Goal: Task Accomplishment & Management: Complete application form

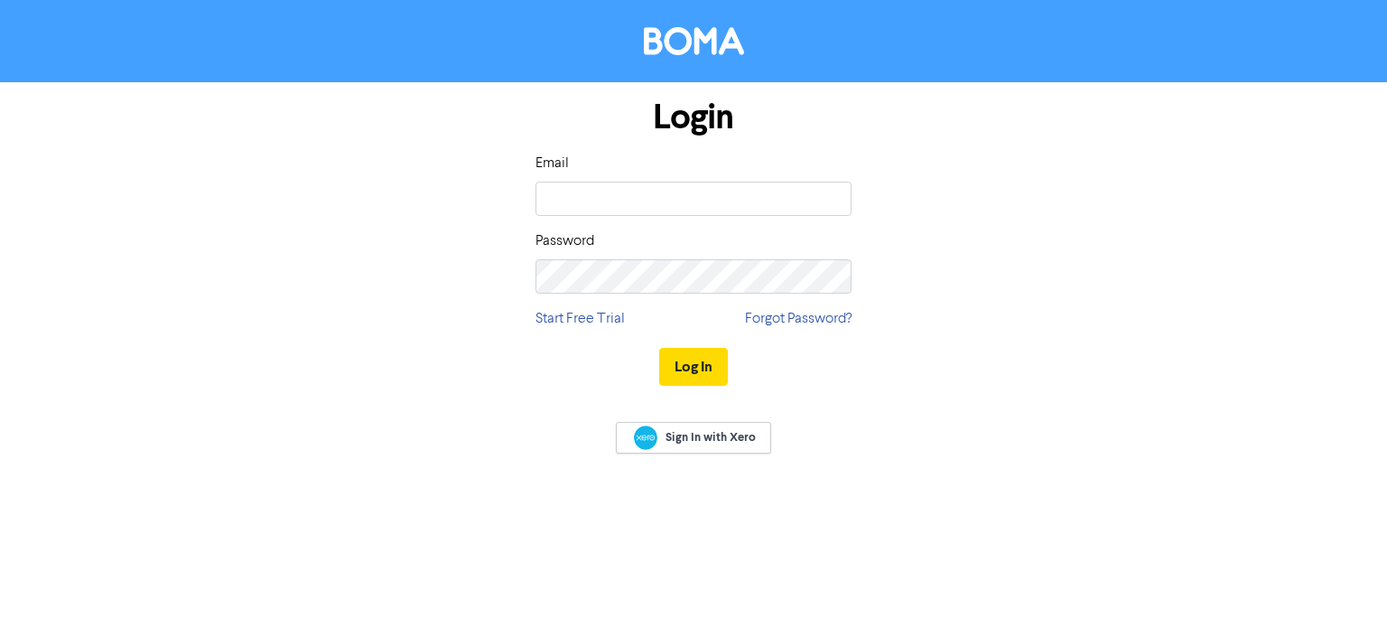
type input "[EMAIL_ADDRESS][DOMAIN_NAME]"
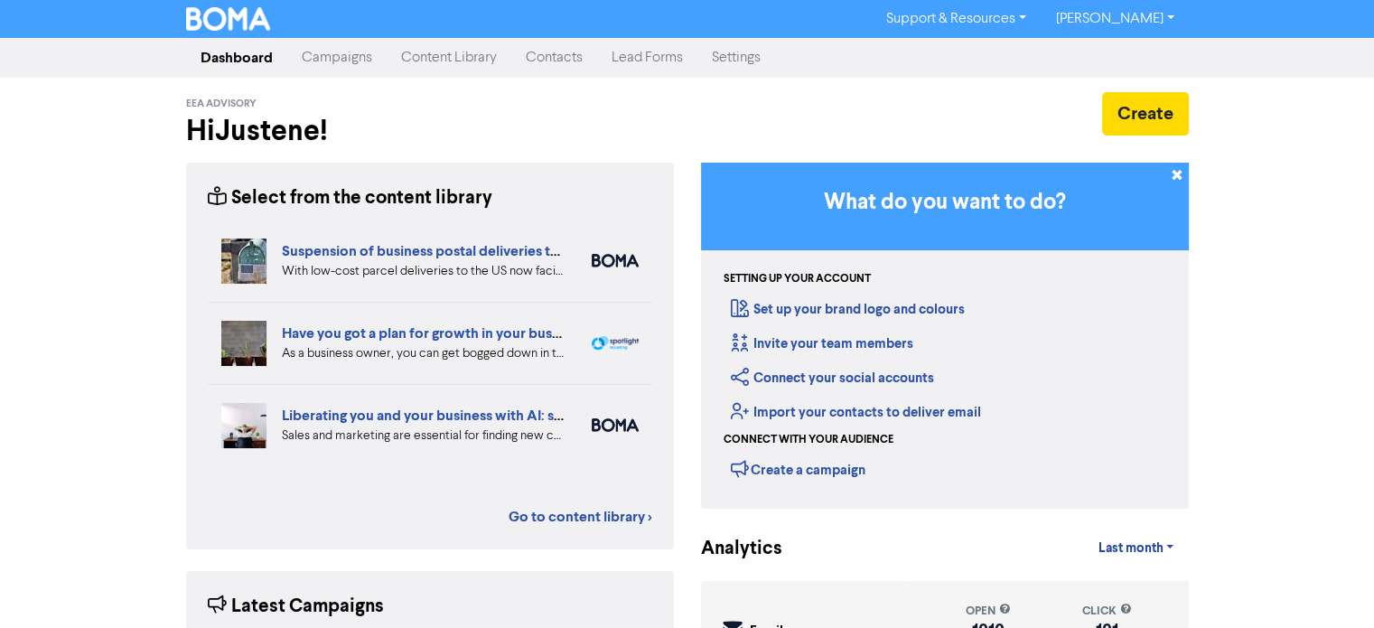
click at [546, 61] on link "Contacts" at bounding box center [554, 58] width 86 height 36
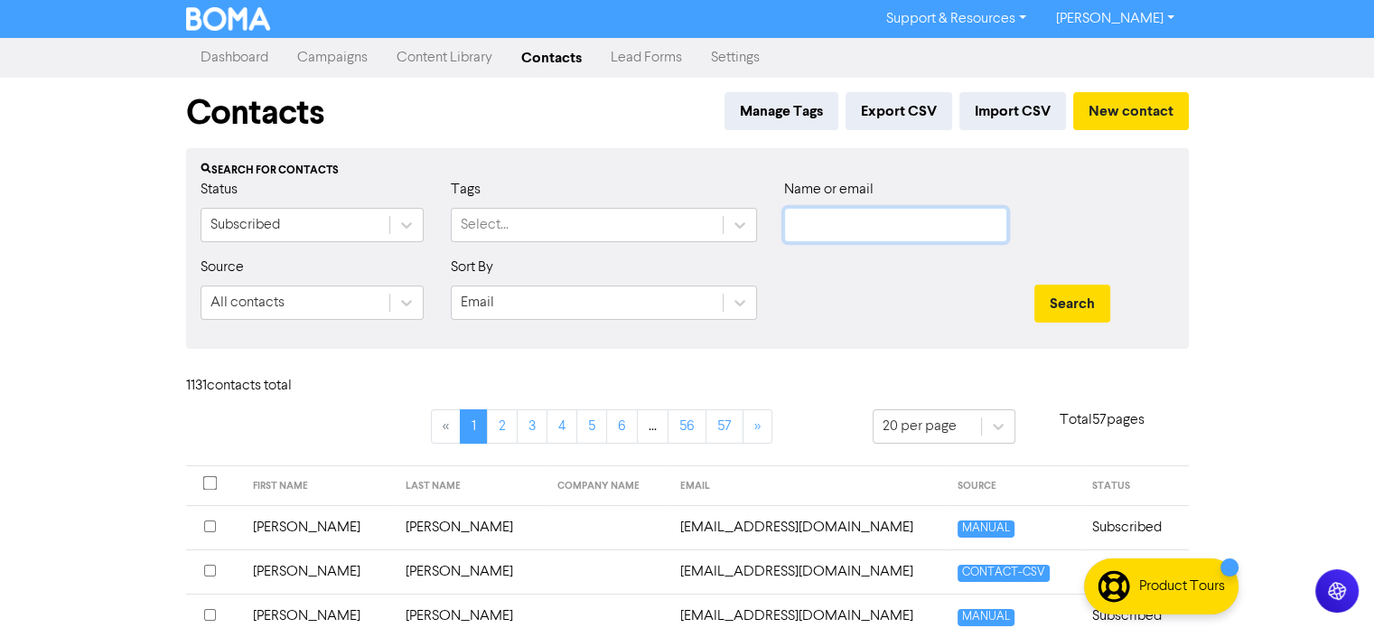
click at [816, 224] on input "text" at bounding box center [895, 225] width 223 height 34
type input "tarryn"
click at [1034, 284] on button "Search" at bounding box center [1072, 303] width 76 height 38
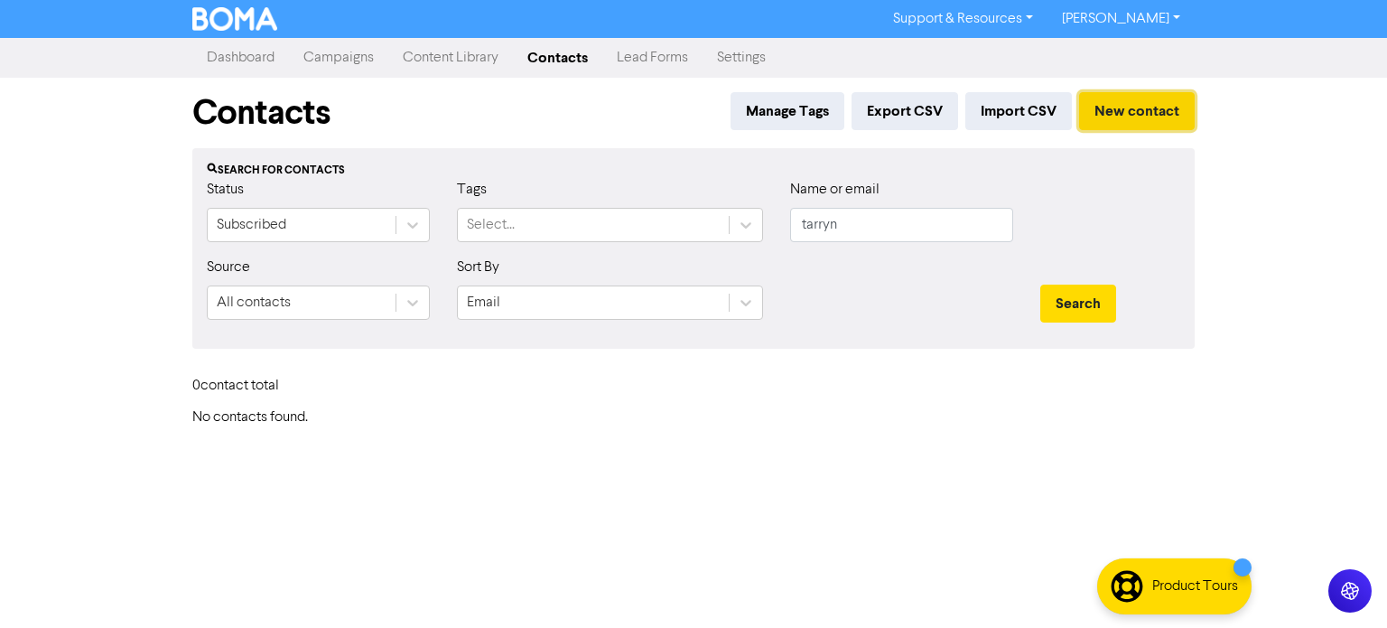
click at [1134, 109] on button "New contact" at bounding box center [1137, 111] width 116 height 38
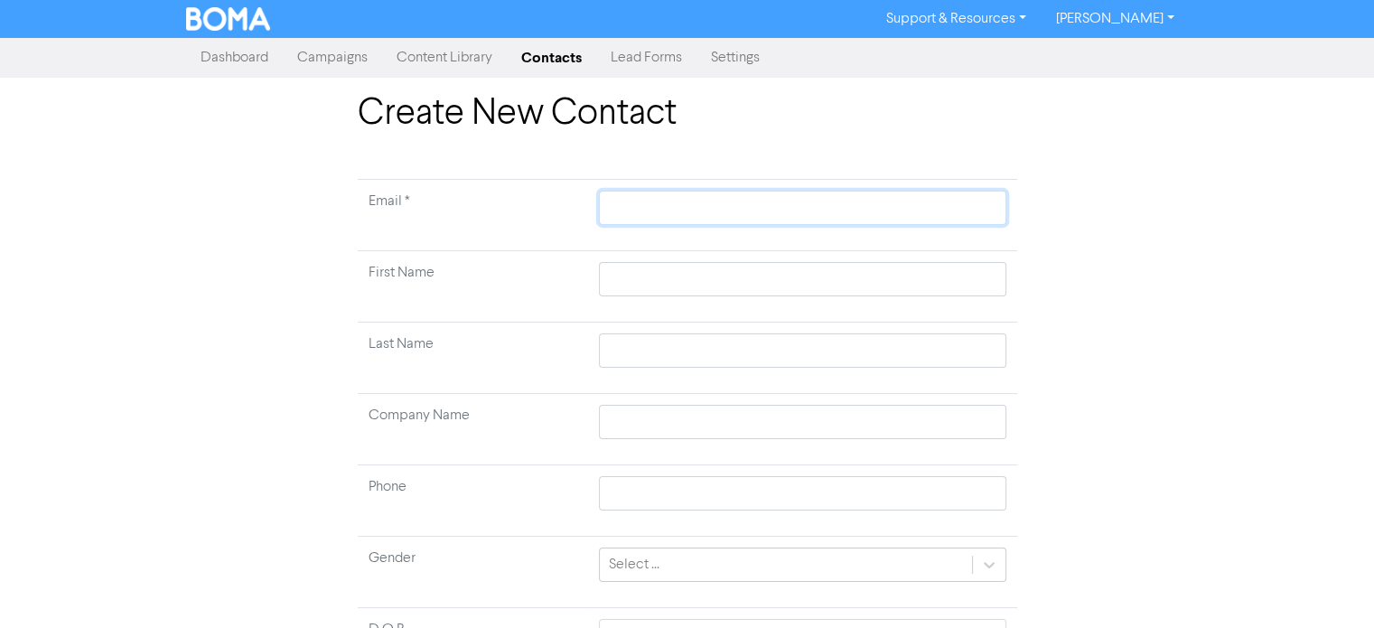
click at [653, 210] on input "text" at bounding box center [802, 208] width 406 height 34
paste input "[EMAIL_ADDRESS][DOMAIN_NAME]"
type input "[EMAIL_ADDRESS][DOMAIN_NAME]"
click at [647, 277] on input "text" at bounding box center [802, 279] width 406 height 34
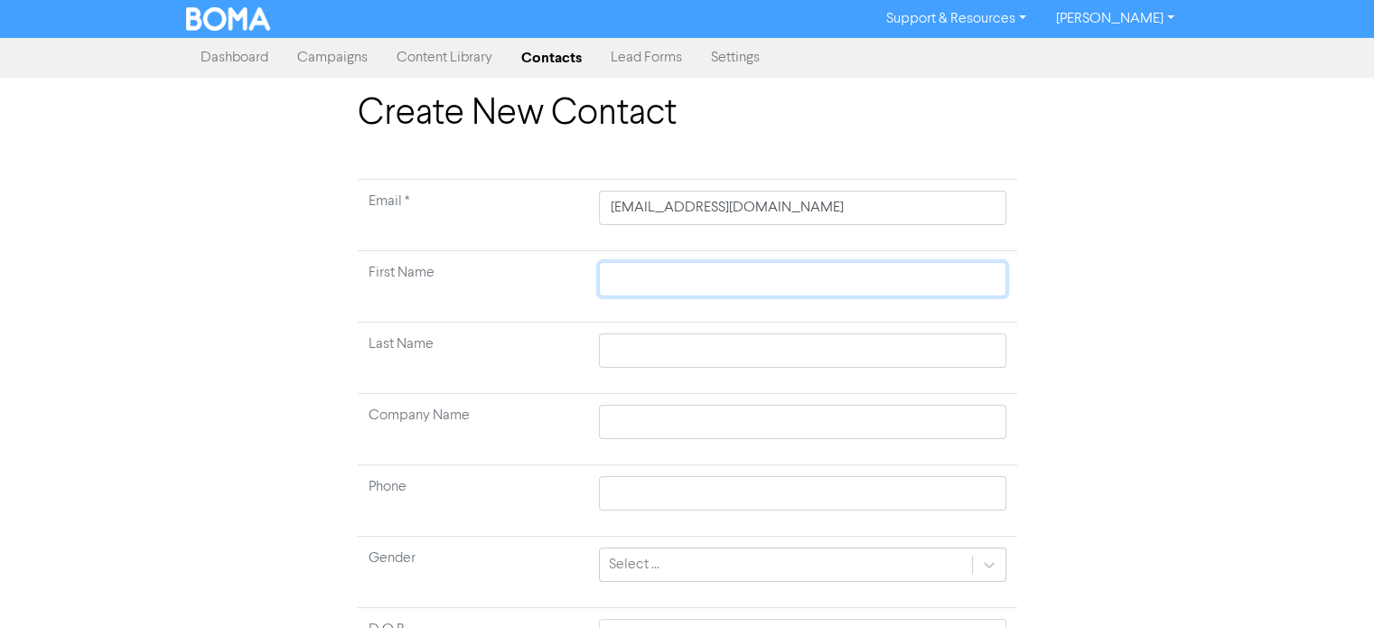
type input "T"
type input "Ta"
type input "Tar"
type input "[PERSON_NAME]"
type input "Tarry"
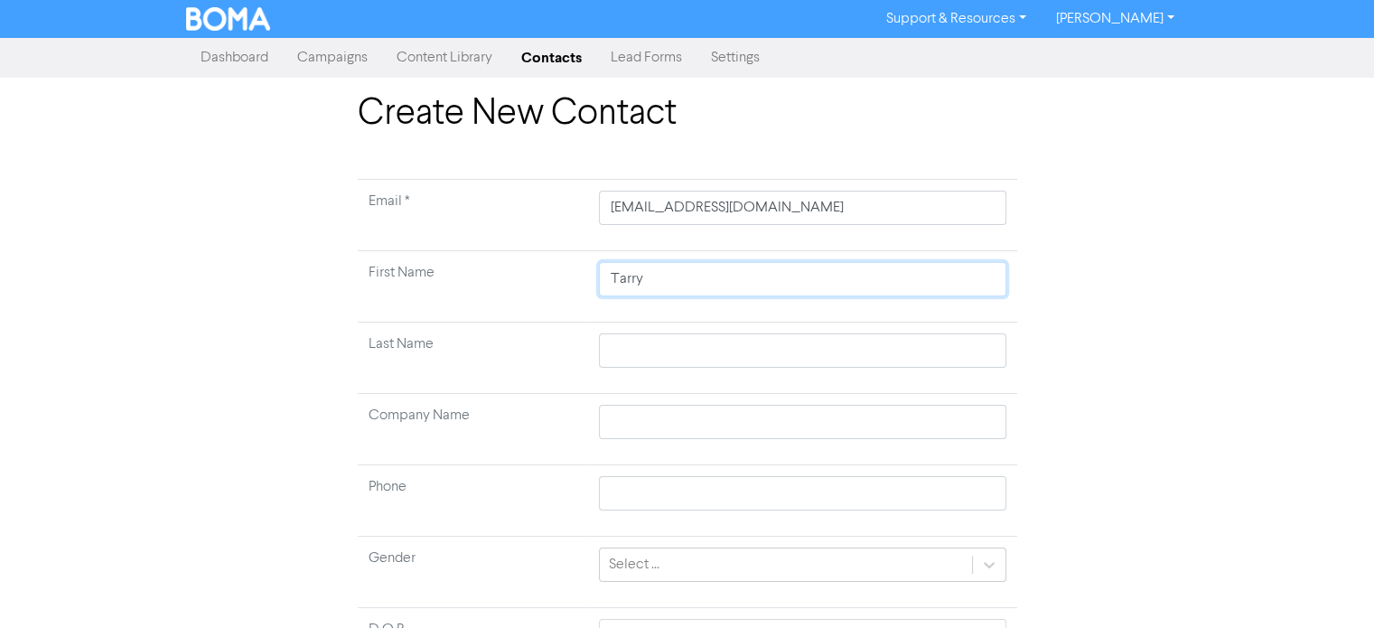
type input "Tarryn"
type input "G"
type input "Gr"
type input "Gro"
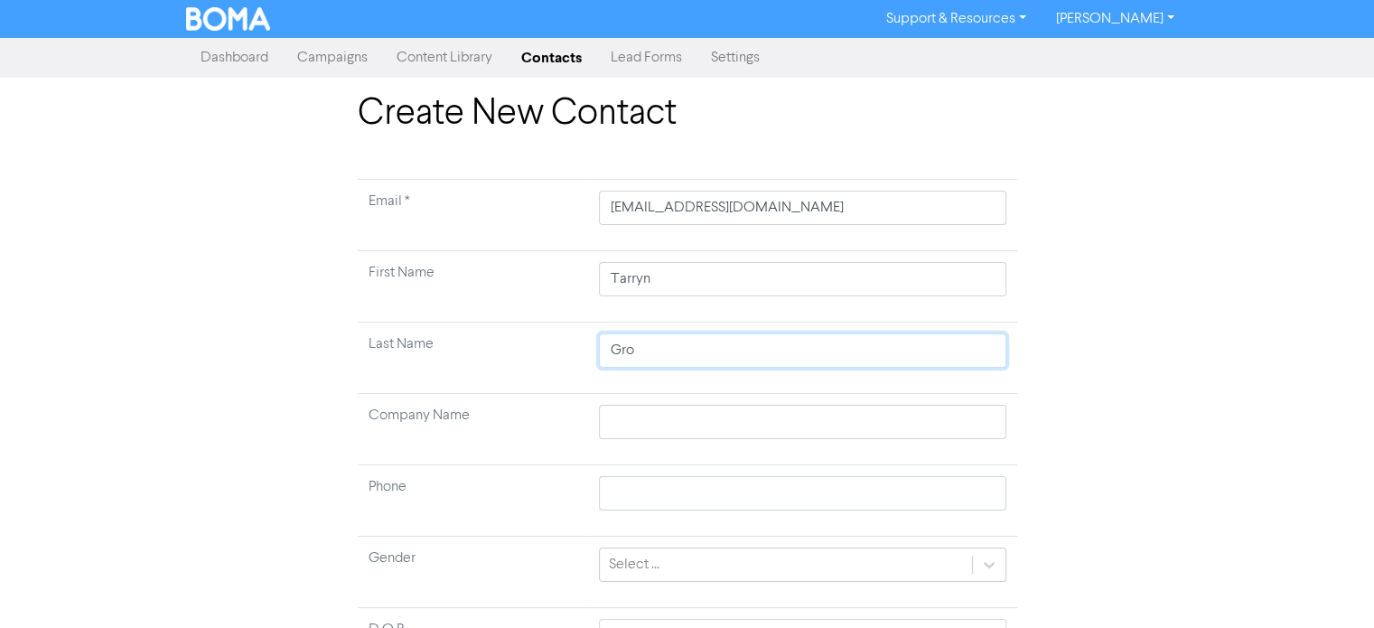
type input "[PERSON_NAME]"
type input "Grobb"
type input "Grobbe"
type input "[PERSON_NAME]"
type input "Grobbela"
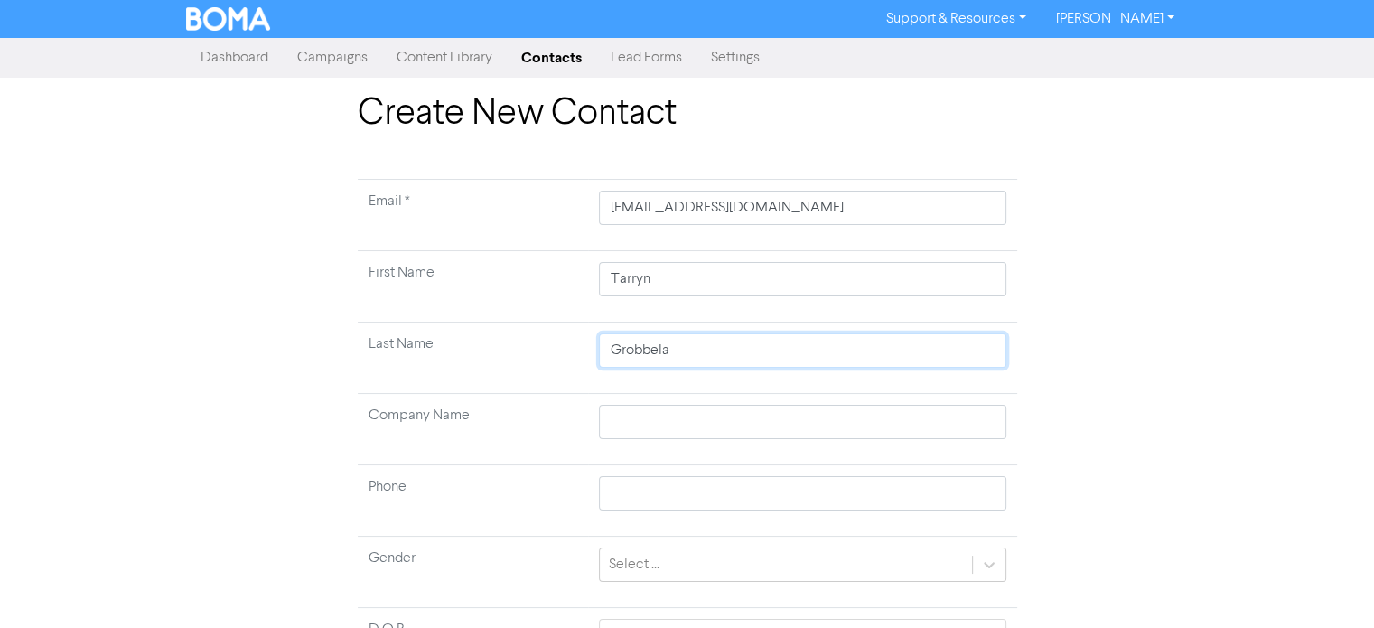
type input "Grobbelaa"
type input "Grobbelaar"
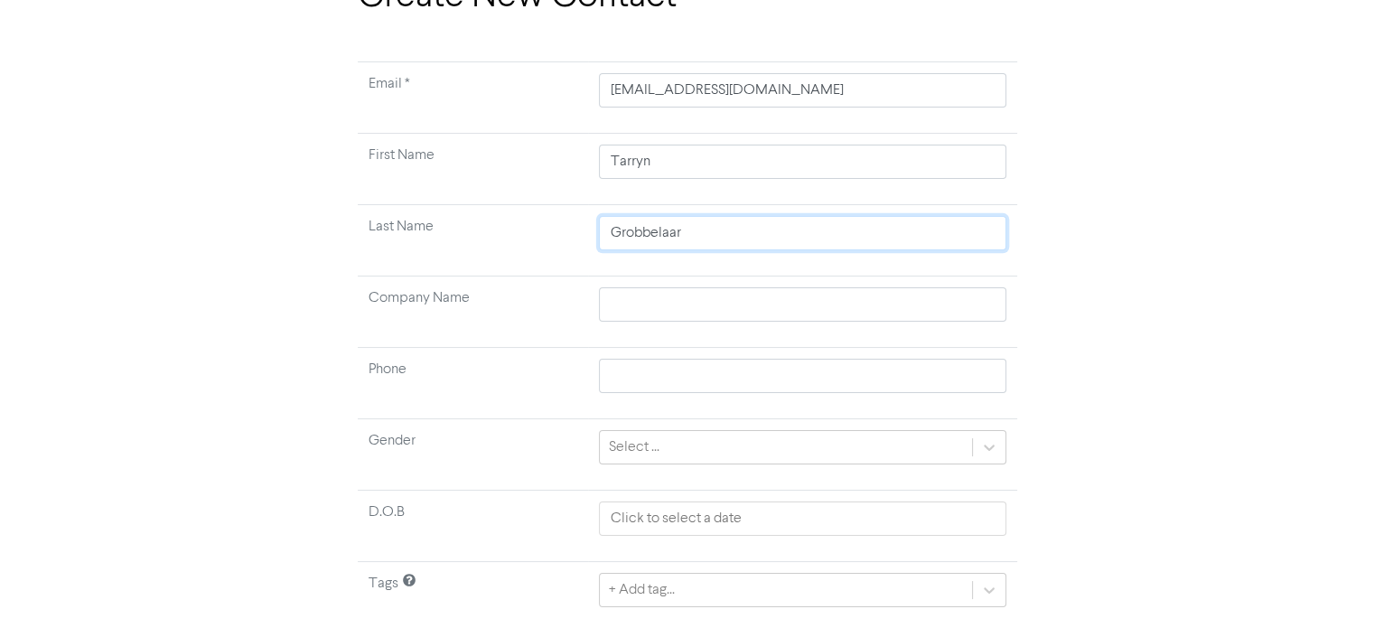
scroll to position [172, 0]
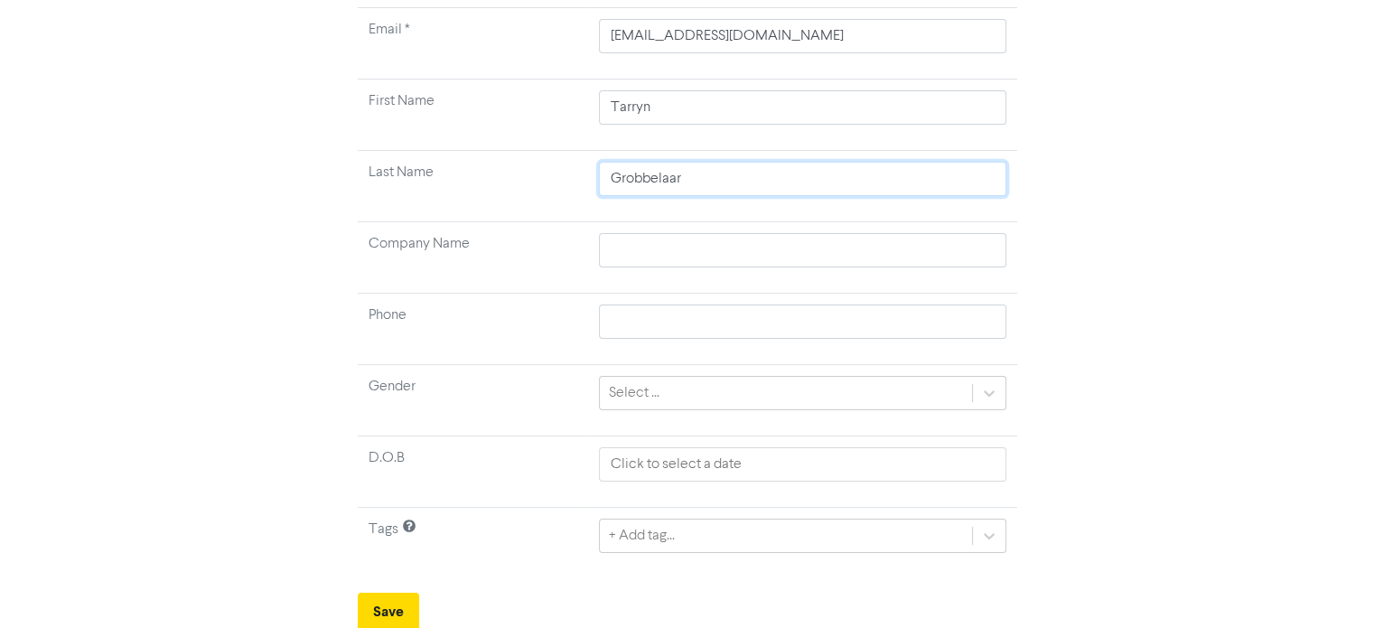
type input "Grobbelaar"
click at [697, 552] on td "+ Add tag..." at bounding box center [802, 543] width 428 height 71
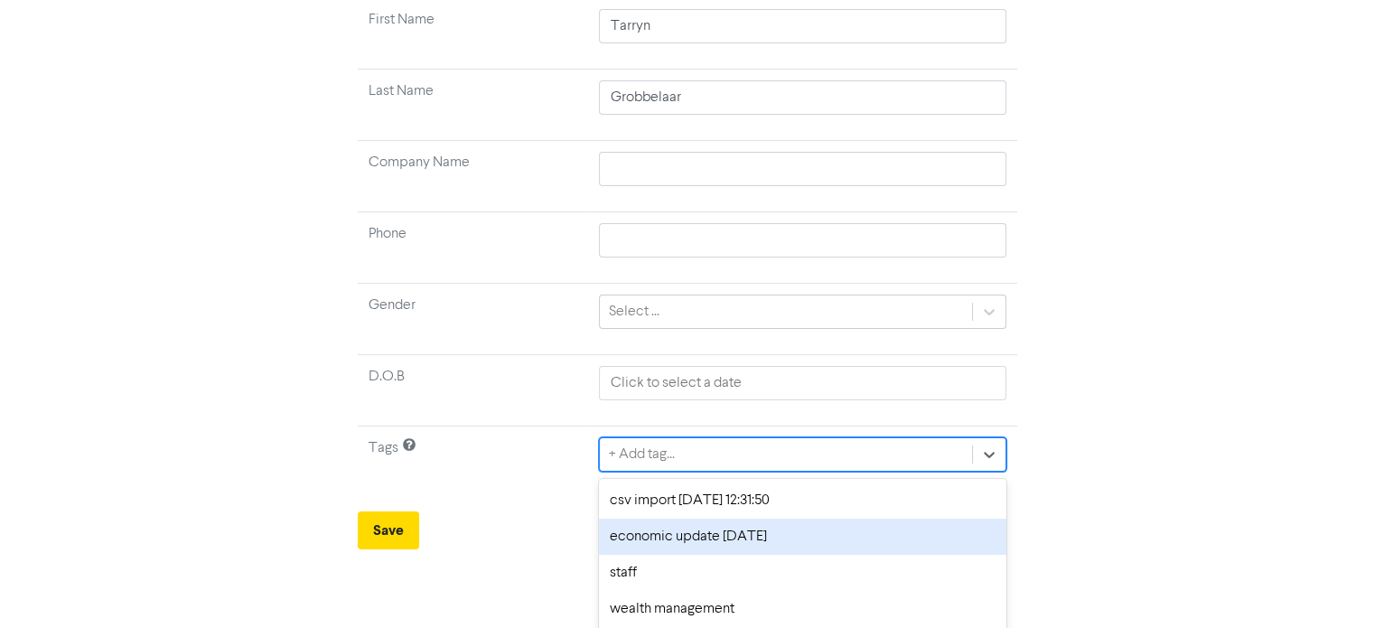
click at [702, 471] on div "option economic update [DATE] focused, 2 of 4. 4 results available. Use Up and …" at bounding box center [802, 454] width 406 height 34
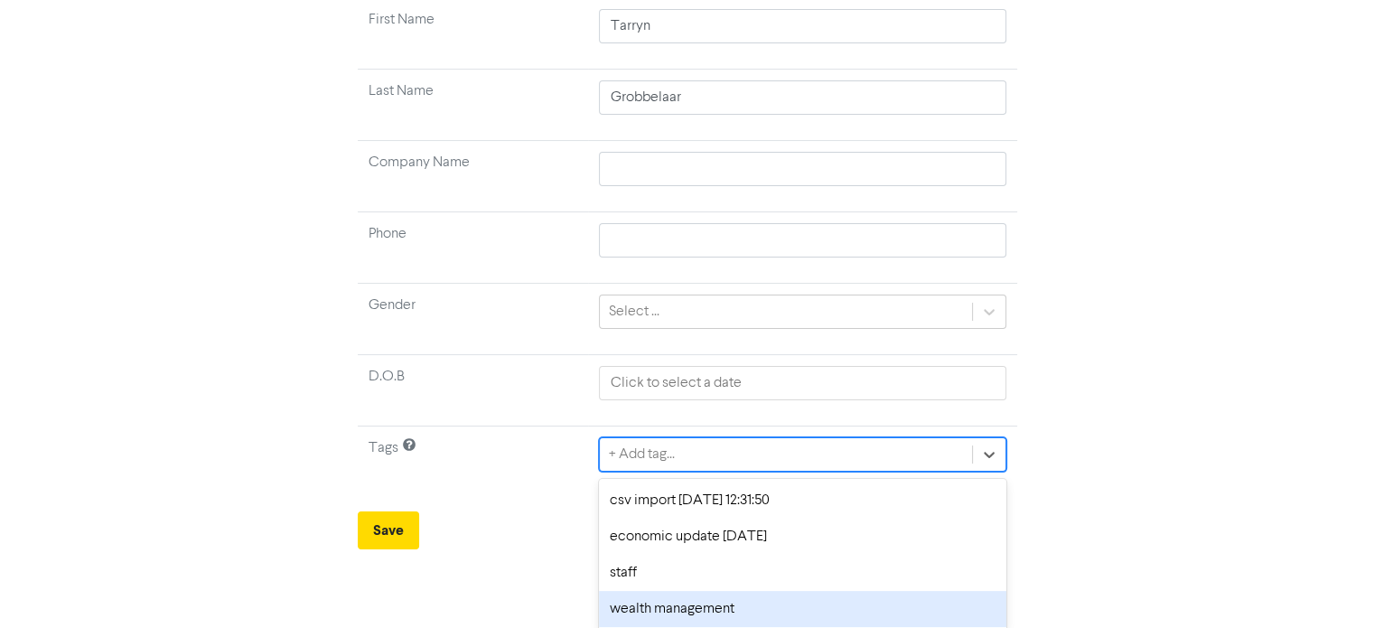
click at [677, 612] on div "wealth management" at bounding box center [802, 609] width 406 height 36
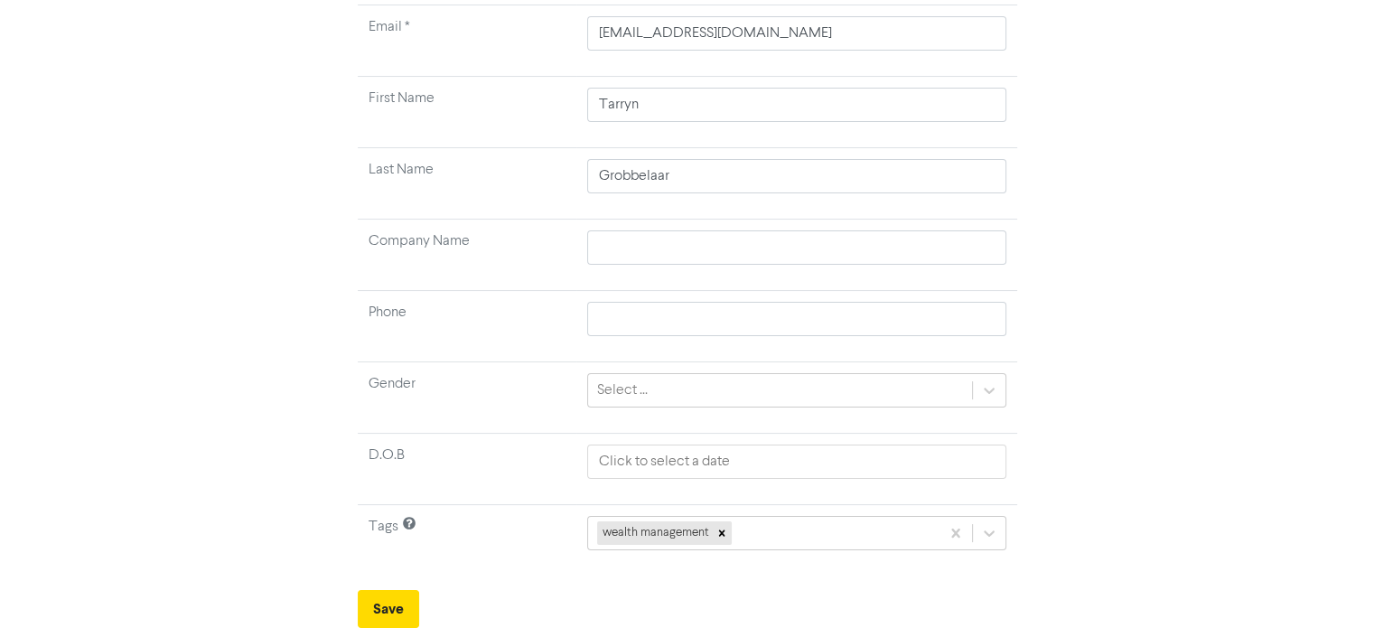
scroll to position [172, 0]
click at [377, 598] on button "Save" at bounding box center [388, 611] width 61 height 38
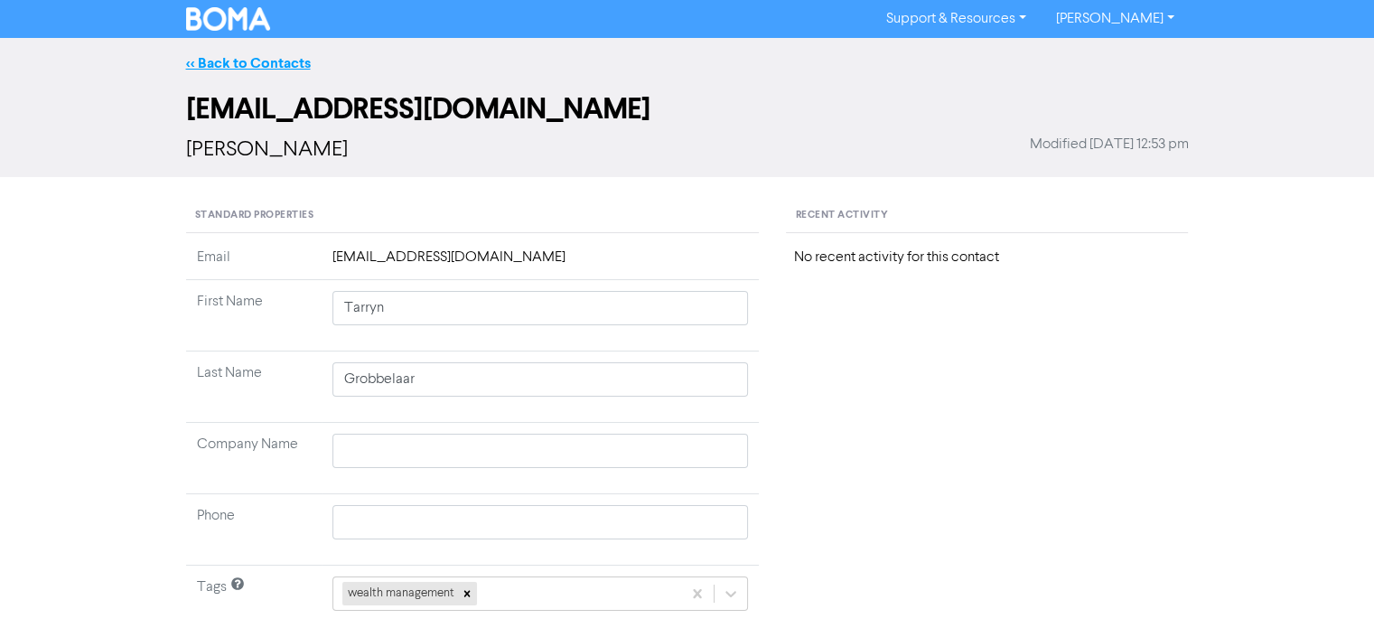
click at [277, 61] on link "<< Back to Contacts" at bounding box center [248, 63] width 125 height 18
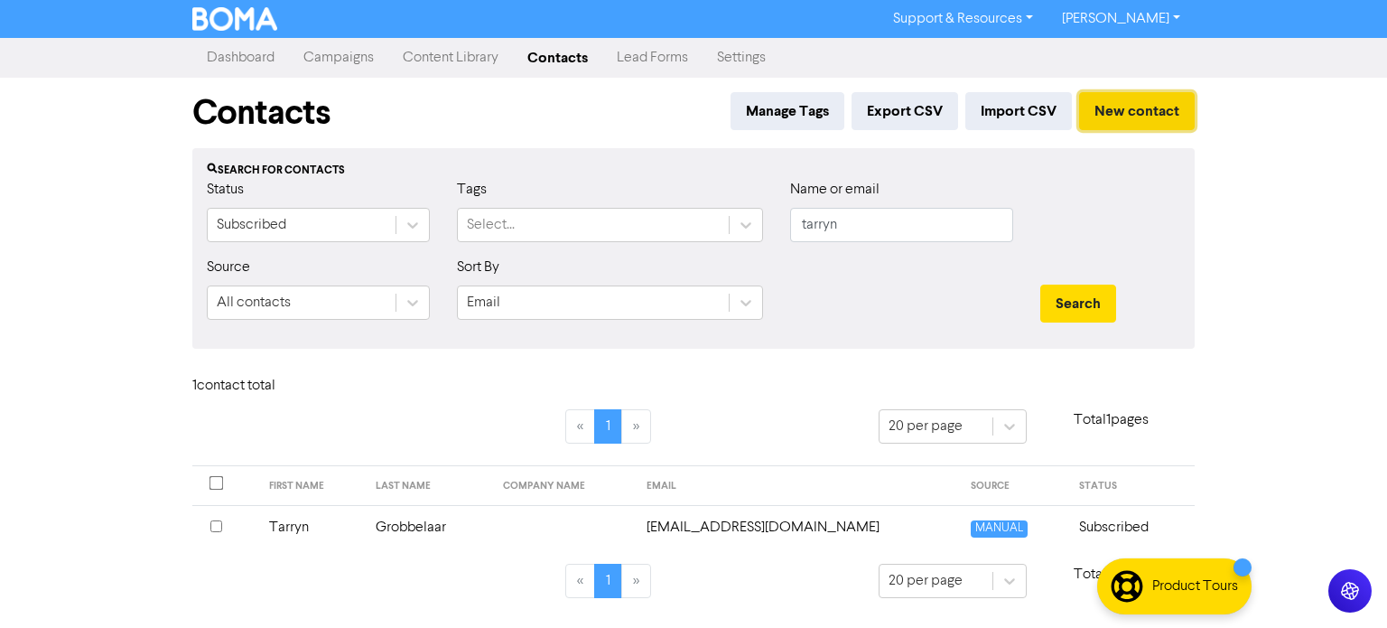
click at [1134, 103] on button "New contact" at bounding box center [1137, 111] width 116 height 38
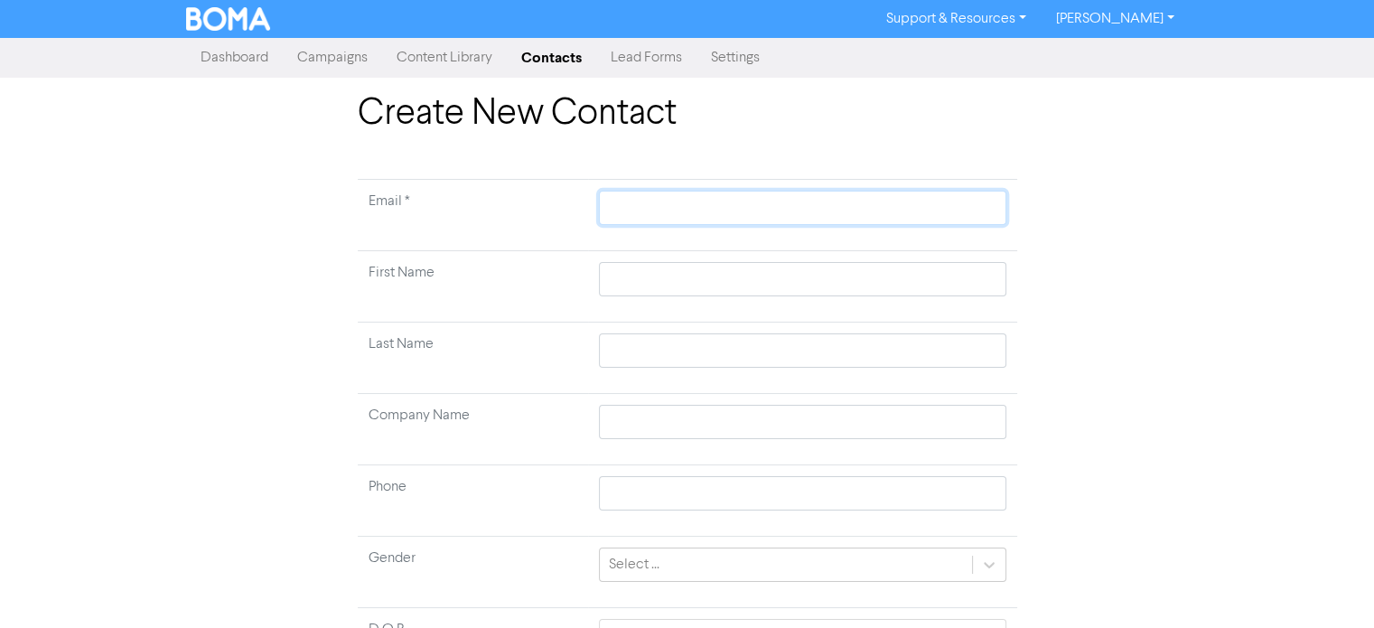
click at [708, 206] on input "text" at bounding box center [802, 208] width 406 height 34
paste input "[PERSON_NAME][EMAIL_ADDRESS][DOMAIN_NAME]"
type input "[PERSON_NAME][EMAIL_ADDRESS][DOMAIN_NAME]"
click at [619, 293] on input "text" at bounding box center [802, 279] width 406 height 34
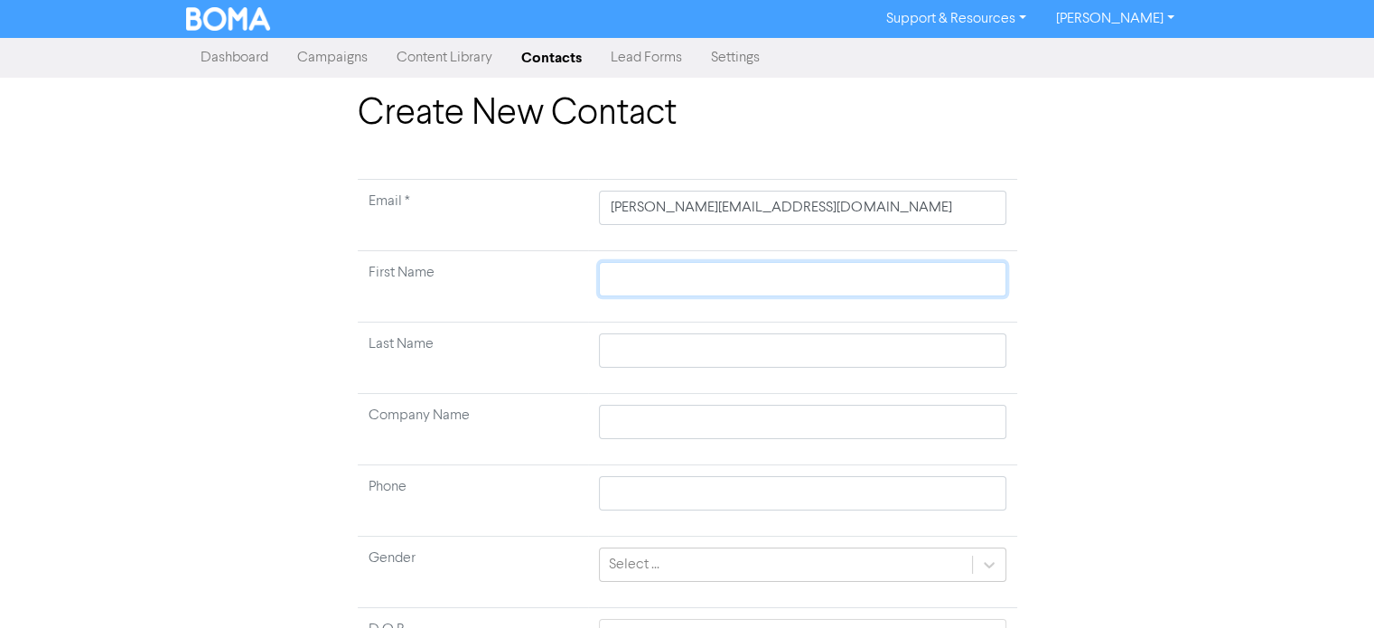
type input "M"
type input "Mi"
type input "Mic"
type input "Mich"
type input "Micha"
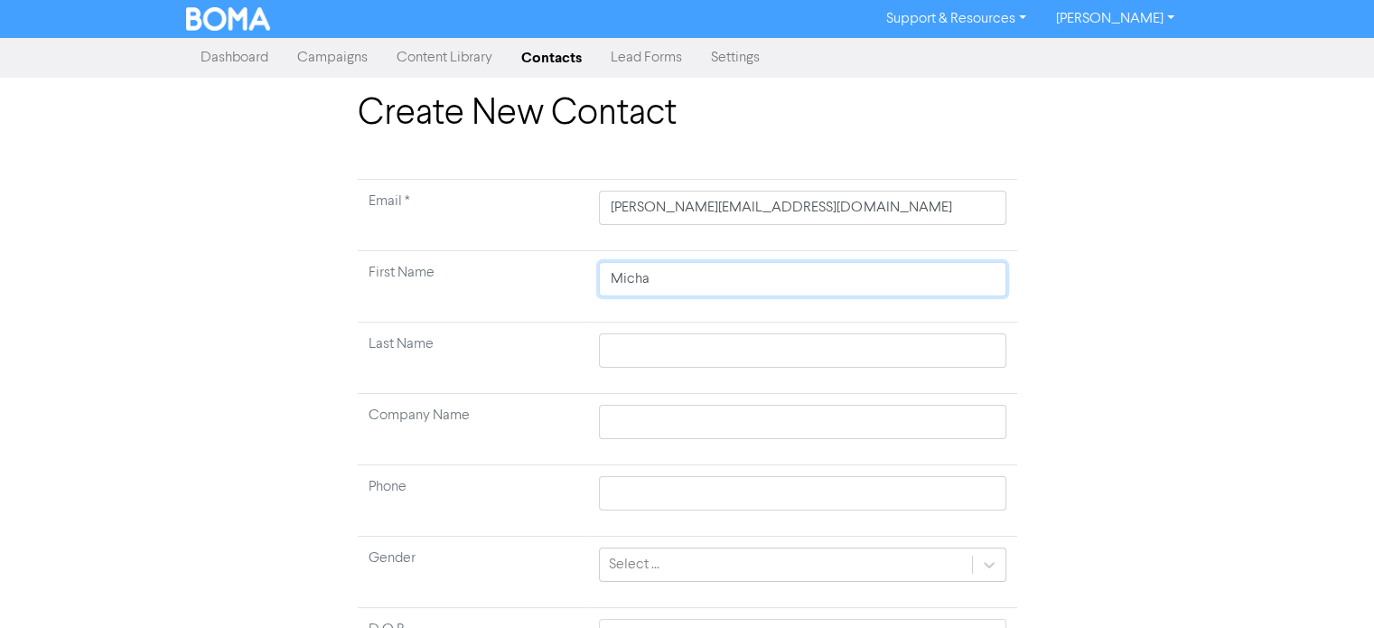
type input "Michae"
type input "[PERSON_NAME]"
type input "G"
type input "Gr"
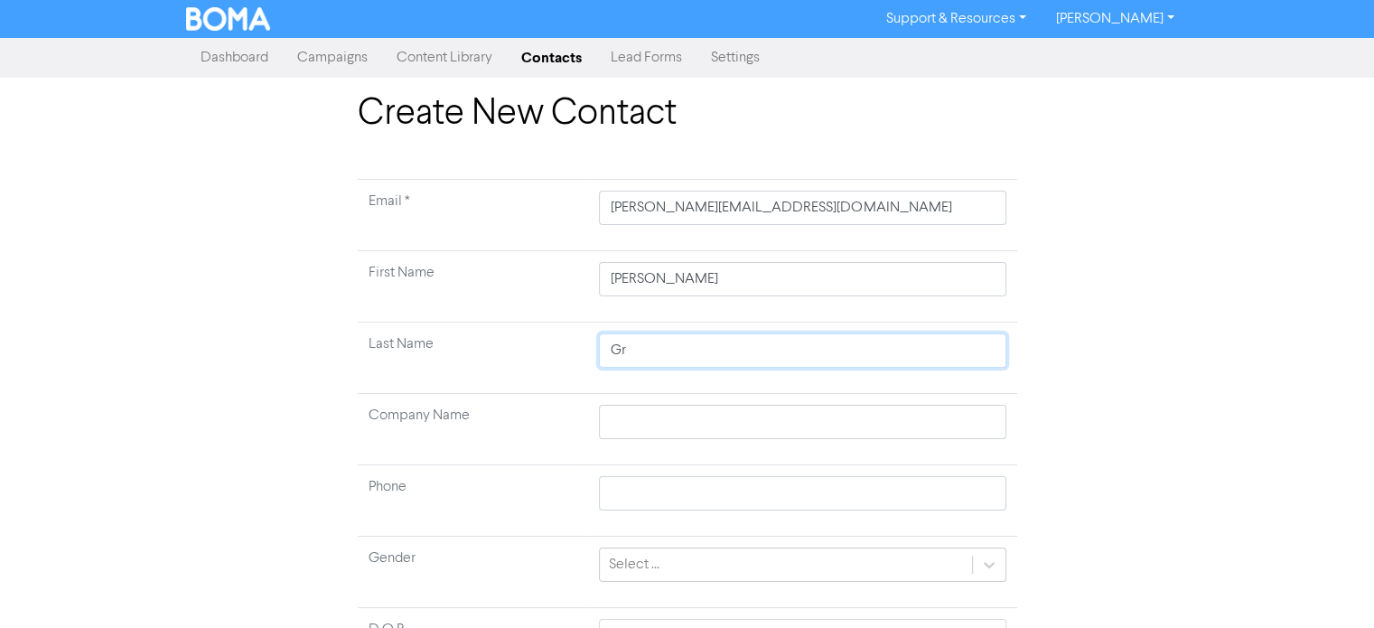
type input "Gro"
type input "[PERSON_NAME]"
type input "Grobb"
type input "Grobbl"
type input "Grobb"
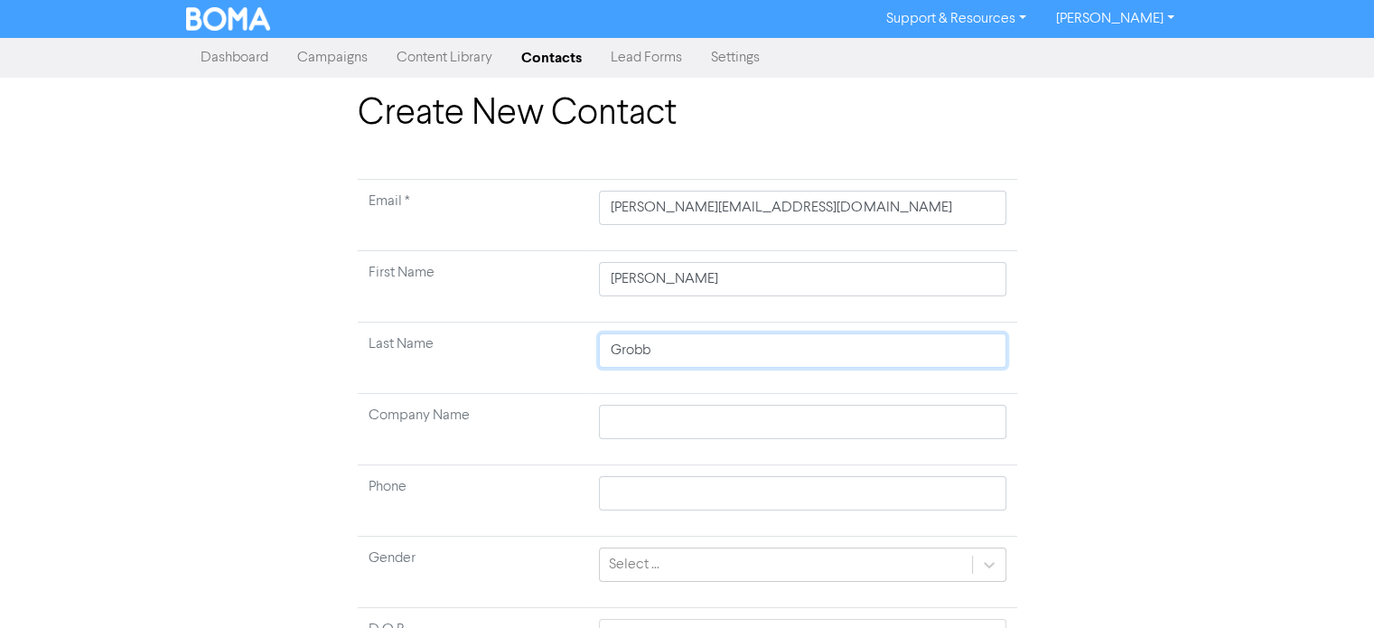
type input "Grobbe"
type input "[PERSON_NAME]"
type input "Grobbela"
type input "Grobbelaa"
type input "Grobbelaar"
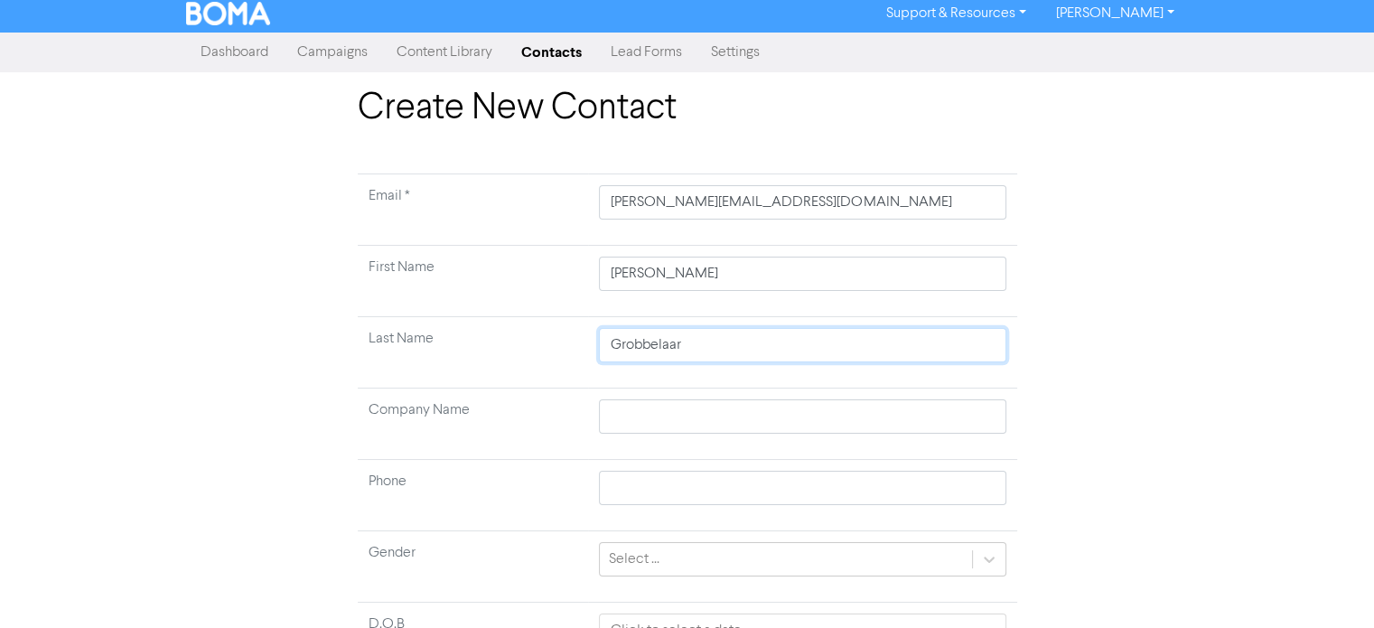
scroll to position [172, 0]
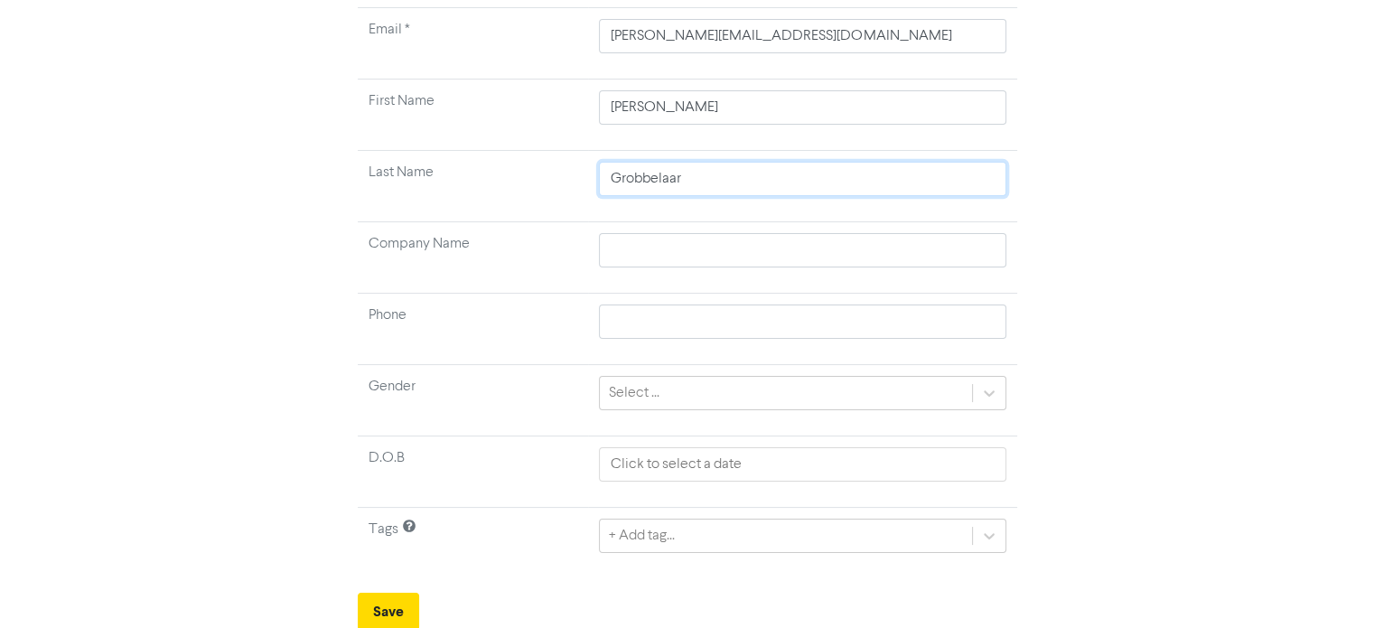
type input "Grobbelaar"
click at [643, 551] on td "+ Add tag..." at bounding box center [802, 543] width 428 height 71
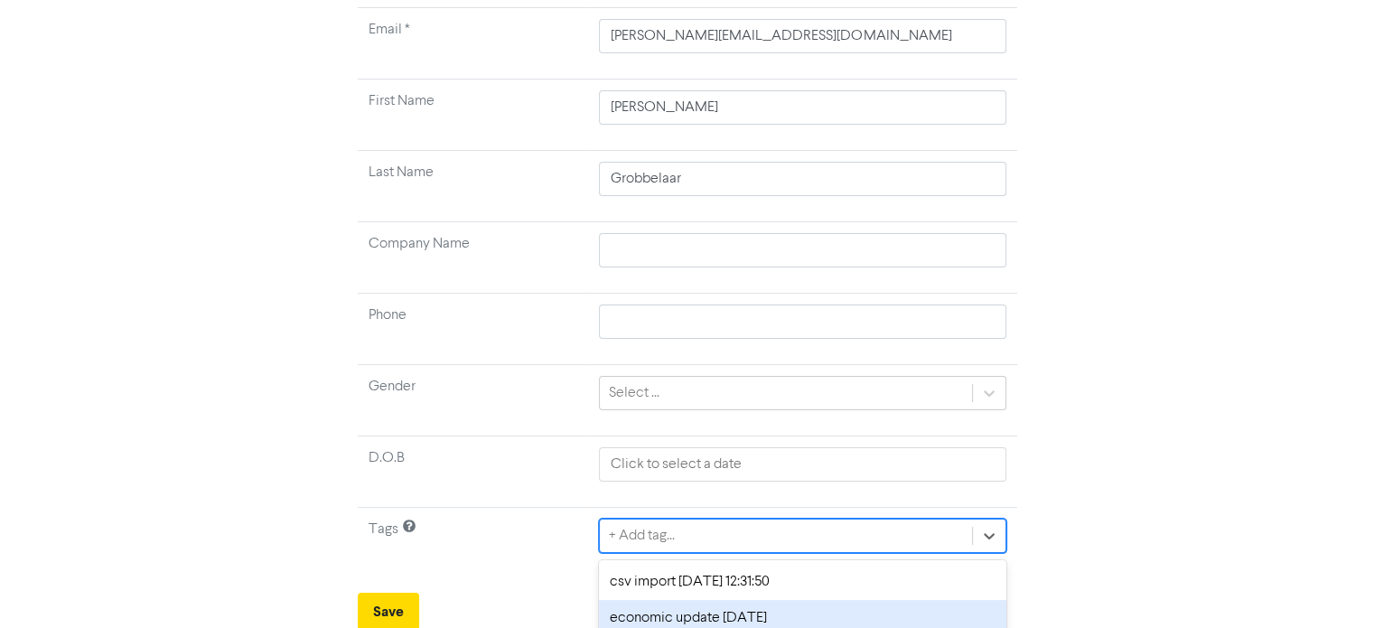
scroll to position [253, 0]
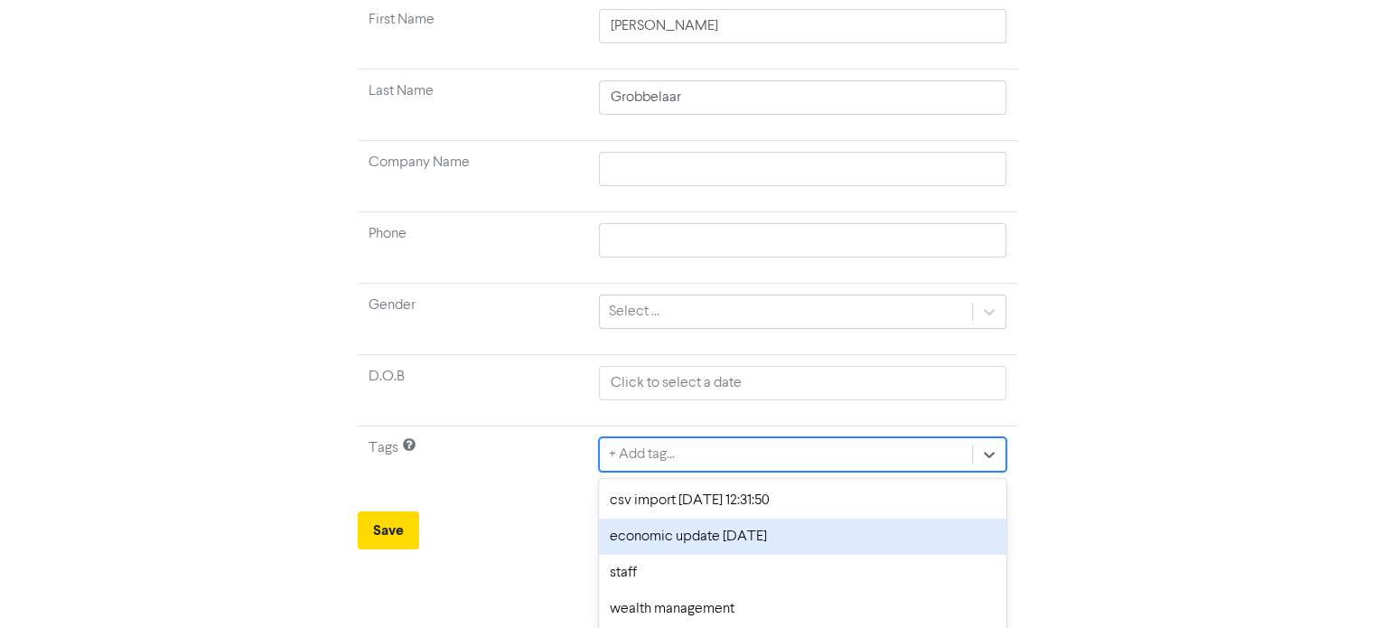
click at [651, 471] on div "option economic update [DATE] focused, 2 of 4. 4 results available. Use Up and …" at bounding box center [802, 454] width 406 height 34
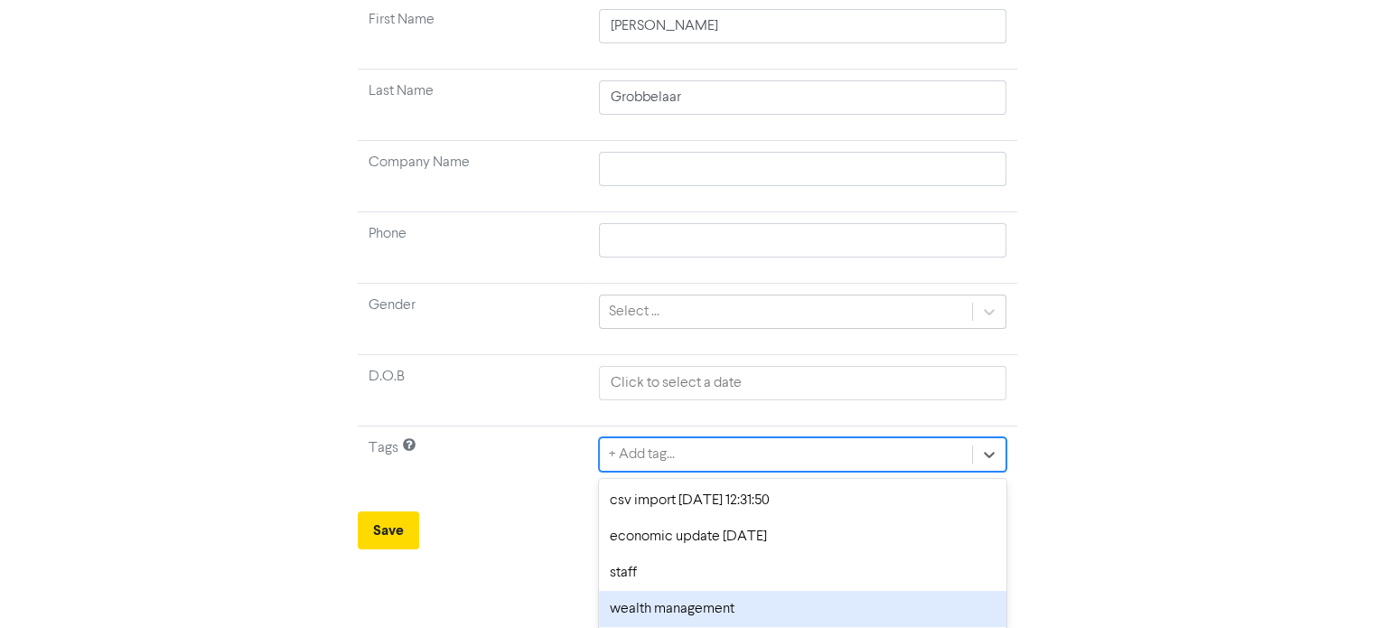
click at [675, 602] on div "wealth management" at bounding box center [802, 609] width 406 height 36
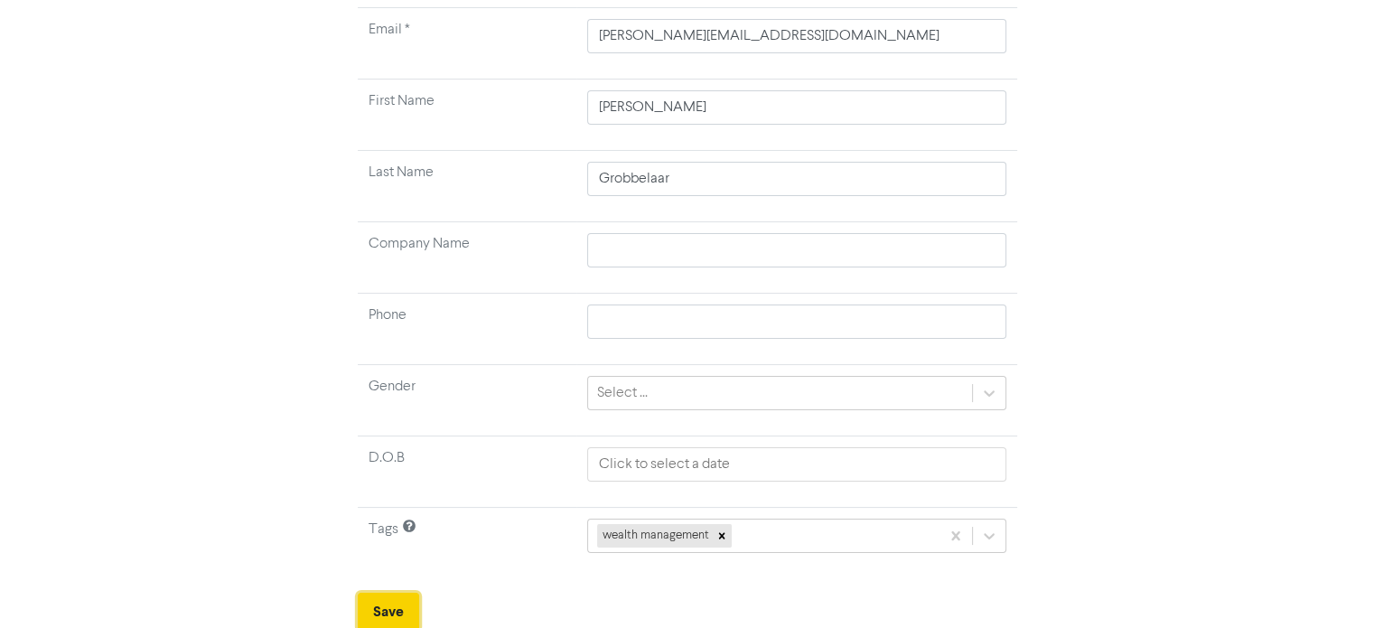
click at [392, 599] on button "Save" at bounding box center [388, 611] width 61 height 38
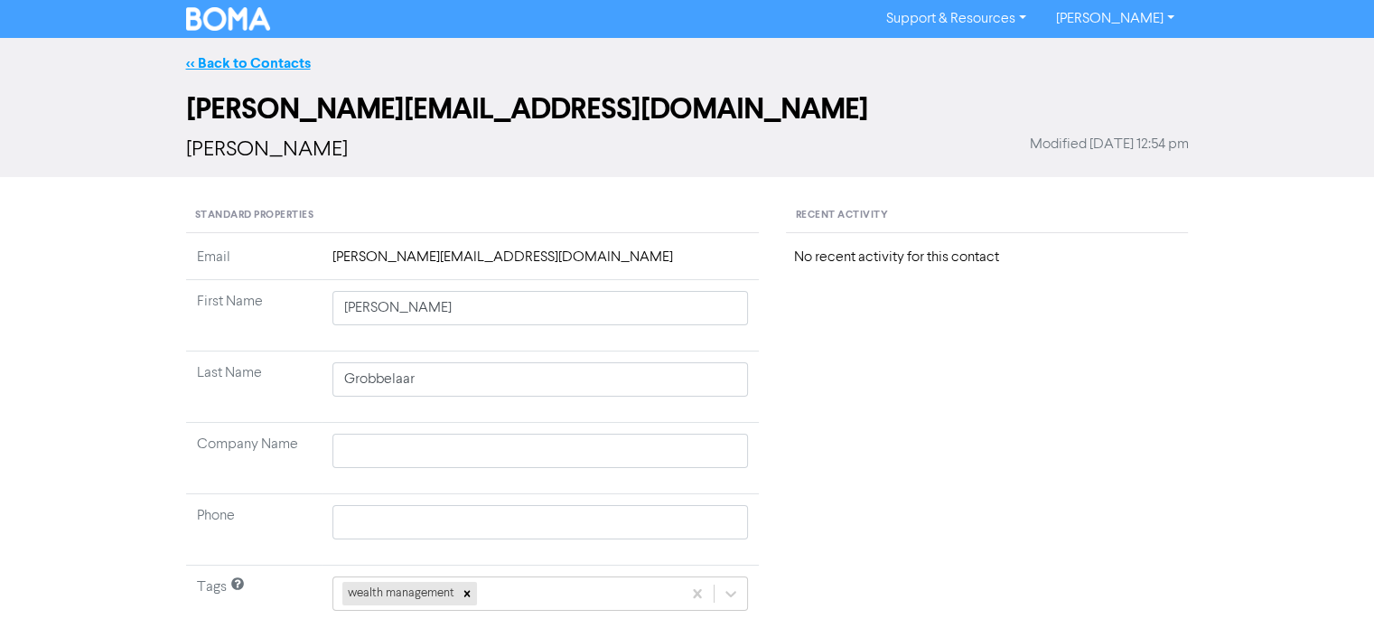
click at [271, 67] on link "<< Back to Contacts" at bounding box center [248, 63] width 125 height 18
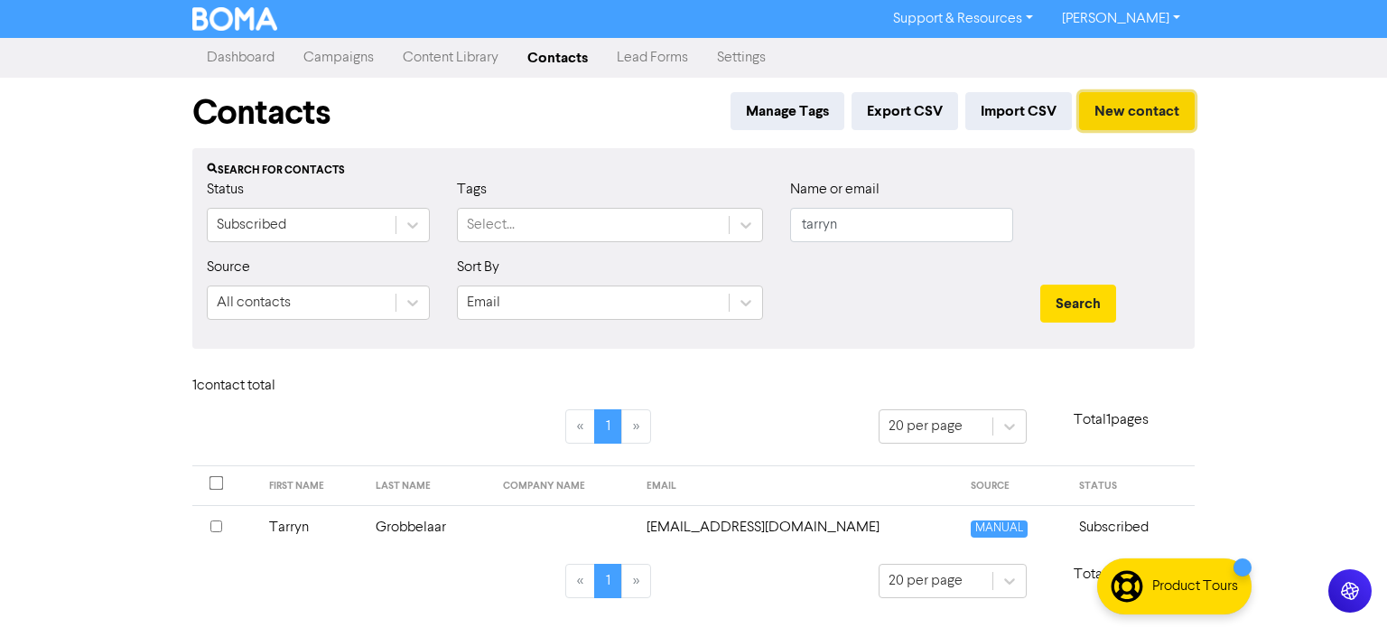
click at [1117, 111] on button "New contact" at bounding box center [1137, 111] width 116 height 38
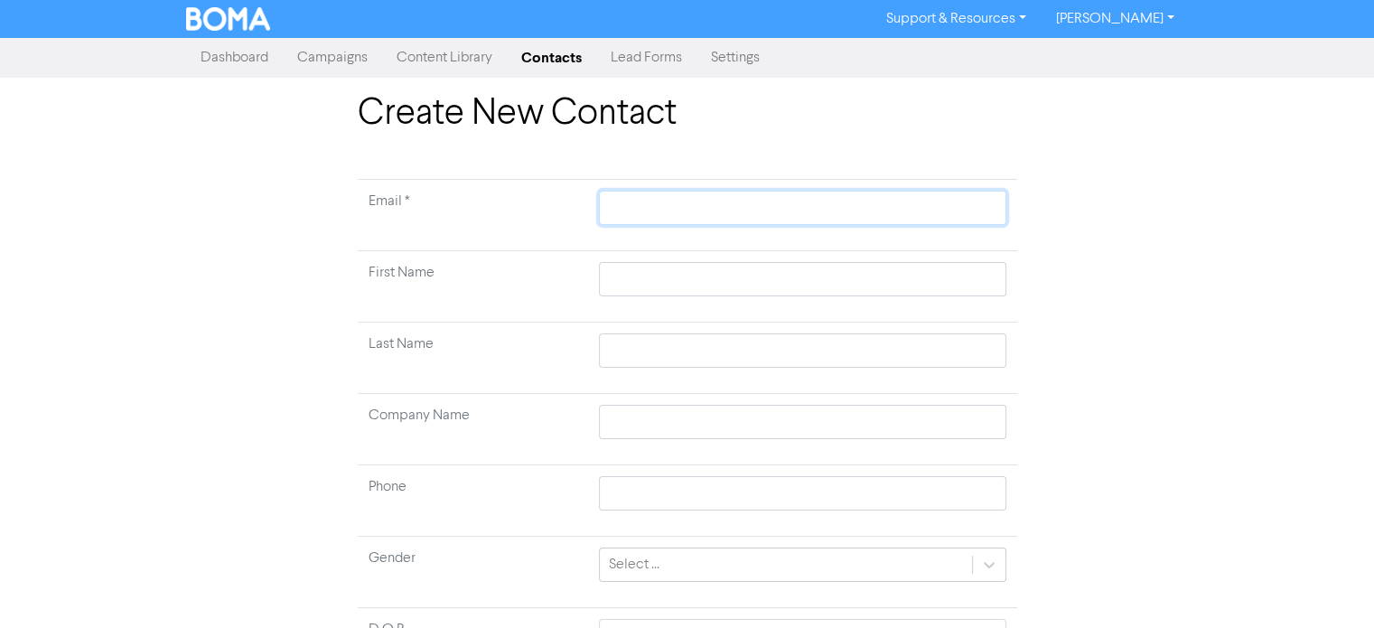
click at [694, 200] on input "text" at bounding box center [802, 208] width 406 height 34
paste input "[EMAIL_ADDRESS][DOMAIN_NAME]"
type input "[EMAIL_ADDRESS][DOMAIN_NAME]"
click at [658, 275] on input "text" at bounding box center [802, 279] width 406 height 34
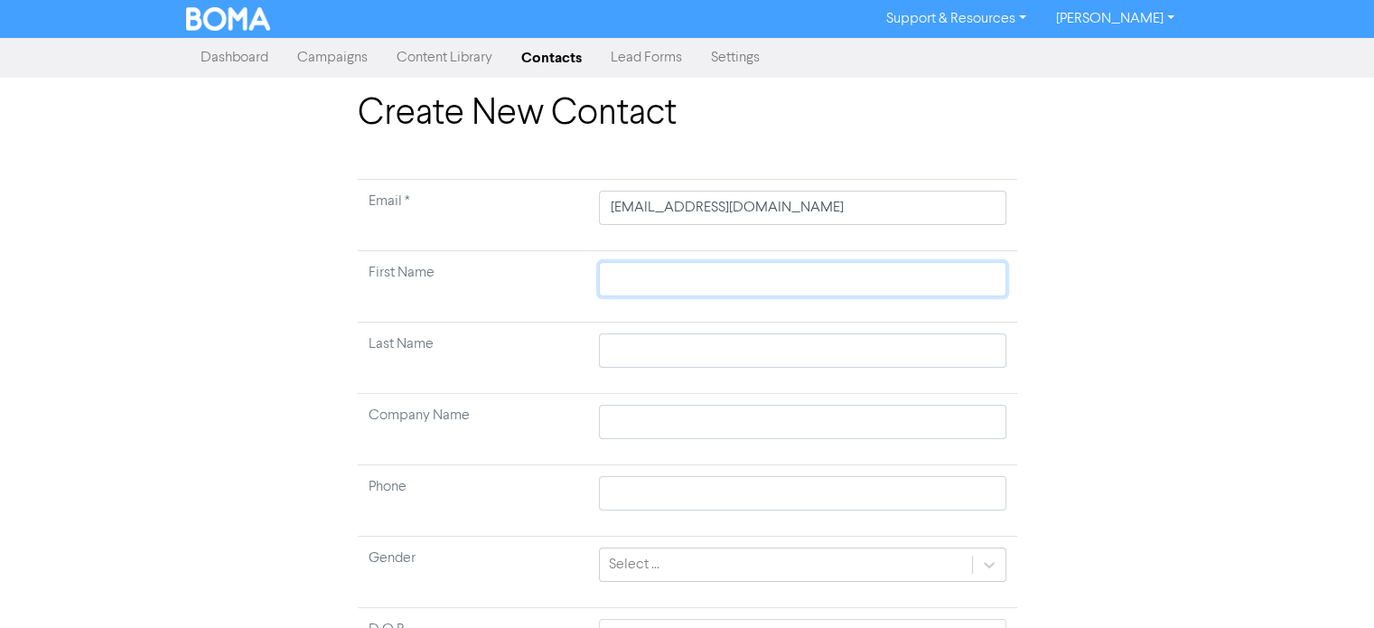
paste input "[PERSON_NAME]"
type input "[PERSON_NAME]"
drag, startPoint x: 643, startPoint y: 266, endPoint x: 476, endPoint y: 289, distance: 168.6
click at [476, 289] on tr "First Name [PERSON_NAME]" at bounding box center [687, 286] width 659 height 71
type input "Eamonn"
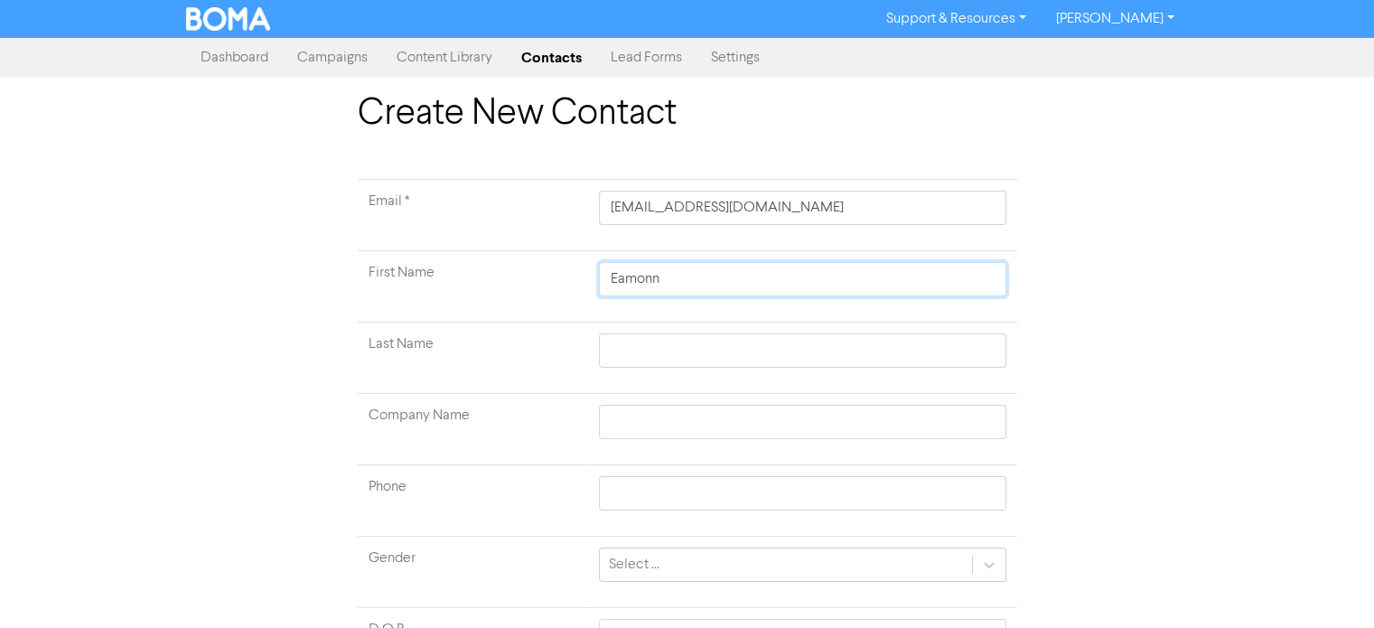
type input "Eamonn"
click at [635, 351] on input "text" at bounding box center [802, 350] width 406 height 34
paste input "[PERSON_NAME],"
type input "[PERSON_NAME],"
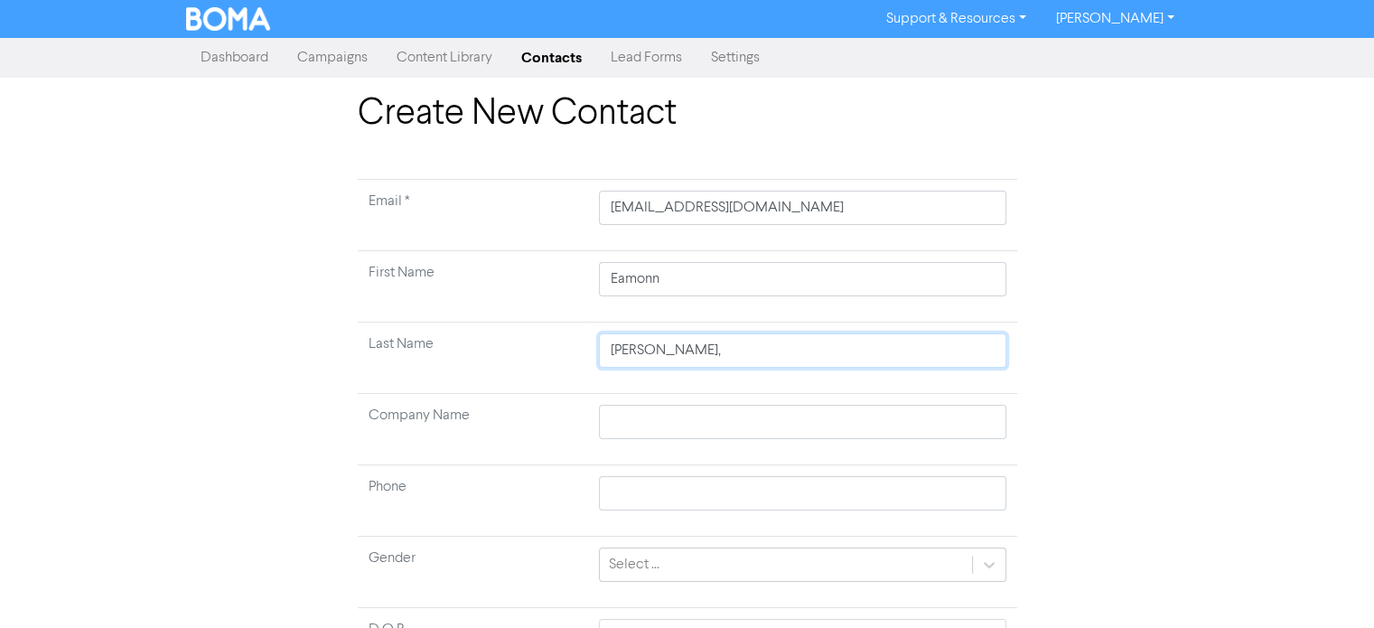
type input "[PERSON_NAME]"
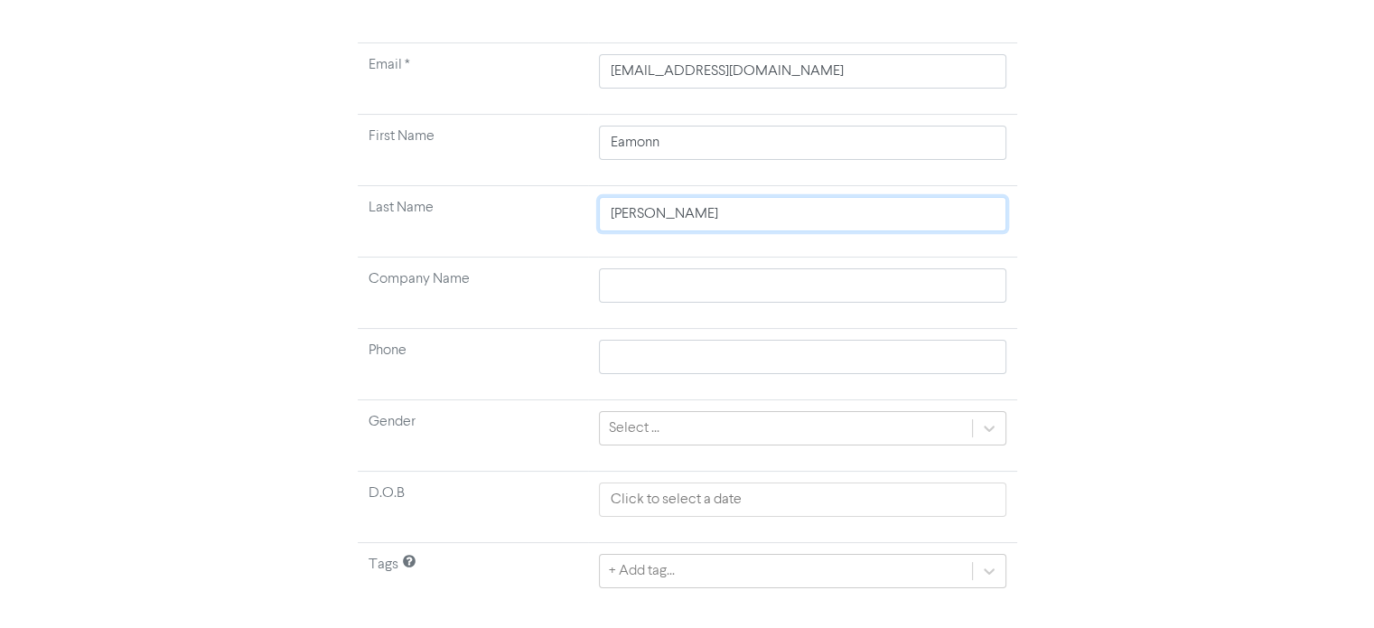
scroll to position [172, 0]
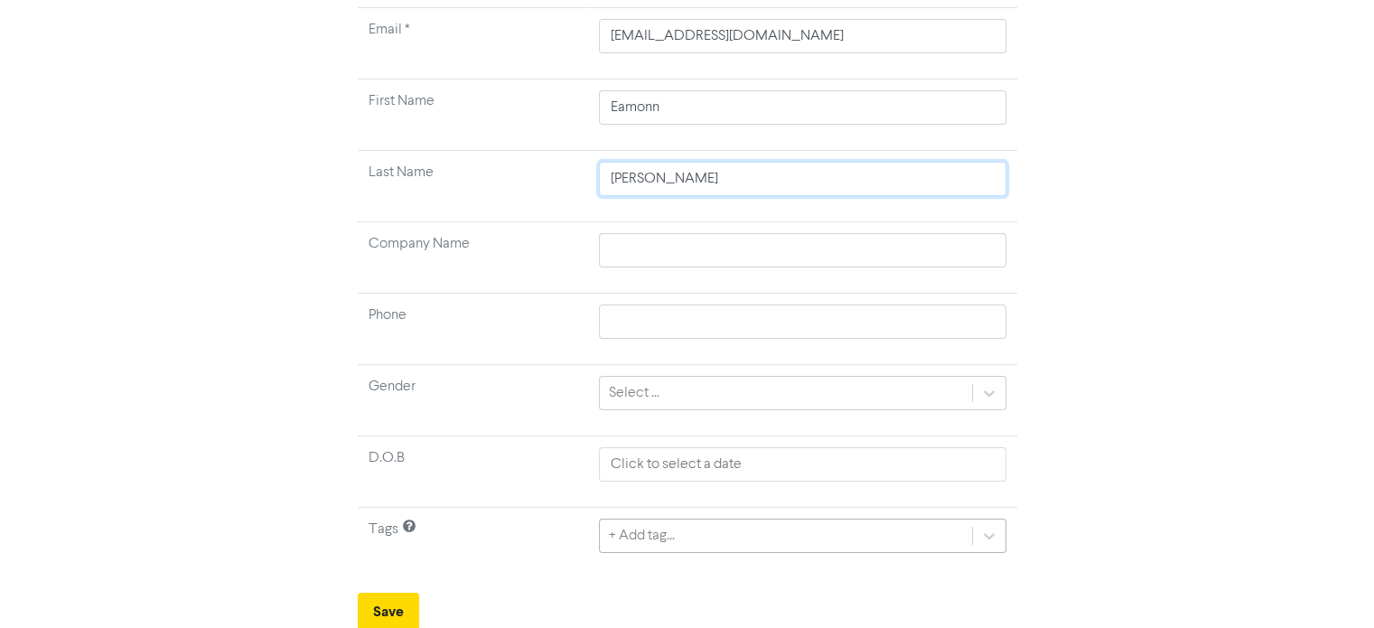
type input "[PERSON_NAME]"
click at [759, 528] on div "+ Add tag..." at bounding box center [802, 533] width 406 height 34
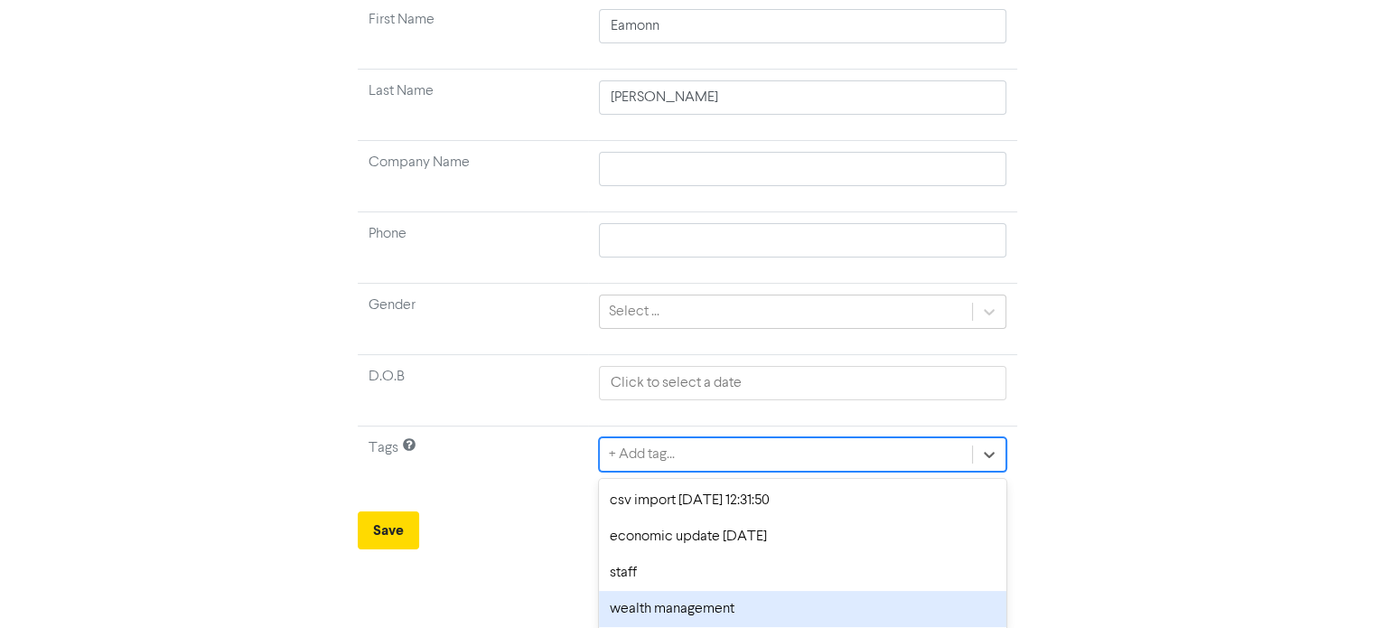
click at [727, 610] on div "wealth management" at bounding box center [802, 609] width 406 height 36
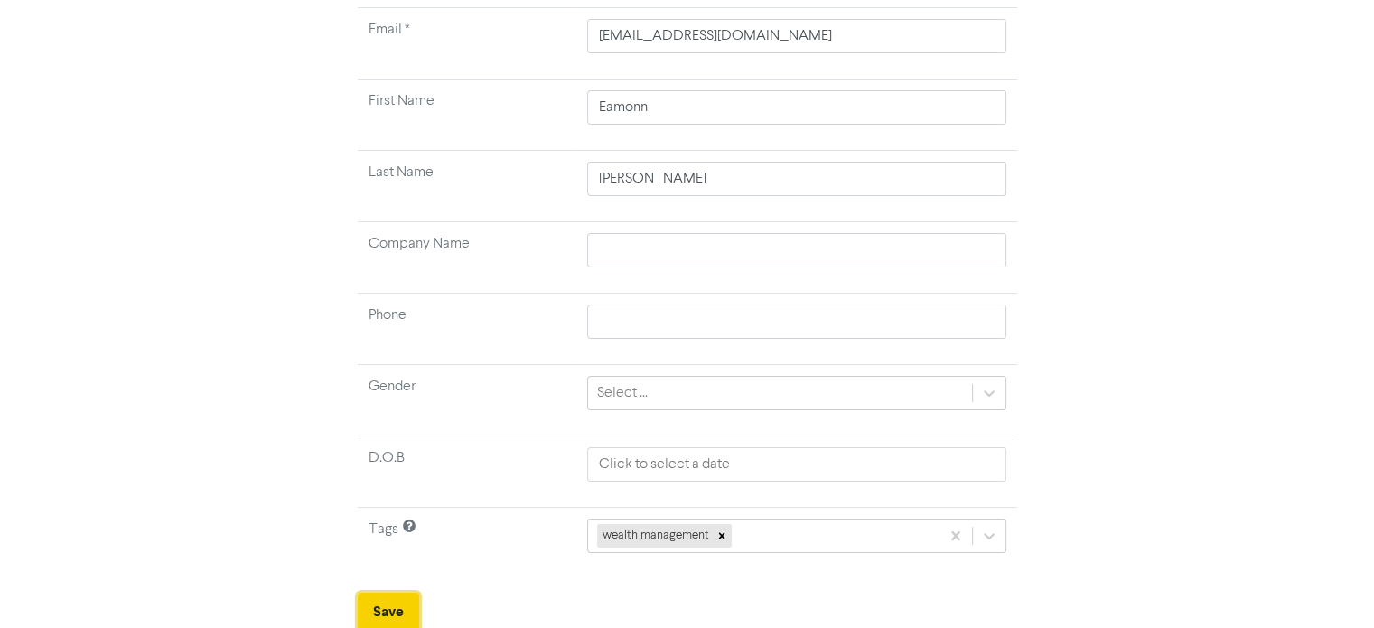
click at [397, 603] on button "Save" at bounding box center [388, 611] width 61 height 38
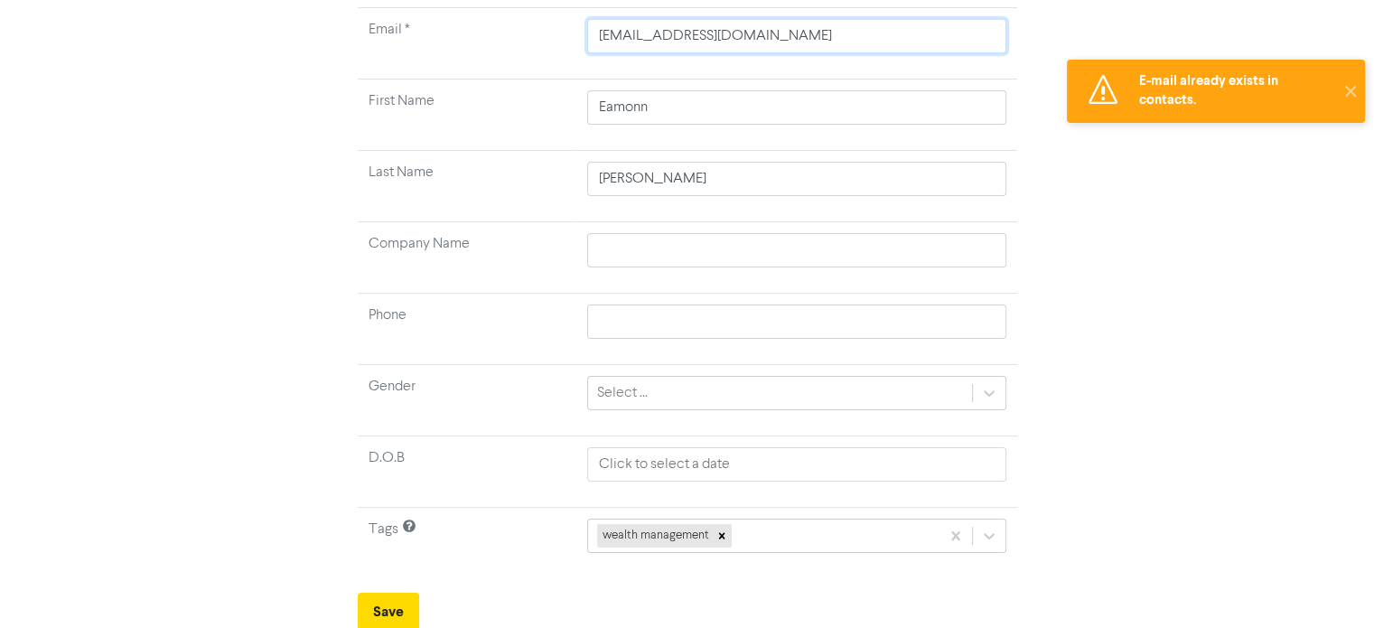
drag, startPoint x: 706, startPoint y: 34, endPoint x: 480, endPoint y: 53, distance: 226.6
click at [480, 53] on tr "Email * [EMAIL_ADDRESS][DOMAIN_NAME]" at bounding box center [687, 43] width 659 height 71
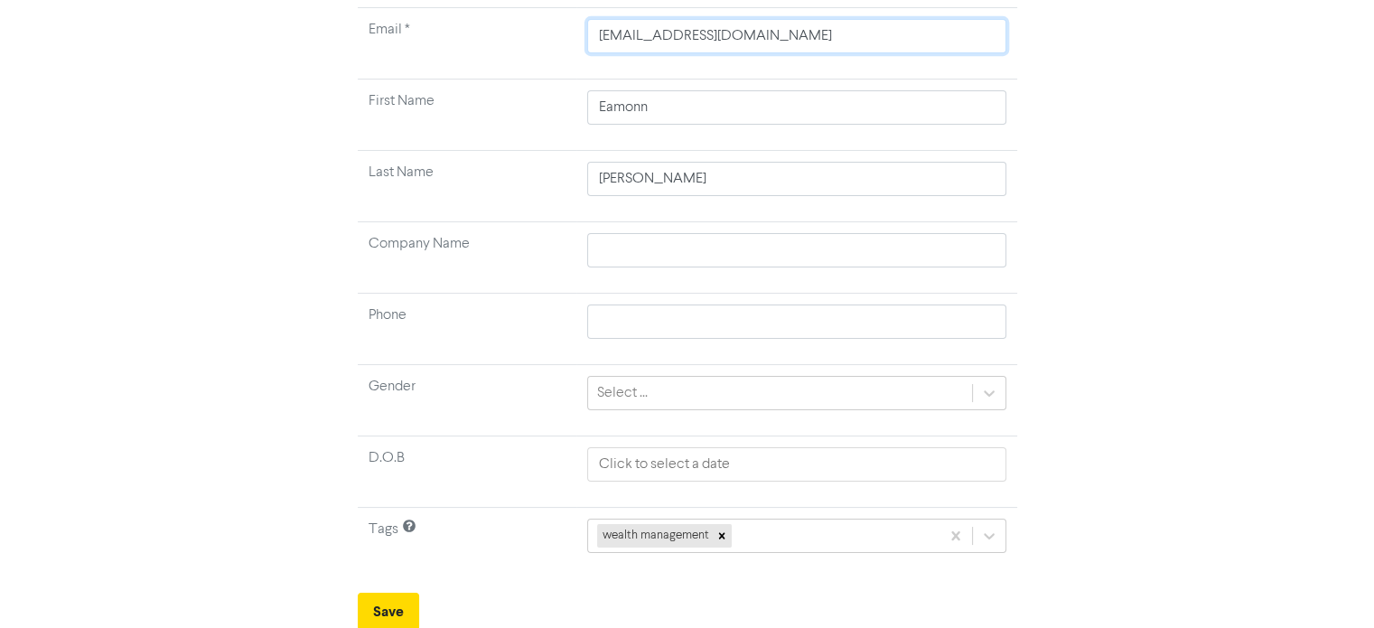
paste input "amandaie88"
drag, startPoint x: 676, startPoint y: 115, endPoint x: 423, endPoint y: 133, distance: 254.4
click at [423, 133] on tr "First Name Eamonn" at bounding box center [687, 114] width 659 height 71
click at [397, 593] on button "Save" at bounding box center [388, 611] width 61 height 38
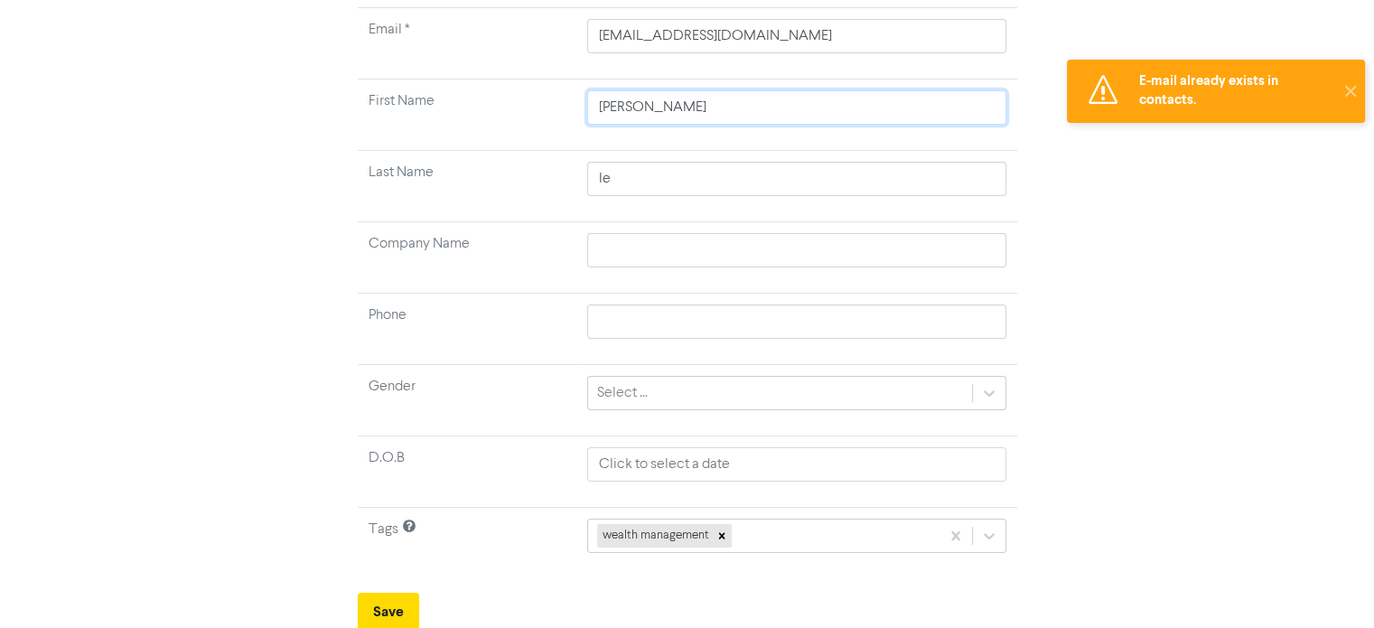
drag, startPoint x: 739, startPoint y: 89, endPoint x: 512, endPoint y: 122, distance: 229.0
click at [512, 122] on tr "First Name [PERSON_NAME]" at bounding box center [687, 114] width 659 height 71
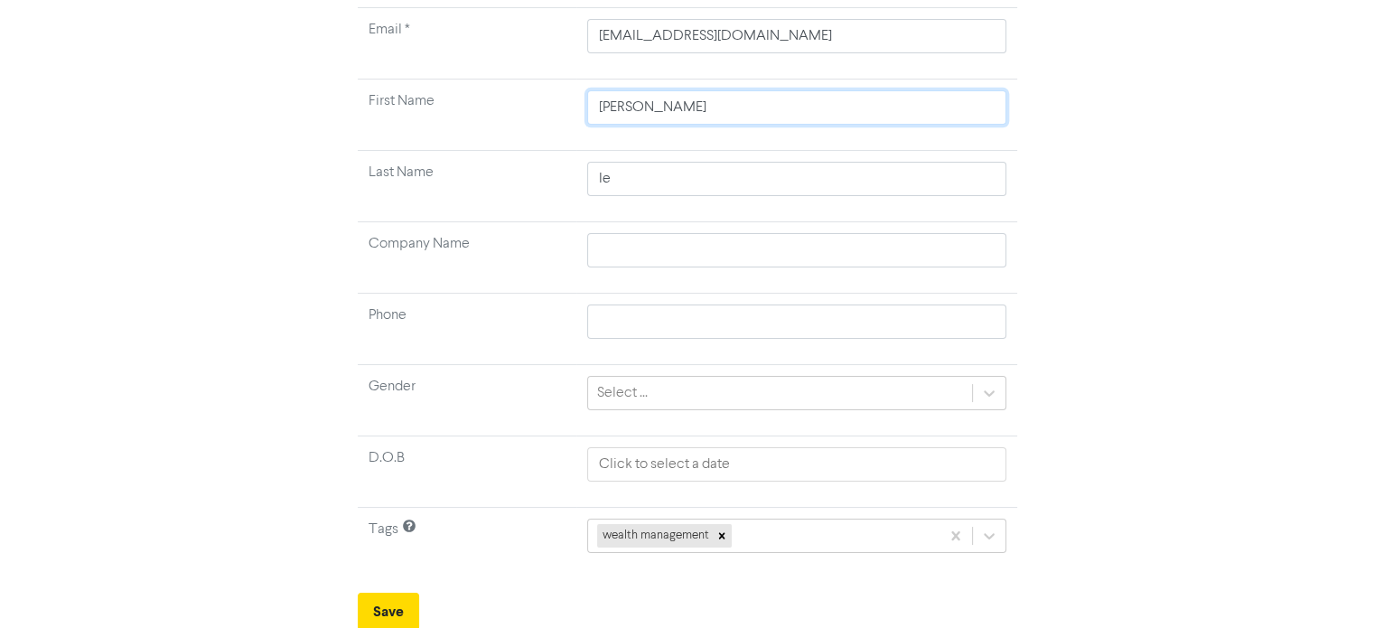
paste input "Zanesco, Dign"
drag, startPoint x: 660, startPoint y: 100, endPoint x: 449, endPoint y: 83, distance: 212.0
click at [449, 83] on tr "First Name [PERSON_NAME]" at bounding box center [687, 114] width 659 height 71
drag, startPoint x: 626, startPoint y: 179, endPoint x: 451, endPoint y: 191, distance: 175.6
click at [451, 191] on tr "Last Name Ie" at bounding box center [687, 186] width 659 height 71
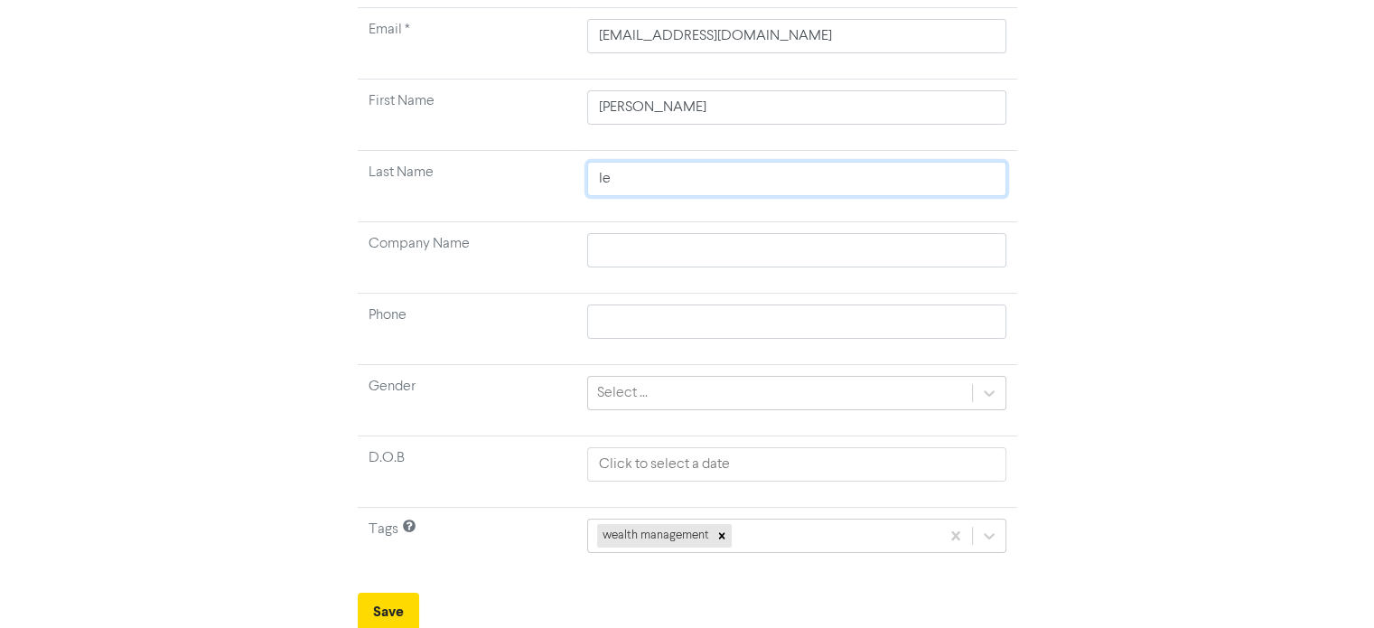
paste input "Zanesco,"
click at [845, 16] on td "[EMAIL_ADDRESS][DOMAIN_NAME]" at bounding box center [796, 43] width 441 height 71
drag, startPoint x: 835, startPoint y: 42, endPoint x: 484, endPoint y: 12, distance: 352.5
click at [484, 12] on div "Create New Contact Email * [EMAIL_ADDRESS][DOMAIN_NAME] First Name [PERSON_NAME…" at bounding box center [687, 276] width 686 height 710
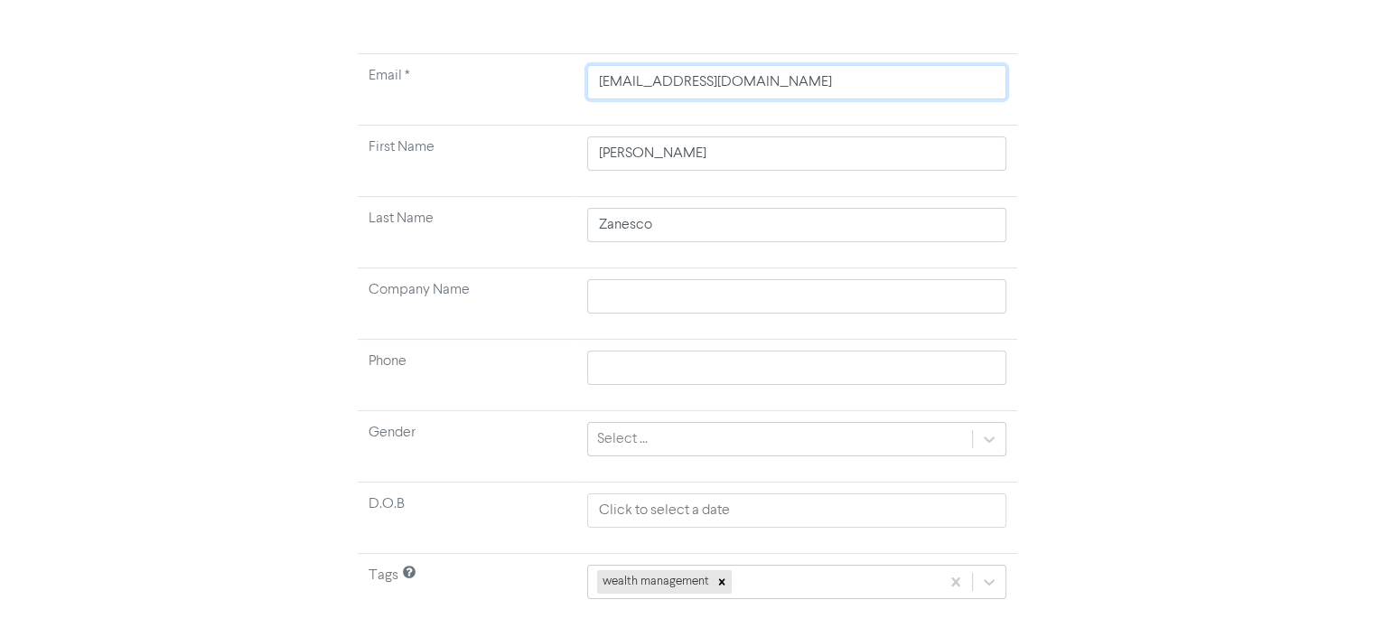
paste input "dignaz2@hot"
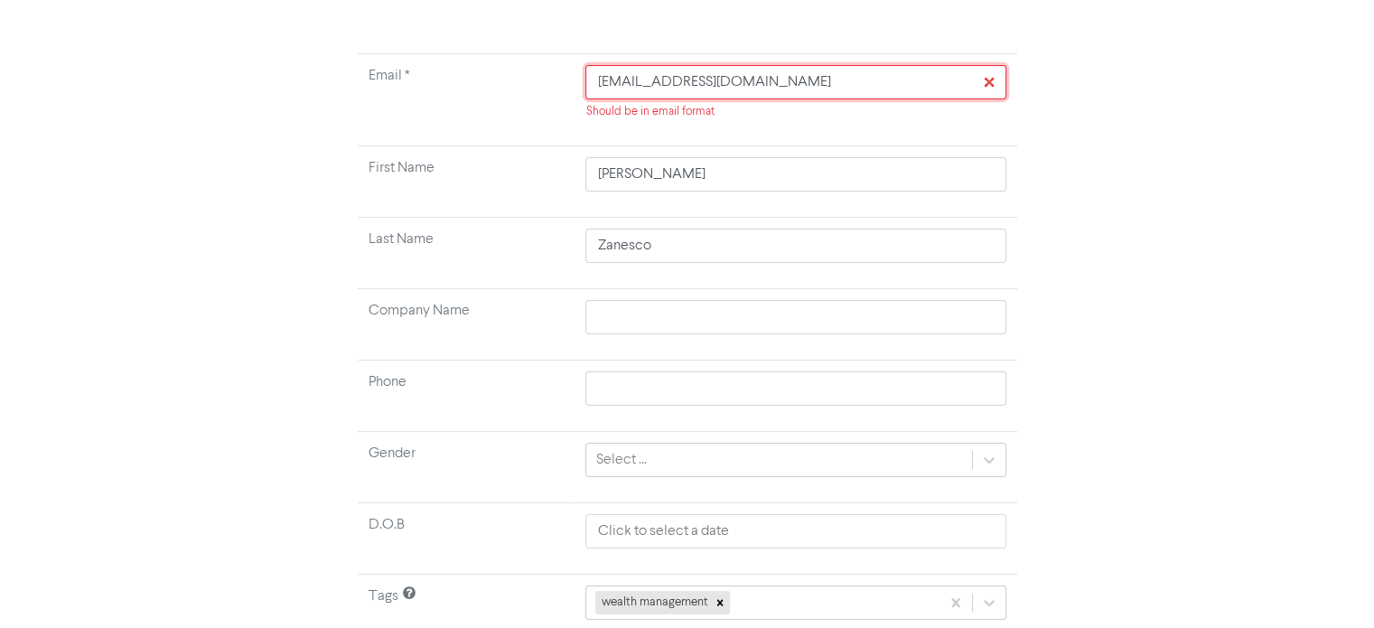
click at [601, 84] on input "[EMAIL_ADDRESS][DOMAIN_NAME]" at bounding box center [795, 82] width 420 height 34
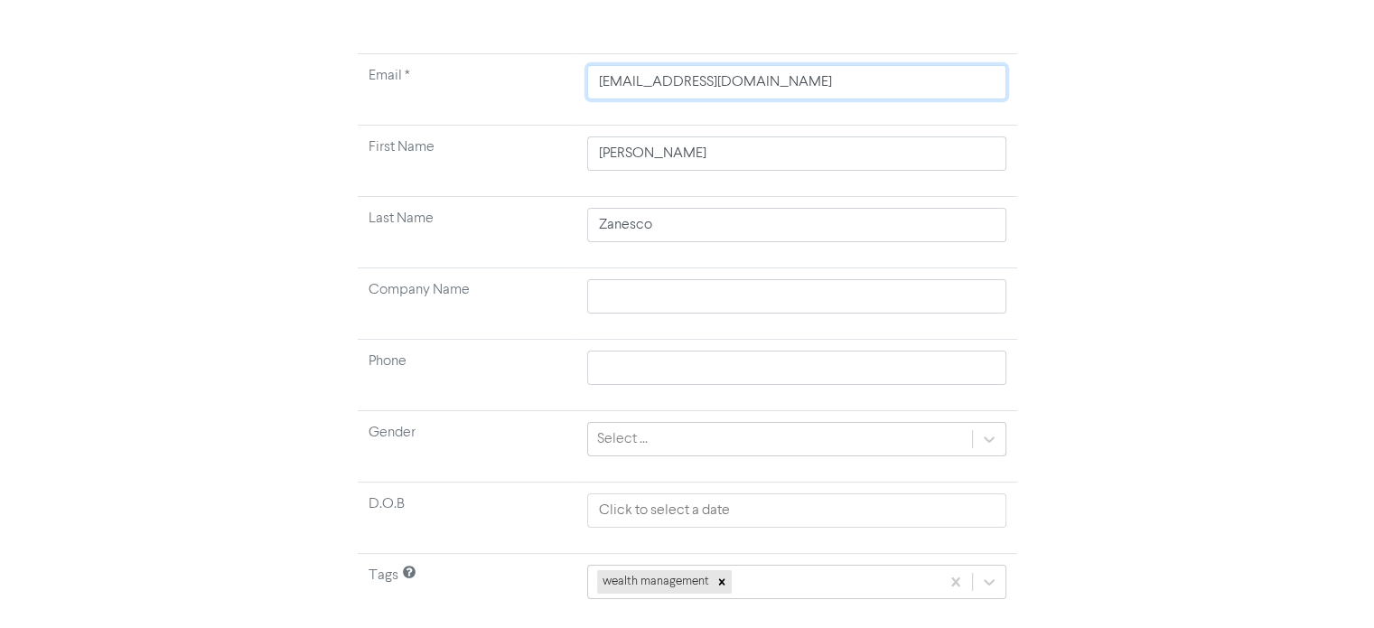
scroll to position [172, 0]
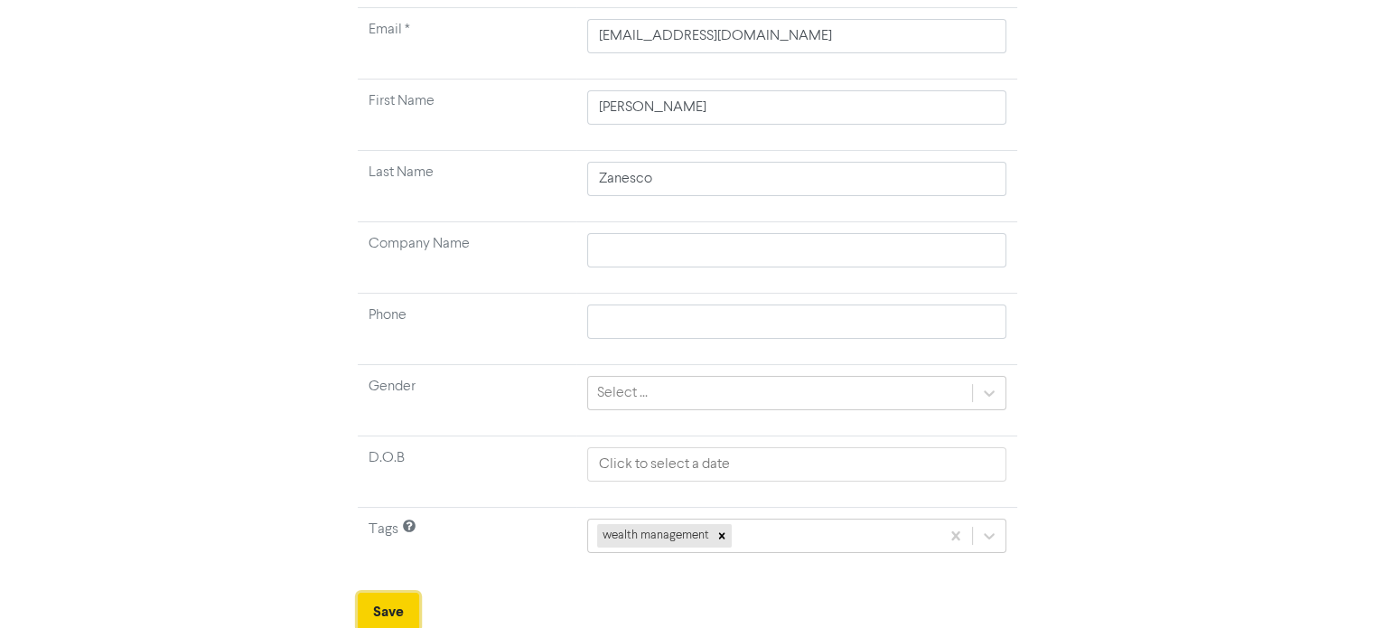
click at [394, 602] on button "Save" at bounding box center [388, 611] width 61 height 38
drag, startPoint x: 751, startPoint y: 27, endPoint x: 329, endPoint y: 79, distance: 425.9
click at [329, 79] on div "Create New Contact Email * [EMAIL_ADDRESS][DOMAIN_NAME] First Name [PERSON_NAME…" at bounding box center [686, 276] width 1029 height 710
paste input "text"
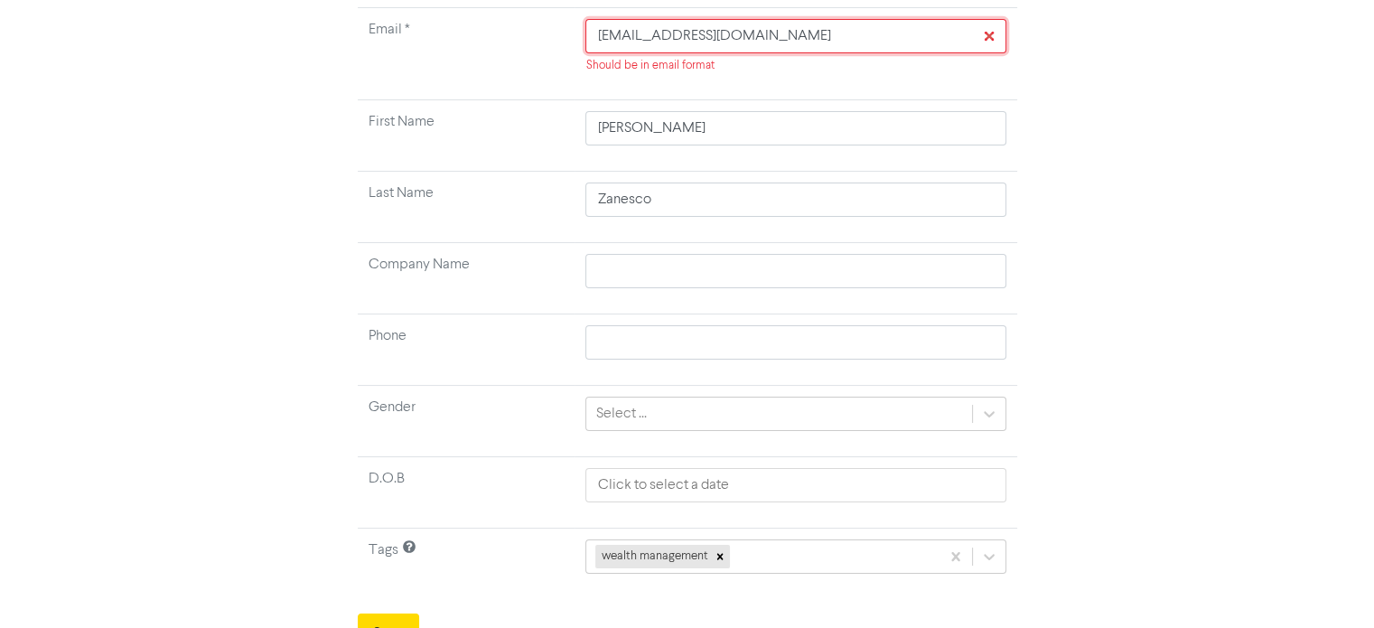
click at [600, 42] on input "[EMAIL_ADDRESS][DOMAIN_NAME]" at bounding box center [795, 36] width 420 height 34
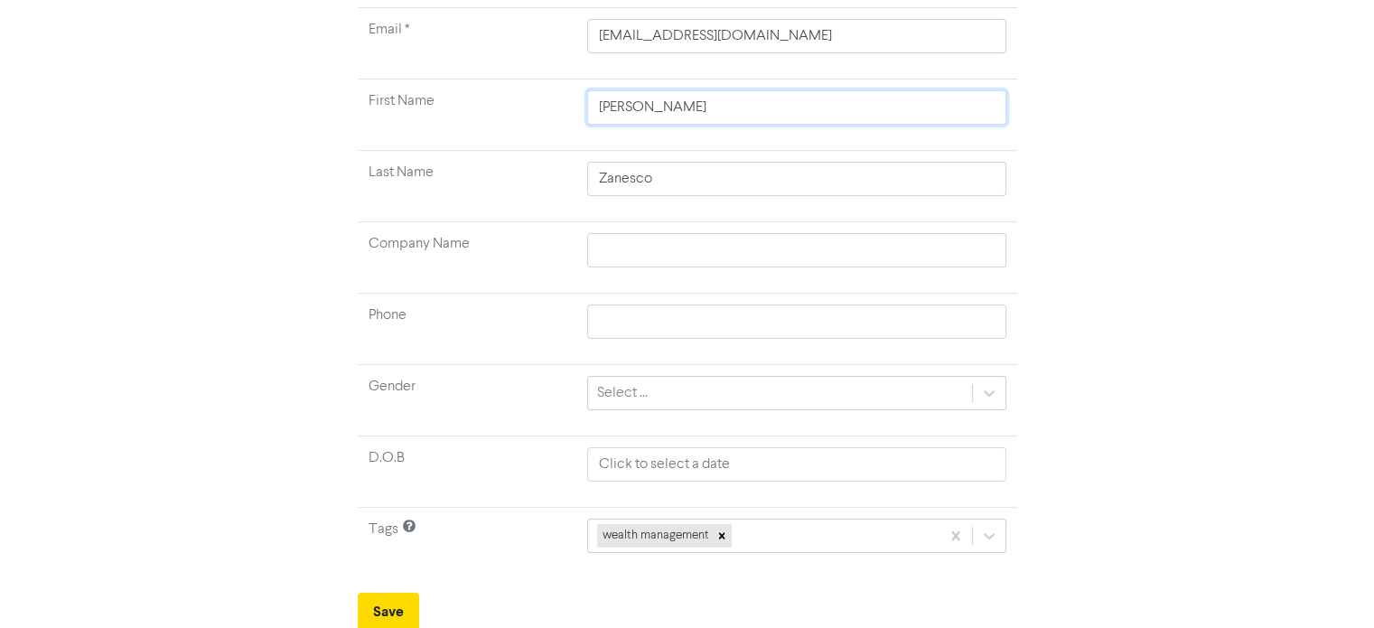
drag, startPoint x: 665, startPoint y: 110, endPoint x: 428, endPoint y: 86, distance: 237.8
click at [428, 86] on tr "First Name [PERSON_NAME]" at bounding box center [687, 114] width 659 height 71
paste input "[PERSON_NAME]"
drag, startPoint x: 654, startPoint y: 106, endPoint x: 365, endPoint y: 104, distance: 289.0
click at [365, 104] on tr "First Name [PERSON_NAME]" at bounding box center [687, 114] width 659 height 71
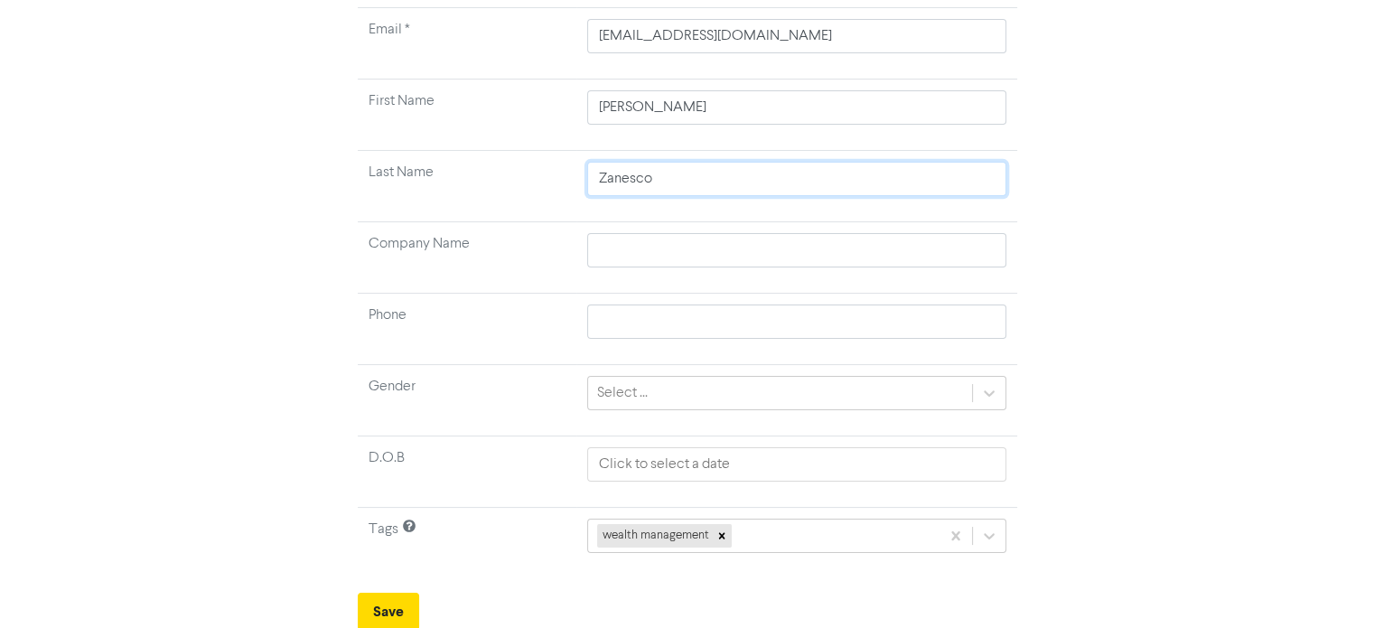
drag, startPoint x: 675, startPoint y: 176, endPoint x: 435, endPoint y: 194, distance: 240.9
click at [435, 194] on tr "Last Name [PERSON_NAME]" at bounding box center [687, 186] width 659 height 71
paste input "Yielding,"
click at [396, 588] on form "Email * [EMAIL_ADDRESS][DOMAIN_NAME] First Name [PERSON_NAME] Name Yielding Com…" at bounding box center [687, 318] width 659 height 623
click at [396, 605] on button "Save" at bounding box center [388, 611] width 61 height 38
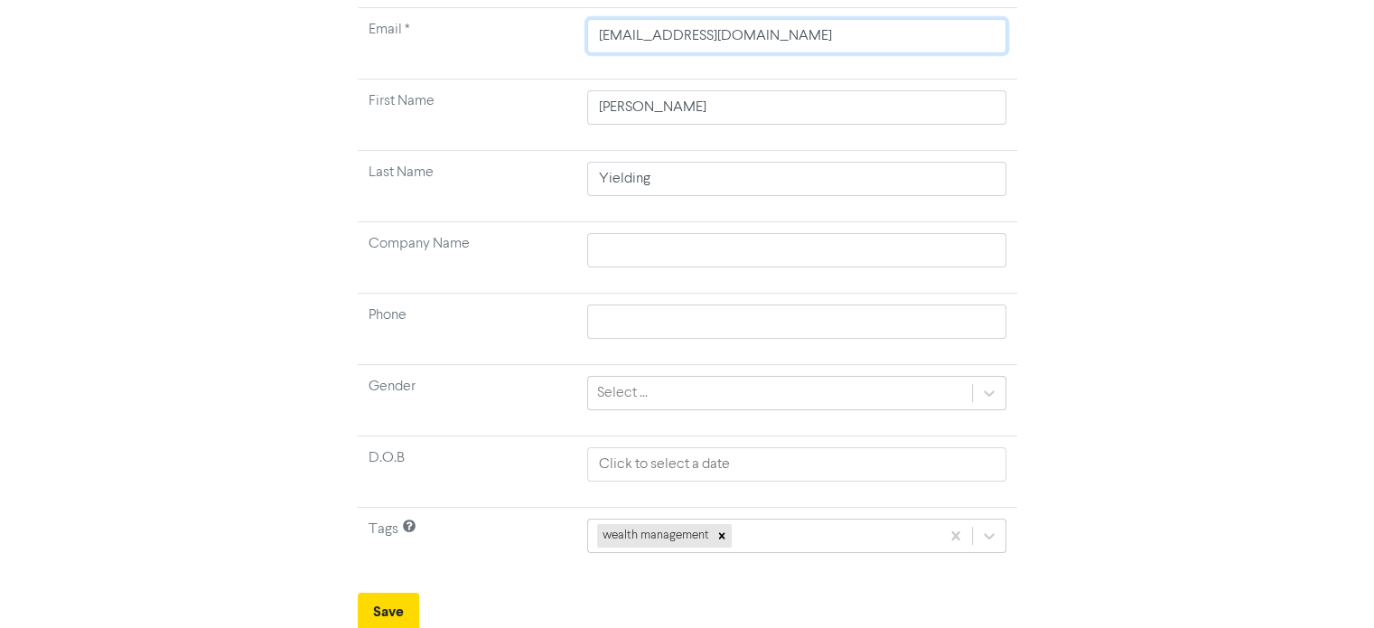
drag, startPoint x: 769, startPoint y: 35, endPoint x: 376, endPoint y: 61, distance: 394.5
click at [376, 61] on tr "Email * [EMAIL_ADDRESS][DOMAIN_NAME]" at bounding box center [687, 43] width 659 height 71
paste input "[EMAIL_ADDRESS][DOMAIN_NAME]"
click at [600, 33] on input "[EMAIL_ADDRESS][DOMAIN_NAME]" at bounding box center [796, 36] width 419 height 34
drag, startPoint x: 708, startPoint y: 107, endPoint x: 383, endPoint y: 95, distance: 325.3
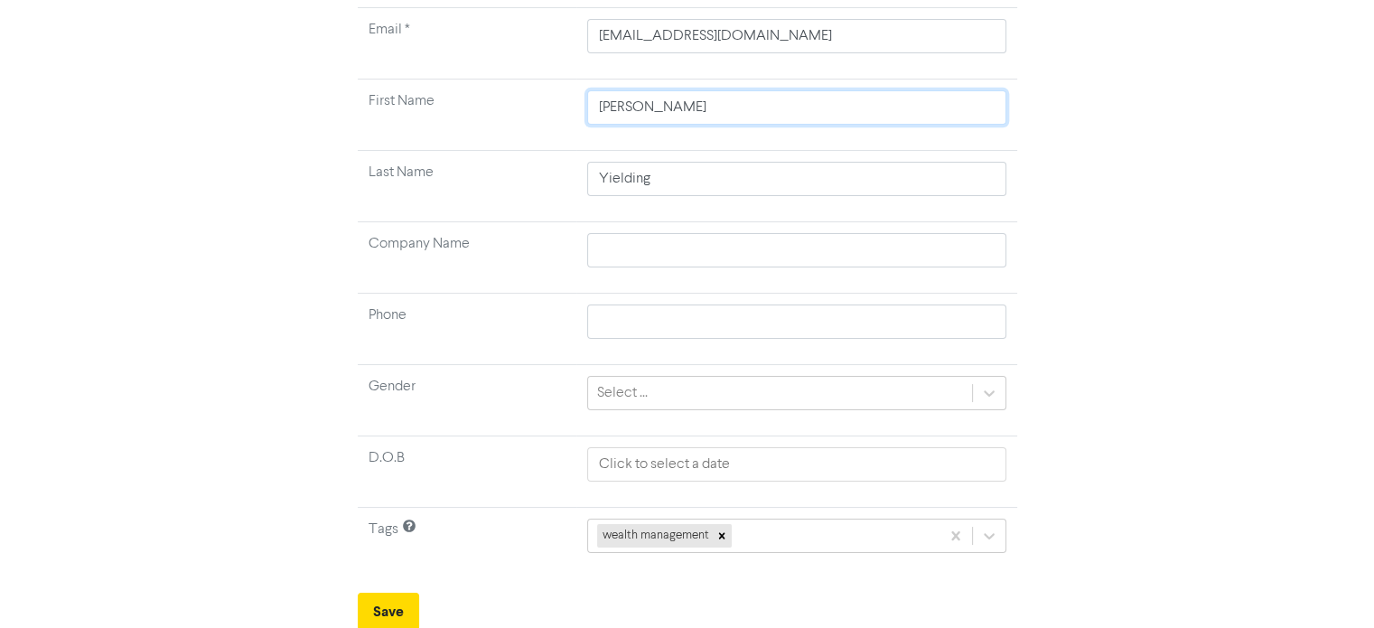
click at [383, 95] on tr "First Name [PERSON_NAME]" at bounding box center [687, 114] width 659 height 71
paste input "[PERSON_NAME]"
drag, startPoint x: 642, startPoint y: 115, endPoint x: 337, endPoint y: 89, distance: 306.3
click at [337, 89] on div "Create New Contact Email * [EMAIL_ADDRESS][DOMAIN_NAME] First Name [PERSON_NAME…" at bounding box center [686, 276] width 1029 height 710
drag, startPoint x: 670, startPoint y: 176, endPoint x: 397, endPoint y: 158, distance: 273.3
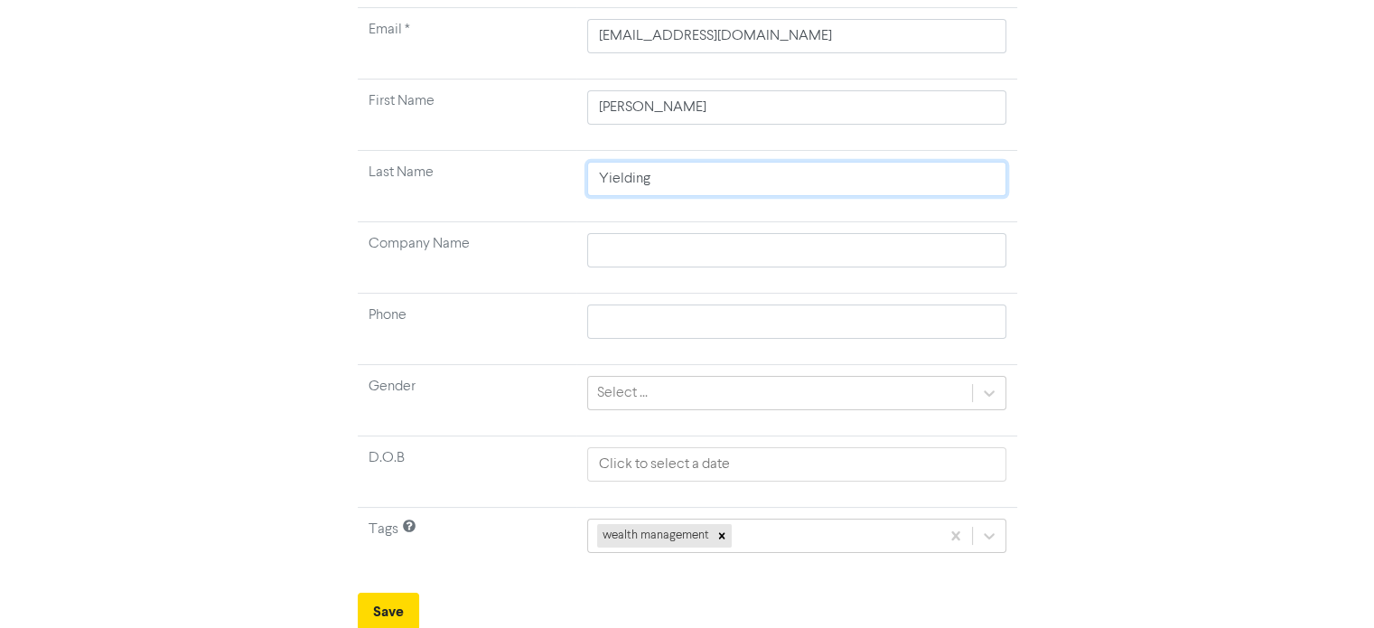
click at [397, 158] on tr "Last Name Yielding" at bounding box center [687, 186] width 659 height 71
paste input "[DEMOGRAPHIC_DATA],"
click at [379, 606] on button "Save" at bounding box center [388, 611] width 61 height 38
drag, startPoint x: 684, startPoint y: 106, endPoint x: 393, endPoint y: 131, distance: 291.9
click at [393, 131] on tr "First Name [PERSON_NAME]" at bounding box center [687, 114] width 659 height 71
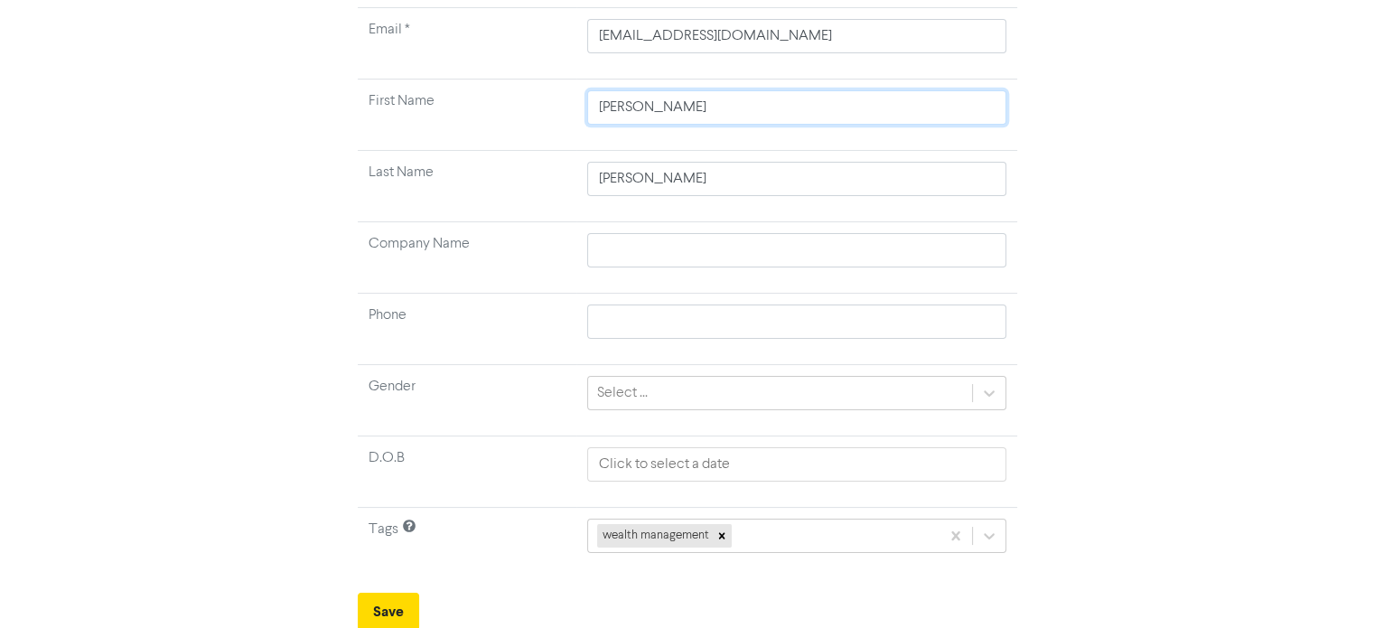
paste input "[PERSON_NAME],"
click at [619, 175] on input "Xahja" at bounding box center [796, 179] width 419 height 34
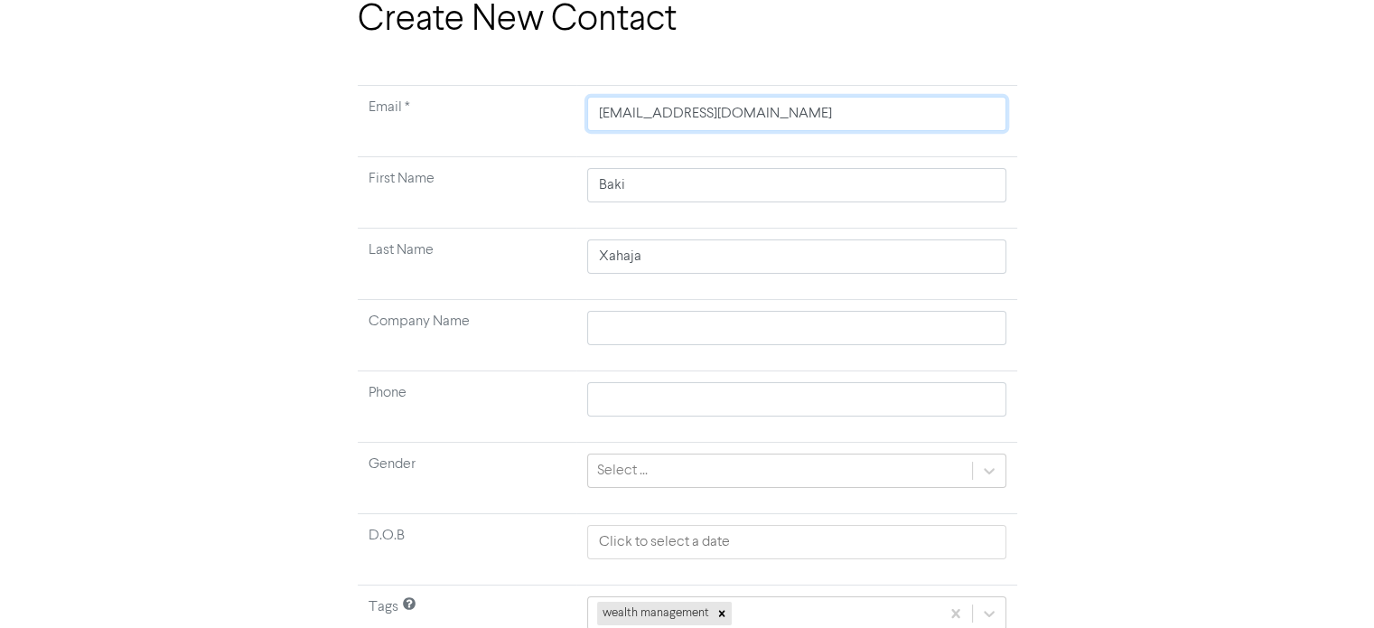
drag, startPoint x: 817, startPoint y: 48, endPoint x: 451, endPoint y: 3, distance: 369.4
click at [451, 3] on div "Support & Resources Video Tutorials FAQ & Guides Marketing Education [PERSON_NA…" at bounding box center [687, 220] width 1374 height 628
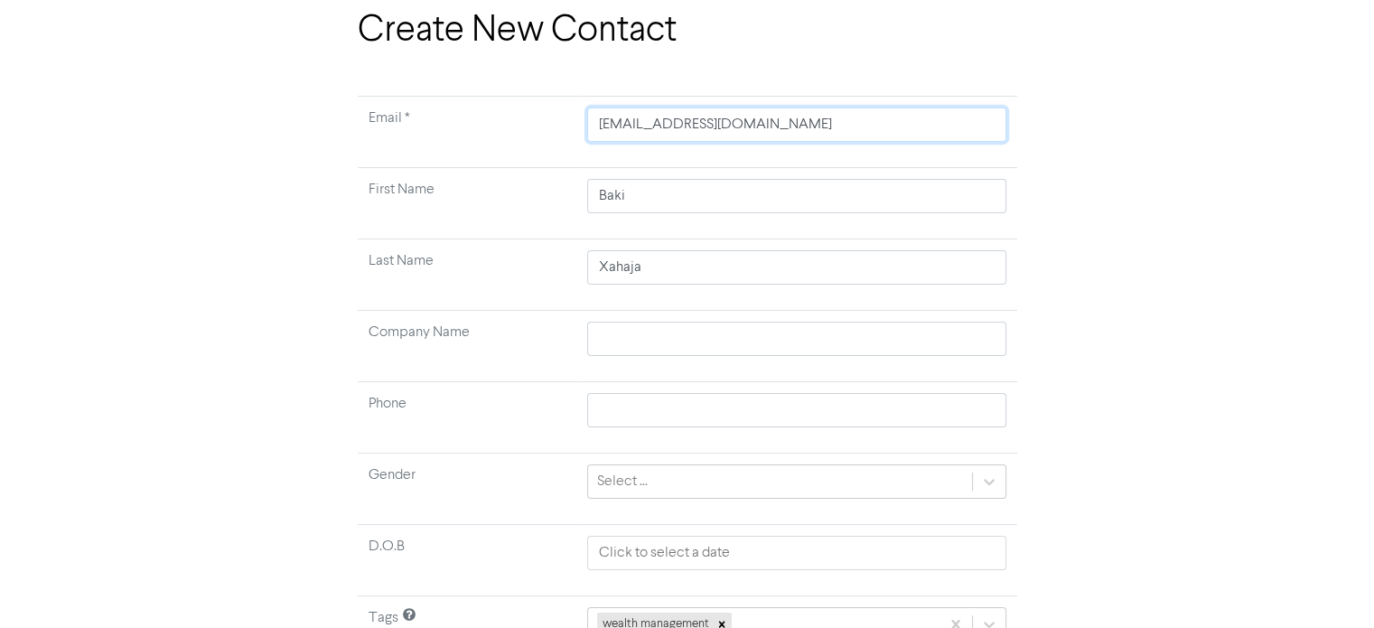
paste input "[PERSON_NAME],"
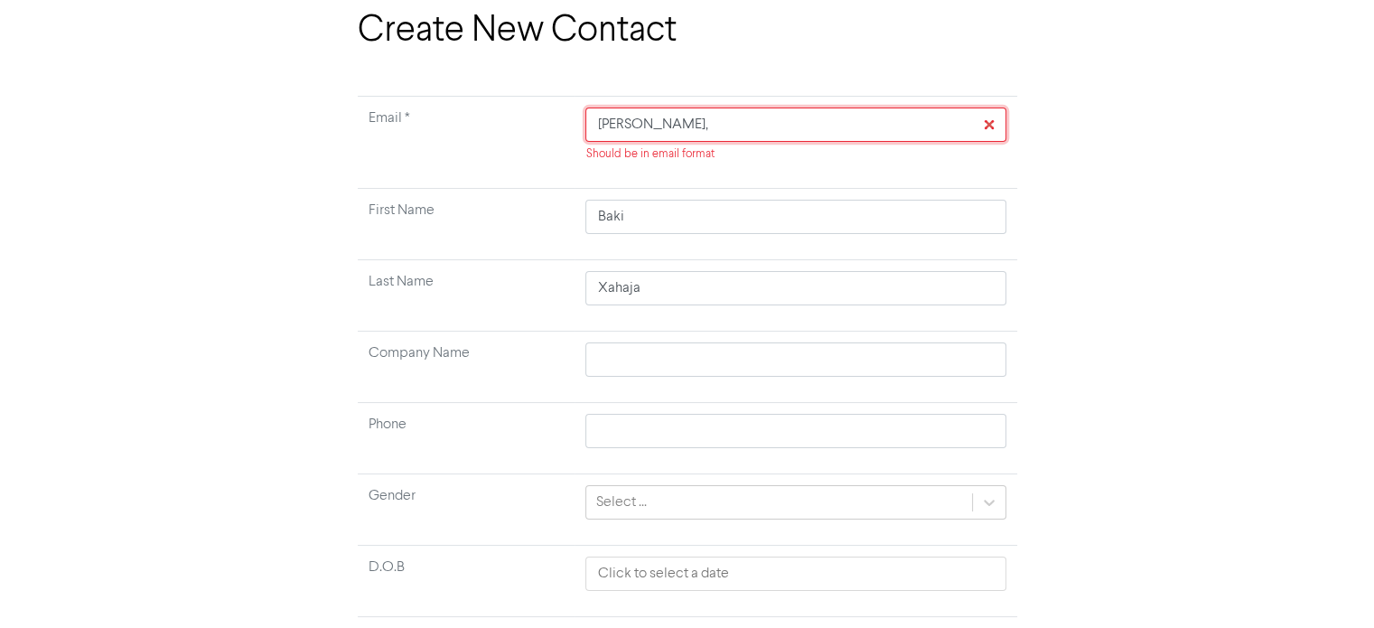
drag, startPoint x: 656, startPoint y: 111, endPoint x: 455, endPoint y: 143, distance: 203.0
click at [455, 143] on tr "Email * [PERSON_NAME], Should be in email format" at bounding box center [687, 143] width 659 height 92
paste input "[EMAIL_ADDRESS][DOMAIN_NAME]"
click at [609, 126] on input "[EMAIL_ADDRESS][DOMAIN_NAME]" at bounding box center [795, 124] width 420 height 34
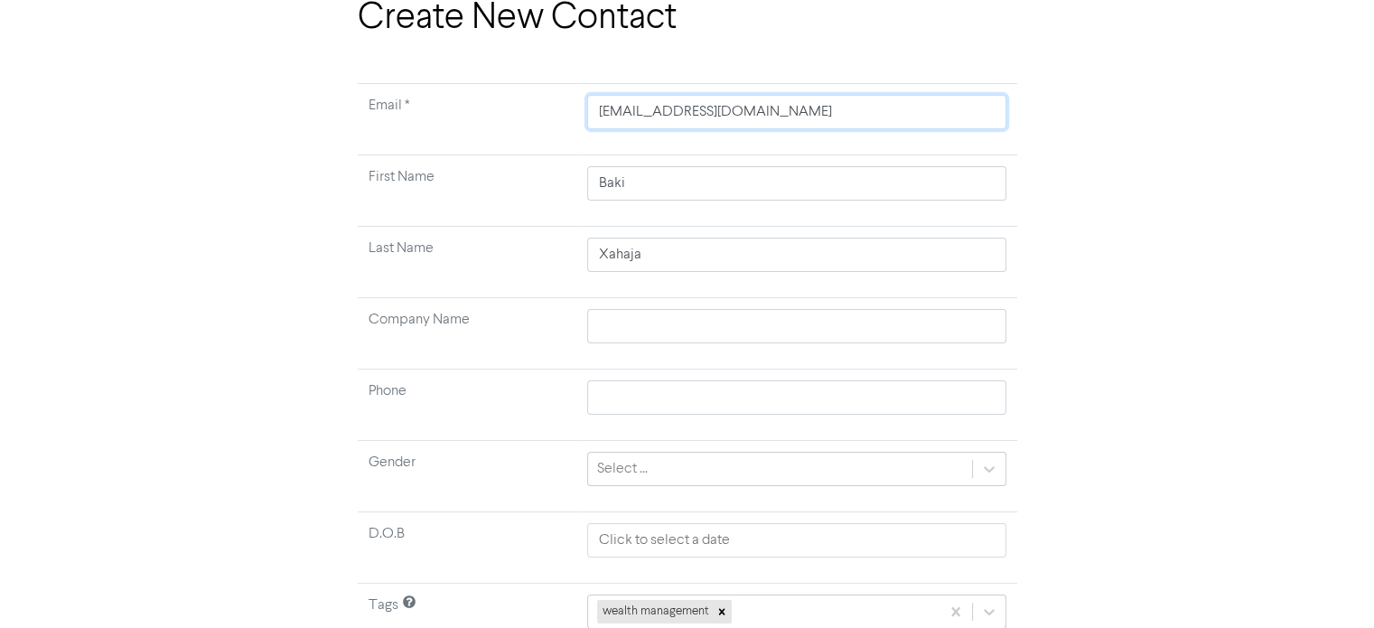
scroll to position [172, 0]
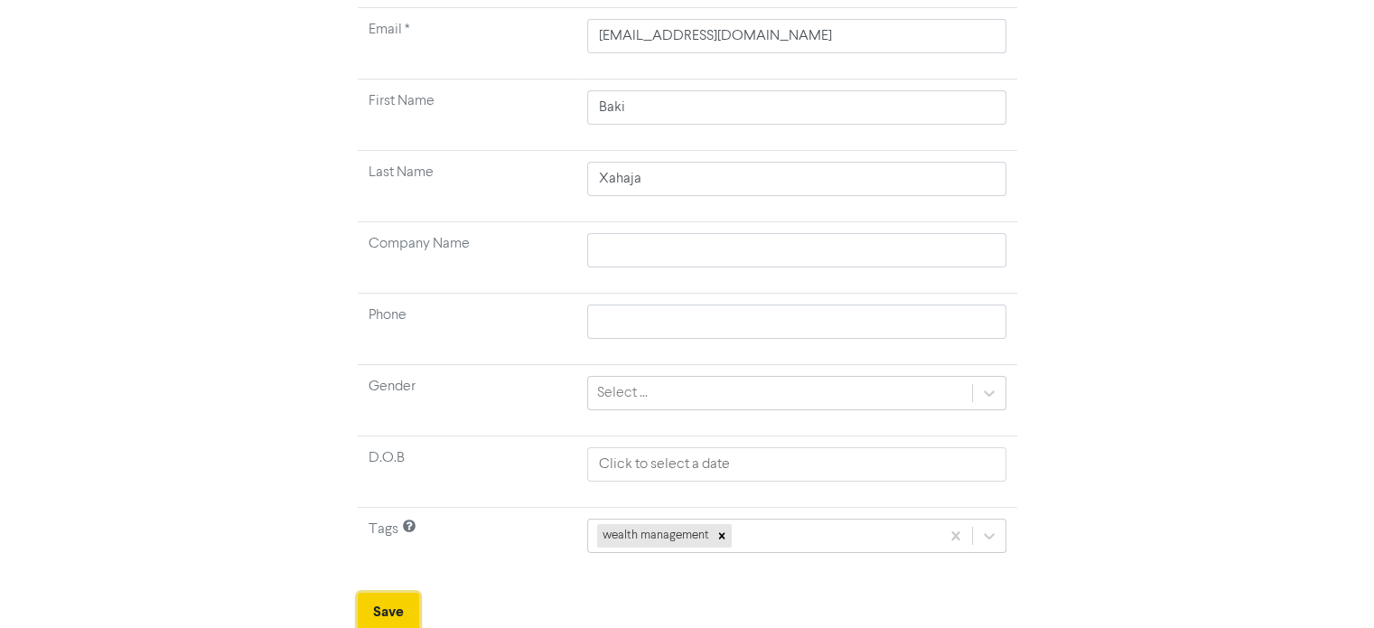
click at [383, 602] on button "Save" at bounding box center [388, 611] width 61 height 38
drag, startPoint x: 740, startPoint y: 38, endPoint x: 462, endPoint y: 63, distance: 279.3
click at [462, 63] on tr "Email * [EMAIL_ADDRESS][DOMAIN_NAME]" at bounding box center [687, 43] width 659 height 71
paste input "[PERSON_NAME][EMAIL_ADDRESS][DOMAIN_NAME]"
drag, startPoint x: 695, startPoint y: 106, endPoint x: 443, endPoint y: 134, distance: 253.5
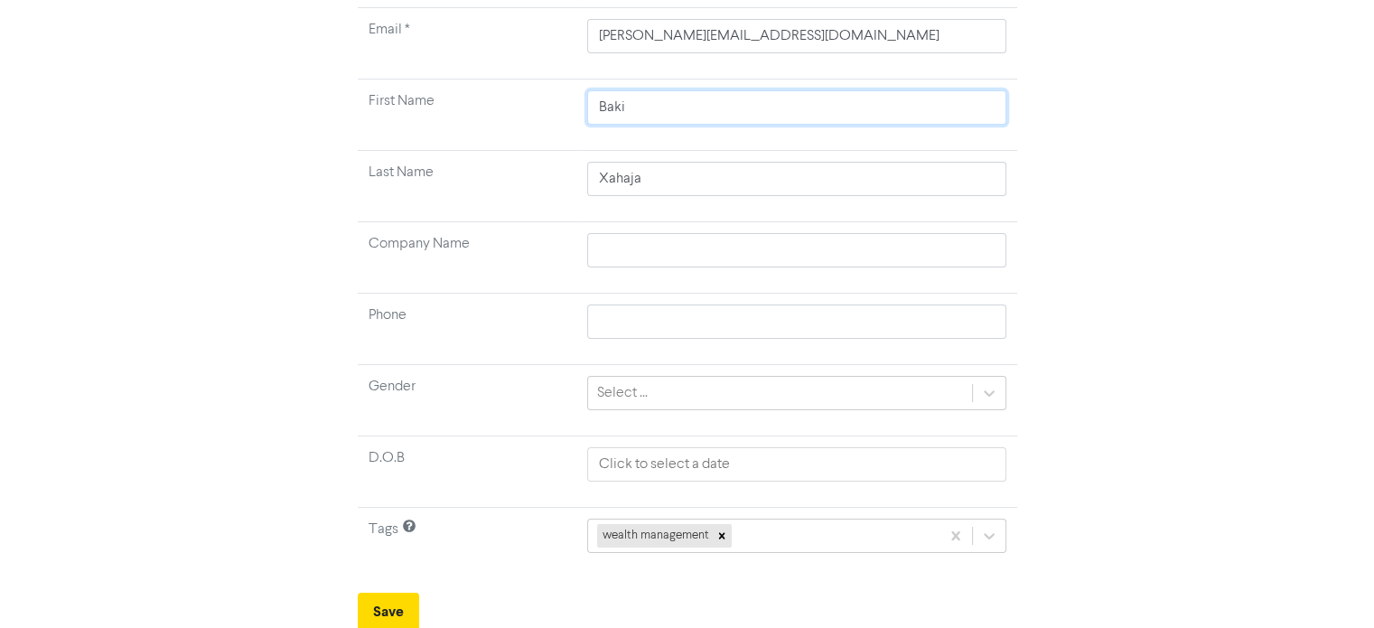
click at [443, 134] on tr "First Name Baki" at bounding box center [687, 114] width 659 height 71
paste input "[PERSON_NAME]"
drag, startPoint x: 647, startPoint y: 120, endPoint x: 463, endPoint y: 95, distance: 185.1
click at [463, 95] on tr "First Name [PERSON_NAME]" at bounding box center [687, 114] width 659 height 71
drag, startPoint x: 710, startPoint y: 183, endPoint x: 392, endPoint y: 191, distance: 318.0
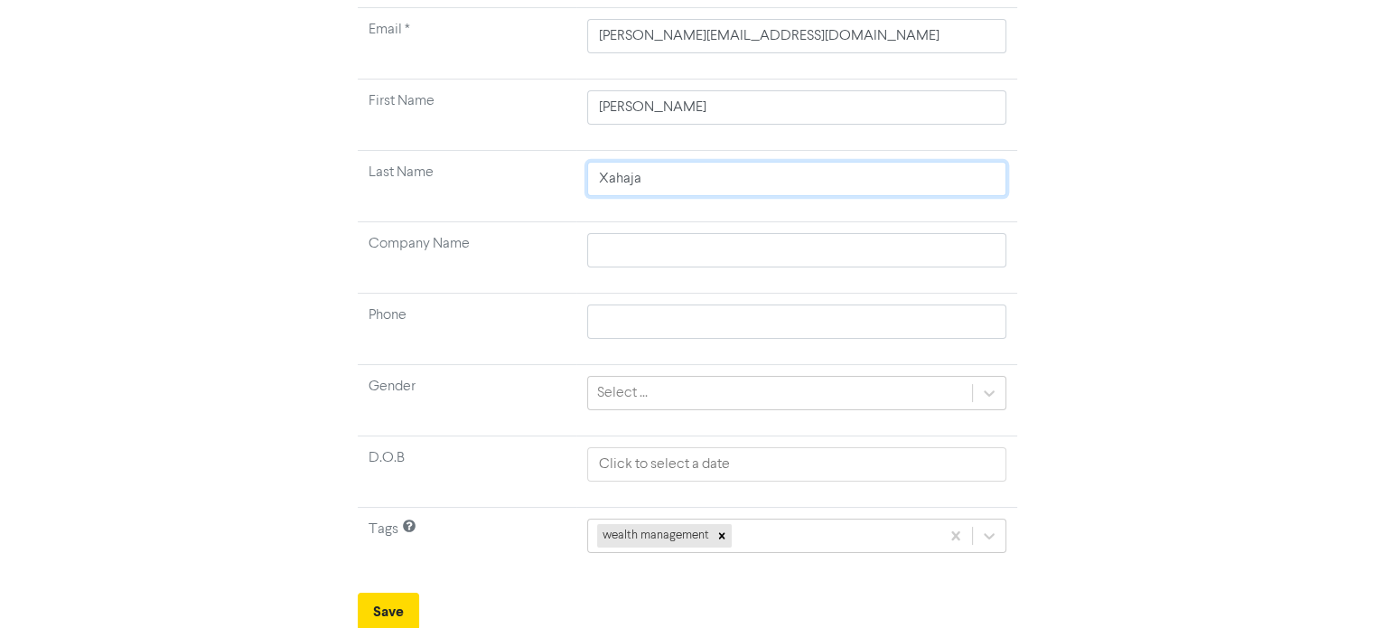
click at [392, 191] on tr "Last Name [PERSON_NAME]" at bounding box center [687, 186] width 659 height 71
paste input "[PERSON_NAME],"
click at [412, 610] on button "Save" at bounding box center [388, 611] width 61 height 38
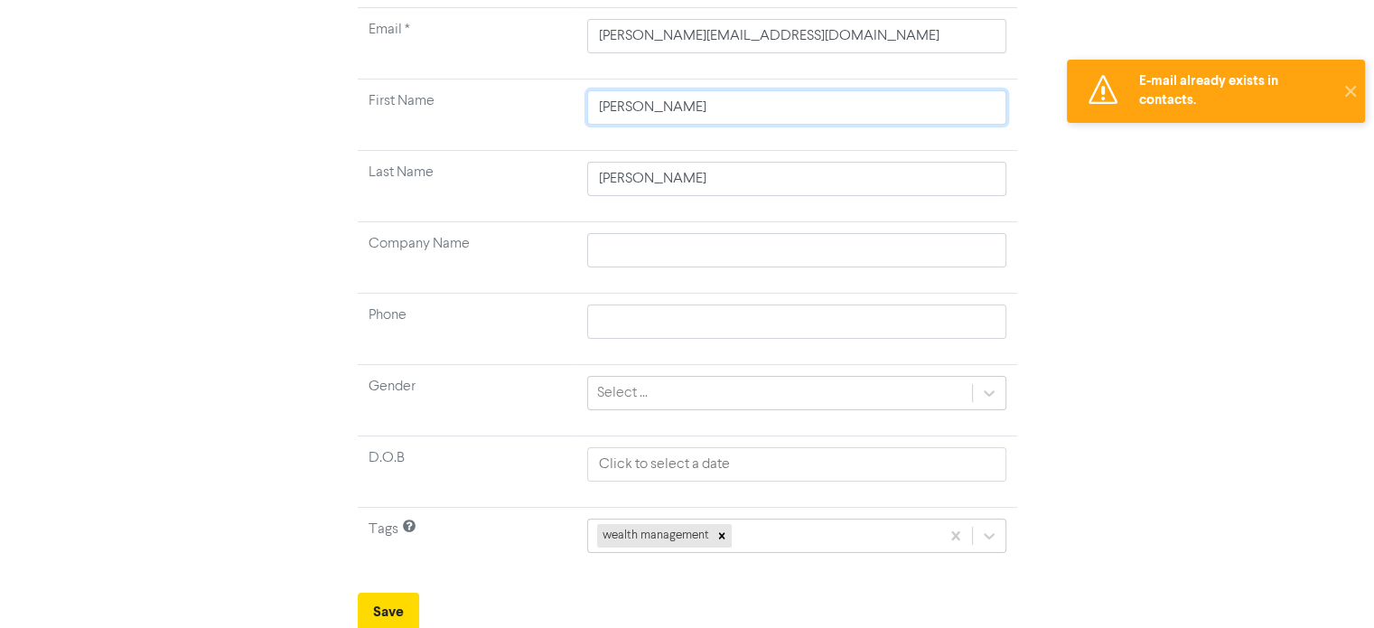
drag, startPoint x: 679, startPoint y: 118, endPoint x: 465, endPoint y: 144, distance: 215.5
click at [465, 144] on tr "First Name [PERSON_NAME]" at bounding box center [687, 114] width 659 height 71
paste input "[PERSON_NAME]"
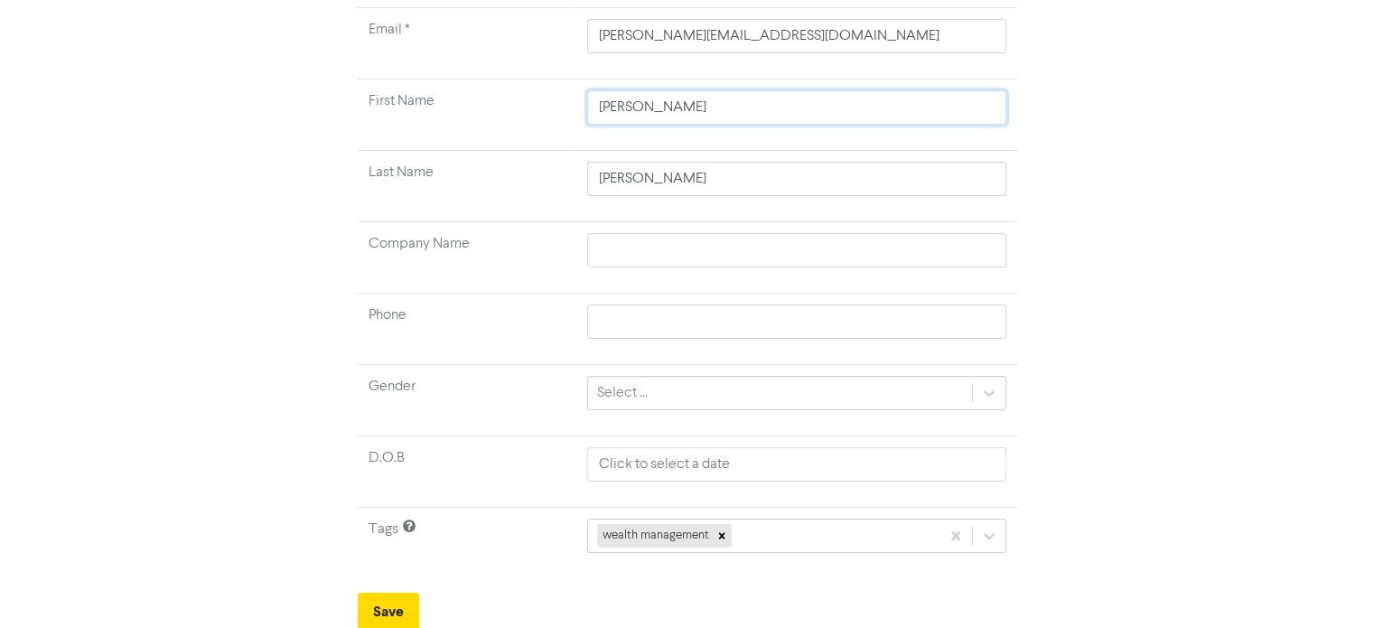
drag, startPoint x: 675, startPoint y: 111, endPoint x: 386, endPoint y: 151, distance: 292.6
click at [386, 151] on tbody "Email * [PERSON_NAME][EMAIL_ADDRESS][DOMAIN_NAME] First Name [GEOGRAPHIC_DATA][…" at bounding box center [687, 293] width 659 height 571
drag, startPoint x: 654, startPoint y: 182, endPoint x: 250, endPoint y: 178, distance: 403.7
click at [250, 178] on div "Create New Contact Email * [PERSON_NAME][EMAIL_ADDRESS][DOMAIN_NAME] First Name…" at bounding box center [686, 276] width 1029 height 710
paste input "="
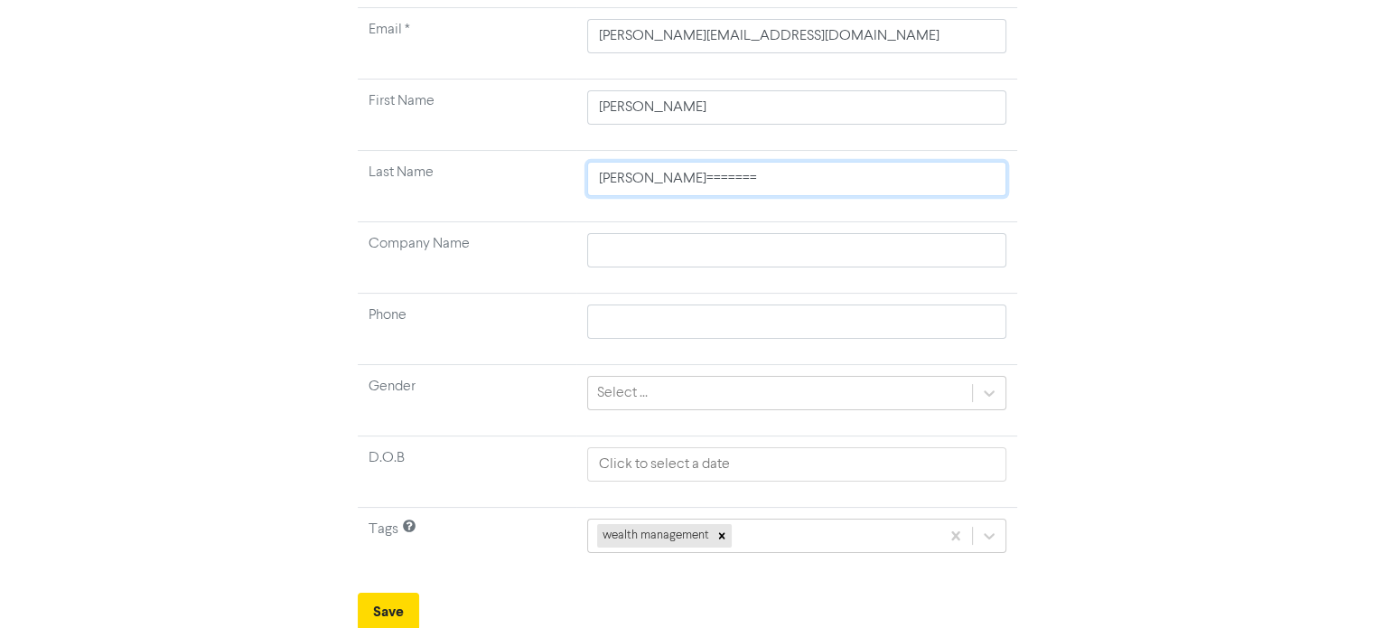
drag, startPoint x: 740, startPoint y: 182, endPoint x: 350, endPoint y: 169, distance: 389.4
click at [350, 169] on div "Create New Contact Email * [PERSON_NAME][EMAIL_ADDRESS][DOMAIN_NAME] First Name…" at bounding box center [687, 276] width 686 height 710
paste input "imberley"
drag, startPoint x: 687, startPoint y: 109, endPoint x: 498, endPoint y: 111, distance: 188.7
click at [514, 108] on tr "First Name [PERSON_NAME]" at bounding box center [687, 114] width 659 height 71
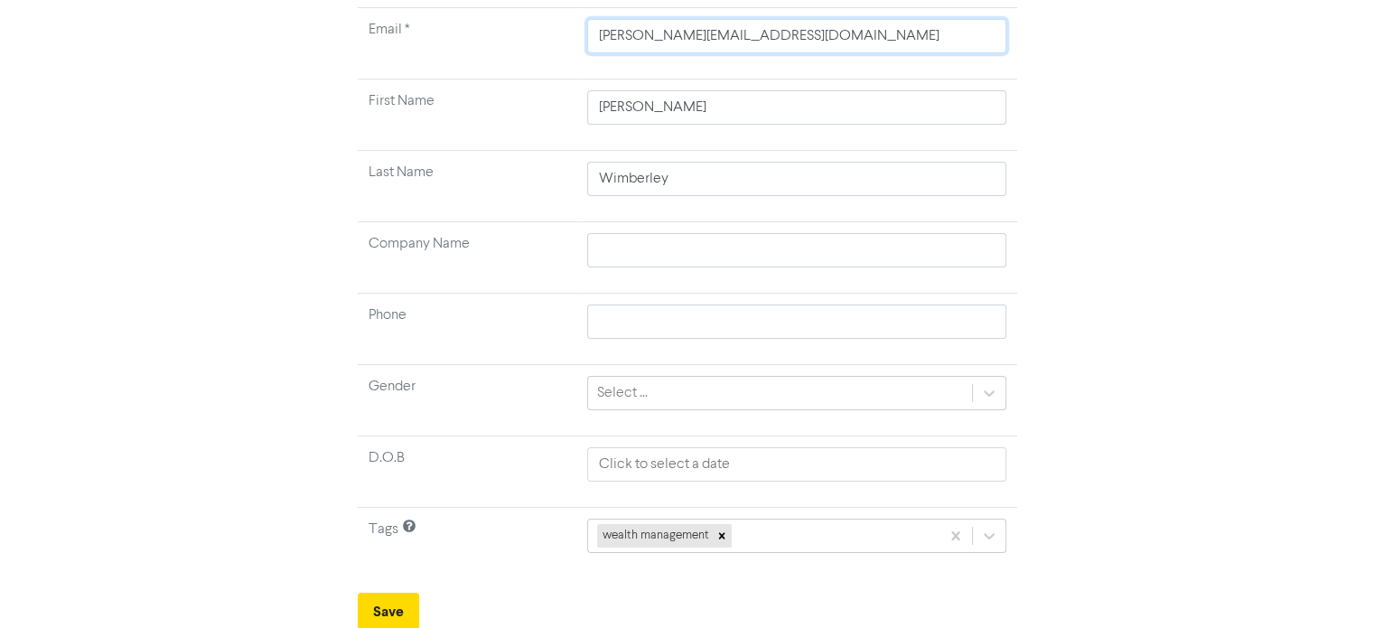
drag, startPoint x: 845, startPoint y: 21, endPoint x: 471, endPoint y: 22, distance: 373.9
click at [471, 22] on tr "Email * [PERSON_NAME][EMAIL_ADDRESS][DOMAIN_NAME]" at bounding box center [687, 43] width 659 height 71
paste input "[EMAIL_ADDRESS][DOMAIN_NAME]"
click at [401, 606] on button "Save" at bounding box center [388, 611] width 61 height 38
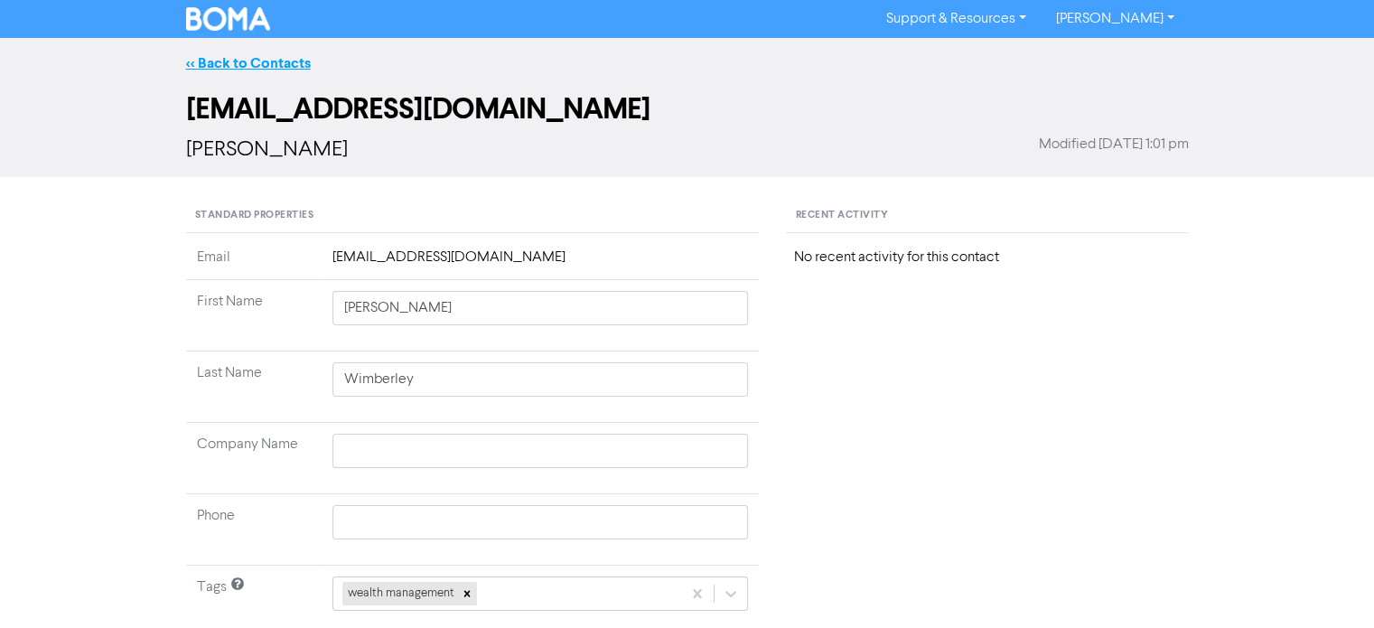
click at [275, 57] on link "<< Back to Contacts" at bounding box center [248, 63] width 125 height 18
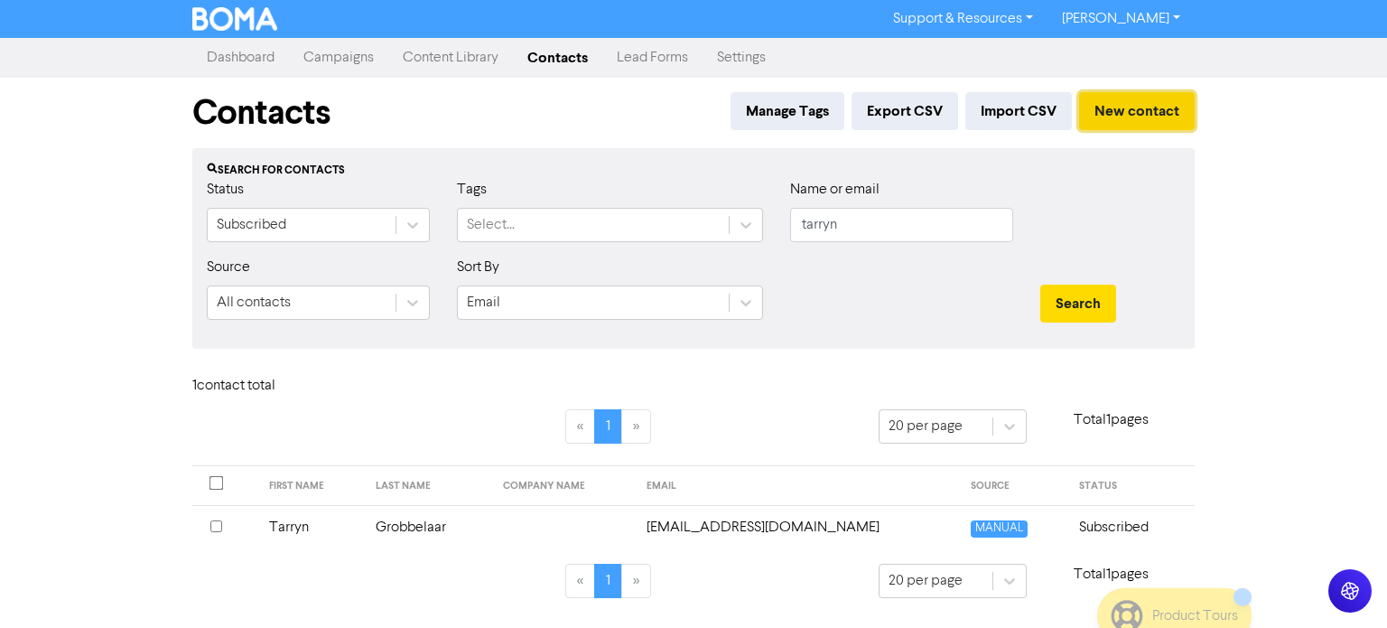
click at [1135, 109] on button "New contact" at bounding box center [1137, 111] width 116 height 38
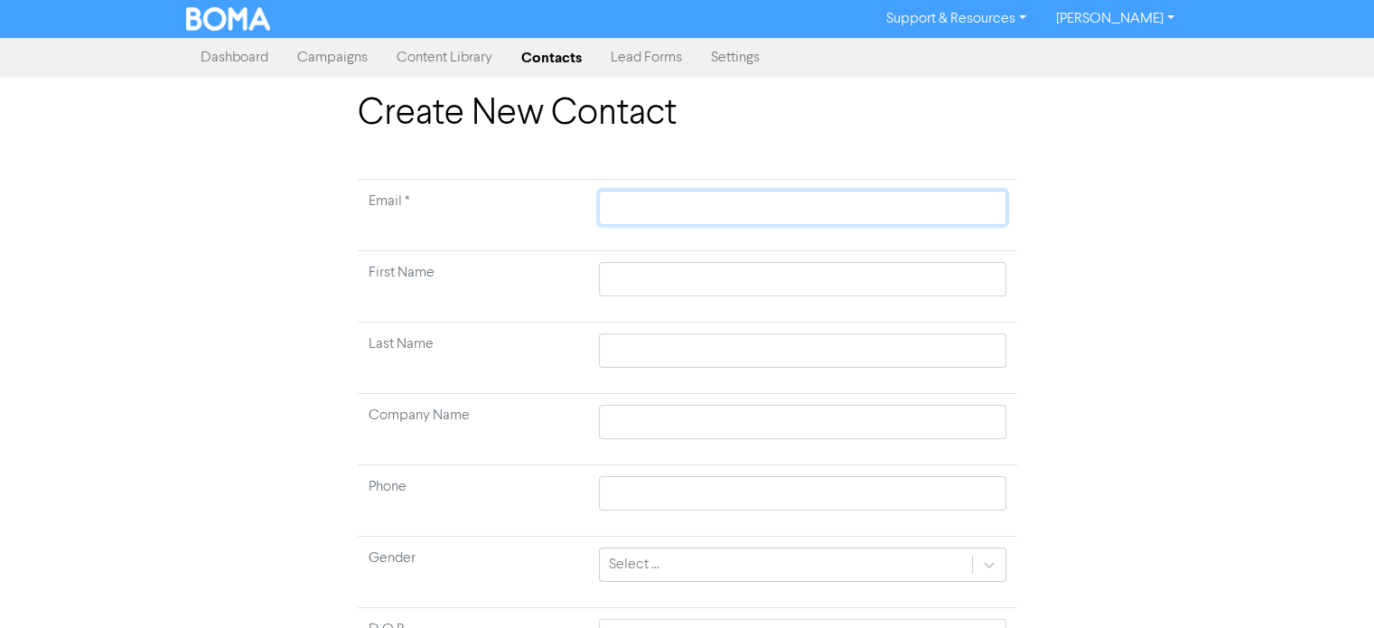
click at [694, 212] on input "text" at bounding box center [802, 208] width 406 height 34
paste input "[EMAIL_ADDRESS][DOMAIN_NAME]"
click at [647, 291] on input "text" at bounding box center [802, 279] width 406 height 34
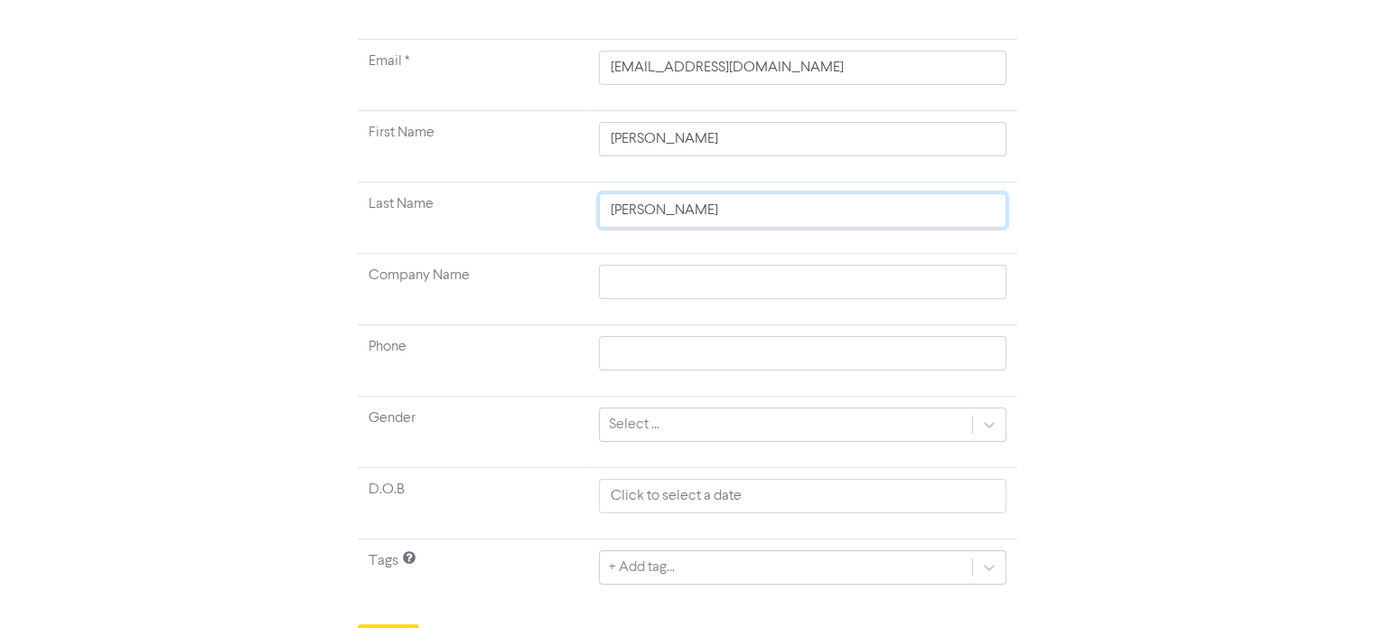
scroll to position [172, 0]
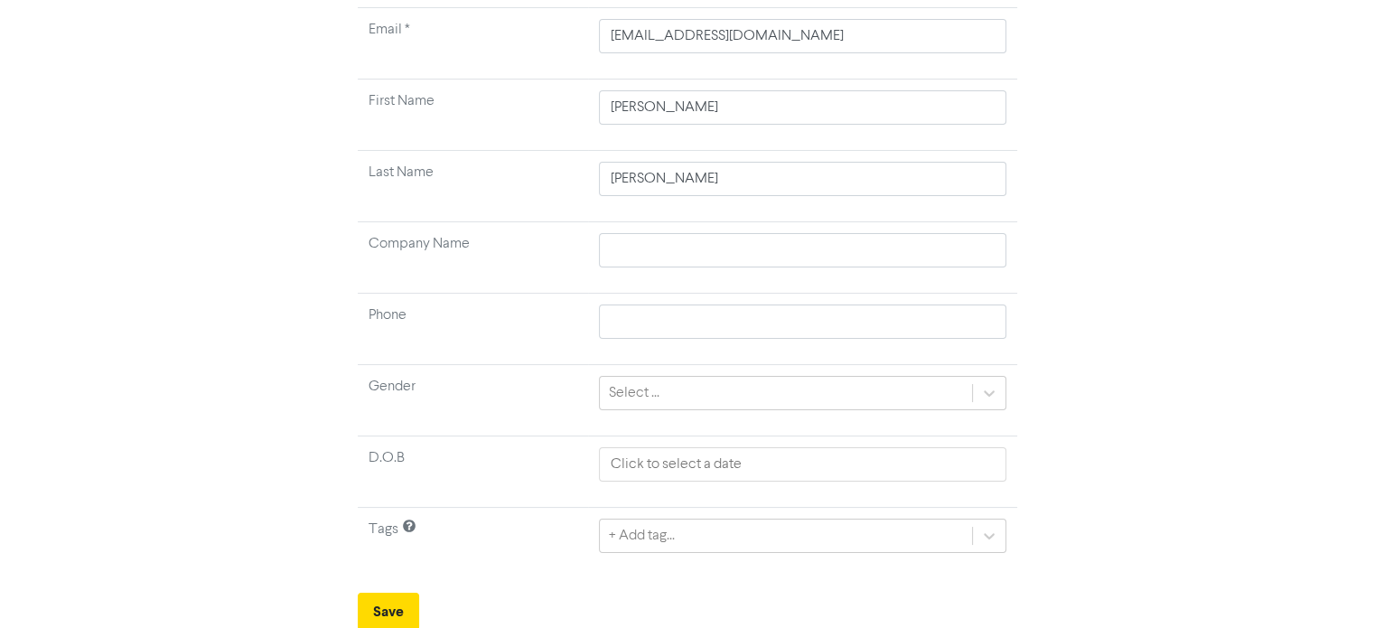
click at [591, 391] on td "Select ..." at bounding box center [802, 400] width 428 height 71
click at [638, 389] on div "Select ..." at bounding box center [634, 393] width 51 height 22
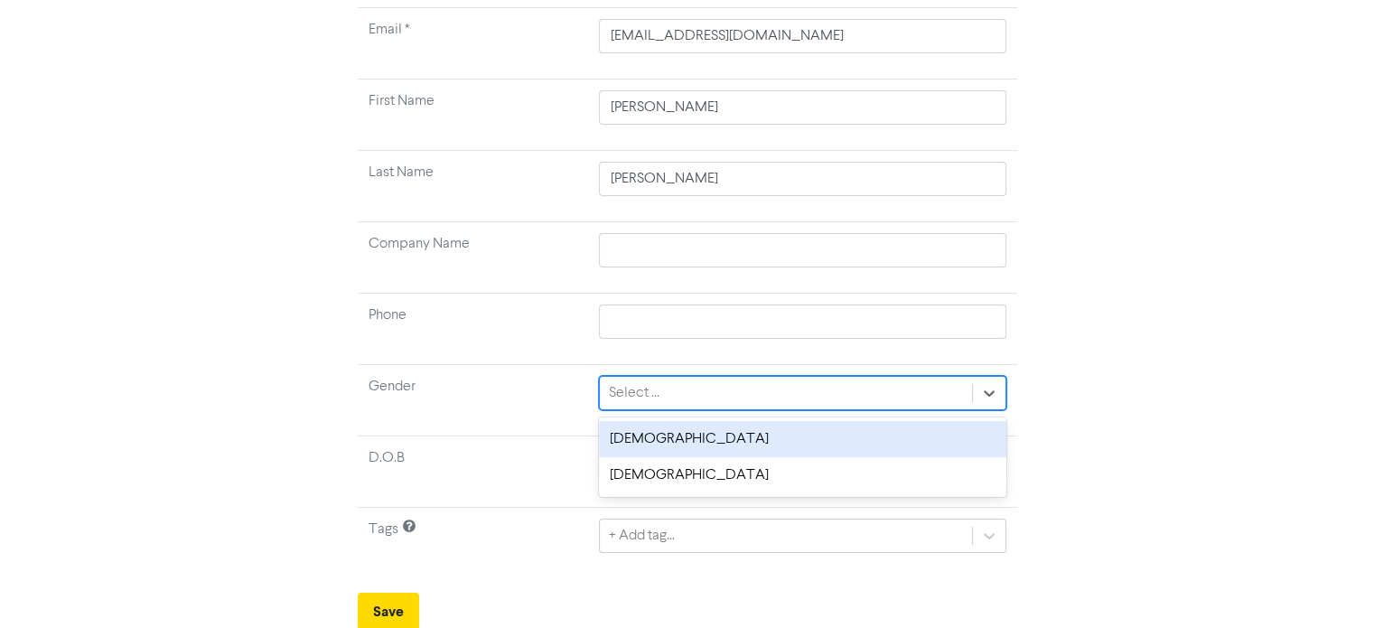
click at [639, 437] on div "[DEMOGRAPHIC_DATA]" at bounding box center [802, 439] width 406 height 36
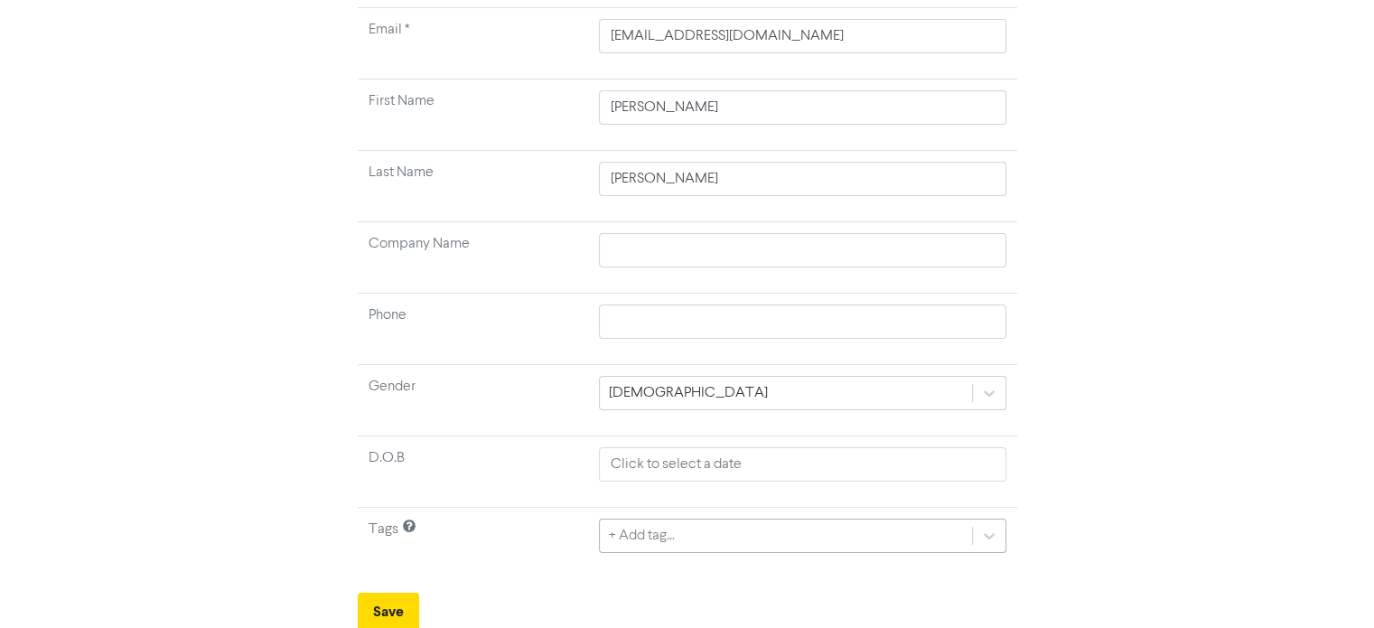
click at [643, 539] on div "+ Add tag..." at bounding box center [802, 535] width 406 height 34
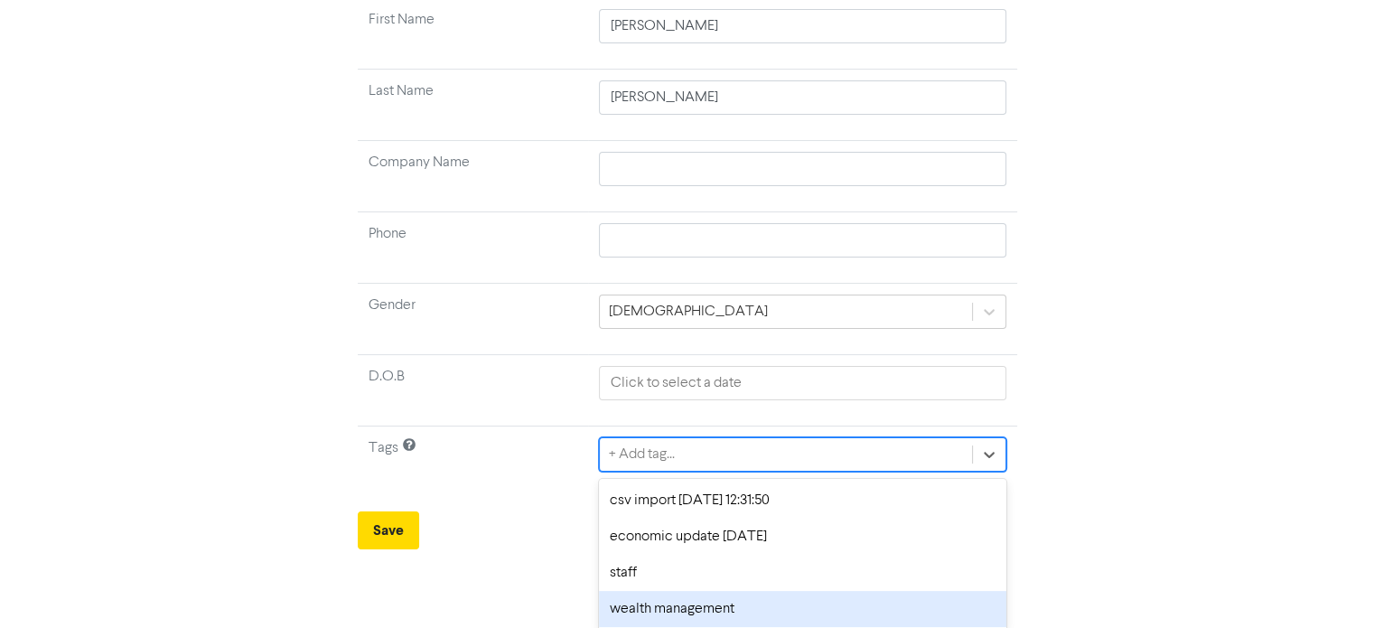
click at [676, 598] on div "wealth management" at bounding box center [802, 609] width 406 height 36
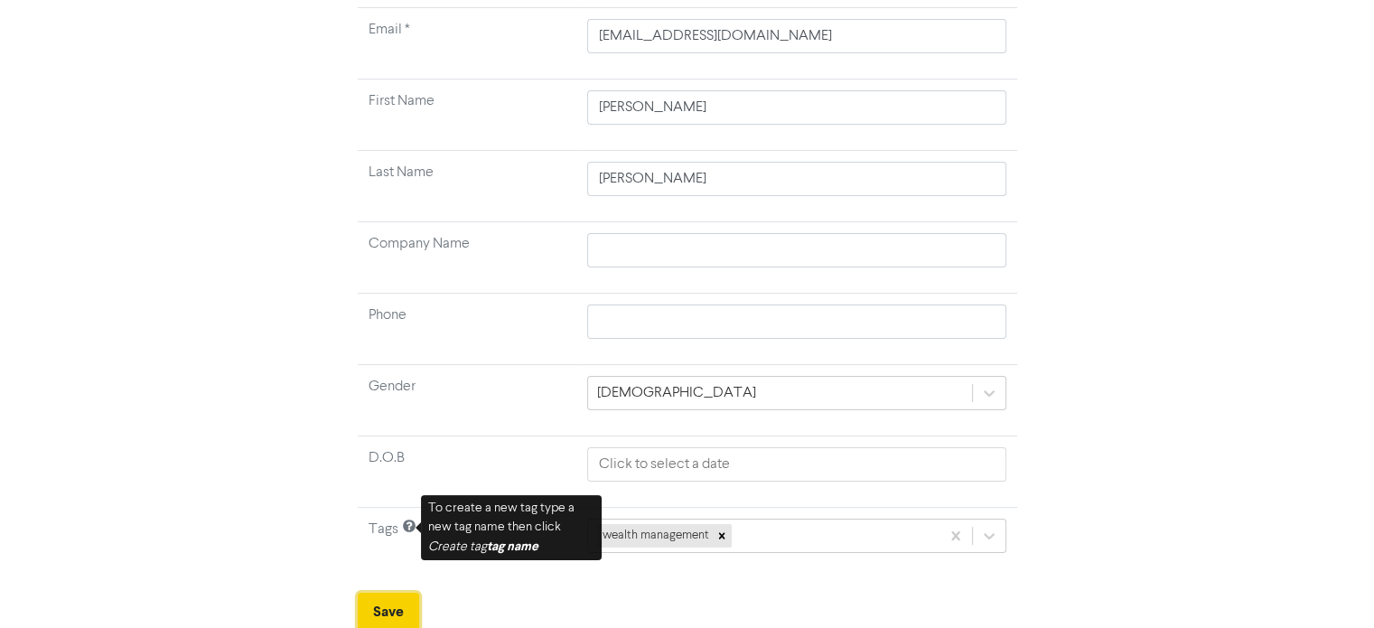
click at [376, 624] on button "Save" at bounding box center [388, 611] width 61 height 38
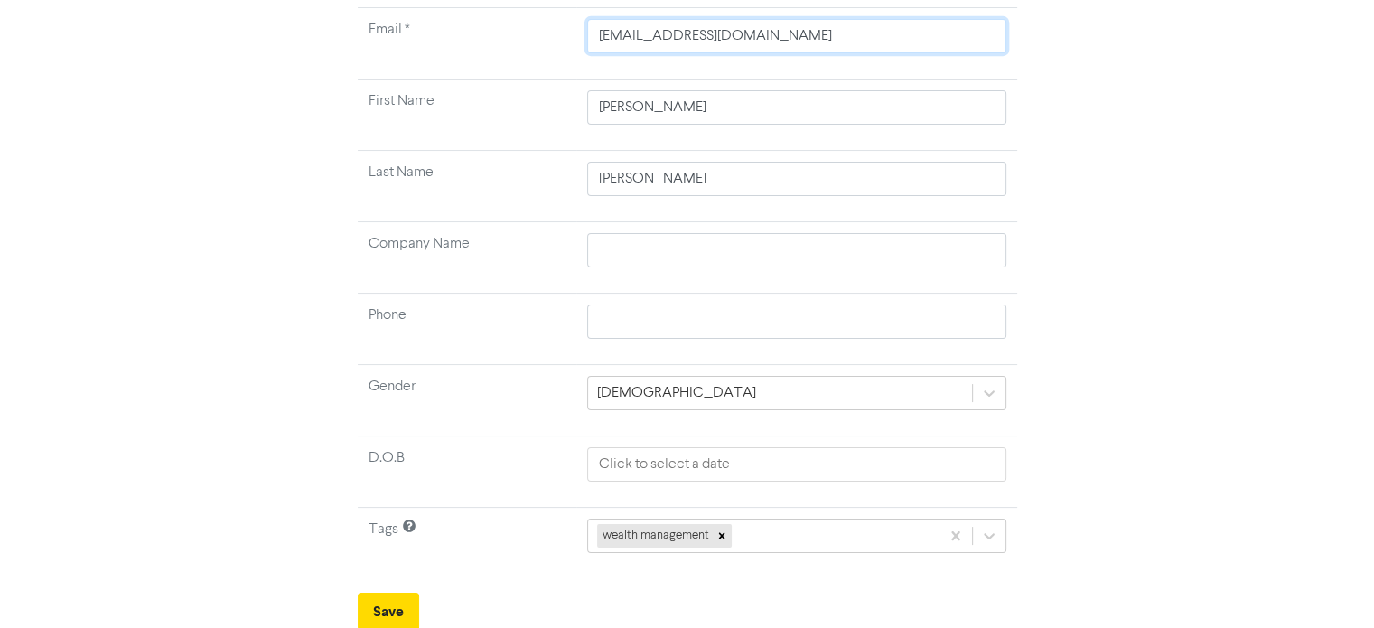
drag, startPoint x: 821, startPoint y: 35, endPoint x: 466, endPoint y: 24, distance: 355.1
click at [466, 24] on tr "Email * [EMAIL_ADDRESS][DOMAIN_NAME]" at bounding box center [687, 43] width 659 height 71
paste input "[EMAIL_ADDRESS][DOMAIN_NAME]"
drag, startPoint x: 661, startPoint y: 104, endPoint x: 483, endPoint y: 103, distance: 177.9
click at [483, 103] on tr "First Name [PERSON_NAME]" at bounding box center [687, 114] width 659 height 71
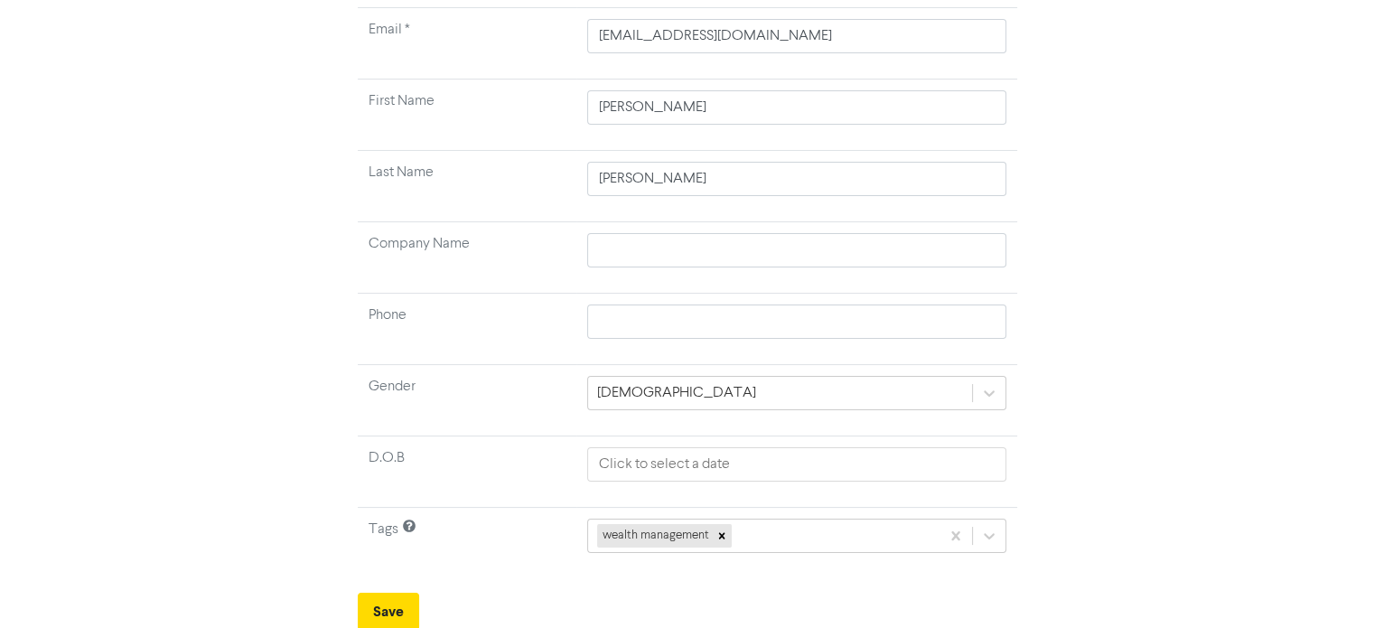
click at [584, 383] on td "[DEMOGRAPHIC_DATA]" at bounding box center [796, 400] width 441 height 71
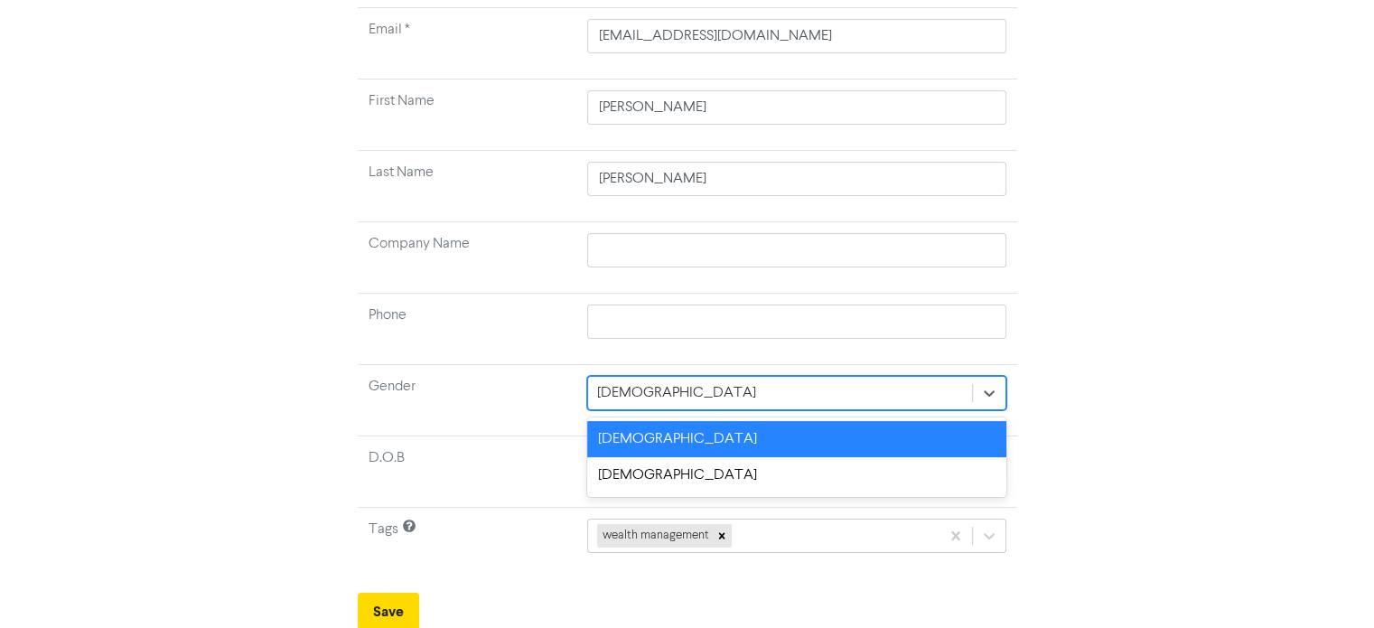
click at [610, 383] on div "[DEMOGRAPHIC_DATA]" at bounding box center [676, 393] width 159 height 22
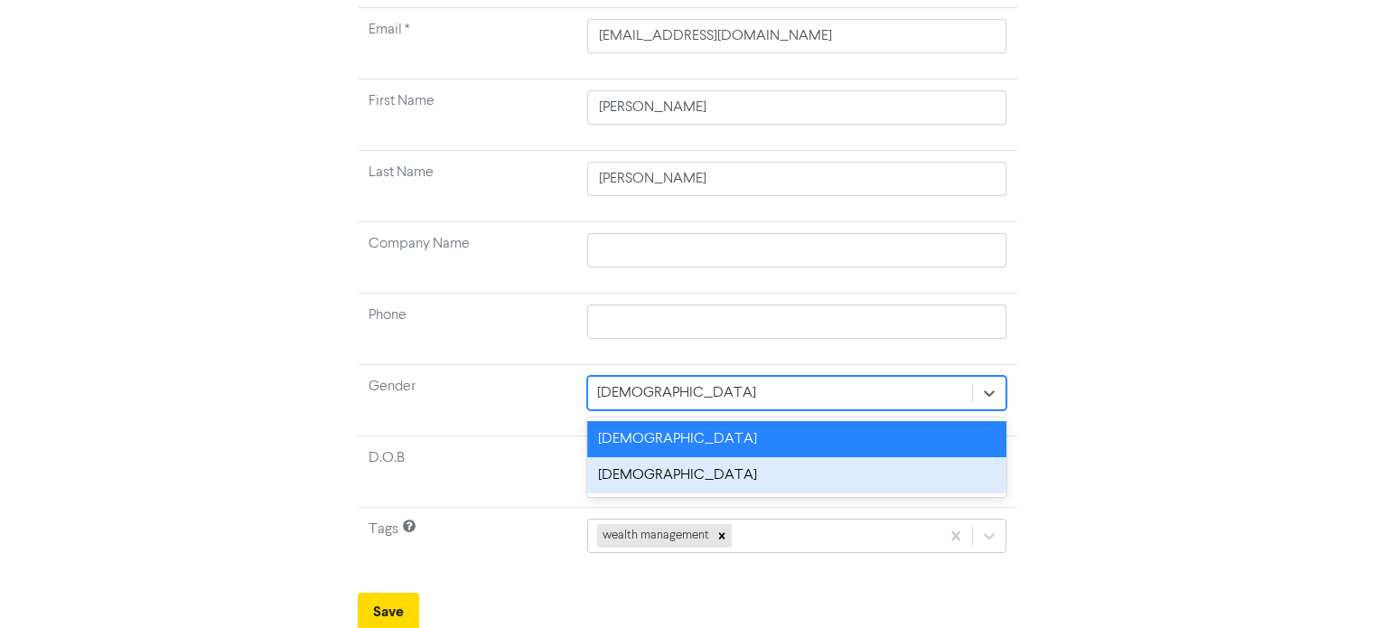
click at [627, 470] on div "[DEMOGRAPHIC_DATA]" at bounding box center [796, 475] width 419 height 36
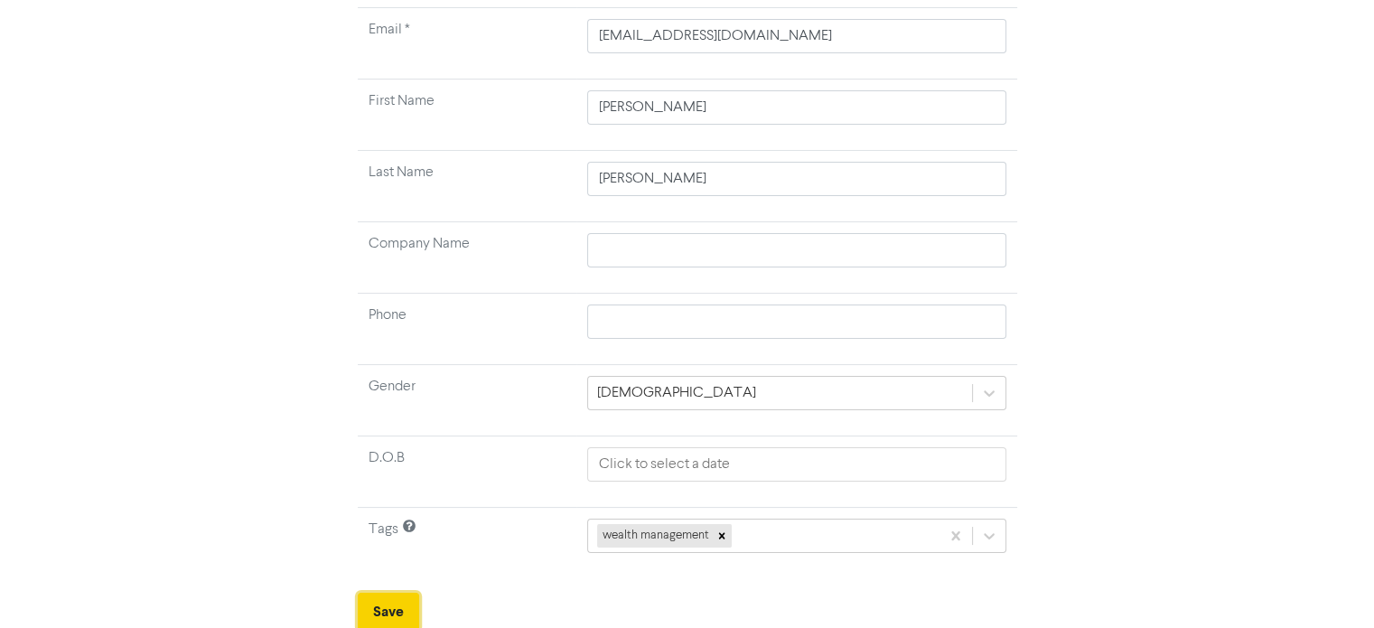
click at [388, 603] on button "Save" at bounding box center [388, 611] width 61 height 38
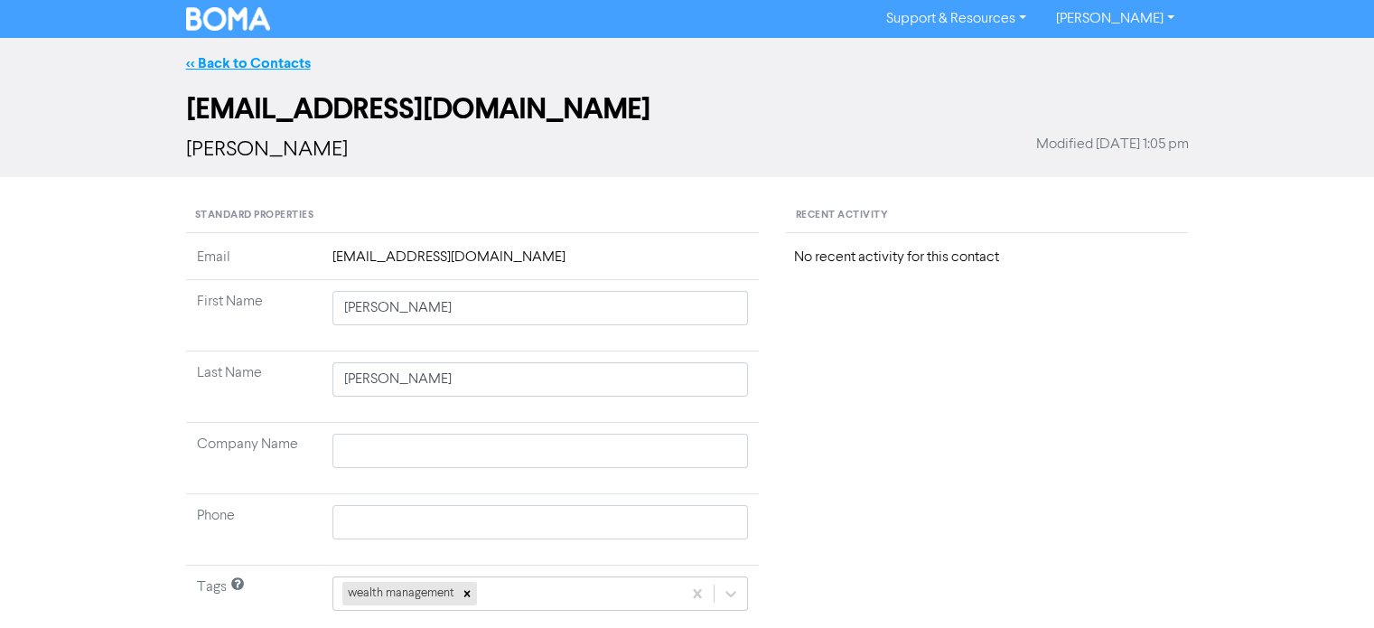
click at [285, 58] on link "<< Back to Contacts" at bounding box center [248, 63] width 125 height 18
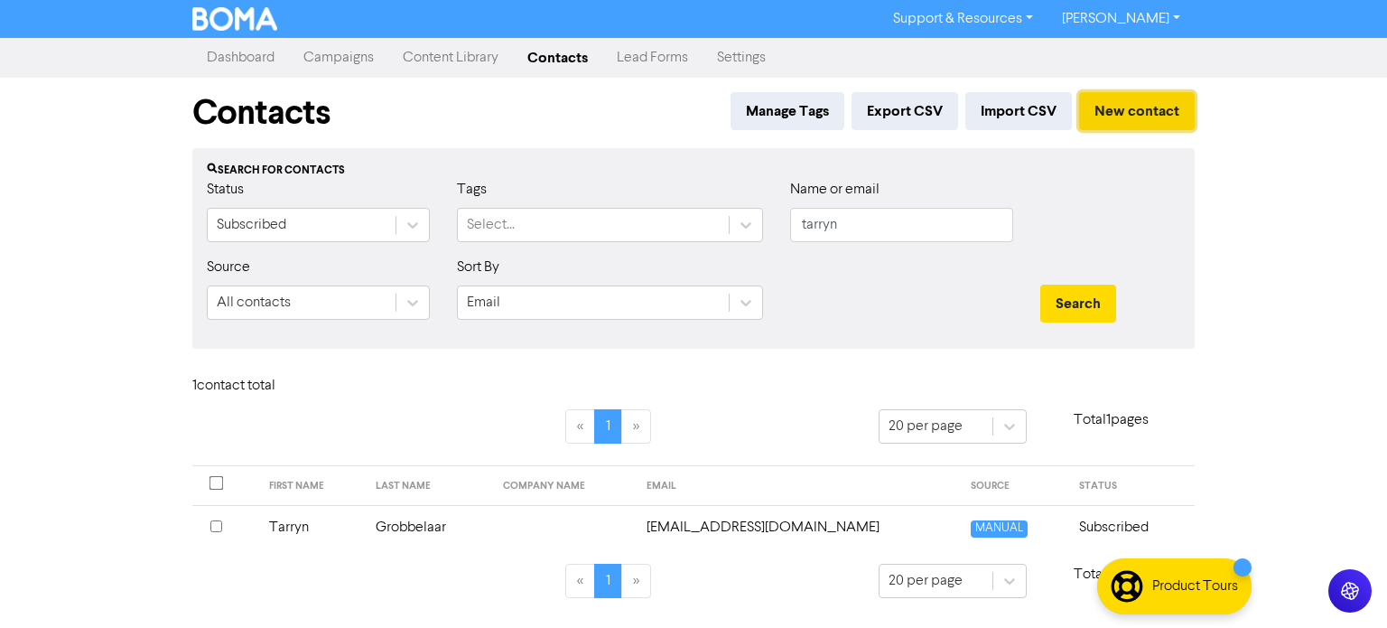
click at [1126, 99] on button "New contact" at bounding box center [1137, 111] width 116 height 38
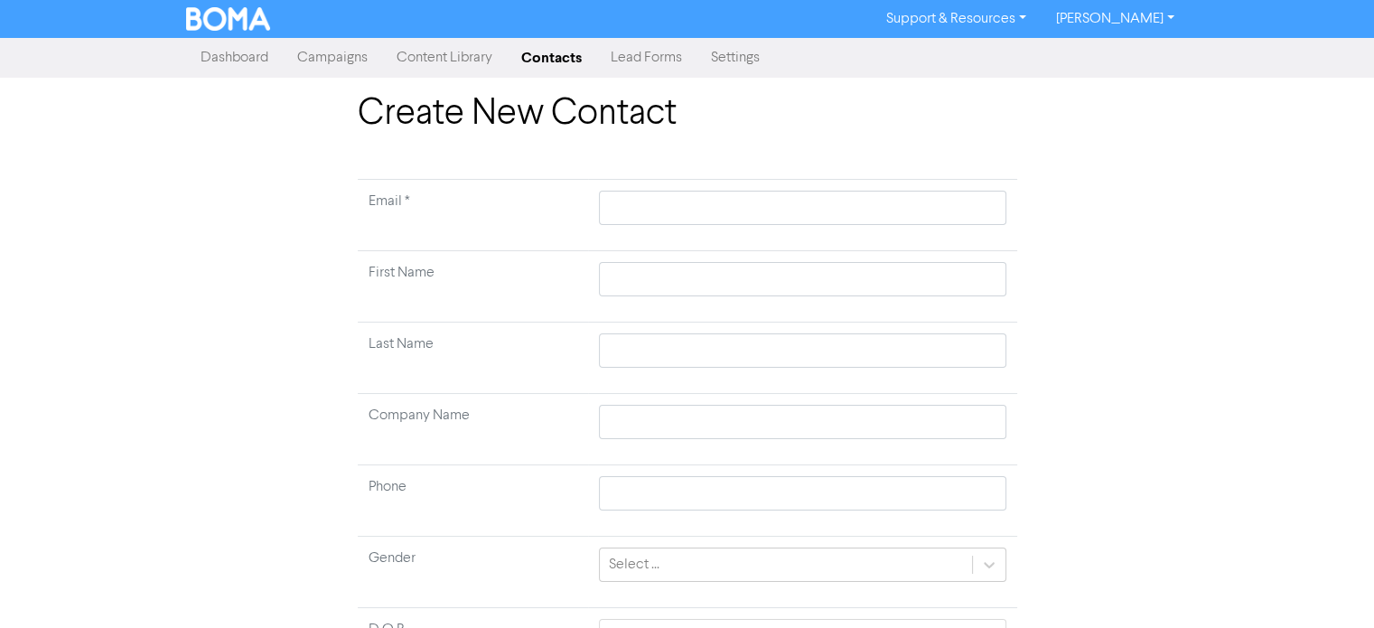
click at [736, 225] on td at bounding box center [802, 215] width 428 height 71
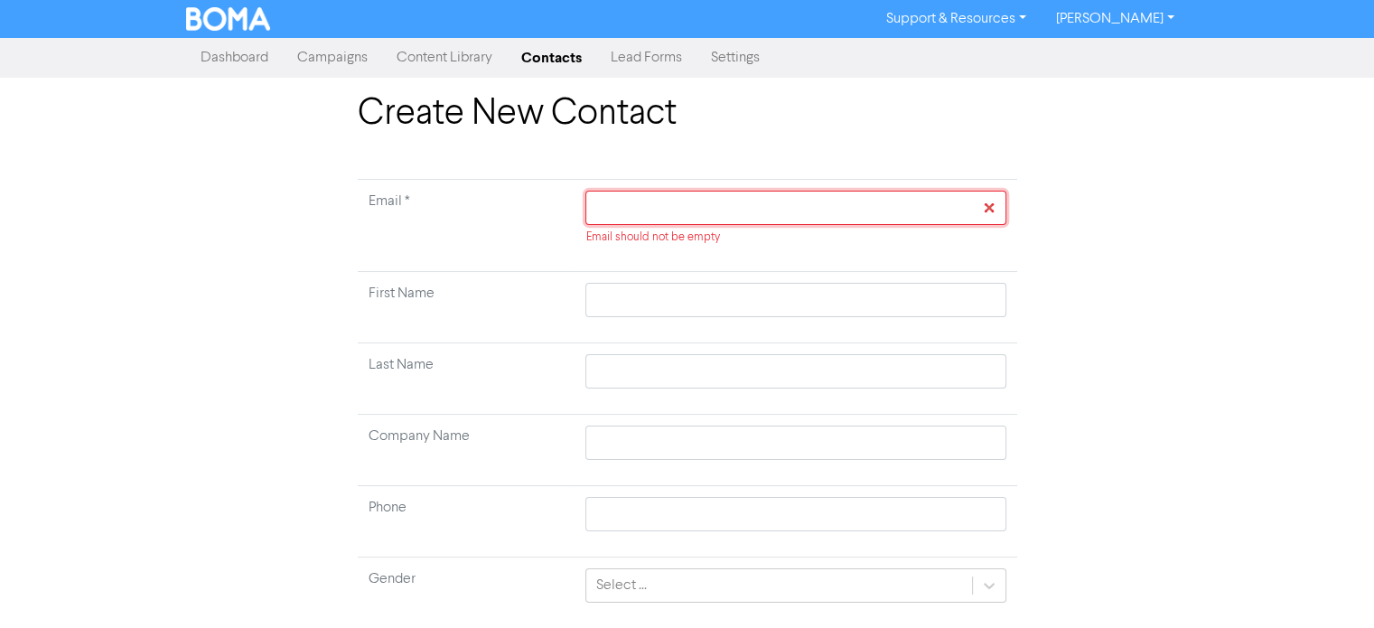
click at [621, 219] on input "text" at bounding box center [795, 208] width 420 height 34
paste input "[EMAIL_ADDRESS][DOMAIN_NAME]"
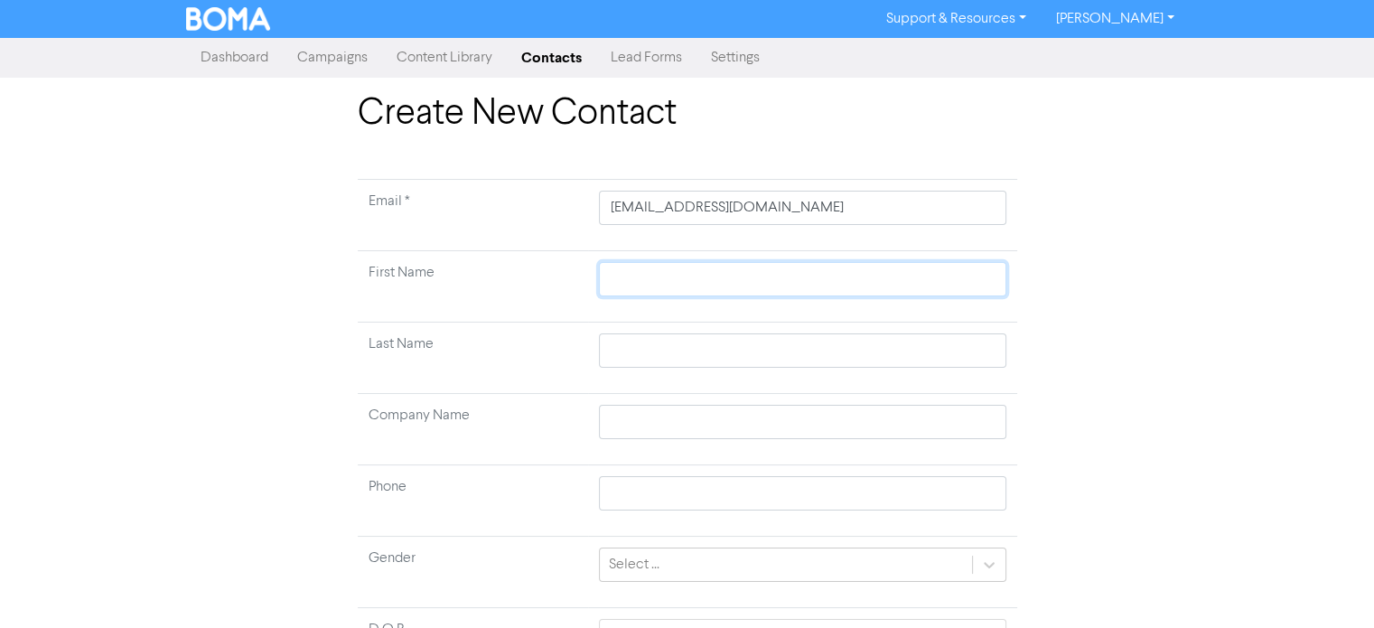
click at [642, 279] on input "text" at bounding box center [802, 279] width 406 height 34
paste input "[PERSON_NAME]"
drag, startPoint x: 677, startPoint y: 277, endPoint x: 491, endPoint y: 268, distance: 186.2
click at [497, 270] on tr "First Name [PERSON_NAME]" at bounding box center [687, 286] width 659 height 71
click at [695, 359] on input "text" at bounding box center [802, 350] width 406 height 34
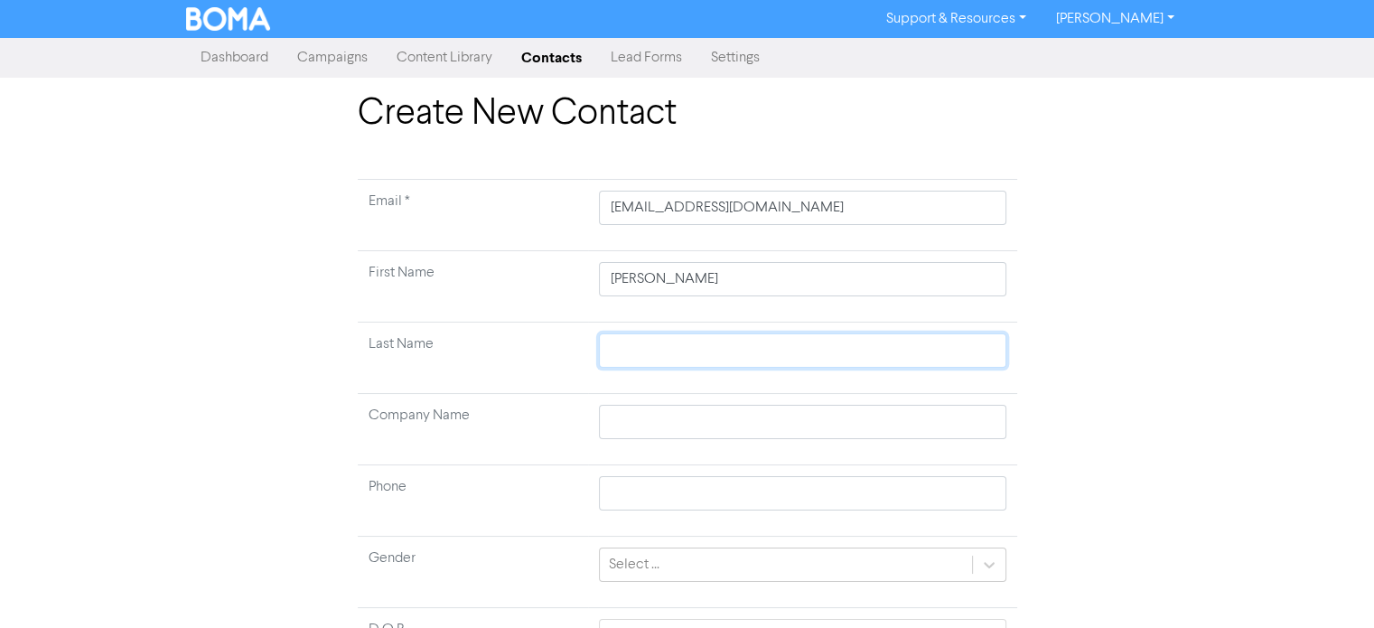
paste input "Whieldon,"
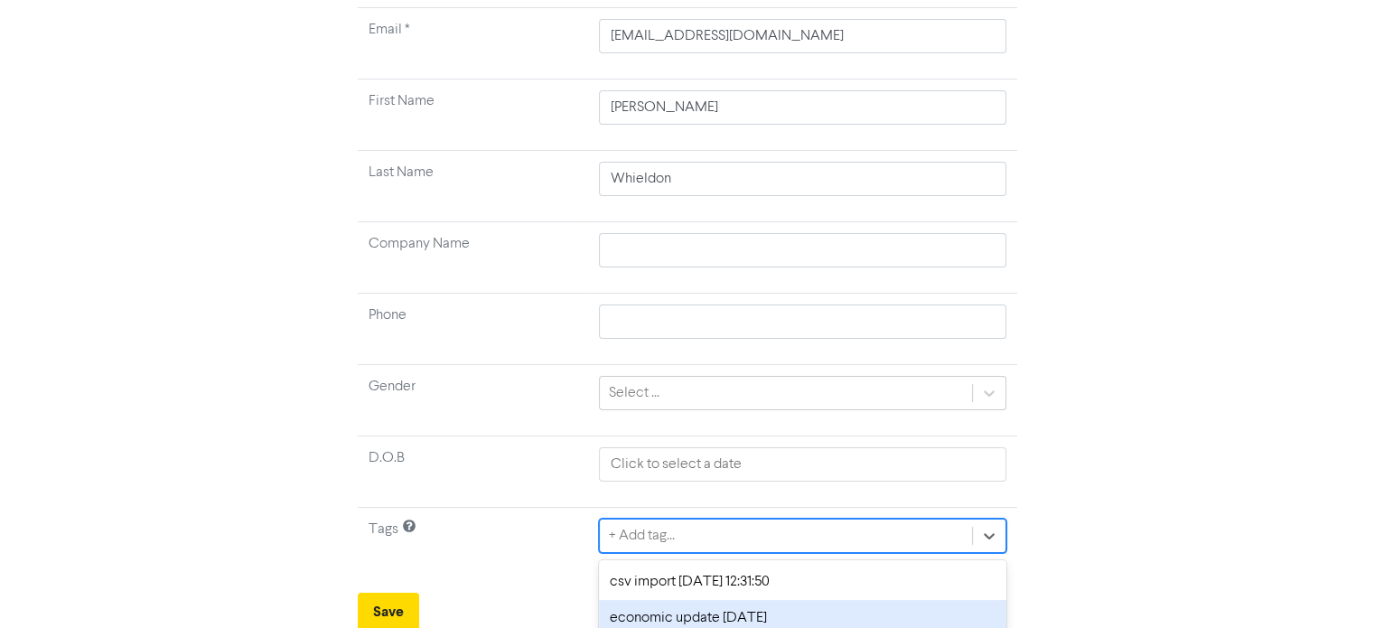
scroll to position [253, 0]
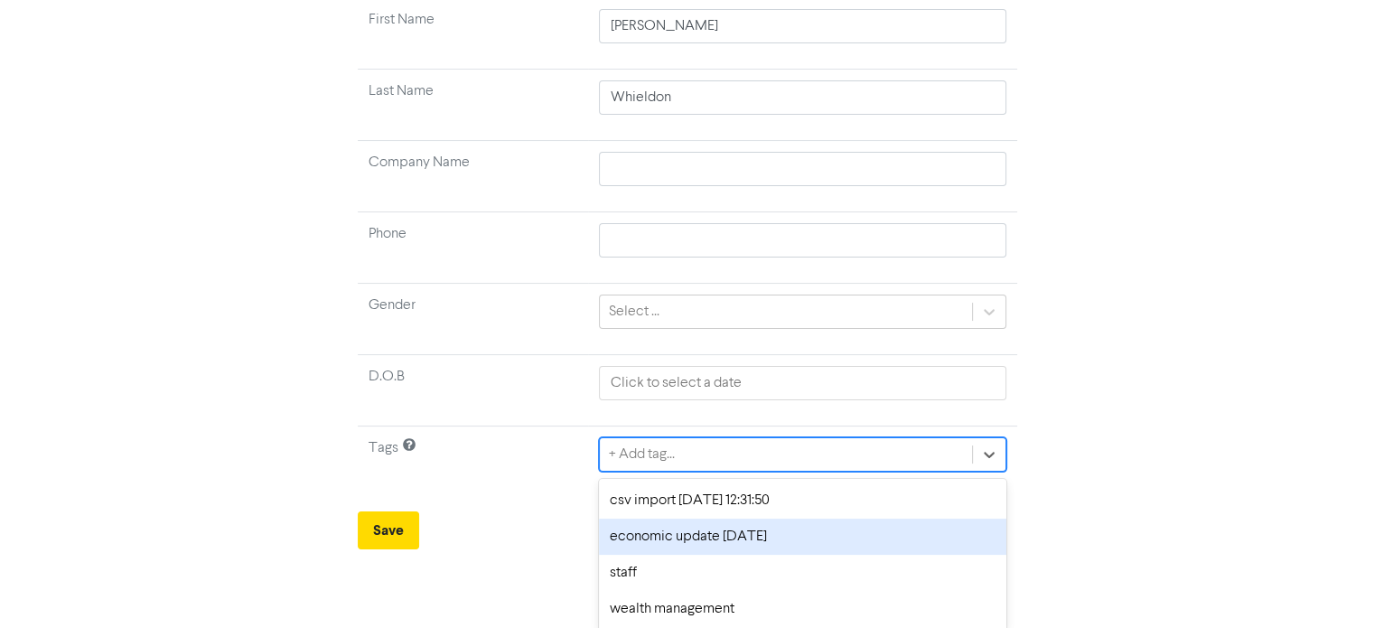
click at [730, 471] on div "option economic update [DATE] focused, 2 of 4. 4 results available. Use Up and …" at bounding box center [802, 454] width 406 height 34
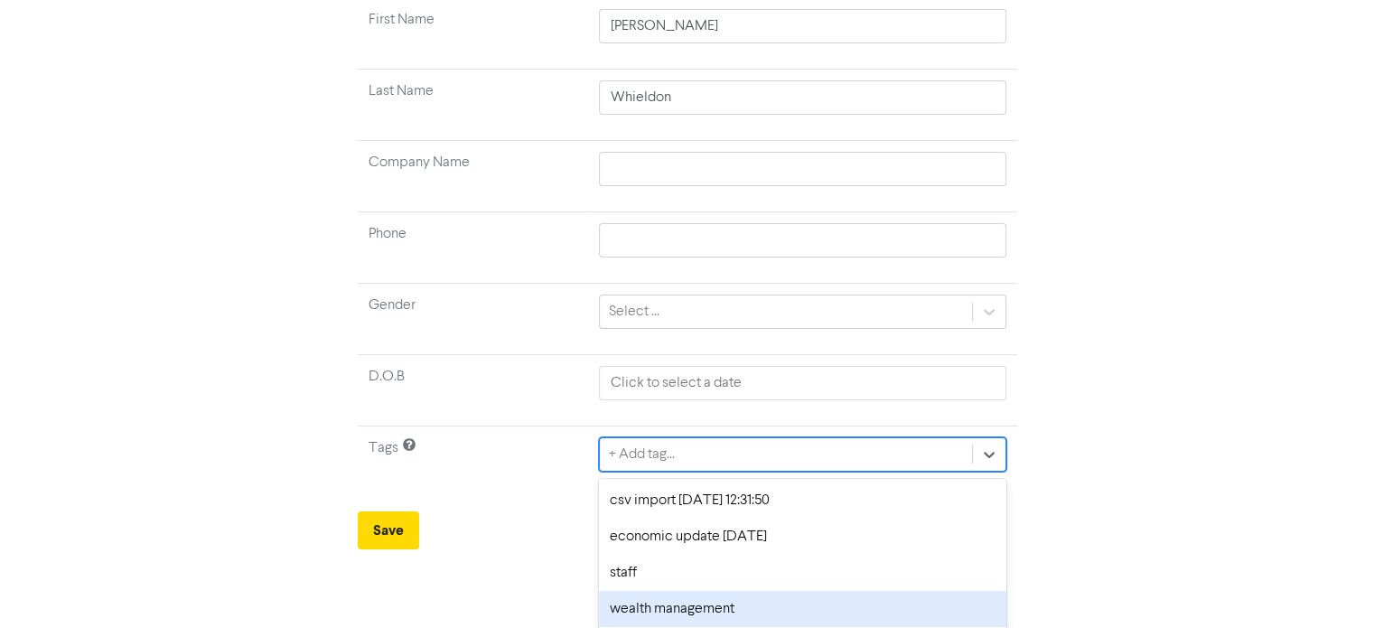
click at [856, 600] on div "wealth management" at bounding box center [802, 609] width 406 height 36
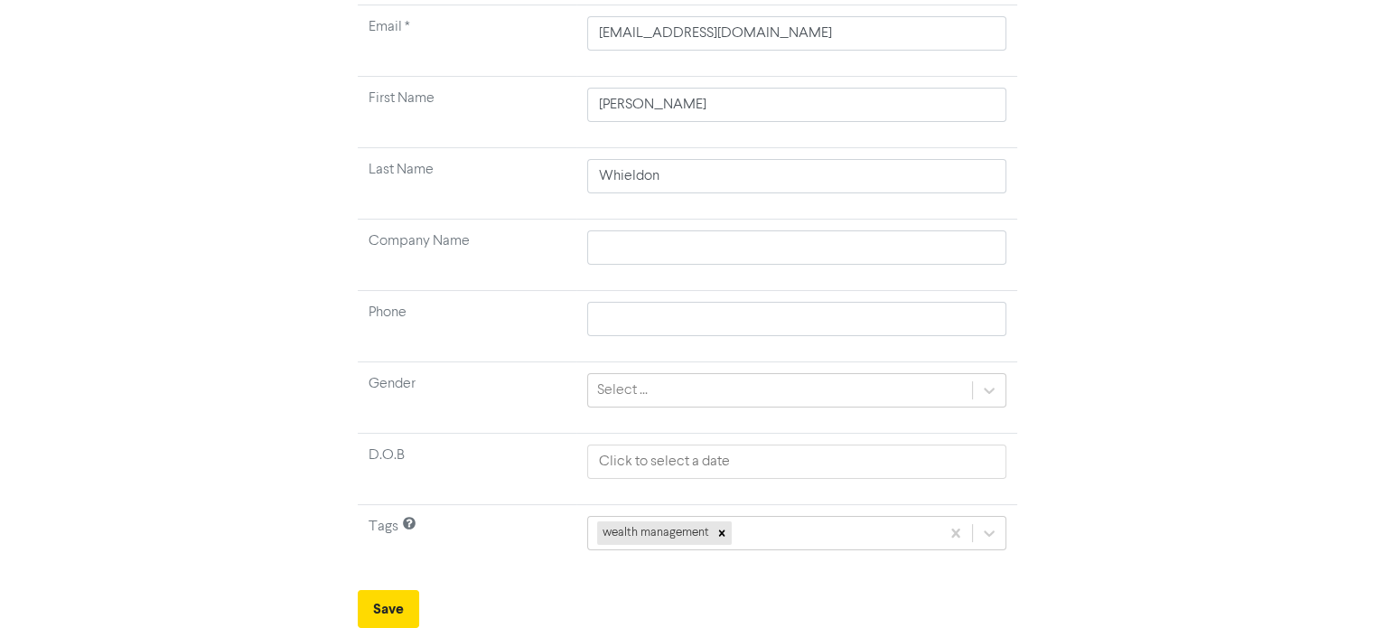
scroll to position [172, 0]
click at [372, 601] on button "Save" at bounding box center [388, 611] width 61 height 38
drag, startPoint x: 814, startPoint y: 29, endPoint x: 527, endPoint y: 44, distance: 286.7
click at [534, 44] on tr "Email * [PERSON_NAME][EMAIL_ADDRESS][DOMAIN_NAME]" at bounding box center [687, 43] width 659 height 71
paste input "Whieldon,"
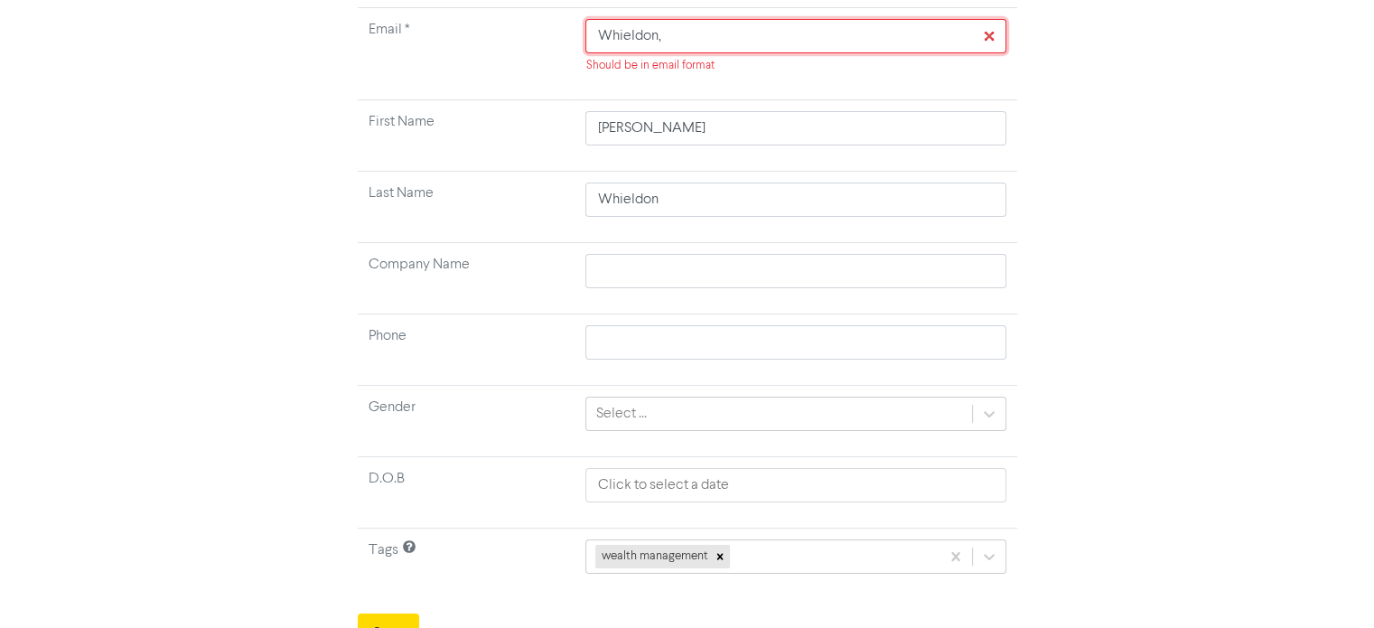
drag, startPoint x: 777, startPoint y: 35, endPoint x: 468, endPoint y: 79, distance: 311.9
click at [470, 79] on tr "Email * Whieldon, Should be in email format" at bounding box center [687, 54] width 659 height 92
paste input "[EMAIL_ADDRESS][DOMAIN_NAME]"
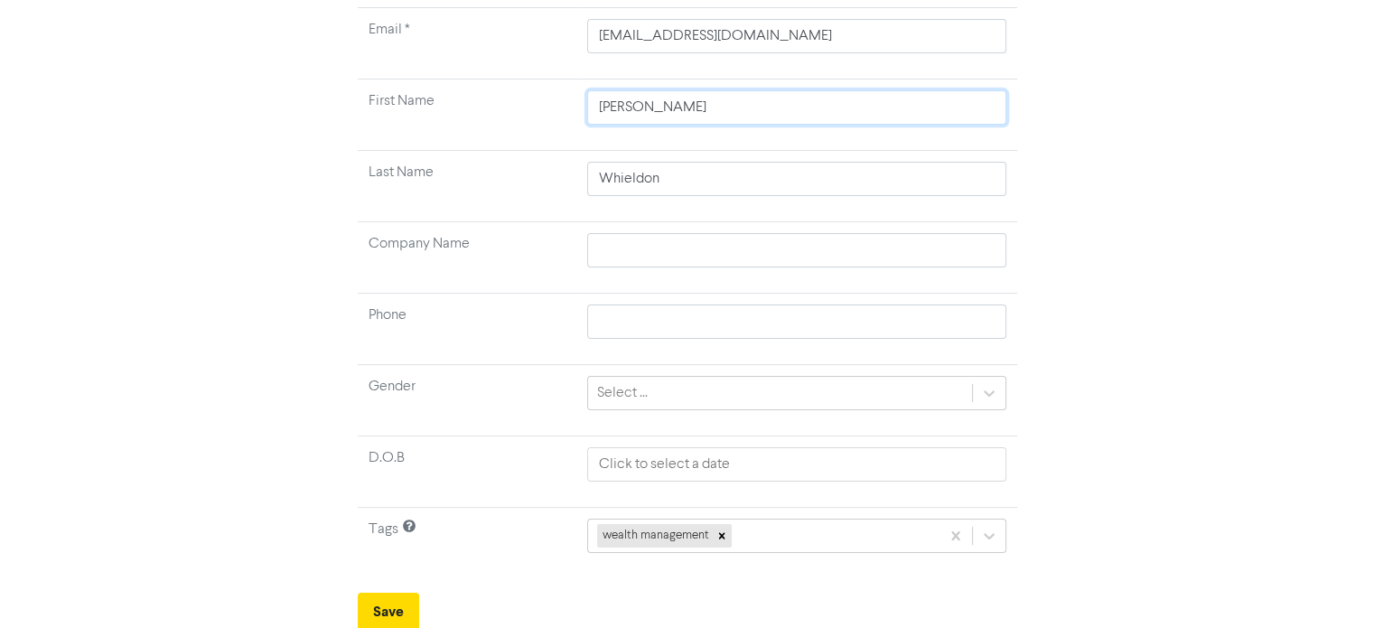
drag, startPoint x: 655, startPoint y: 100, endPoint x: 563, endPoint y: 98, distance: 92.1
click at [563, 98] on tr "First Name [PERSON_NAME]" at bounding box center [687, 114] width 659 height 71
paste input "text"
paste input "[PERSON_NAME]"
drag, startPoint x: 655, startPoint y: 108, endPoint x: 600, endPoint y: 108, distance: 55.1
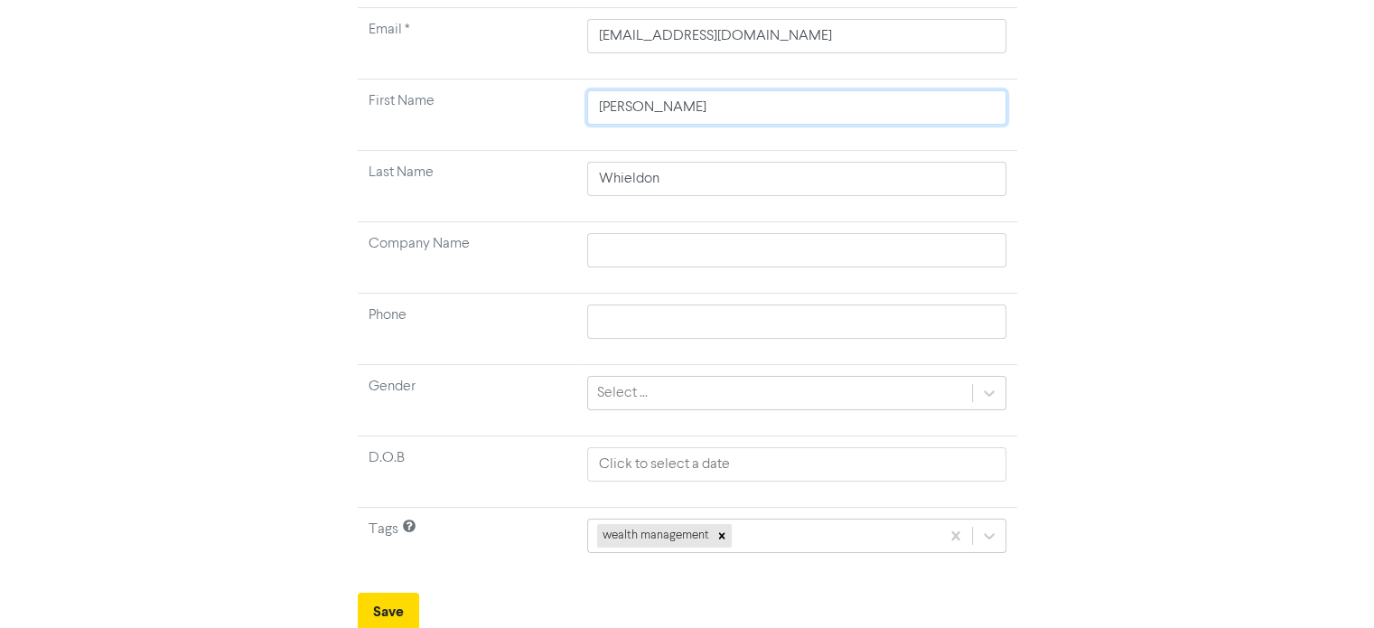
click at [588, 111] on input "[PERSON_NAME]" at bounding box center [796, 107] width 419 height 34
drag, startPoint x: 665, startPoint y: 173, endPoint x: 414, endPoint y: 153, distance: 251.9
click at [414, 153] on tr "Last Name [PERSON_NAME]" at bounding box center [687, 186] width 659 height 71
paste input "elldon,"
click at [396, 602] on button "Save" at bounding box center [388, 611] width 61 height 38
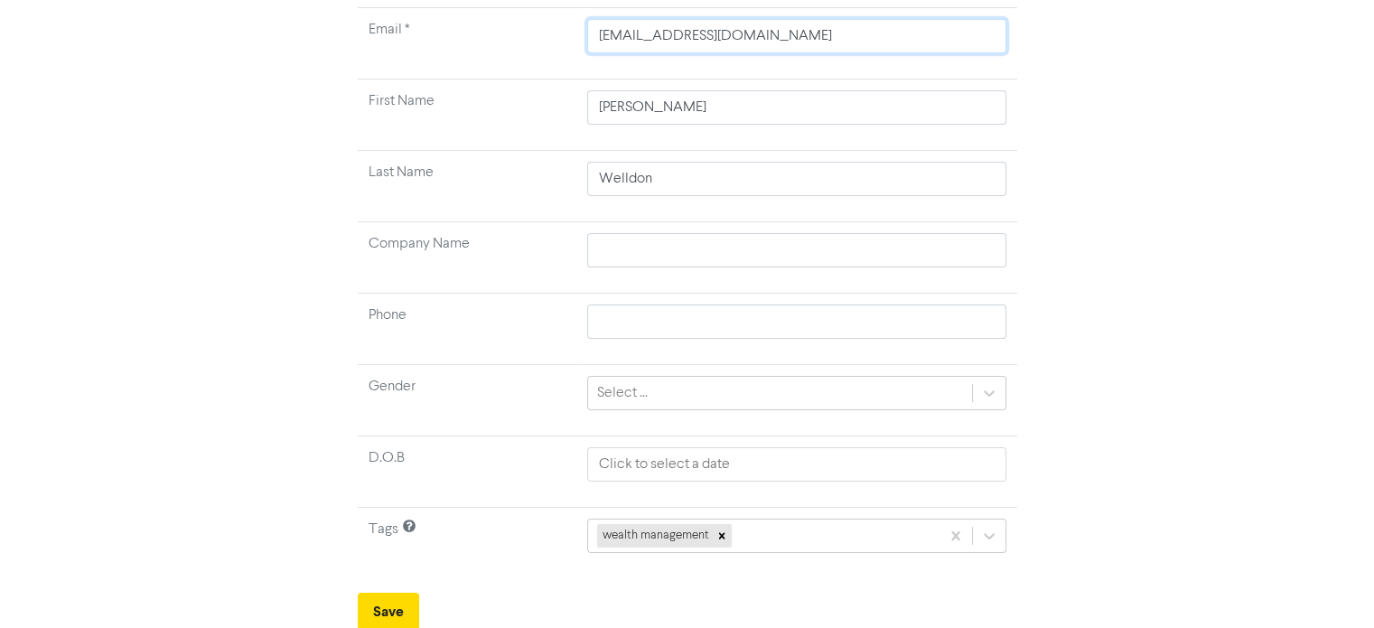
drag, startPoint x: 744, startPoint y: 33, endPoint x: 585, endPoint y: 42, distance: 159.2
click at [585, 42] on td "[EMAIL_ADDRESS][DOMAIN_NAME]" at bounding box center [796, 43] width 441 height 71
paste input "Welldon,"
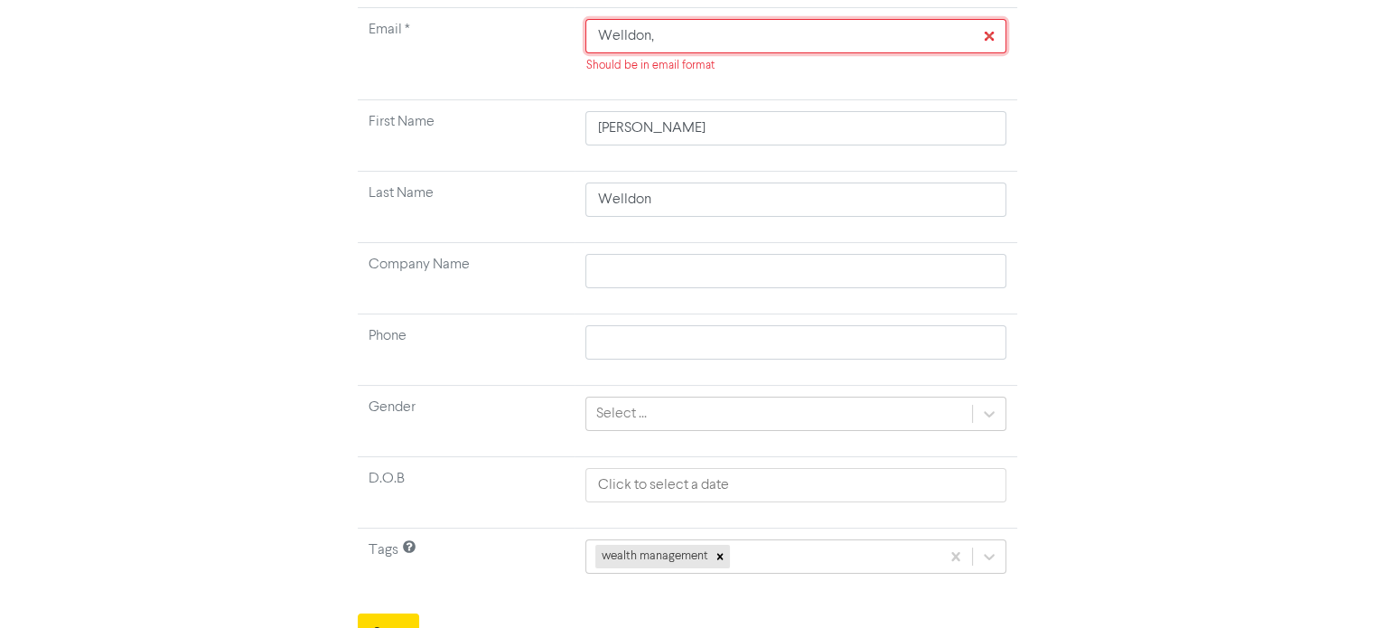
drag, startPoint x: 718, startPoint y: 34, endPoint x: 599, endPoint y: 34, distance: 119.2
click at [536, 32] on tr "Email * Welldon, Should be in email format" at bounding box center [687, 54] width 659 height 92
paste input "[EMAIL_ADDRESS][DOMAIN_NAME]"
drag, startPoint x: 628, startPoint y: 129, endPoint x: 605, endPoint y: 123, distance: 23.4
click at [592, 129] on input "[PERSON_NAME]" at bounding box center [795, 128] width 420 height 34
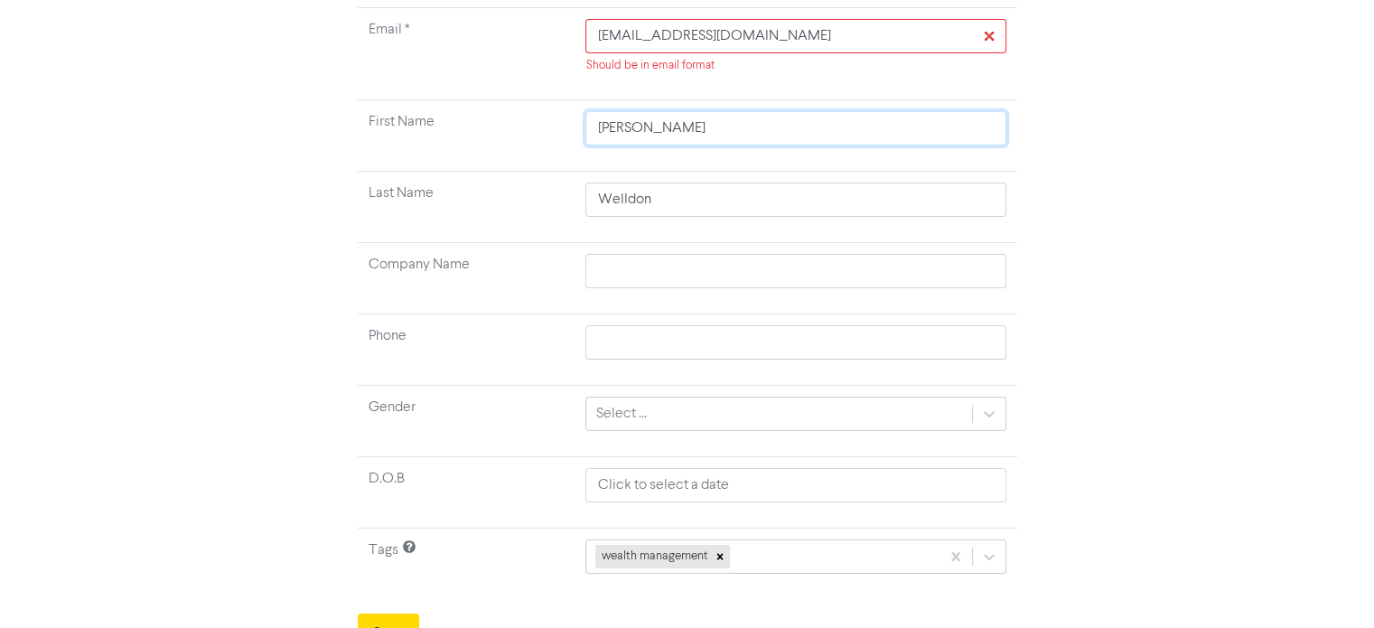
paste input "[PERSON_NAME]"
drag, startPoint x: 660, startPoint y: 125, endPoint x: 597, endPoint y: 129, distance: 63.4
click at [577, 127] on td "[PERSON_NAME]" at bounding box center [795, 135] width 442 height 71
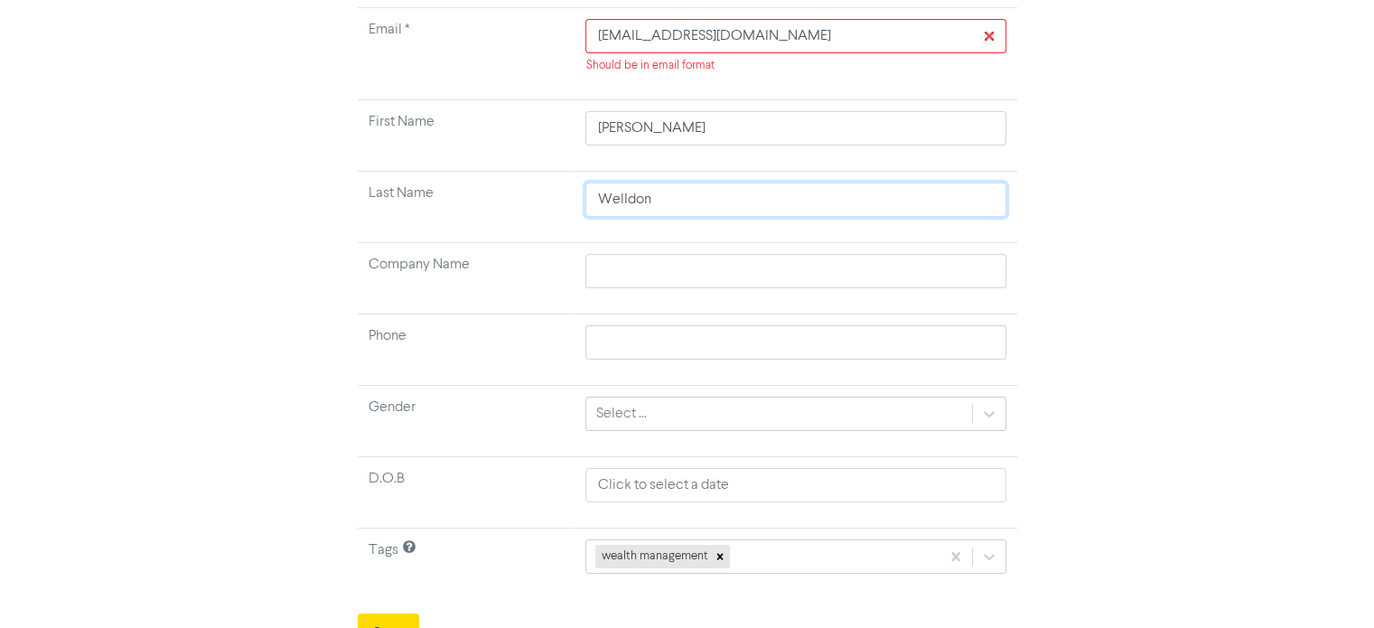
click at [476, 207] on tr "Last Name [PERSON_NAME]" at bounding box center [687, 207] width 659 height 71
click at [402, 610] on form "Email * [EMAIL_ADDRESS][DOMAIN_NAME] Should be in email format First Name [PERS…" at bounding box center [687, 329] width 659 height 644
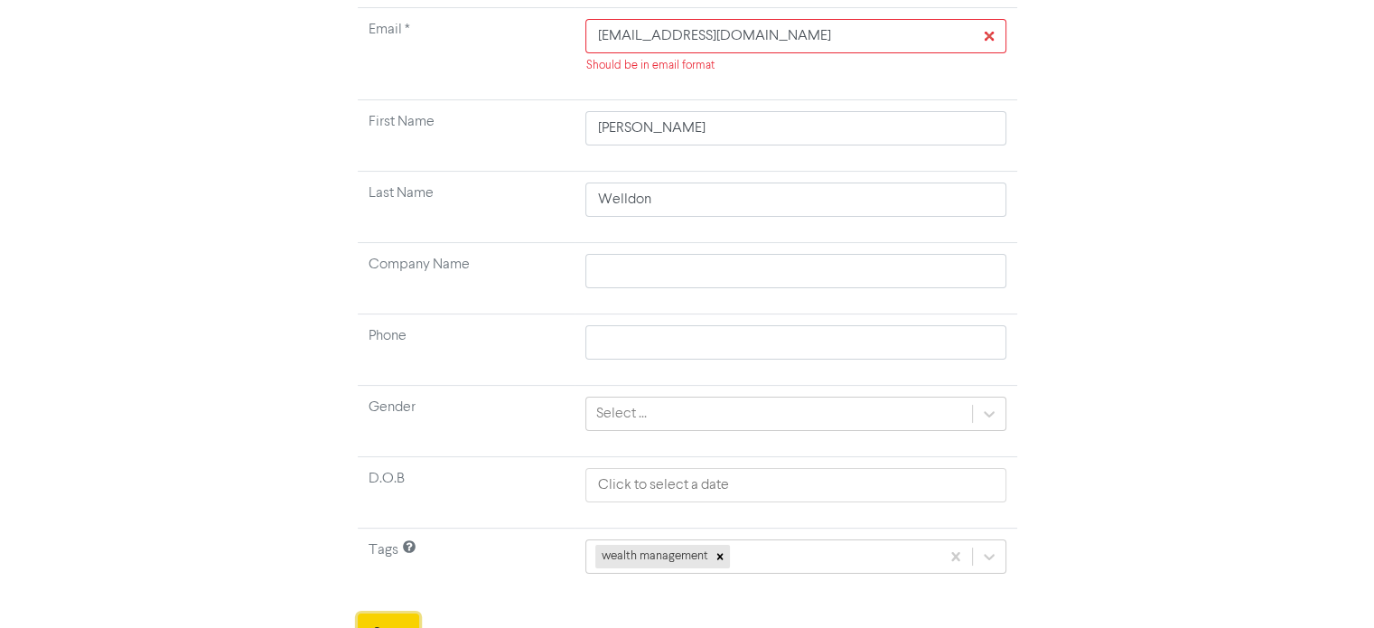
click at [410, 615] on button "Save" at bounding box center [388, 632] width 61 height 38
click at [599, 38] on input "[EMAIL_ADDRESS][DOMAIN_NAME]" at bounding box center [795, 36] width 420 height 34
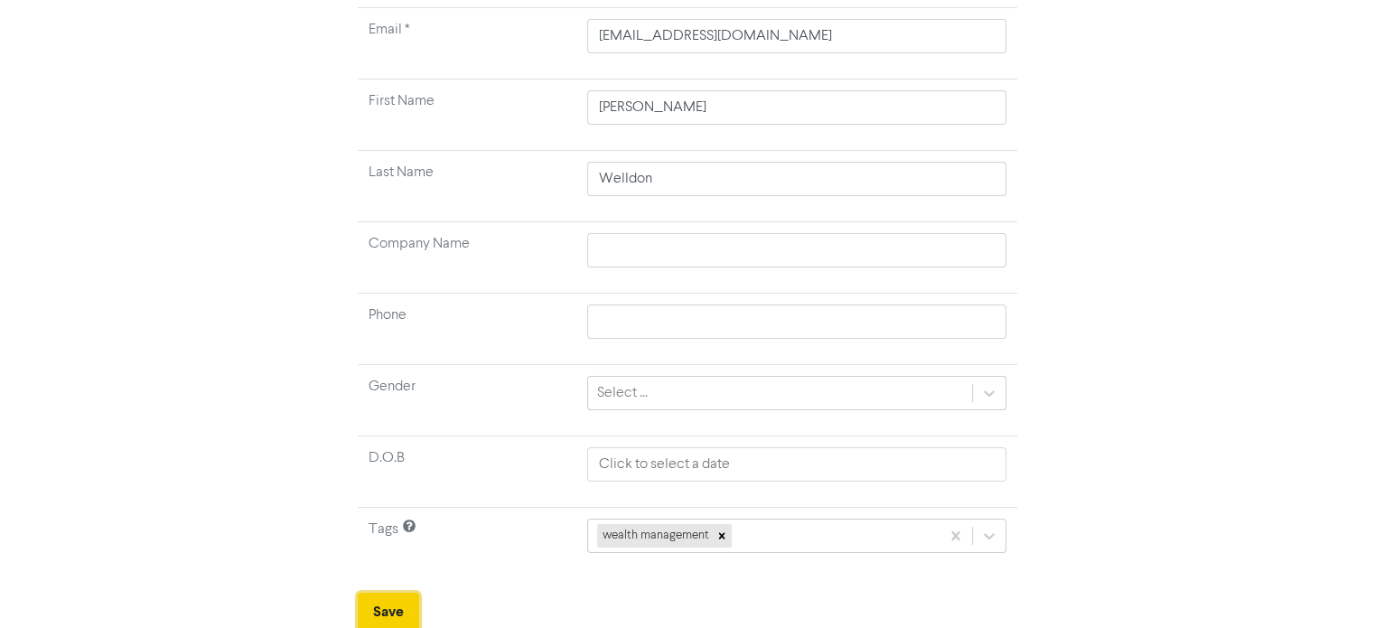
click at [402, 603] on button "Save" at bounding box center [388, 611] width 61 height 38
drag, startPoint x: 794, startPoint y: 63, endPoint x: 658, endPoint y: 49, distance: 136.2
click at [658, 49] on td "[EMAIL_ADDRESS][DOMAIN_NAME]" at bounding box center [796, 43] width 441 height 71
drag, startPoint x: 762, startPoint y: 33, endPoint x: 470, endPoint y: 33, distance: 292.6
click at [470, 33] on tr "Email * [EMAIL_ADDRESS][DOMAIN_NAME]" at bounding box center [687, 43] width 659 height 71
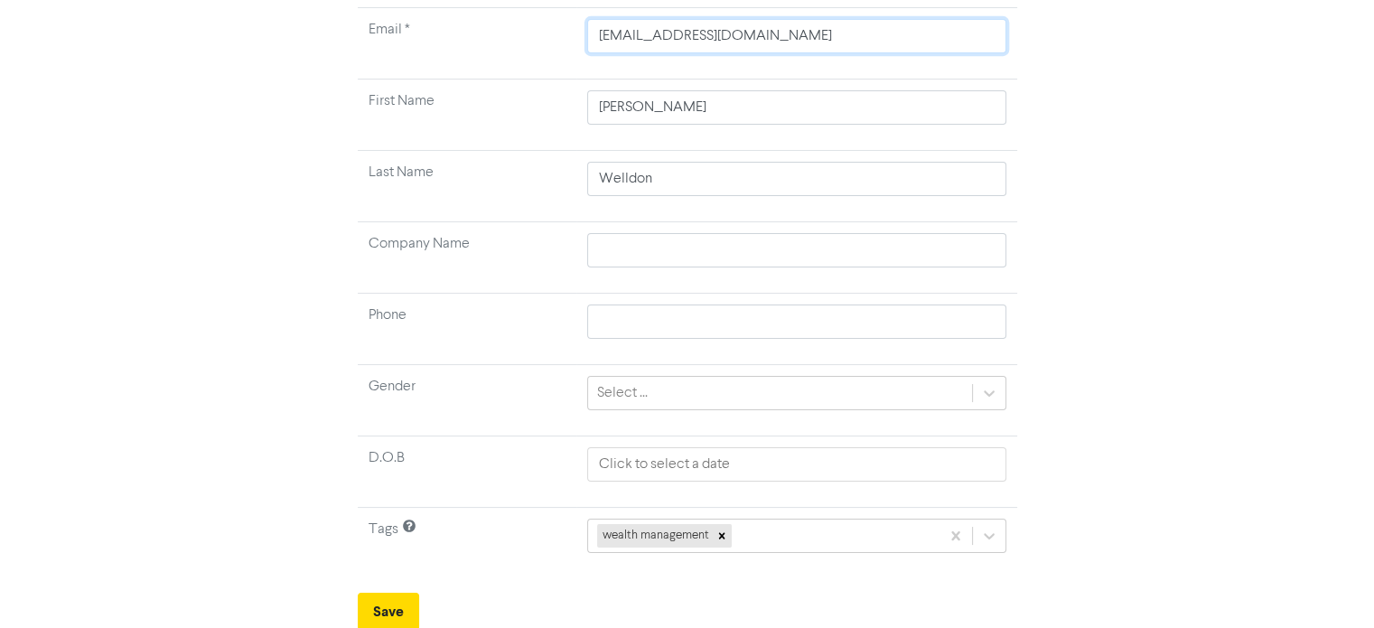
paste input "[PERSON_NAME].walton4"
drag, startPoint x: 671, startPoint y: 118, endPoint x: 582, endPoint y: 115, distance: 88.6
click at [582, 115] on td "[PERSON_NAME]" at bounding box center [796, 114] width 441 height 71
paste input "[PERSON_NAME]"
drag, startPoint x: 651, startPoint y: 104, endPoint x: 614, endPoint y: 104, distance: 37.0
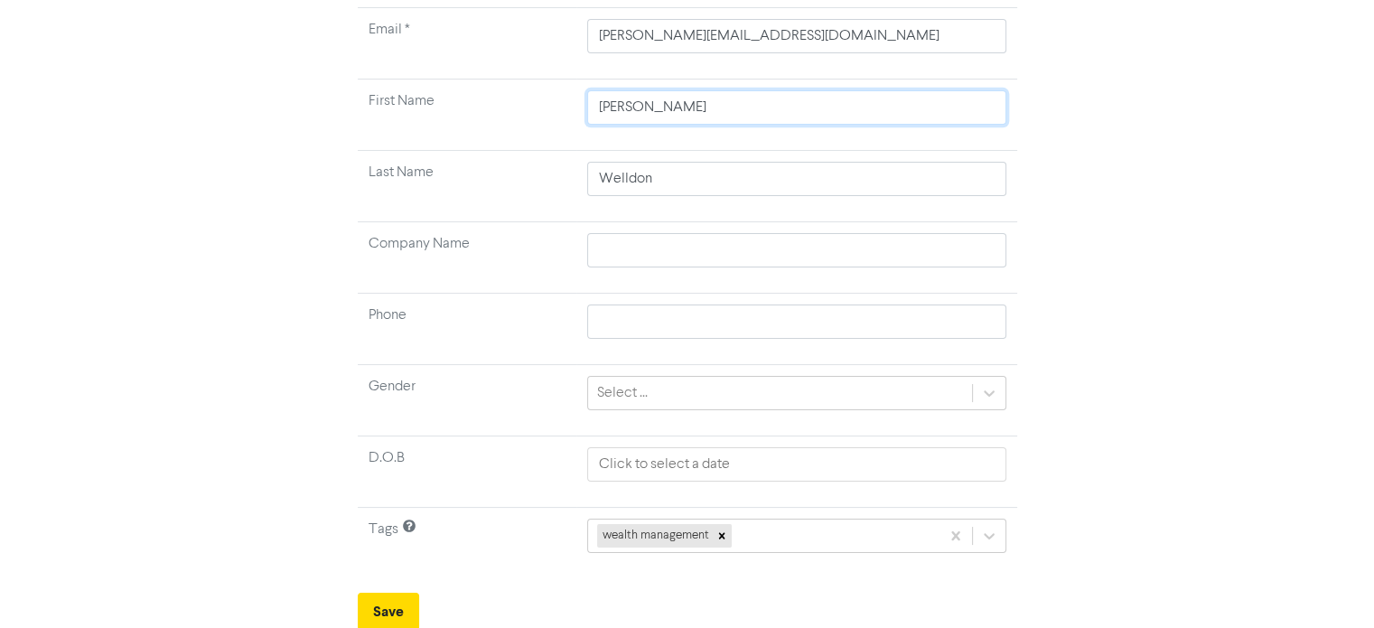
click at [614, 104] on input "[PERSON_NAME]" at bounding box center [796, 107] width 419 height 34
click at [613, 104] on input "[PERSON_NAME]" at bounding box center [796, 107] width 419 height 34
drag, startPoint x: 601, startPoint y: 102, endPoint x: 650, endPoint y: 94, distance: 49.4
click at [650, 94] on input "[PERSON_NAME]" at bounding box center [796, 107] width 419 height 34
drag, startPoint x: 685, startPoint y: 182, endPoint x: 466, endPoint y: 176, distance: 219.5
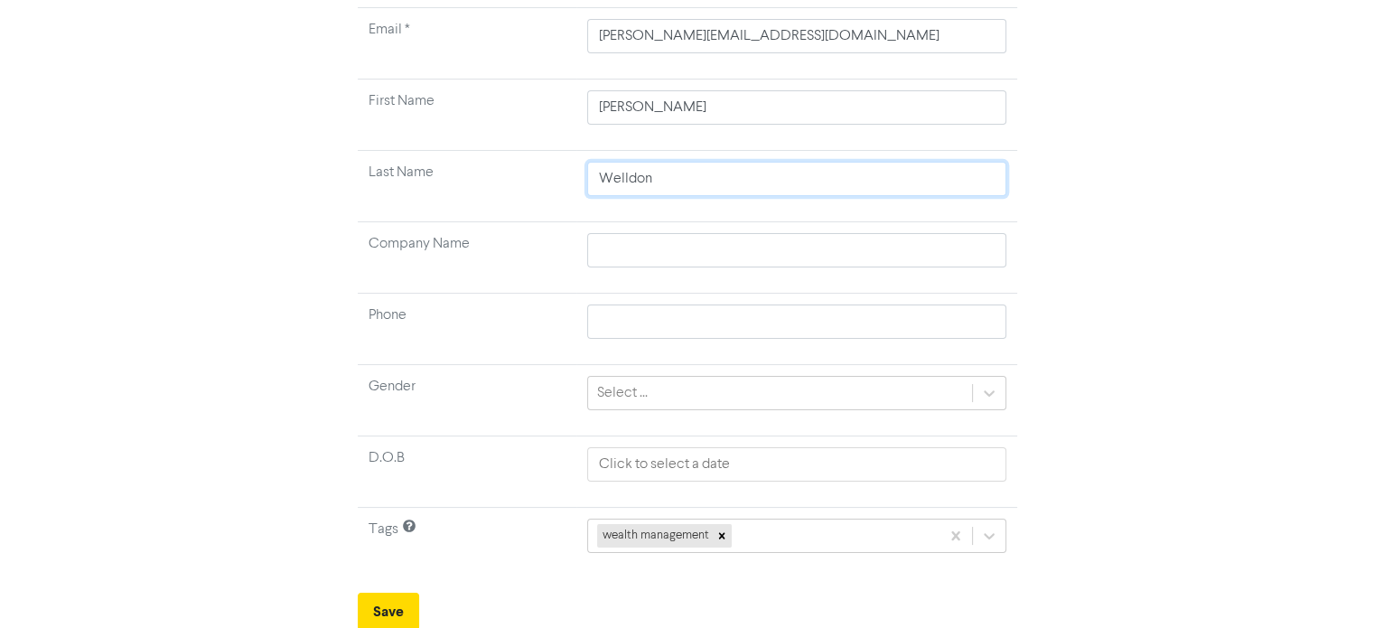
click at [466, 176] on tr "Last Name [PERSON_NAME]" at bounding box center [687, 186] width 659 height 71
paste input "[PERSON_NAME],"
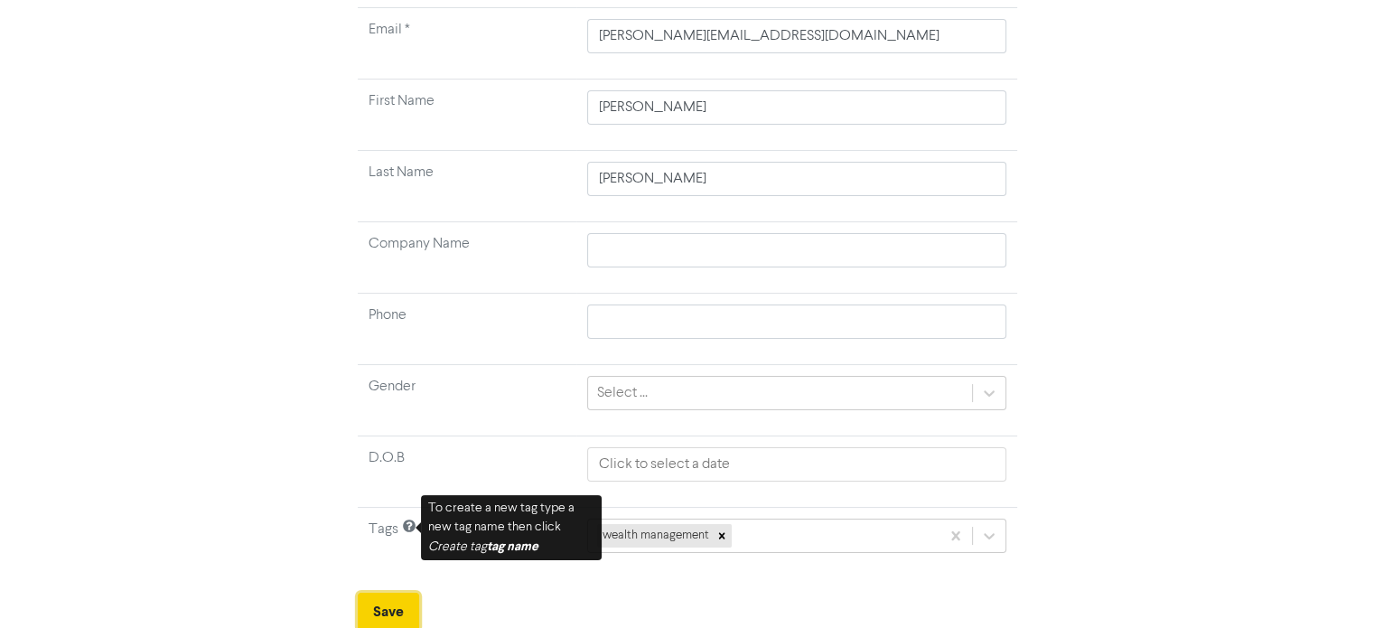
click at [372, 619] on button "Save" at bounding box center [388, 611] width 61 height 38
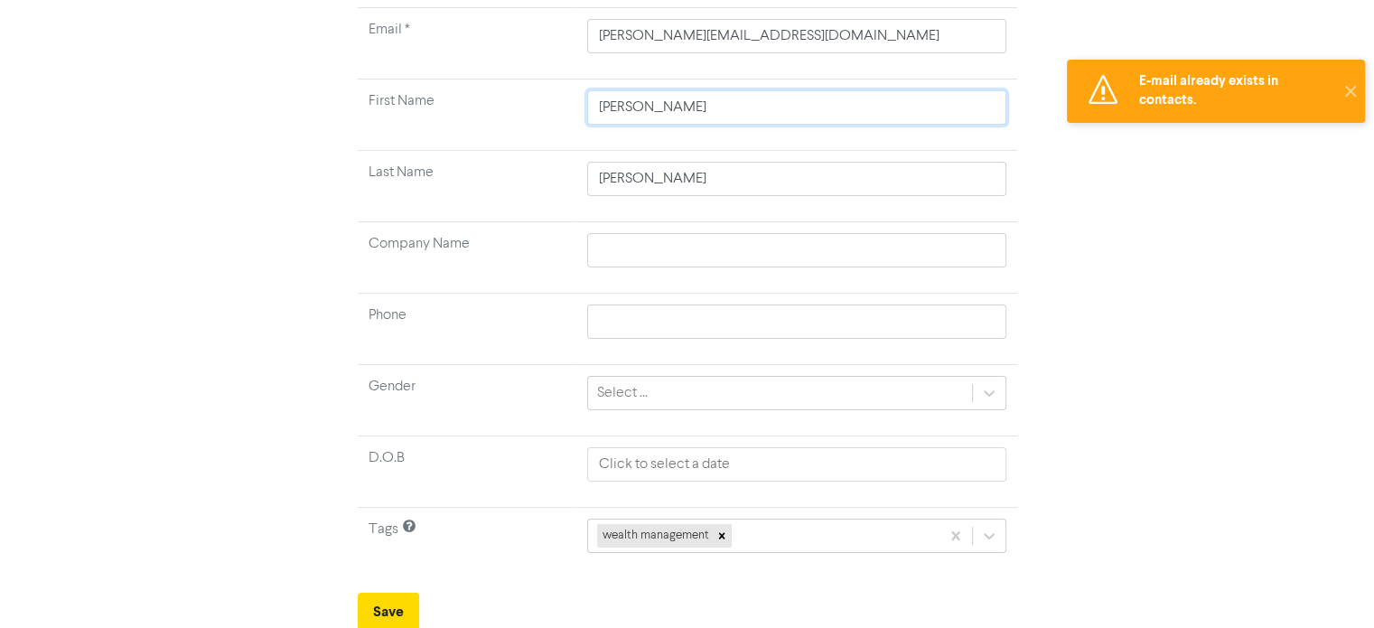
drag, startPoint x: 574, startPoint y: 103, endPoint x: 535, endPoint y: 104, distance: 39.7
click at [535, 103] on tr "First Name [PERSON_NAME]" at bounding box center [687, 114] width 659 height 71
paste input "[PERSON_NAME]"
drag, startPoint x: 643, startPoint y: 106, endPoint x: 560, endPoint y: 108, distance: 83.1
click at [557, 108] on tr "First Name [PERSON_NAME]" at bounding box center [687, 114] width 659 height 71
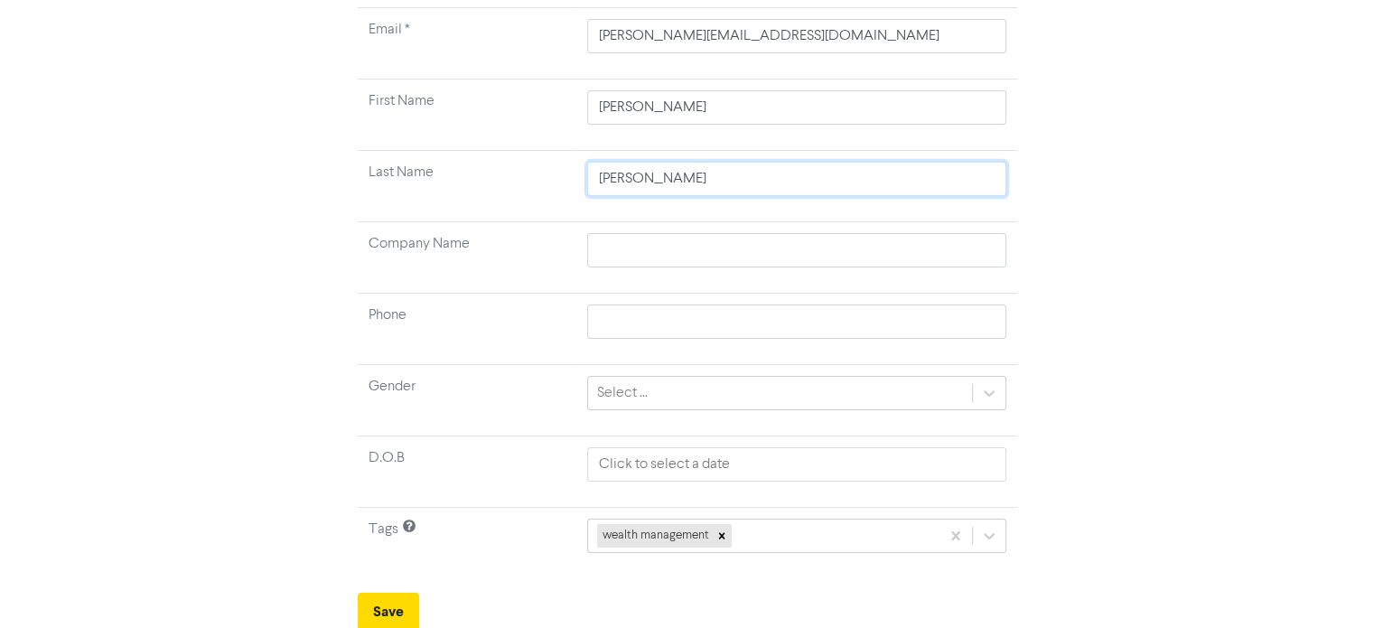
drag, startPoint x: 668, startPoint y: 192, endPoint x: 554, endPoint y: 189, distance: 113.8
click at [554, 189] on tr "Last Name [PERSON_NAME]" at bounding box center [687, 186] width 659 height 71
paste input "[PERSON_NAME],"
drag, startPoint x: 776, startPoint y: 37, endPoint x: 542, endPoint y: 41, distance: 233.9
click at [542, 41] on tr "Email * [PERSON_NAME][EMAIL_ADDRESS][DOMAIN_NAME]" at bounding box center [687, 43] width 659 height 71
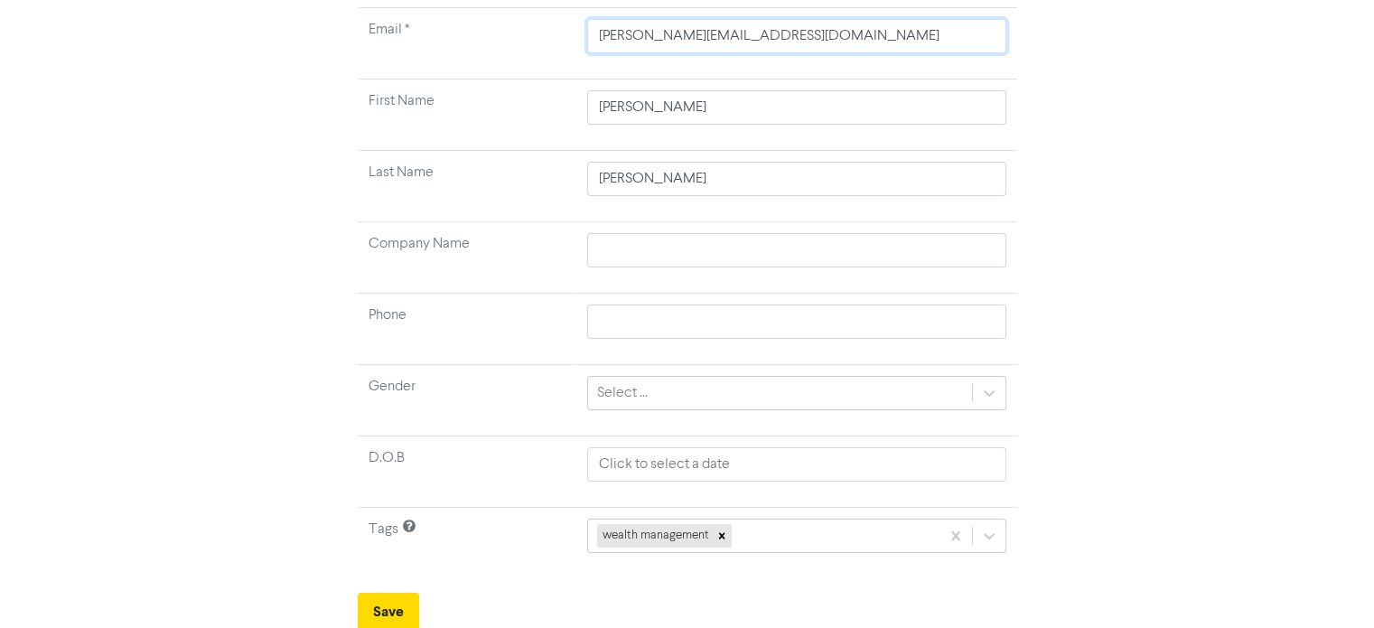
paste input "[EMAIL_ADDRESS]"
click at [383, 606] on button "Save" at bounding box center [388, 611] width 61 height 38
drag, startPoint x: 780, startPoint y: 27, endPoint x: 548, endPoint y: 29, distance: 232.1
click at [548, 29] on tr "Email * [EMAIL_ADDRESS][DOMAIN_NAME]" at bounding box center [687, 43] width 659 height 71
paste input "lisavieyra1@g"
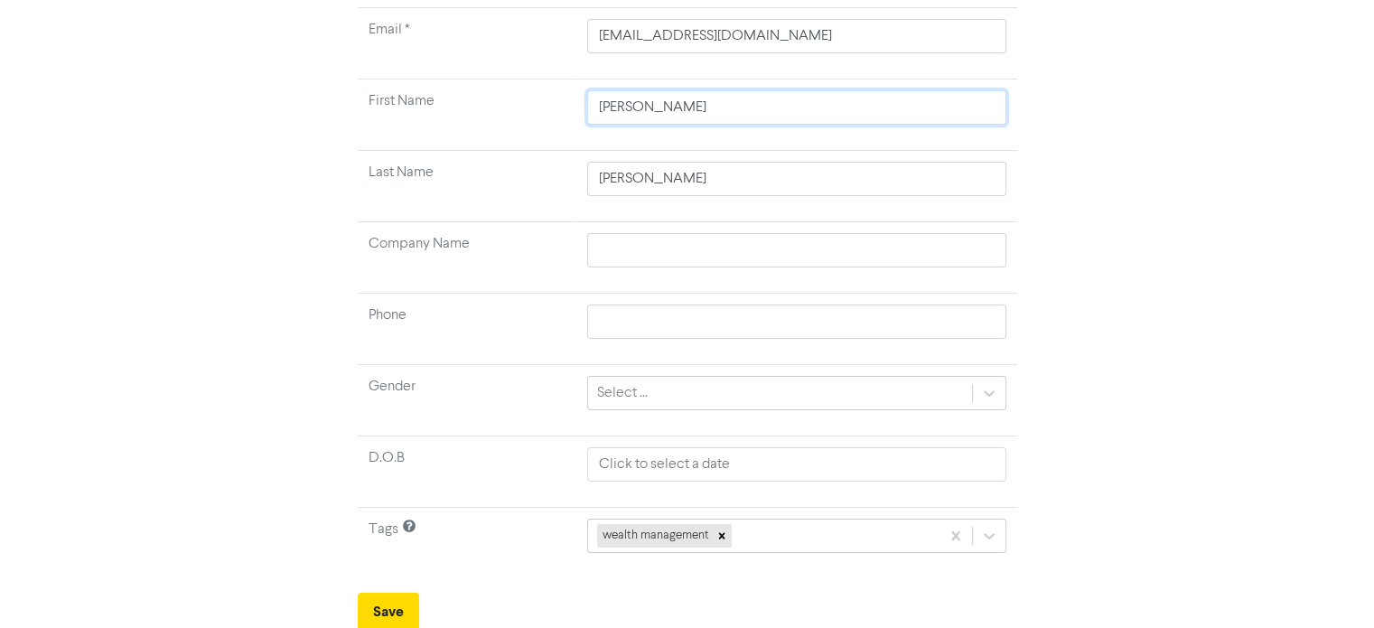
drag, startPoint x: 666, startPoint y: 106, endPoint x: 527, endPoint y: 95, distance: 139.5
click at [527, 95] on tr "First Name [PERSON_NAME]" at bounding box center [687, 114] width 659 height 71
paste input "[PERSON_NAME]"
click at [641, 107] on input "[PERSON_NAME]" at bounding box center [796, 107] width 419 height 34
drag, startPoint x: 645, startPoint y: 107, endPoint x: 578, endPoint y: 101, distance: 67.0
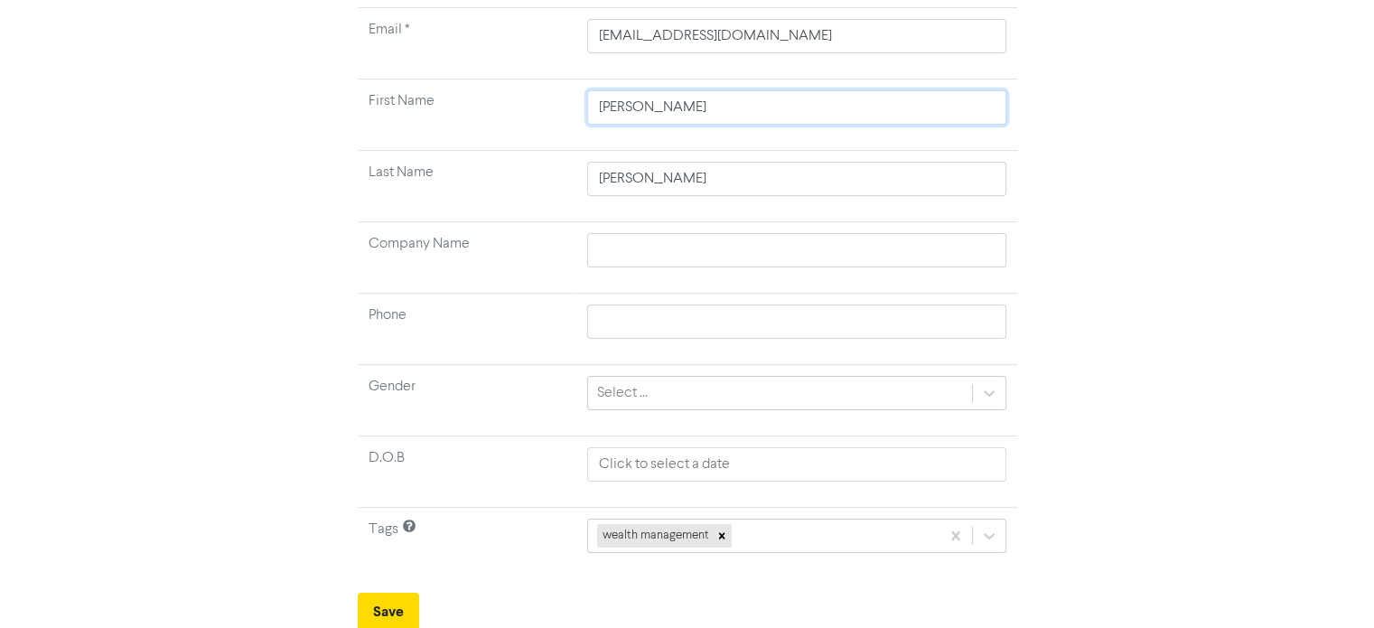
click at [578, 101] on td "[PERSON_NAME]" at bounding box center [796, 114] width 441 height 71
drag, startPoint x: 649, startPoint y: 177, endPoint x: 520, endPoint y: 173, distance: 129.2
click at [520, 173] on tr "Last Name [PERSON_NAME]" at bounding box center [687, 186] width 659 height 71
paste input ","
click at [416, 599] on button "Save" at bounding box center [388, 611] width 61 height 38
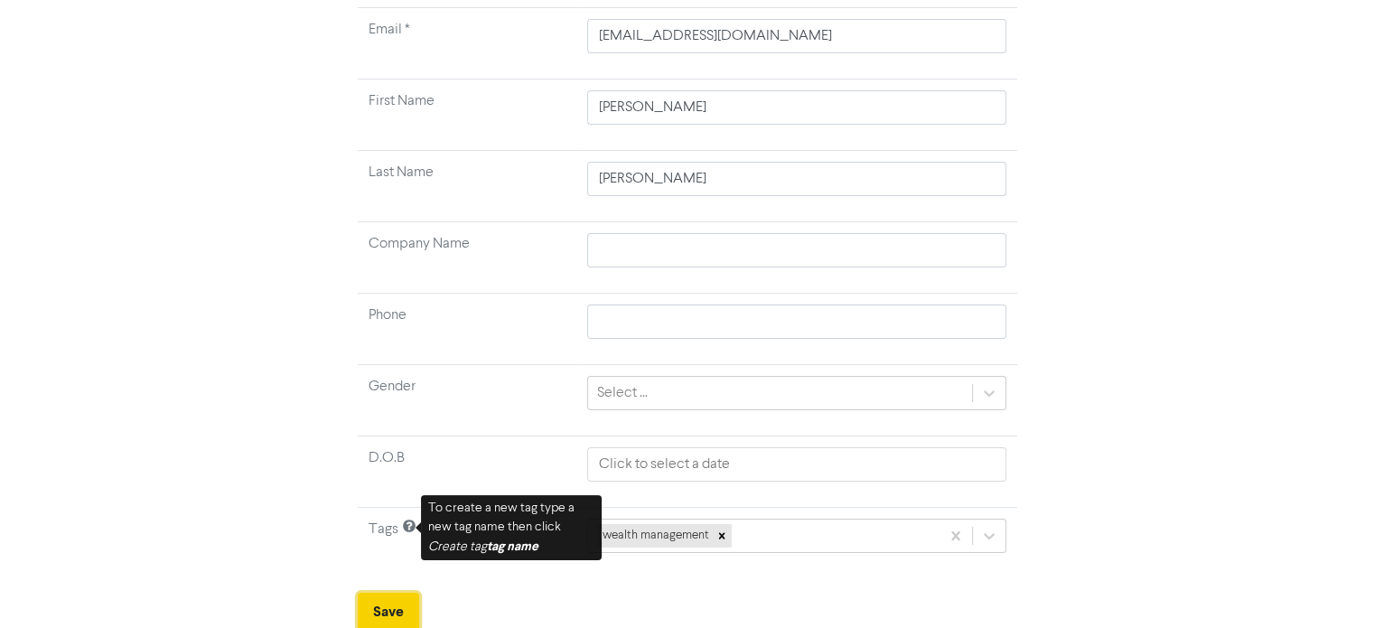
click at [376, 611] on button "Save" at bounding box center [388, 611] width 61 height 38
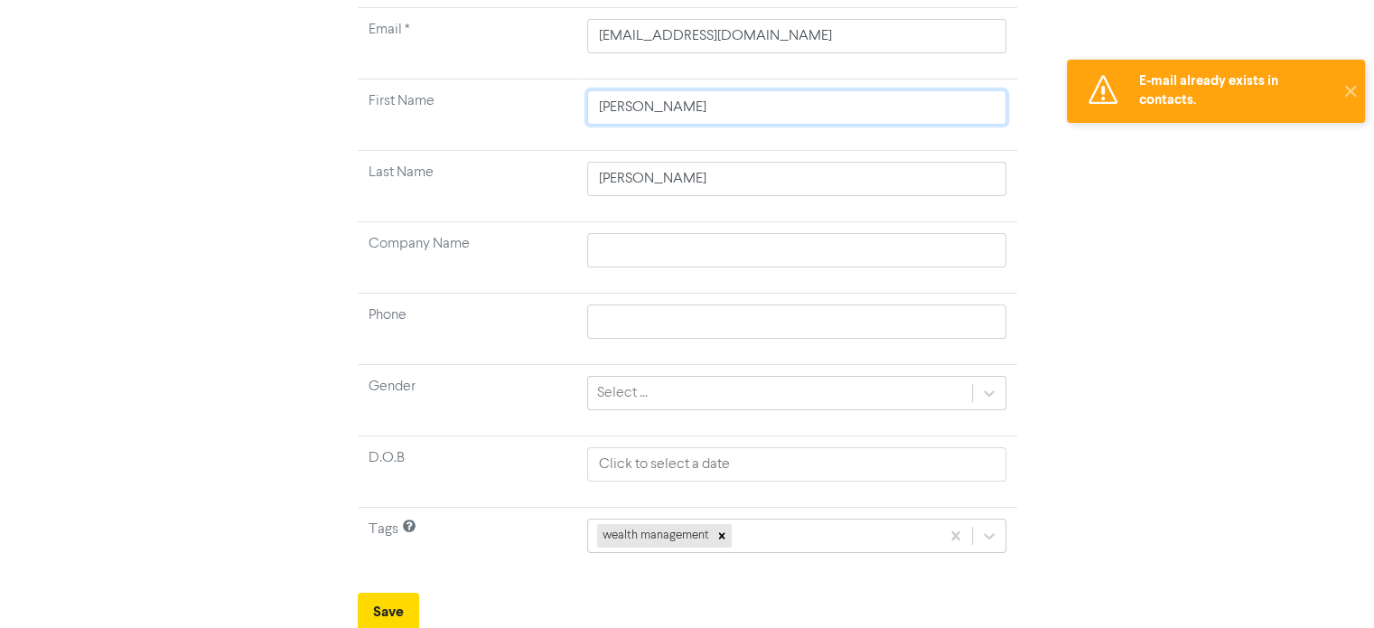
drag, startPoint x: 563, startPoint y: 116, endPoint x: 535, endPoint y: 118, distance: 28.1
click at [535, 118] on tr "First Name [PERSON_NAME]" at bounding box center [687, 114] width 659 height 71
paste input "[PERSON_NAME]"
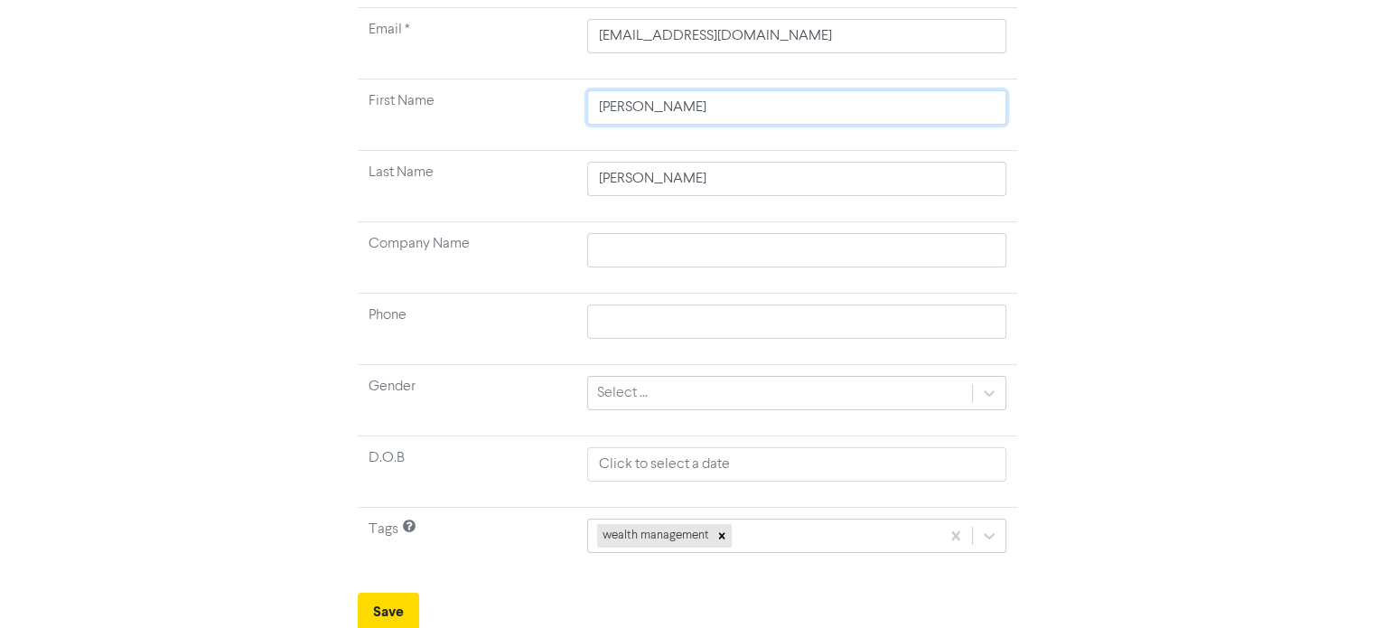
drag, startPoint x: 650, startPoint y: 107, endPoint x: 546, endPoint y: 107, distance: 103.8
click at [546, 107] on tr "First Name [PERSON_NAME]" at bounding box center [687, 114] width 659 height 71
drag, startPoint x: 655, startPoint y: 173, endPoint x: 549, endPoint y: 185, distance: 106.3
click at [549, 185] on tr "Last Name [PERSON_NAME]" at bounding box center [687, 186] width 659 height 71
paste input "ckers,"
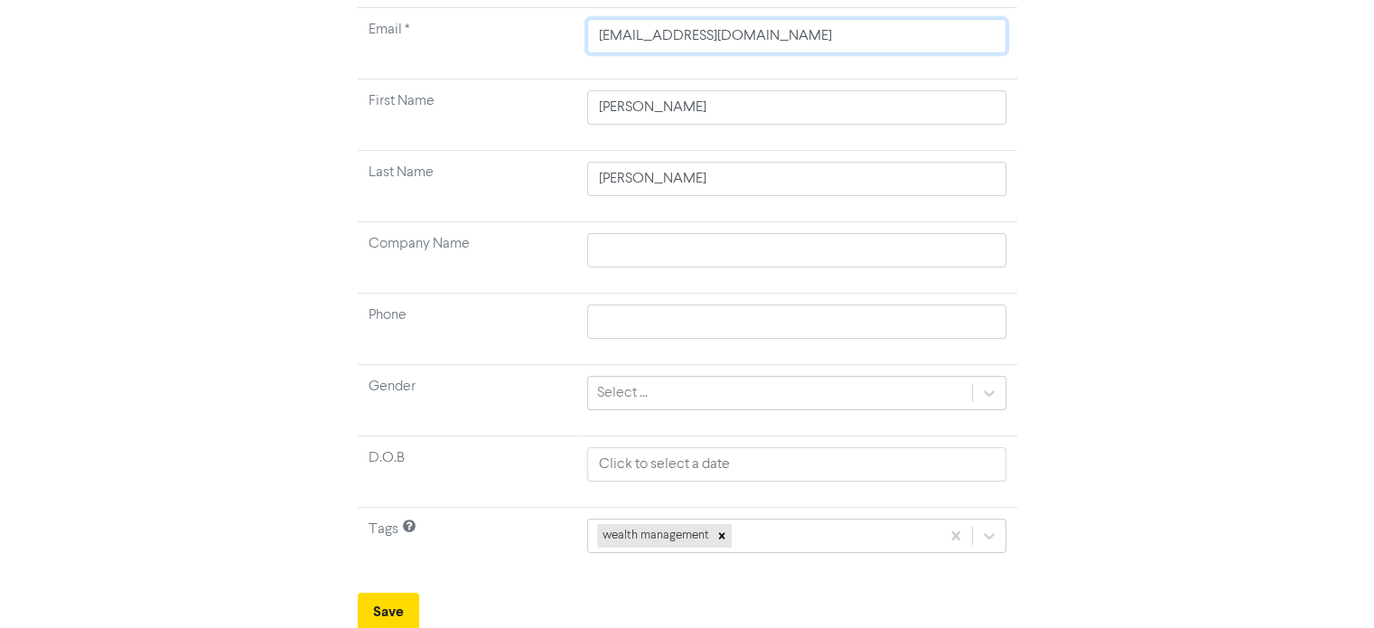
drag, startPoint x: 772, startPoint y: 29, endPoint x: 536, endPoint y: 28, distance: 235.7
click at [536, 28] on tr "Email * [EMAIL_ADDRESS][DOMAIN_NAME]" at bounding box center [687, 43] width 659 height 71
paste input "tonyvickers1976"
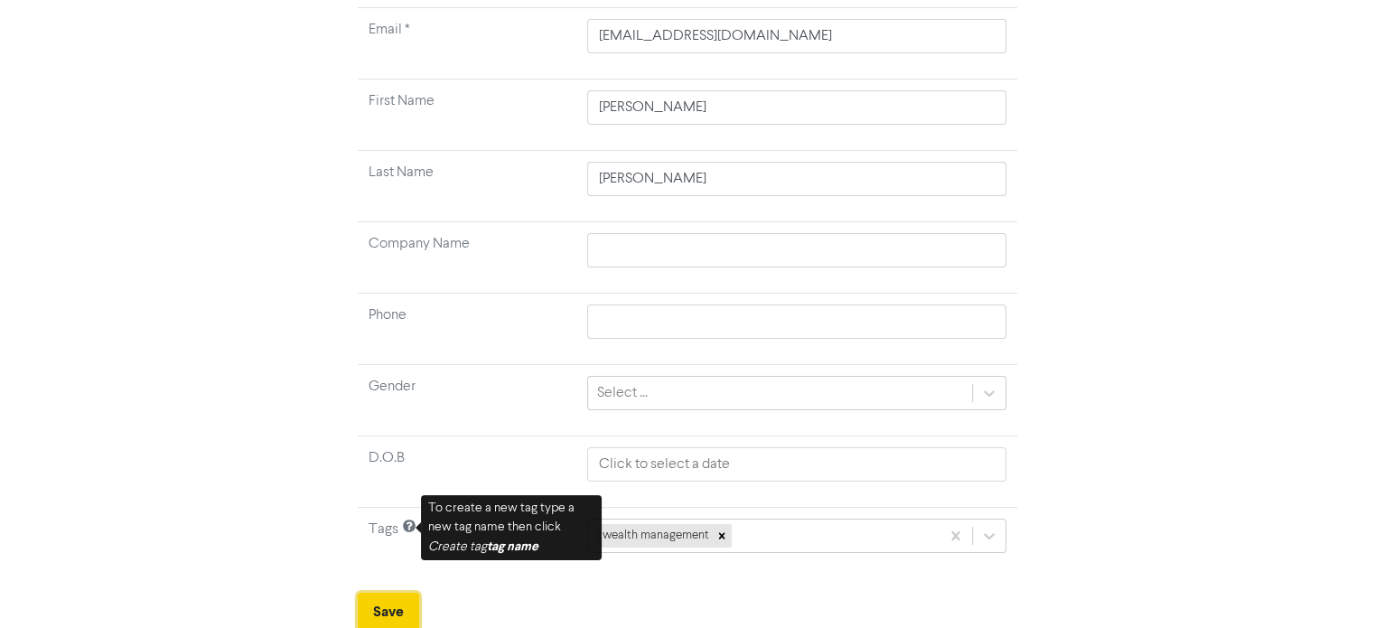
click at [383, 604] on button "Save" at bounding box center [388, 611] width 61 height 38
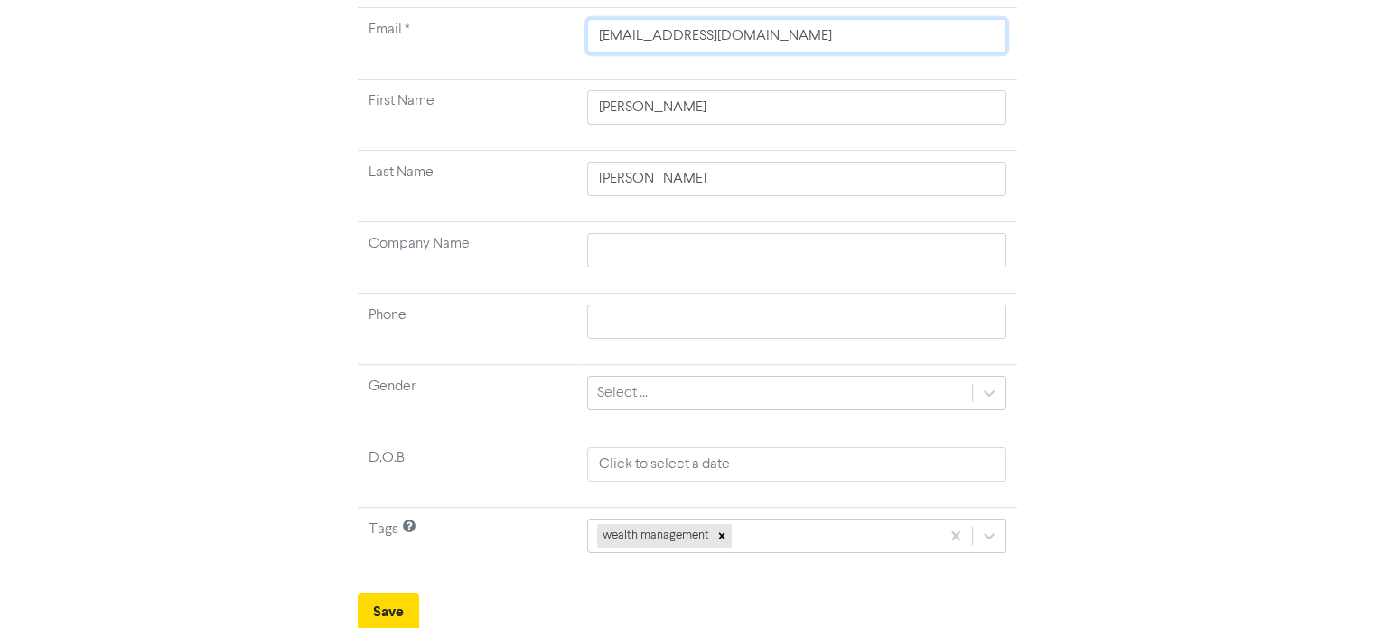
drag, startPoint x: 848, startPoint y: 35, endPoint x: 514, endPoint y: 14, distance: 334.8
click at [549, 26] on tr "Email * [EMAIL_ADDRESS][DOMAIN_NAME]" at bounding box center [687, 43] width 659 height 71
paste input "michellevickers.ot"
drag, startPoint x: 621, startPoint y: 107, endPoint x: 495, endPoint y: 107, distance: 126.4
click at [495, 107] on tr "First Name [PERSON_NAME]" at bounding box center [687, 114] width 659 height 71
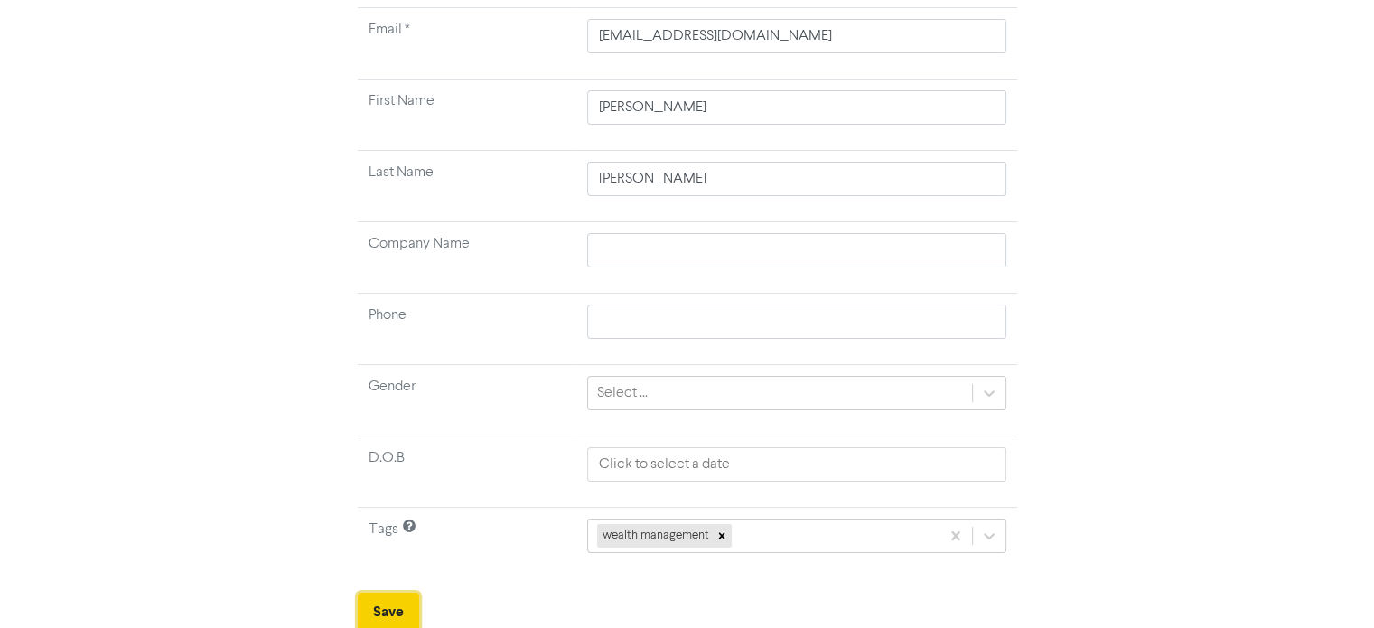
click at [401, 617] on button "Save" at bounding box center [388, 611] width 61 height 38
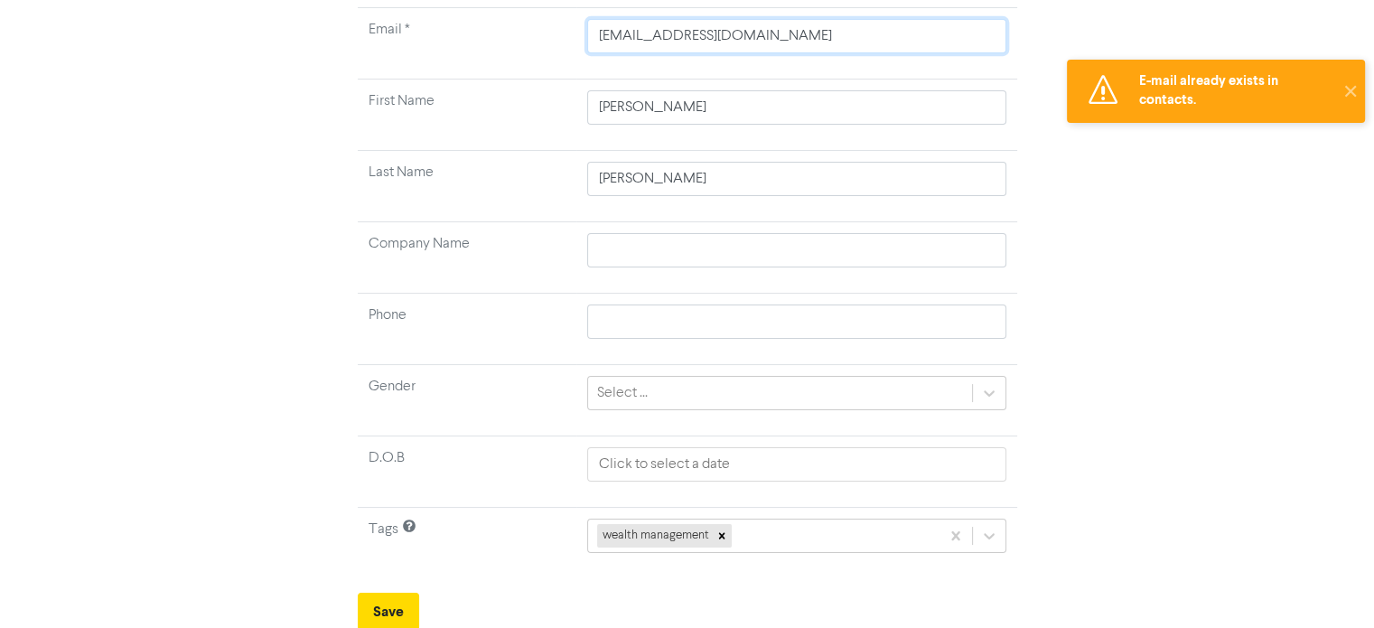
scroll to position [59, 0]
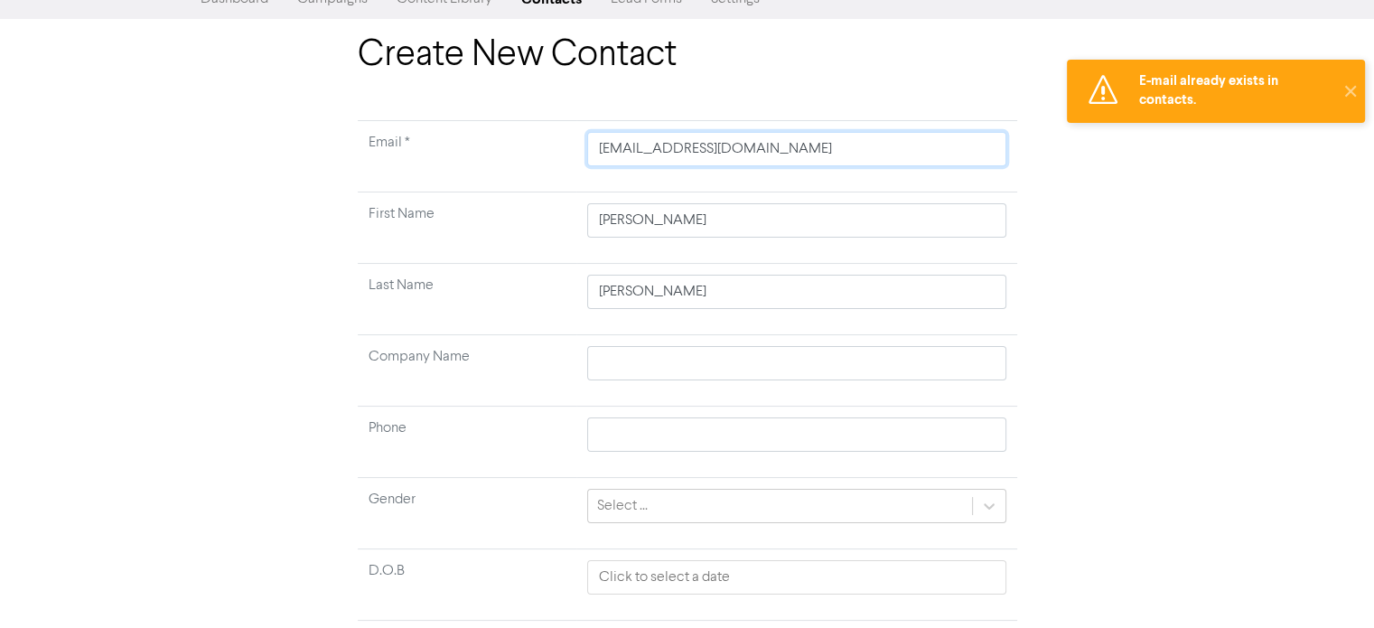
drag, startPoint x: 861, startPoint y: 26, endPoint x: 499, endPoint y: -15, distance: 364.5
click at [499, 0] on html "E-mail already exists in contacts. ✕ Support & Resources Video Tutorials FAQ & …" at bounding box center [687, 255] width 1374 height 628
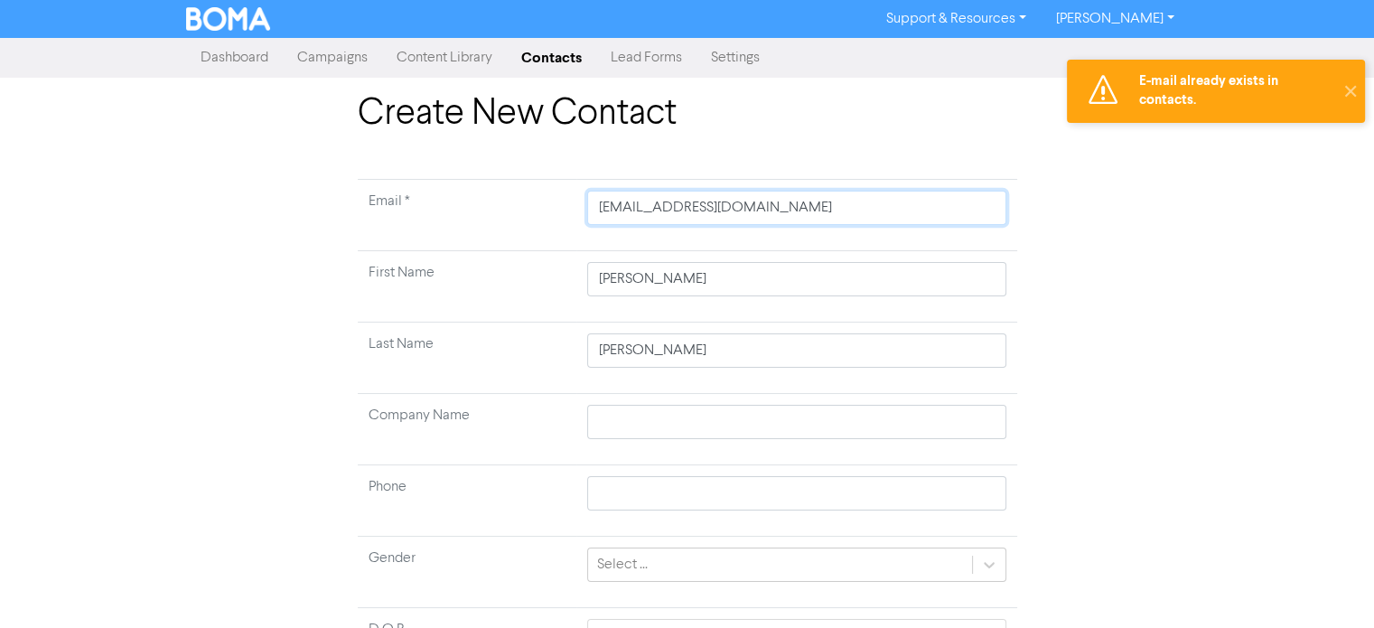
paste input "[EMAIL_ADDRESS][DOMAIN_NAME]"
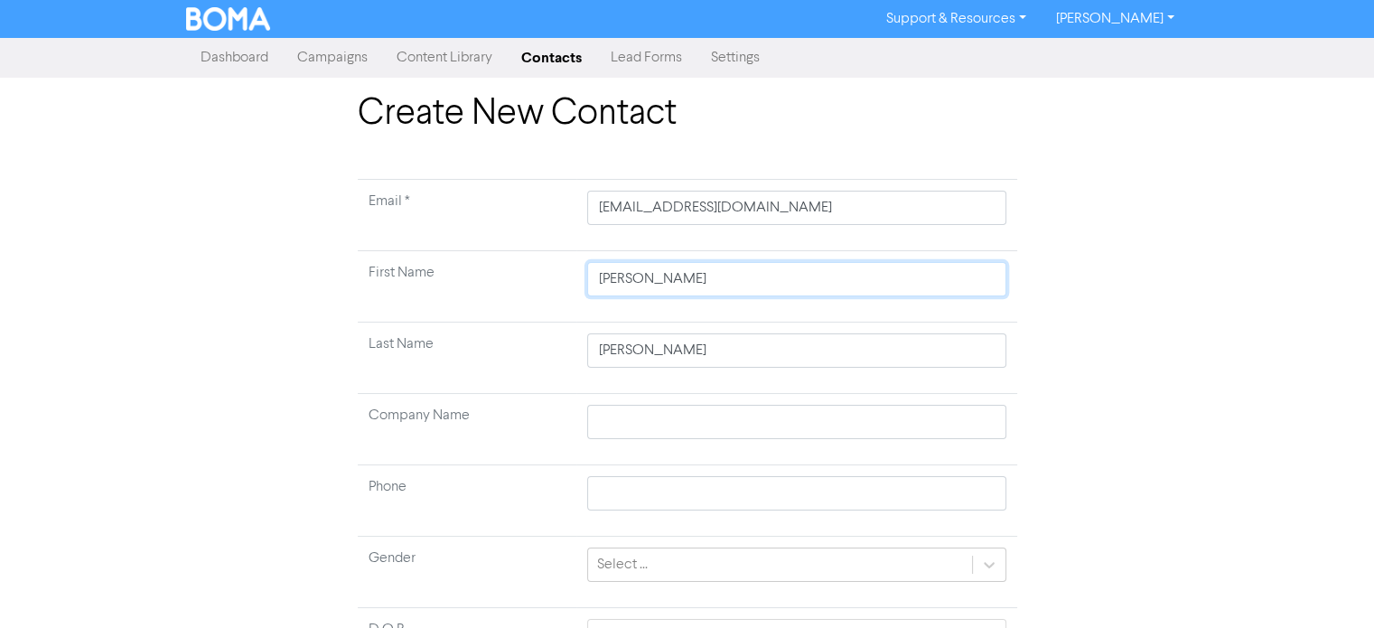
drag, startPoint x: 657, startPoint y: 294, endPoint x: 488, endPoint y: 266, distance: 172.1
click at [488, 266] on tr "First Name [PERSON_NAME]" at bounding box center [687, 286] width 659 height 71
paste input "[PERSON_NAME] [PERSON_NAME]"
drag, startPoint x: 734, startPoint y: 272, endPoint x: 491, endPoint y: 255, distance: 243.5
click at [495, 256] on tr "First Name [PERSON_NAME] [PERSON_NAME]" at bounding box center [687, 286] width 659 height 71
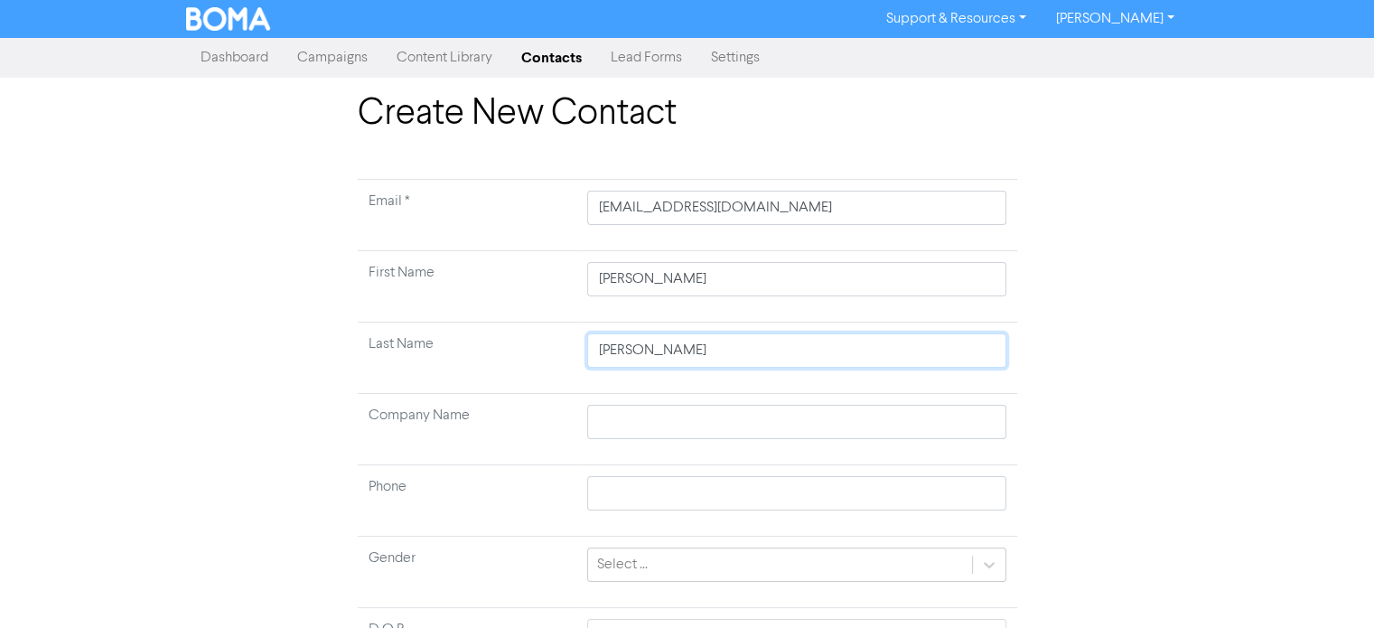
drag, startPoint x: 672, startPoint y: 358, endPoint x: 517, endPoint y: 340, distance: 156.4
click at [527, 349] on tr "Last Name [PERSON_NAME]" at bounding box center [687, 357] width 659 height 71
paste input "[PERSON_NAME],"
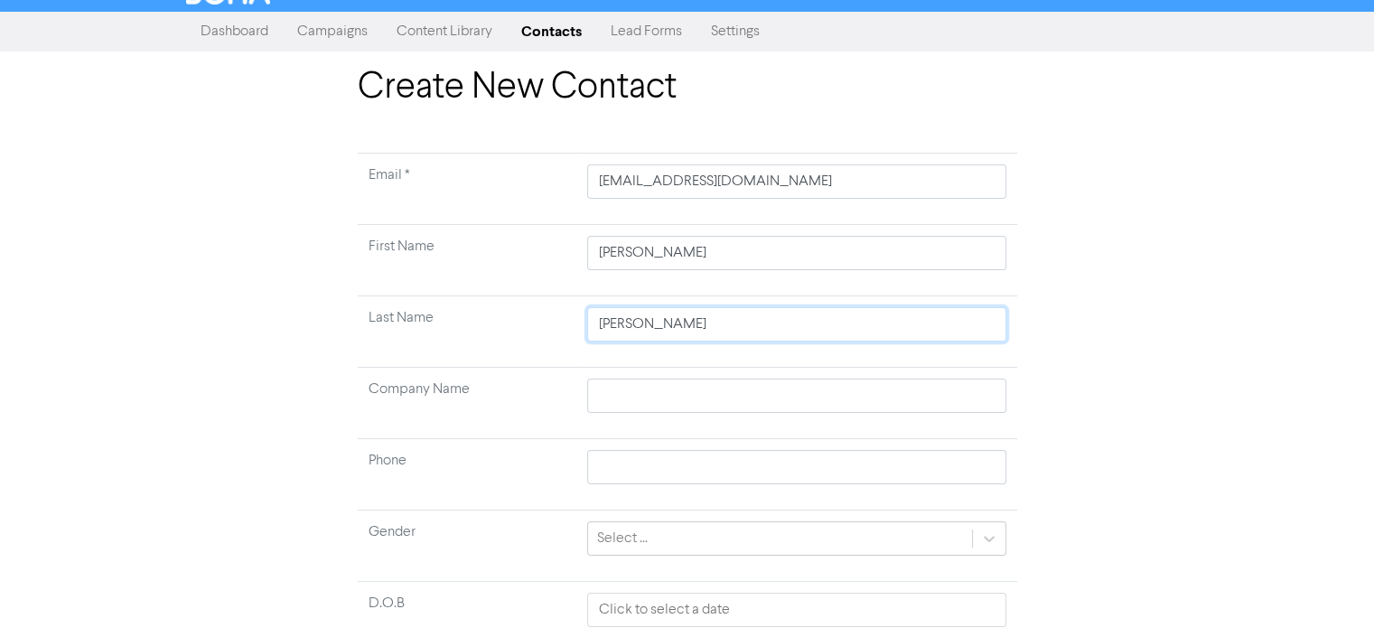
scroll to position [172, 0]
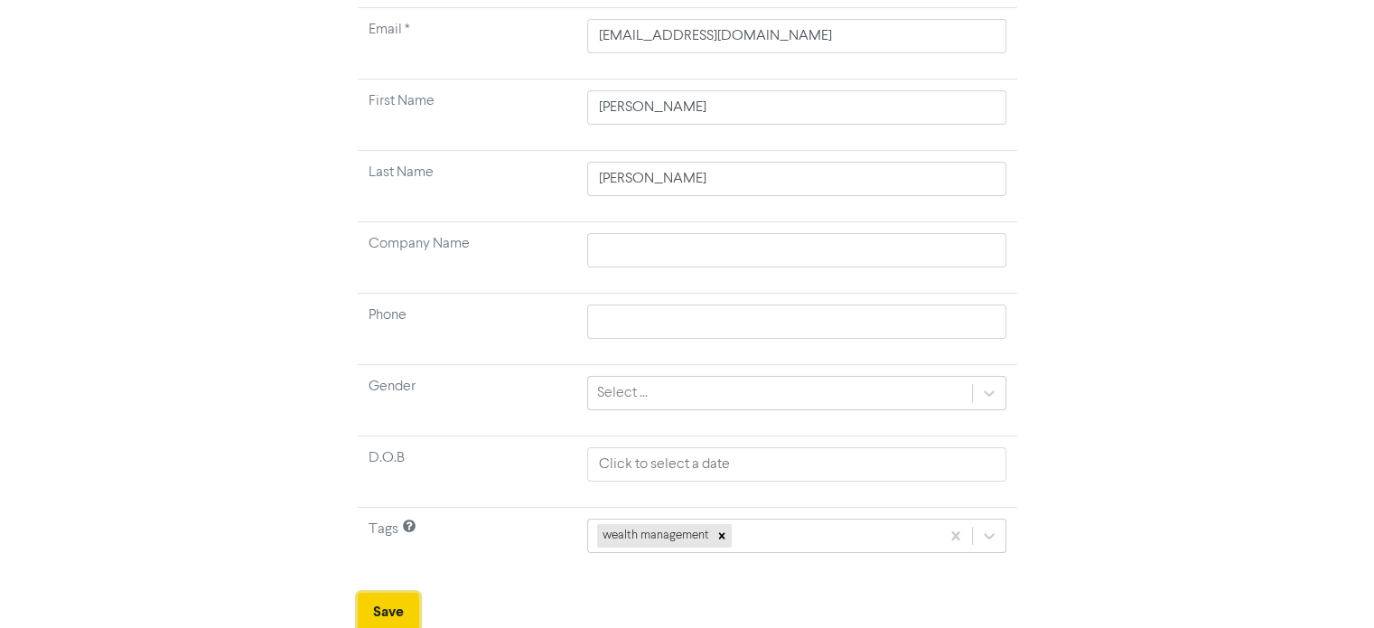
click at [379, 595] on button "Save" at bounding box center [388, 611] width 61 height 38
drag, startPoint x: 791, startPoint y: 41, endPoint x: 591, endPoint y: 28, distance: 200.0
click at [591, 28] on input "[EMAIL_ADDRESS][DOMAIN_NAME]" at bounding box center [796, 36] width 419 height 34
paste input "[EMAIL_ADDRESS][DOMAIN_NAME]"
drag, startPoint x: 731, startPoint y: 111, endPoint x: 563, endPoint y: 112, distance: 167.1
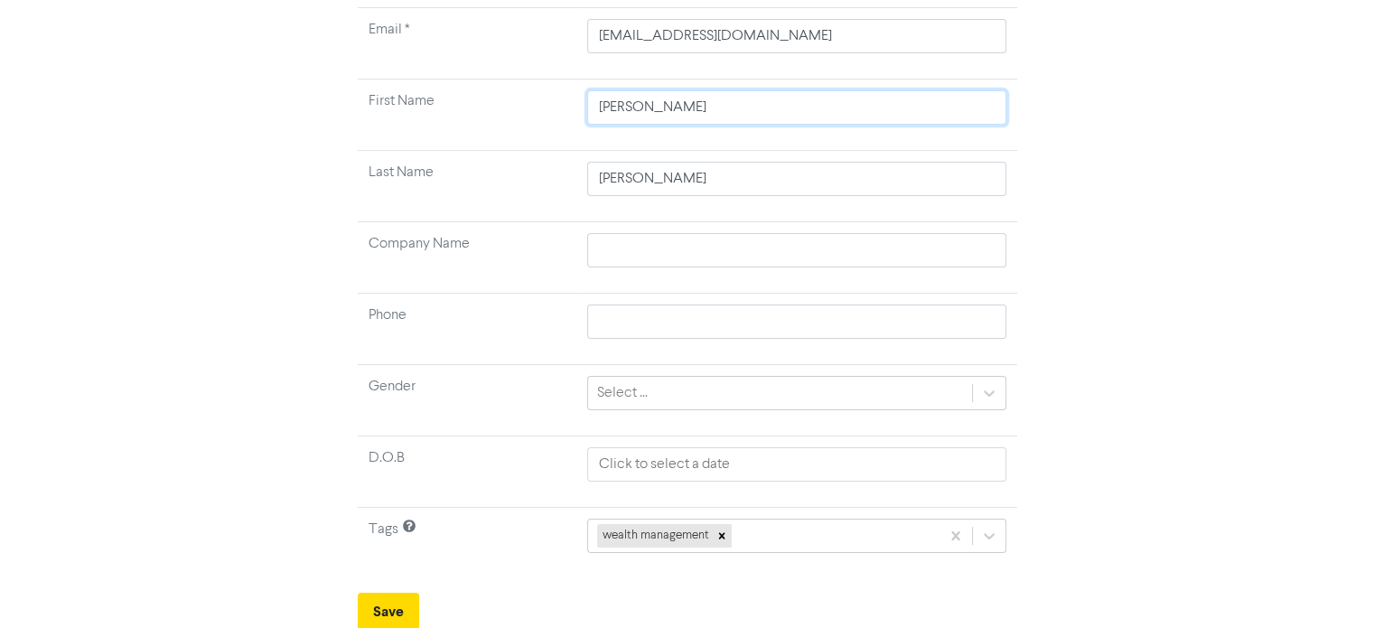
click at [563, 112] on tr "First Name [PERSON_NAME]" at bounding box center [687, 114] width 659 height 71
paste input "[PERSON_NAME]"
click at [647, 104] on input "[PERSON_NAME]" at bounding box center [796, 107] width 419 height 34
drag, startPoint x: 652, startPoint y: 106, endPoint x: 486, endPoint y: 111, distance: 166.2
click at [486, 111] on tr "First Name [PERSON_NAME]" at bounding box center [687, 114] width 659 height 71
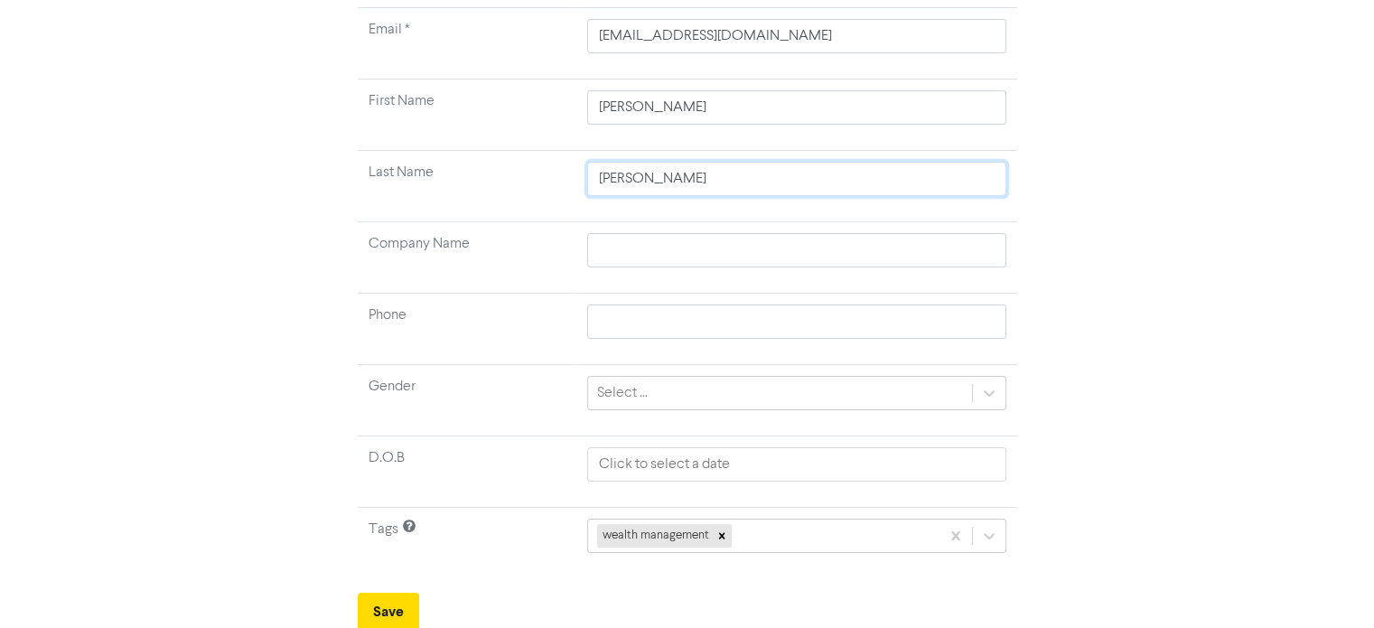
drag, startPoint x: 737, startPoint y: 178, endPoint x: 492, endPoint y: 166, distance: 245.0
click at [493, 166] on tr "Last Name [PERSON_NAME]" at bounding box center [687, 186] width 659 height 71
paste input "Trattler,"
click at [372, 610] on button "Save" at bounding box center [388, 611] width 61 height 38
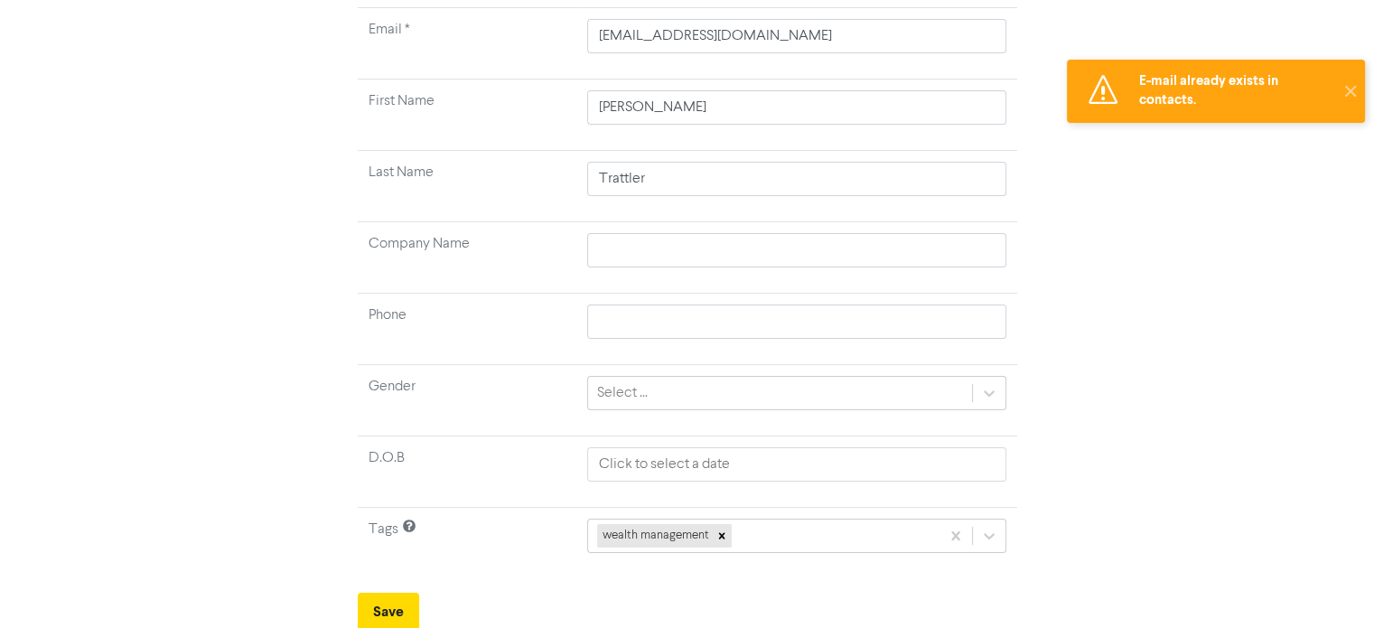
click at [685, 128] on td "[PERSON_NAME]" at bounding box center [796, 114] width 441 height 71
drag, startPoint x: 665, startPoint y: 102, endPoint x: 387, endPoint y: 95, distance: 278.2
click at [387, 95] on tr "First Name [PERSON_NAME]" at bounding box center [687, 114] width 659 height 71
paste input "[PERSON_NAME]"
drag, startPoint x: 656, startPoint y: 110, endPoint x: 509, endPoint y: 103, distance: 146.5
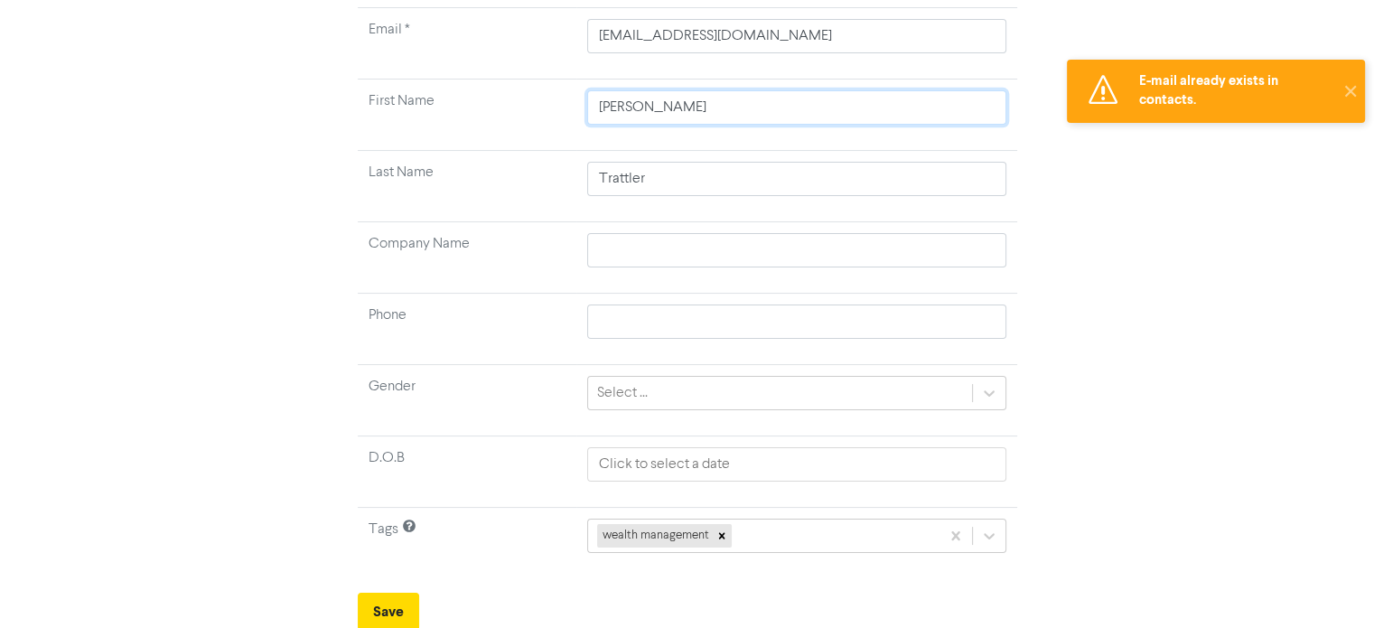
click at [513, 103] on tr "First Name [PERSON_NAME]" at bounding box center [687, 114] width 659 height 71
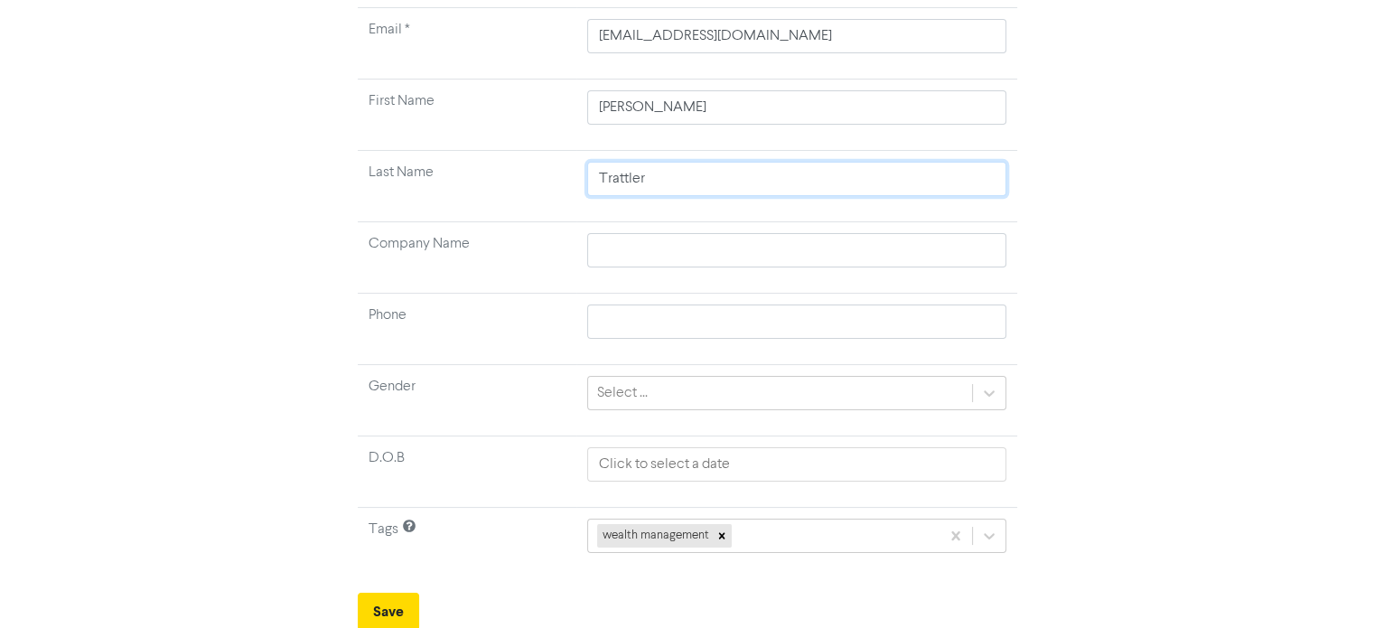
drag, startPoint x: 648, startPoint y: 178, endPoint x: 513, endPoint y: 169, distance: 135.8
click at [513, 169] on tr "Last Name [PERSON_NAME]" at bounding box center [687, 186] width 659 height 71
paste input "[PERSON_NAME],"
drag, startPoint x: 739, startPoint y: 27, endPoint x: 550, endPoint y: 15, distance: 189.1
click at [550, 15] on tr "Email * [EMAIL_ADDRESS][DOMAIN_NAME]" at bounding box center [687, 43] width 659 height 71
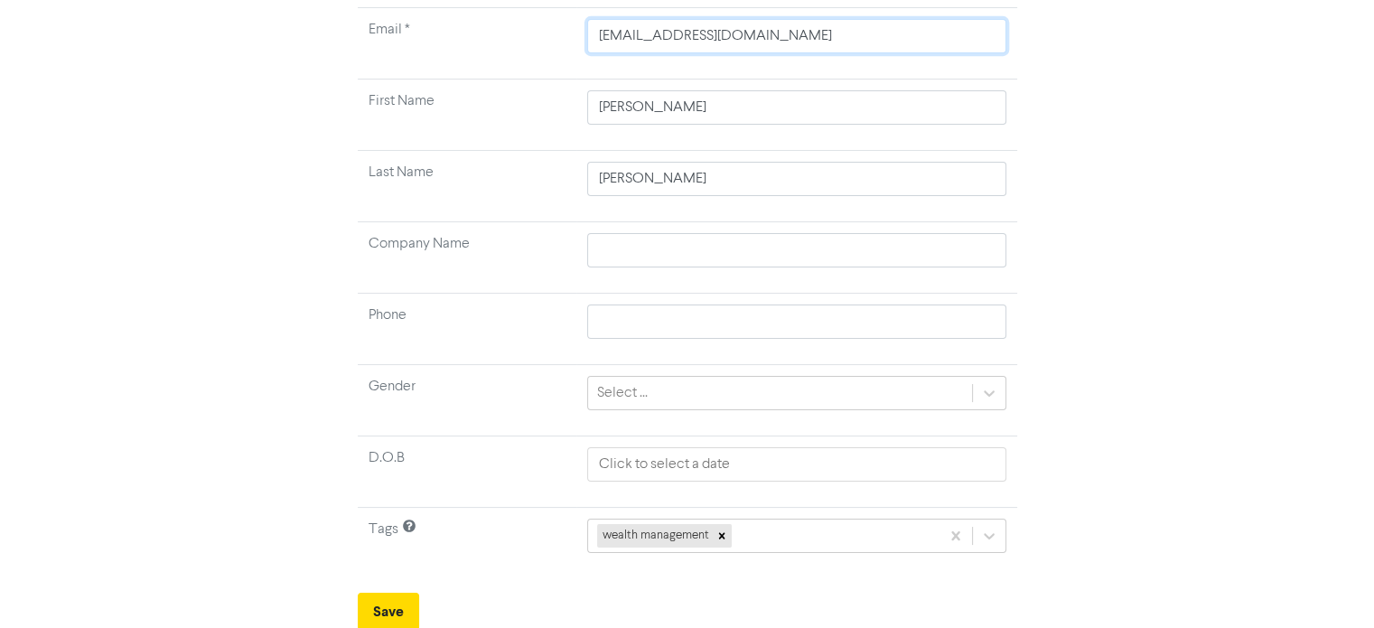
paste input "rosstoomey@hotmai"
click at [394, 602] on button "Save" at bounding box center [388, 611] width 61 height 38
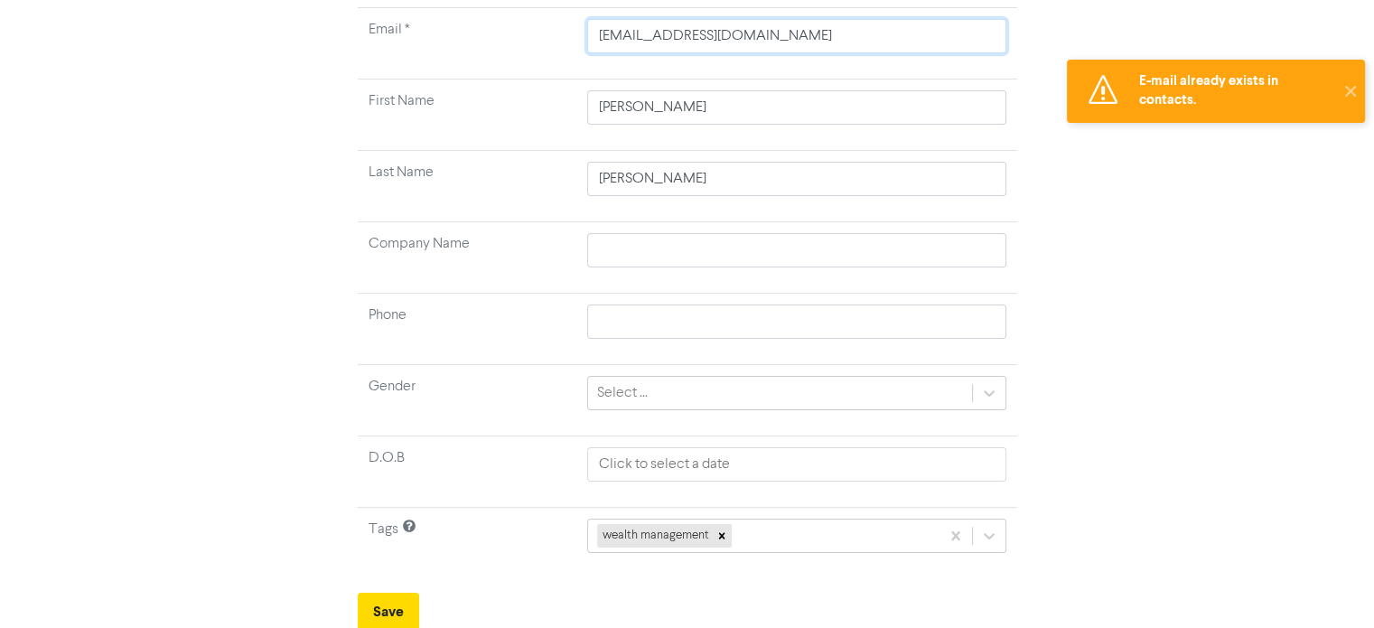
drag, startPoint x: 720, startPoint y: 28, endPoint x: 553, endPoint y: 28, distance: 167.1
click at [553, 28] on tr "Email * [EMAIL_ADDRESS][DOMAIN_NAME]" at bounding box center [687, 43] width 659 height 71
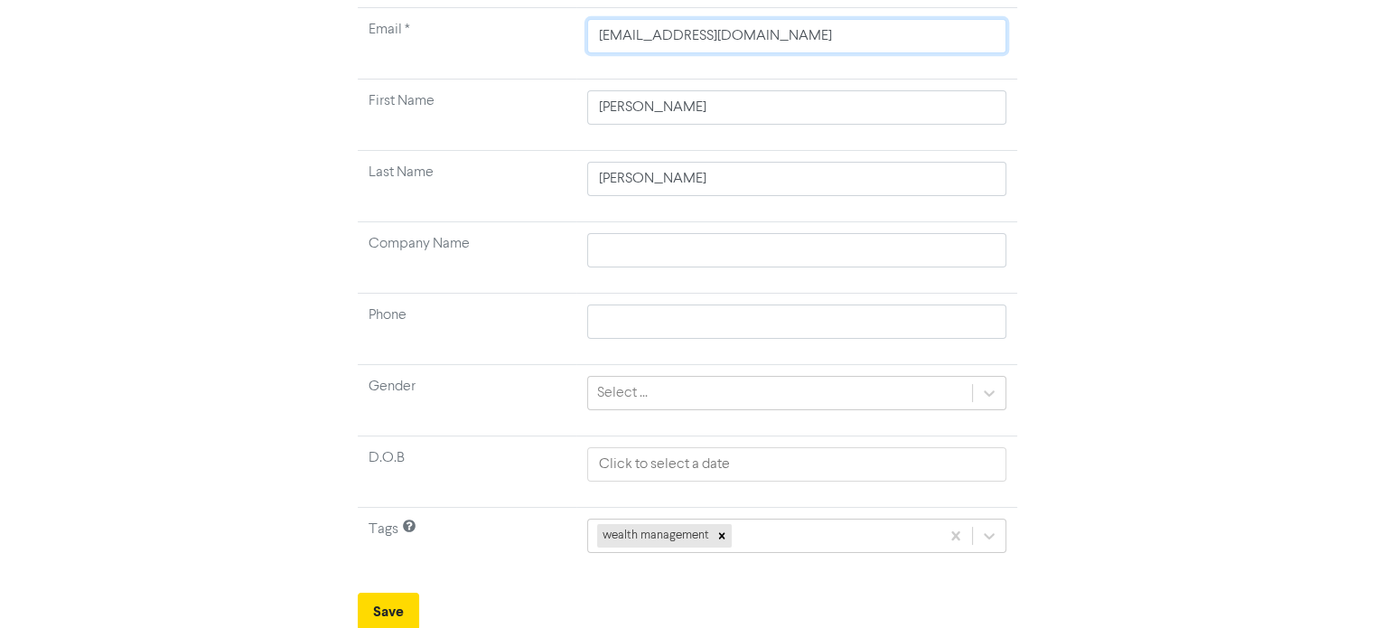
paste input "montytoomey@g"
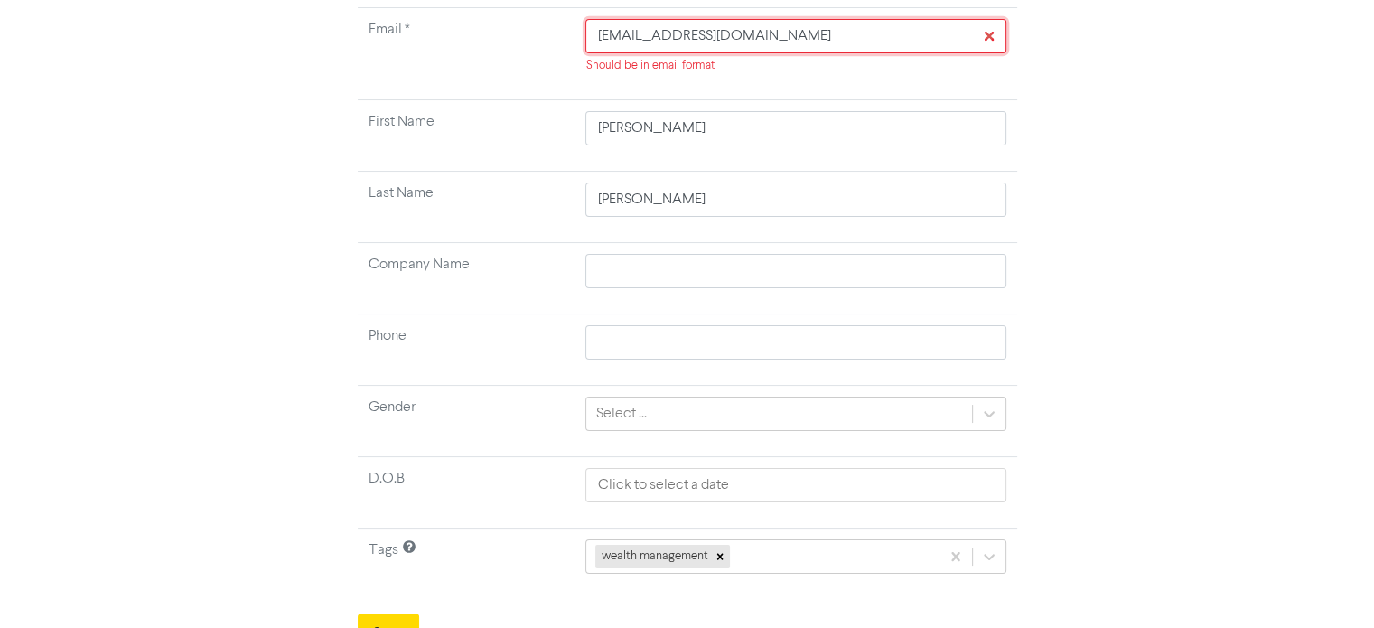
click at [600, 41] on input "[EMAIL_ADDRESS][DOMAIN_NAME]" at bounding box center [795, 36] width 420 height 34
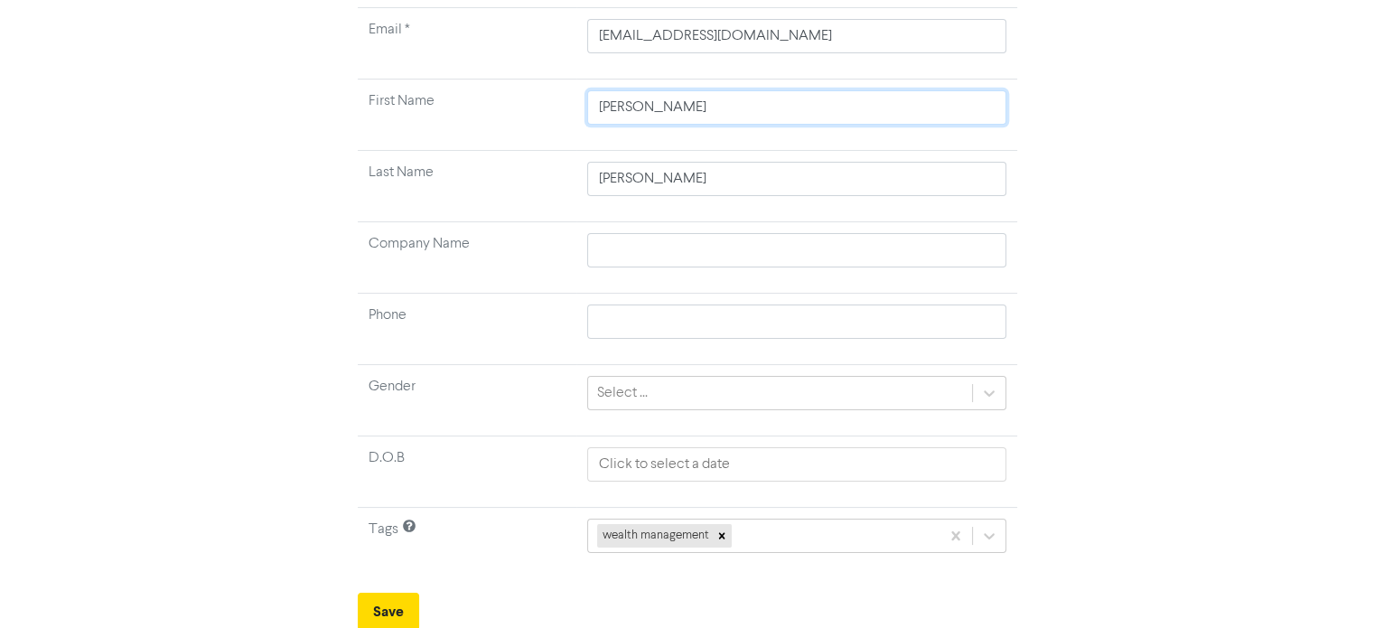
drag, startPoint x: 657, startPoint y: 115, endPoint x: 444, endPoint y: 90, distance: 214.5
click at [492, 94] on tr "First Name [PERSON_NAME]" at bounding box center [687, 114] width 659 height 71
click at [366, 607] on button "Save" at bounding box center [388, 611] width 61 height 38
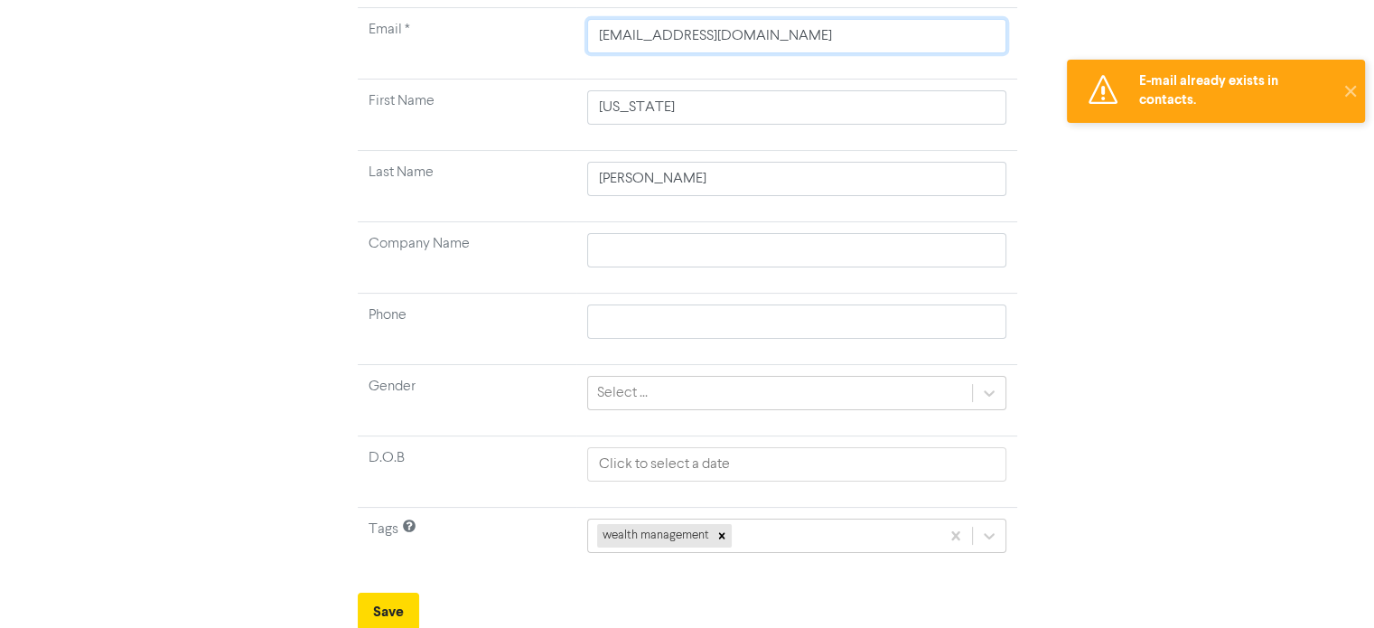
drag, startPoint x: 630, startPoint y: 22, endPoint x: 536, endPoint y: 21, distance: 94.8
click at [536, 21] on tr "Email * [EMAIL_ADDRESS][DOMAIN_NAME]" at bounding box center [687, 43] width 659 height 71
paste input "atoomey@hot"
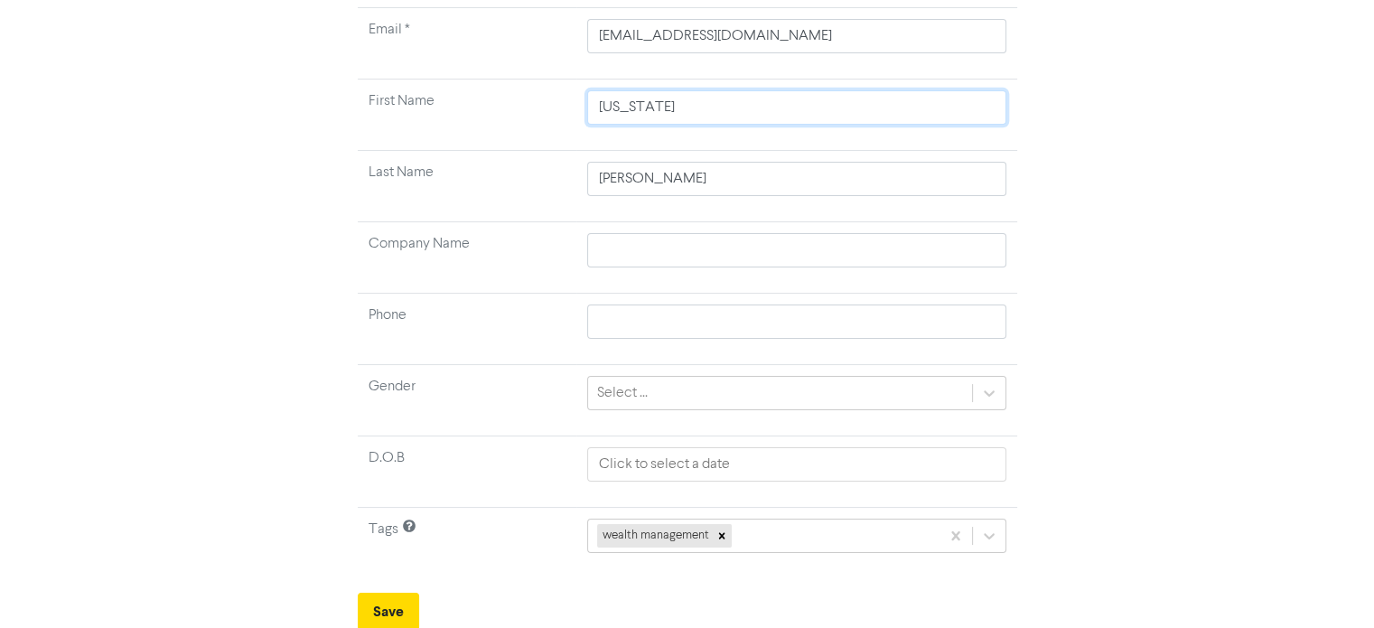
click at [590, 109] on input "[US_STATE]" at bounding box center [796, 107] width 419 height 34
click at [391, 610] on button "Save" at bounding box center [388, 611] width 61 height 38
drag, startPoint x: 695, startPoint y: 111, endPoint x: 536, endPoint y: 107, distance: 159.0
click at [536, 107] on tr "First Name [PERSON_NAME]" at bounding box center [687, 114] width 659 height 71
drag, startPoint x: 786, startPoint y: 49, endPoint x: 574, endPoint y: 40, distance: 211.5
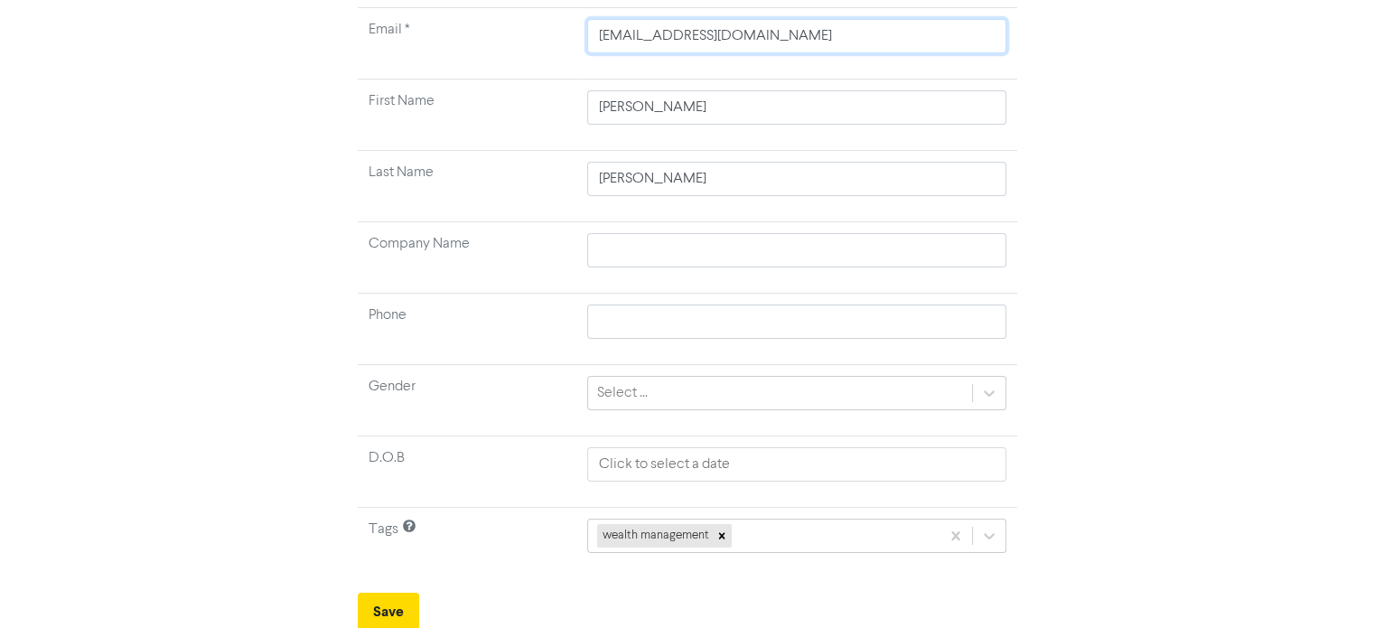
click at [576, 40] on td "[EMAIL_ADDRESS][DOMAIN_NAME]" at bounding box center [796, 43] width 441 height 71
paste input "Jasontoomey@y"
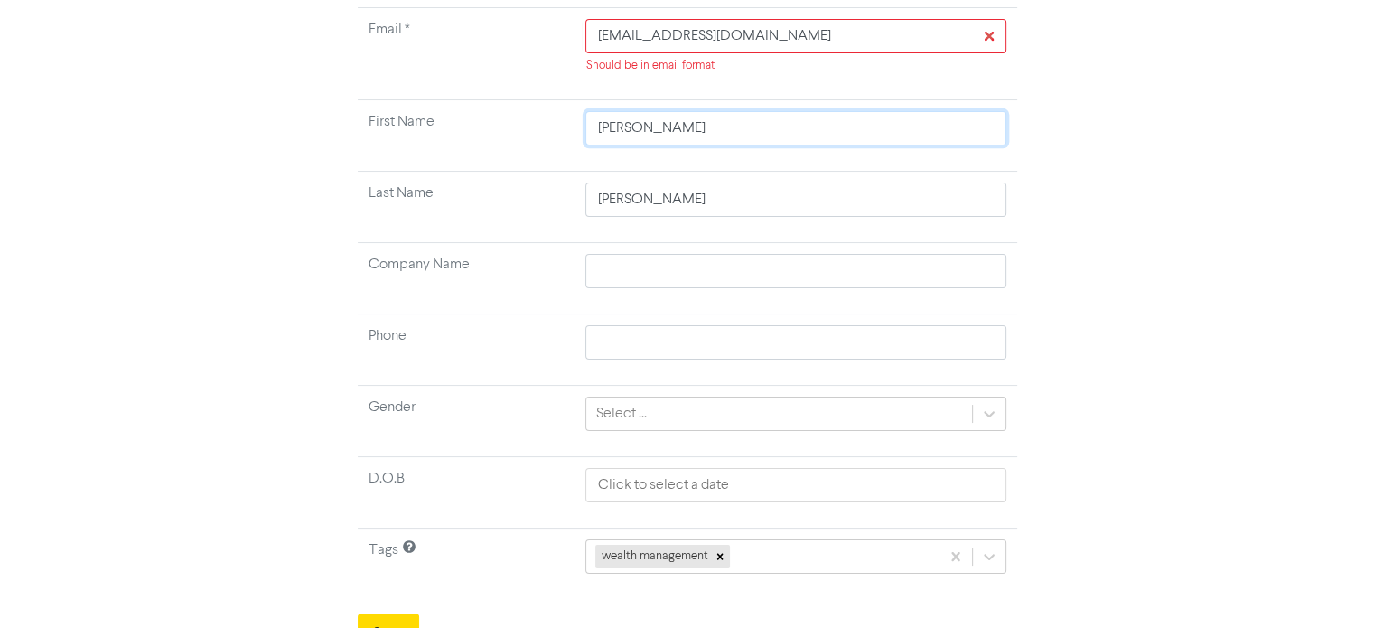
drag, startPoint x: 691, startPoint y: 136, endPoint x: 605, endPoint y: 126, distance: 86.5
click at [605, 126] on input "[PERSON_NAME]" at bounding box center [795, 128] width 420 height 34
click at [601, 33] on input "[EMAIL_ADDRESS][DOMAIN_NAME]" at bounding box center [795, 36] width 420 height 34
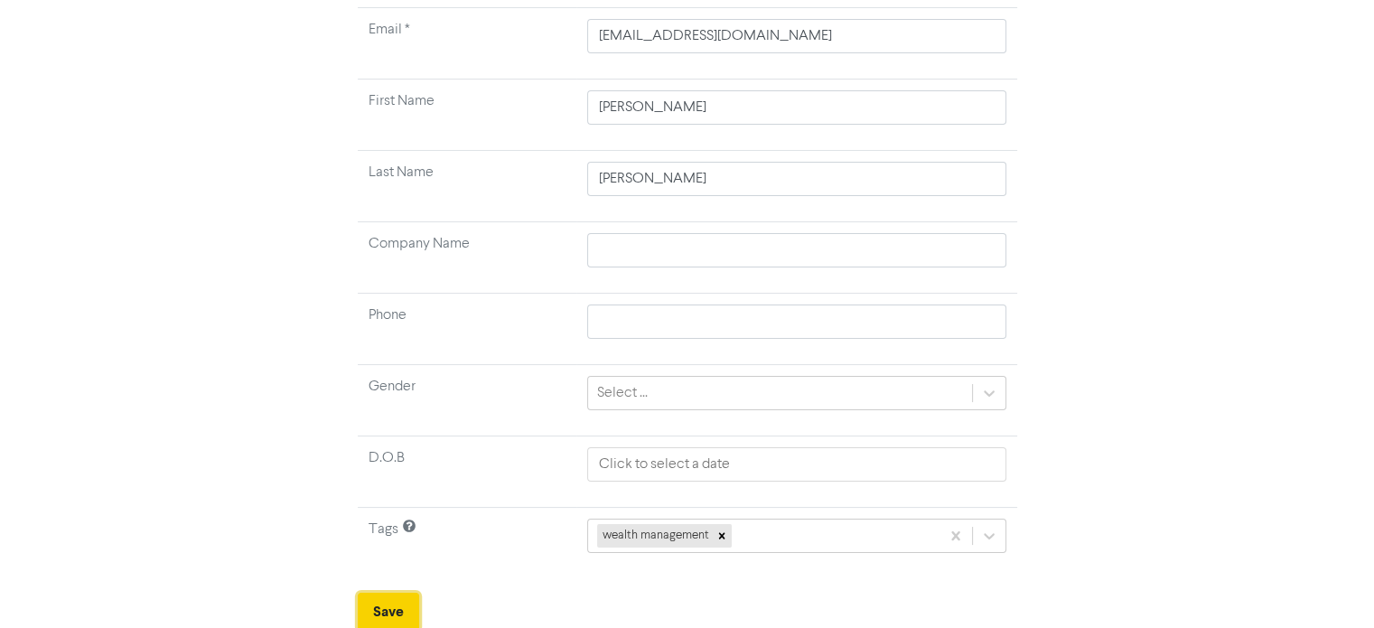
click at [380, 610] on button "Save" at bounding box center [388, 611] width 61 height 38
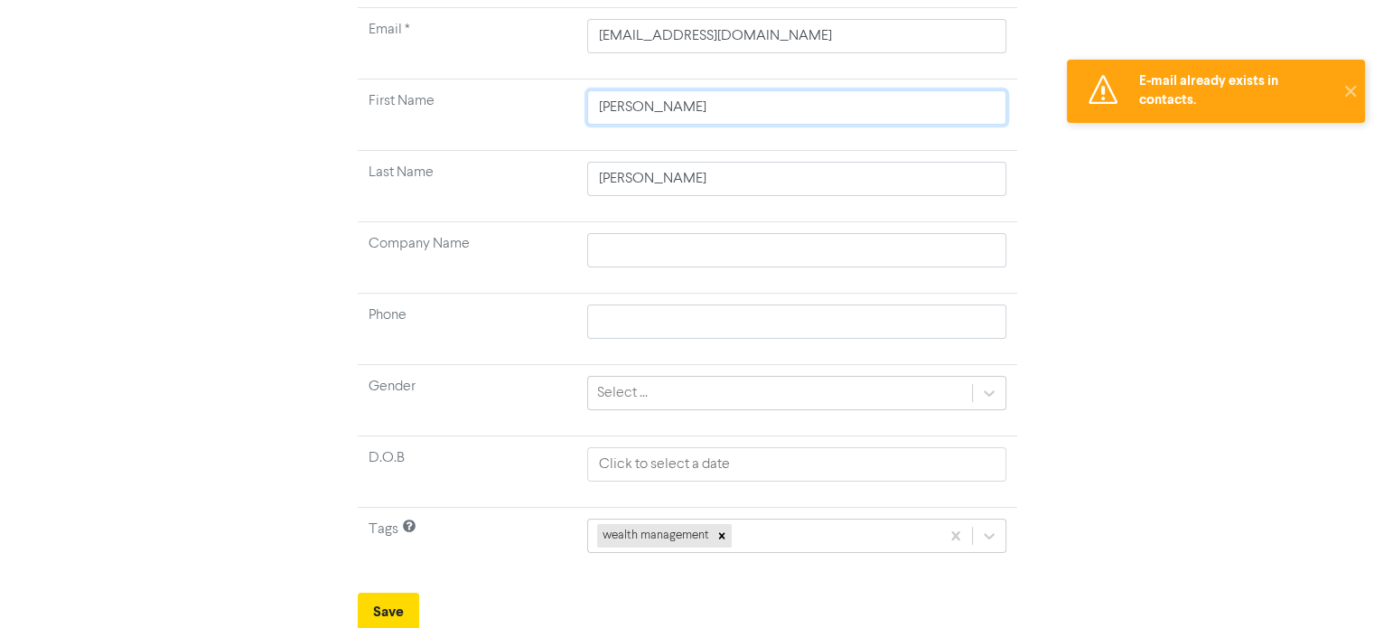
drag, startPoint x: 563, startPoint y: 88, endPoint x: 548, endPoint y: 88, distance: 15.4
click at [549, 88] on tr "First Name [PERSON_NAME]" at bounding box center [687, 114] width 659 height 71
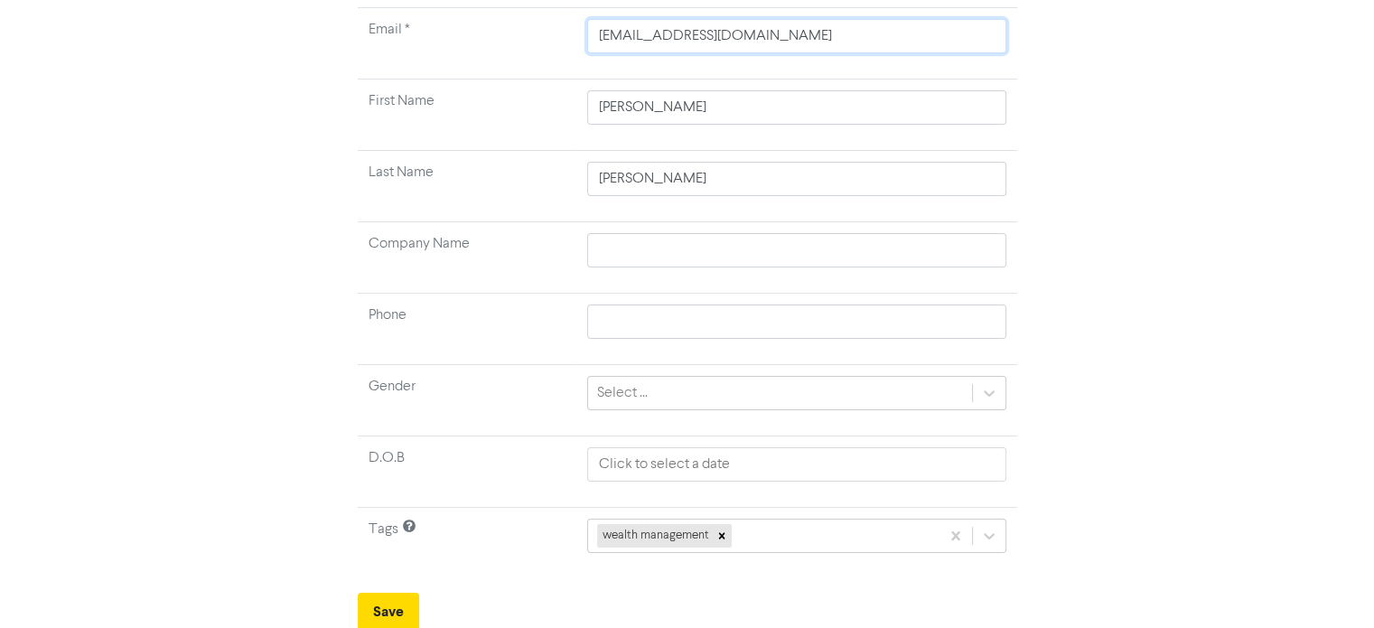
drag, startPoint x: 757, startPoint y: 32, endPoint x: 536, endPoint y: 37, distance: 220.4
click at [536, 37] on tr "Email * [EMAIL_ADDRESS][DOMAIN_NAME]" at bounding box center [687, 43] width 659 height 71
paste input "[PERSON_NAME][EMAIL_ADDRESS][DOMAIN_NAME][PERSON_NAME]"
click at [400, 610] on button "Save" at bounding box center [388, 611] width 61 height 38
click at [381, 613] on button "Save" at bounding box center [388, 611] width 61 height 38
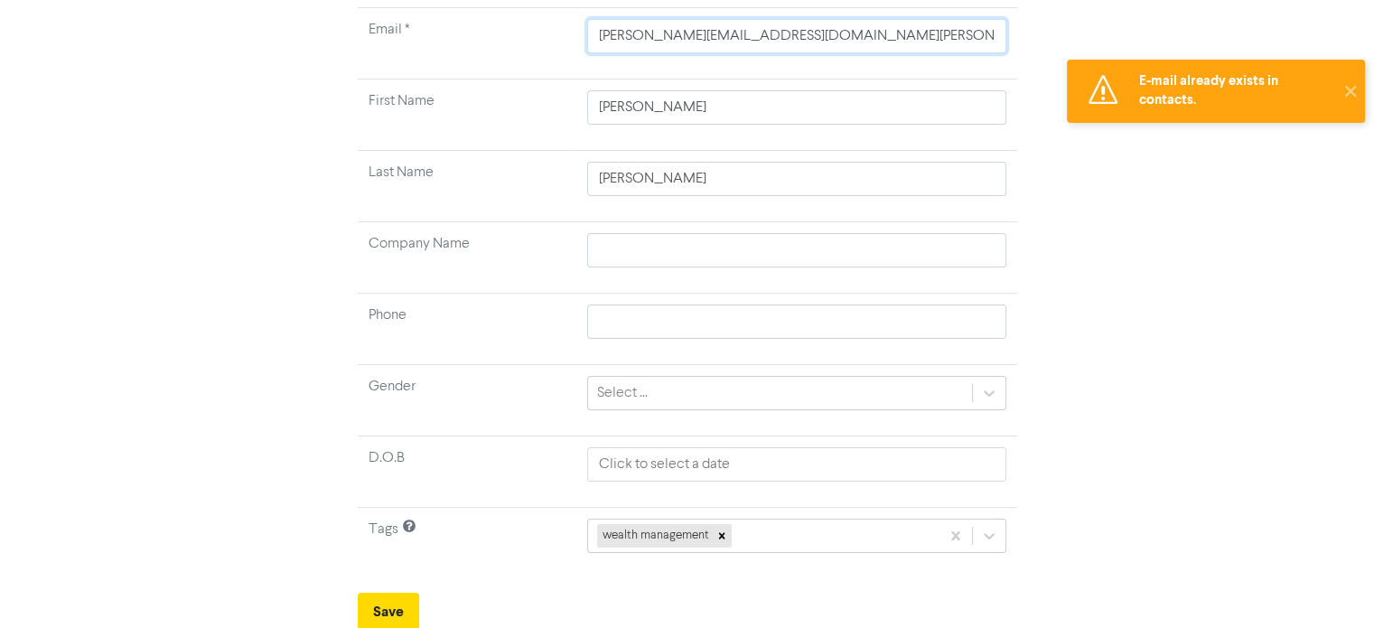
drag, startPoint x: 917, startPoint y: 28, endPoint x: 573, endPoint y: 37, distance: 344.2
click at [571, 38] on tr "Email * [PERSON_NAME][EMAIL_ADDRESS][DOMAIN_NAME][PERSON_NAME]" at bounding box center [687, 43] width 659 height 71
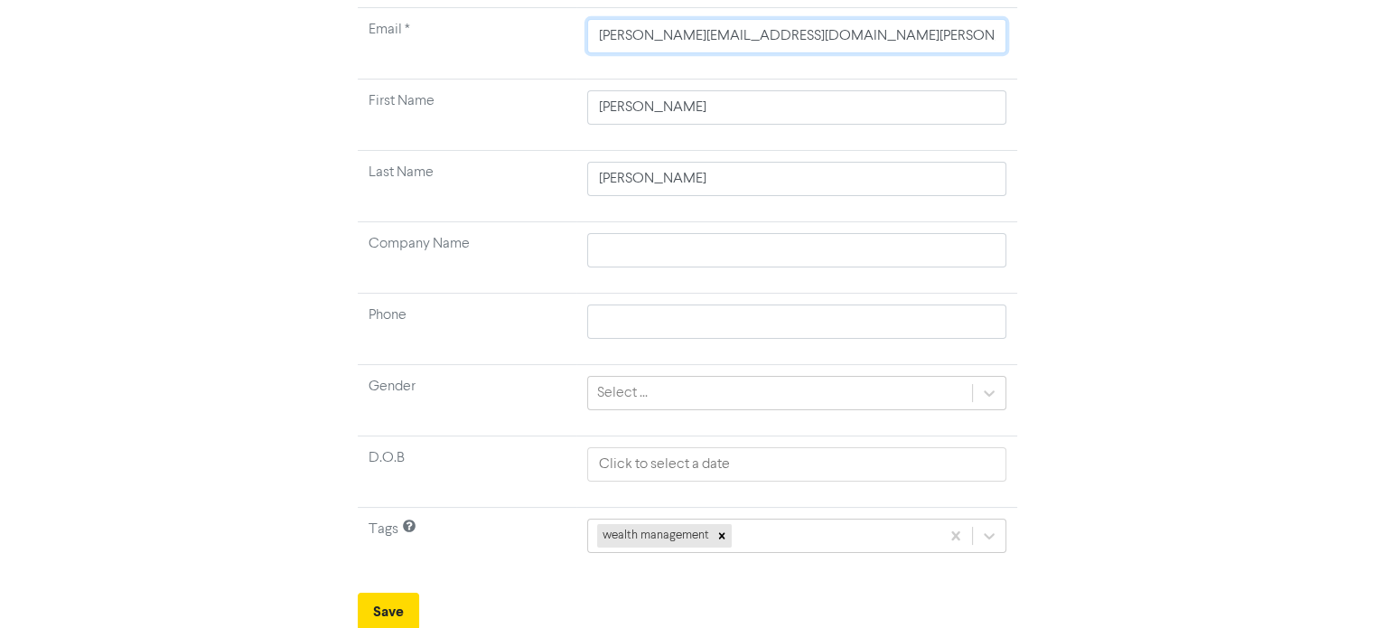
paste input "[EMAIL_ADDRESS][DOMAIN_NAME]"
drag, startPoint x: 690, startPoint y: 103, endPoint x: 562, endPoint y: 98, distance: 128.3
click at [562, 98] on tr "First Name [PERSON_NAME]" at bounding box center [687, 114] width 659 height 71
paste input "[PERSON_NAME]"
click at [635, 105] on input "[PERSON_NAME]" at bounding box center [796, 107] width 419 height 34
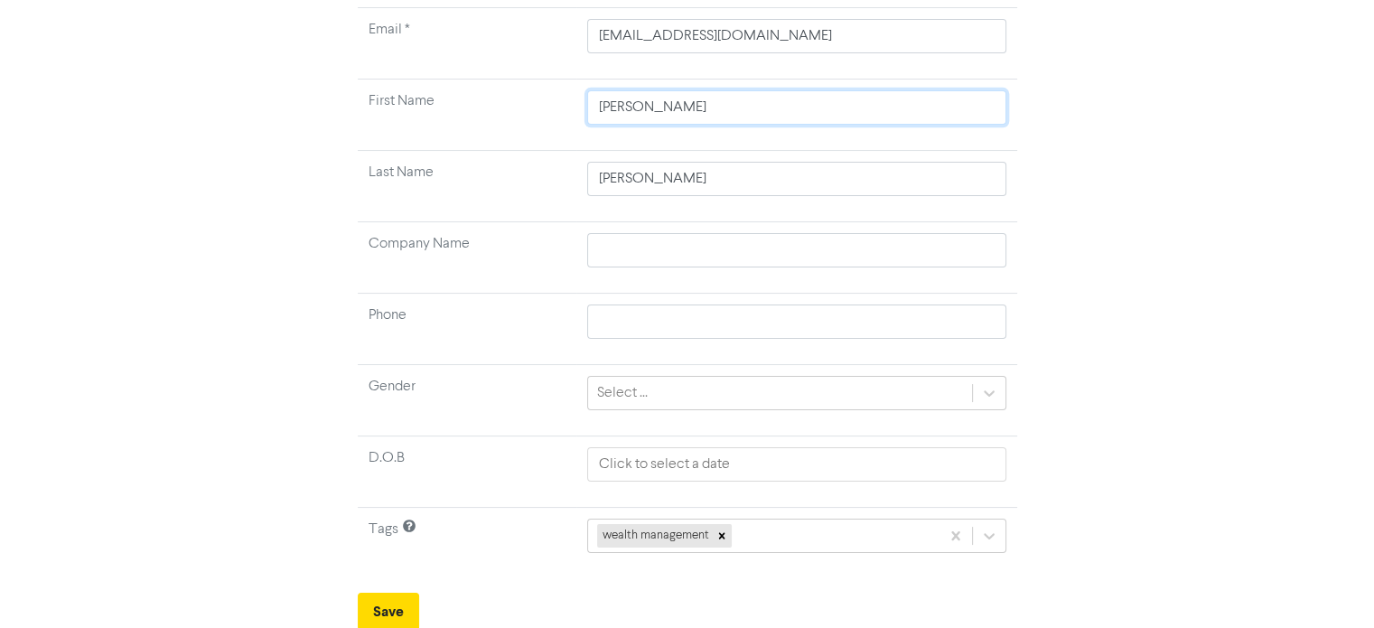
drag, startPoint x: 634, startPoint y: 103, endPoint x: 604, endPoint y: 100, distance: 29.9
click at [604, 100] on input "[PERSON_NAME]" at bounding box center [796, 107] width 419 height 34
click at [642, 104] on input "[PERSON_NAME]" at bounding box center [796, 107] width 419 height 34
drag, startPoint x: 631, startPoint y: 100, endPoint x: 579, endPoint y: 97, distance: 52.5
click at [579, 97] on td "[PERSON_NAME]" at bounding box center [796, 114] width 441 height 71
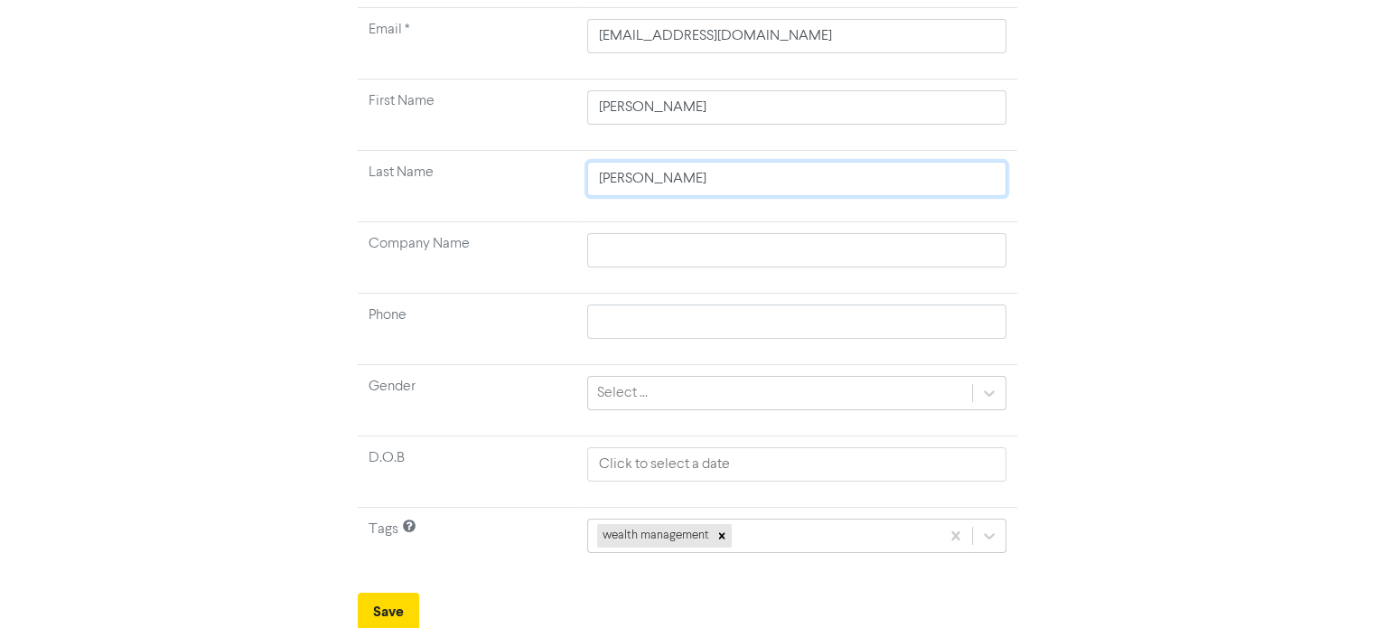
drag, startPoint x: 691, startPoint y: 183, endPoint x: 522, endPoint y: 144, distance: 173.3
click at [522, 144] on tbody "Email * [EMAIL_ADDRESS][DOMAIN_NAME] First Name [PERSON_NAME] Last Name [PERSON…" at bounding box center [687, 293] width 659 height 571
paste input "ing,"
click at [392, 599] on button "Save" at bounding box center [388, 611] width 61 height 38
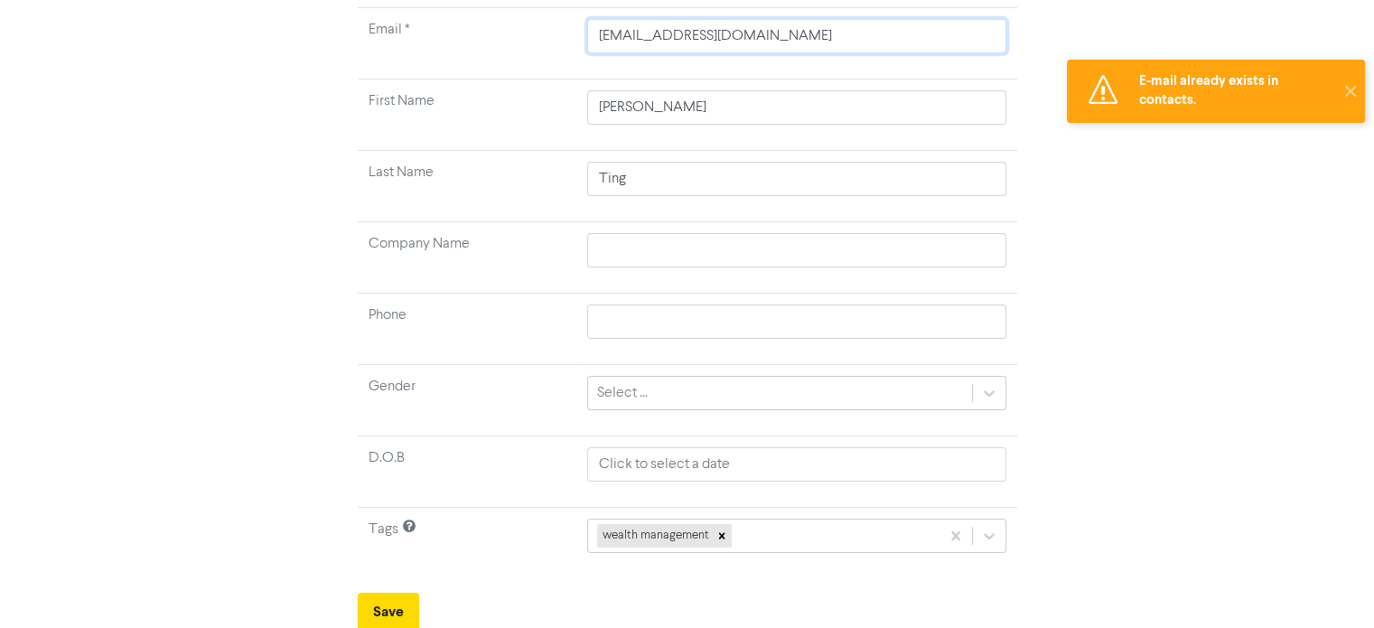
drag, startPoint x: 632, startPoint y: 23, endPoint x: 624, endPoint y: 18, distance: 9.3
click at [625, 21] on input "[EMAIL_ADDRESS][DOMAIN_NAME]" at bounding box center [796, 36] width 419 height 34
click at [764, 48] on input "[EMAIL_ADDRESS][DOMAIN_NAME]" at bounding box center [796, 36] width 419 height 34
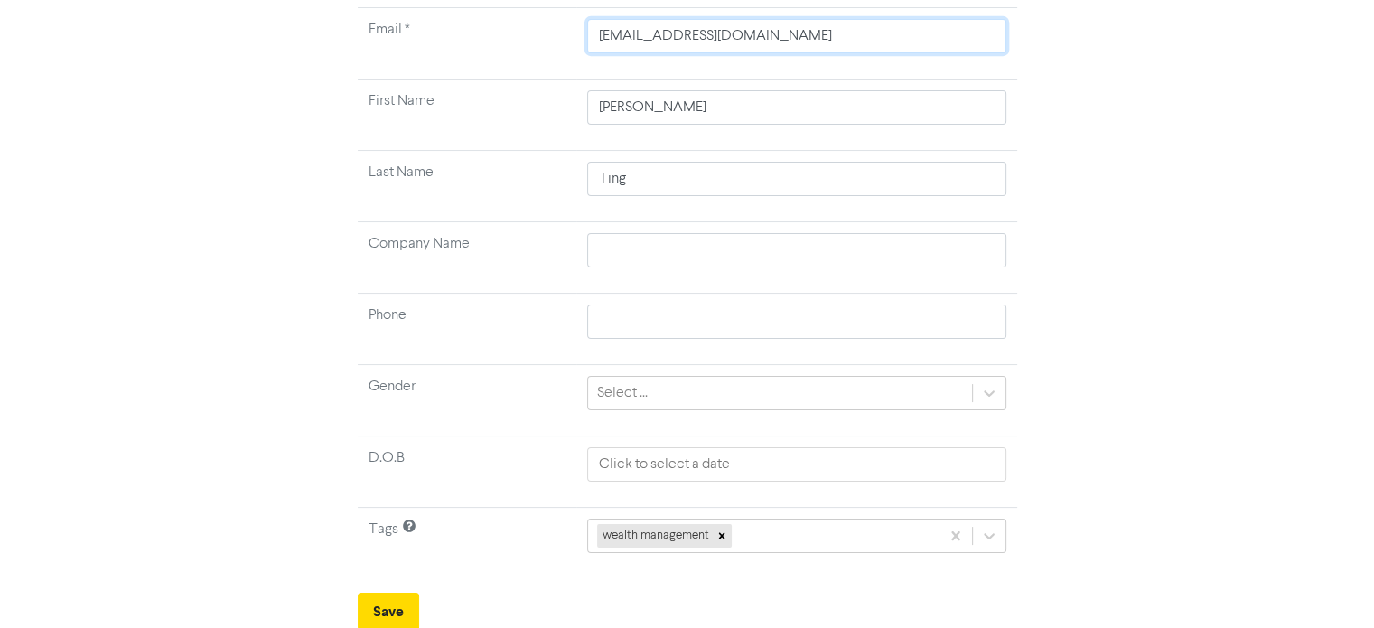
click at [767, 39] on input "[EMAIL_ADDRESS][DOMAIN_NAME]" at bounding box center [796, 36] width 419 height 34
click at [783, 28] on input "[EMAIL_ADDRESS][DOMAIN_NAME]" at bounding box center [796, 36] width 419 height 34
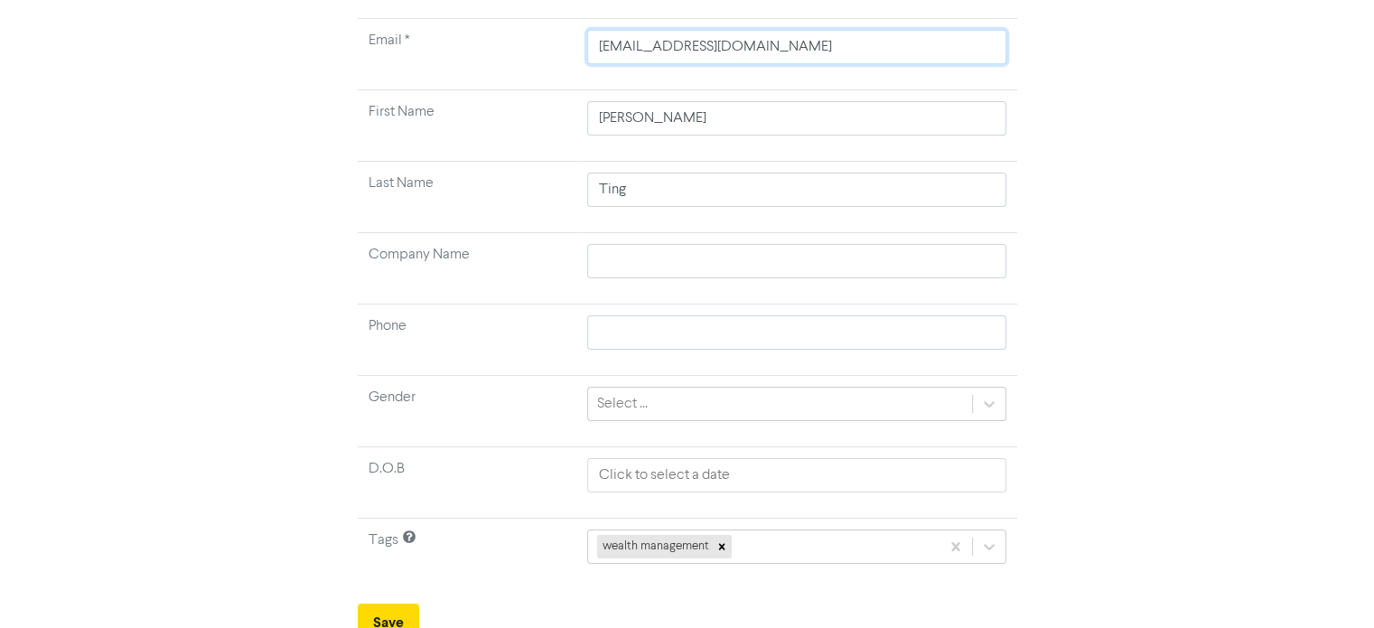
scroll to position [122, 0]
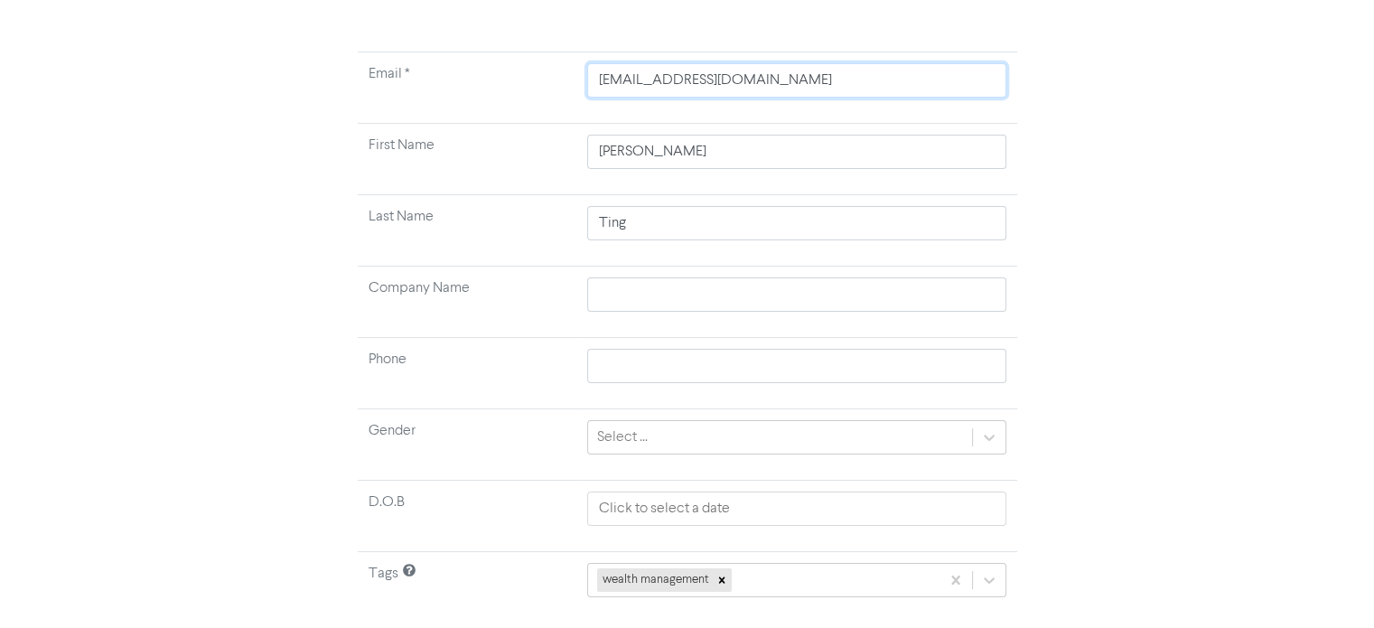
drag, startPoint x: 783, startPoint y: 28, endPoint x: 624, endPoint y: 8, distance: 160.2
click at [626, 9] on div "Create New Contact Email * [EMAIL_ADDRESS][DOMAIN_NAME] First Name [PERSON_NAME…" at bounding box center [687, 320] width 686 height 710
paste input "p"
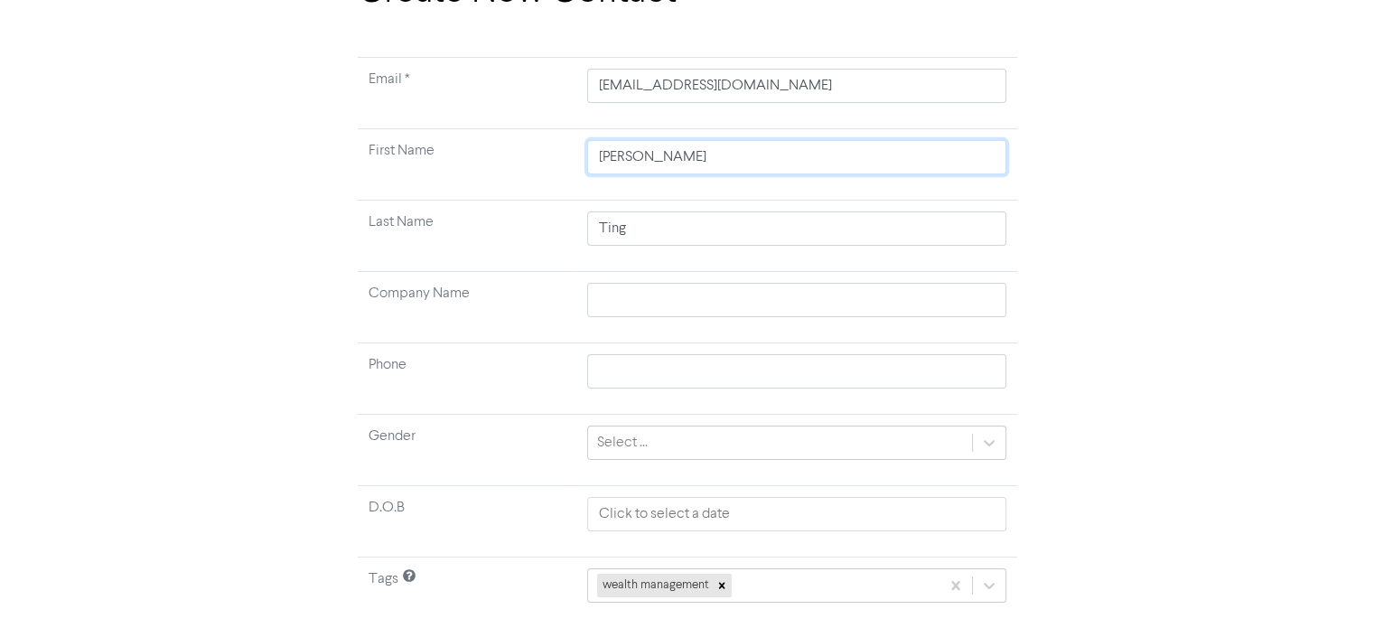
drag, startPoint x: 698, startPoint y: 154, endPoint x: 562, endPoint y: 154, distance: 136.4
click at [573, 151] on tr "First Name [PERSON_NAME]" at bounding box center [687, 164] width 659 height 71
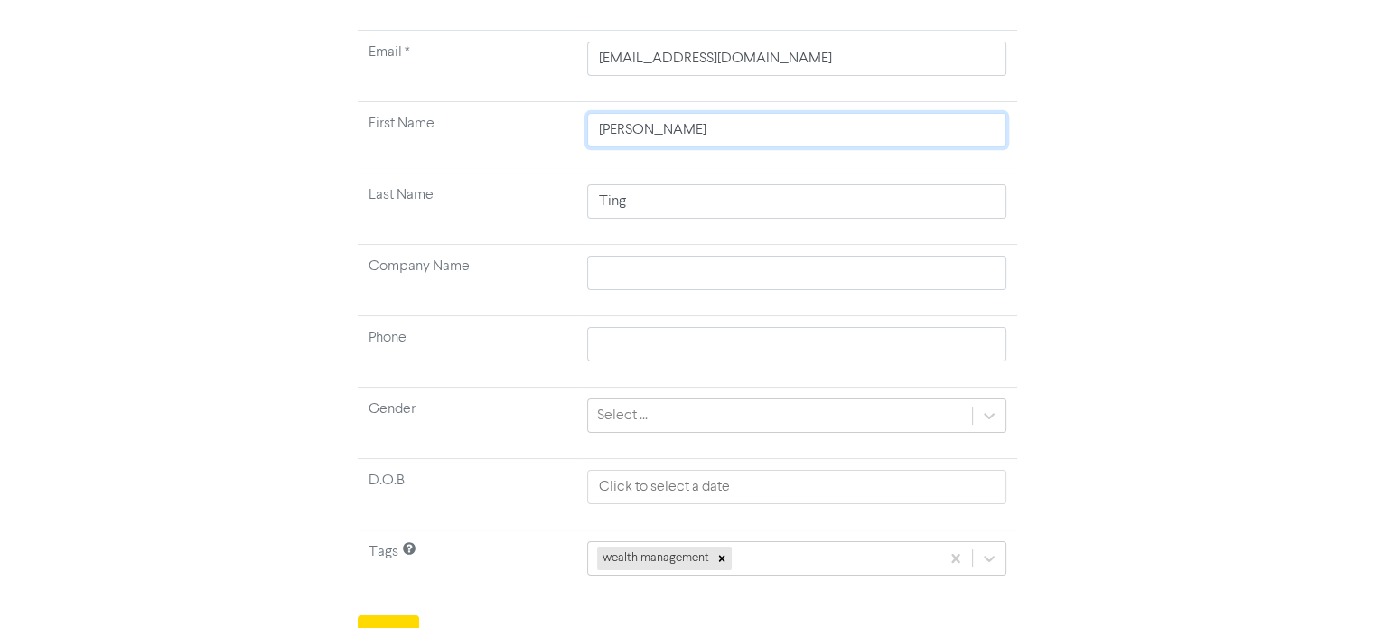
scroll to position [172, 0]
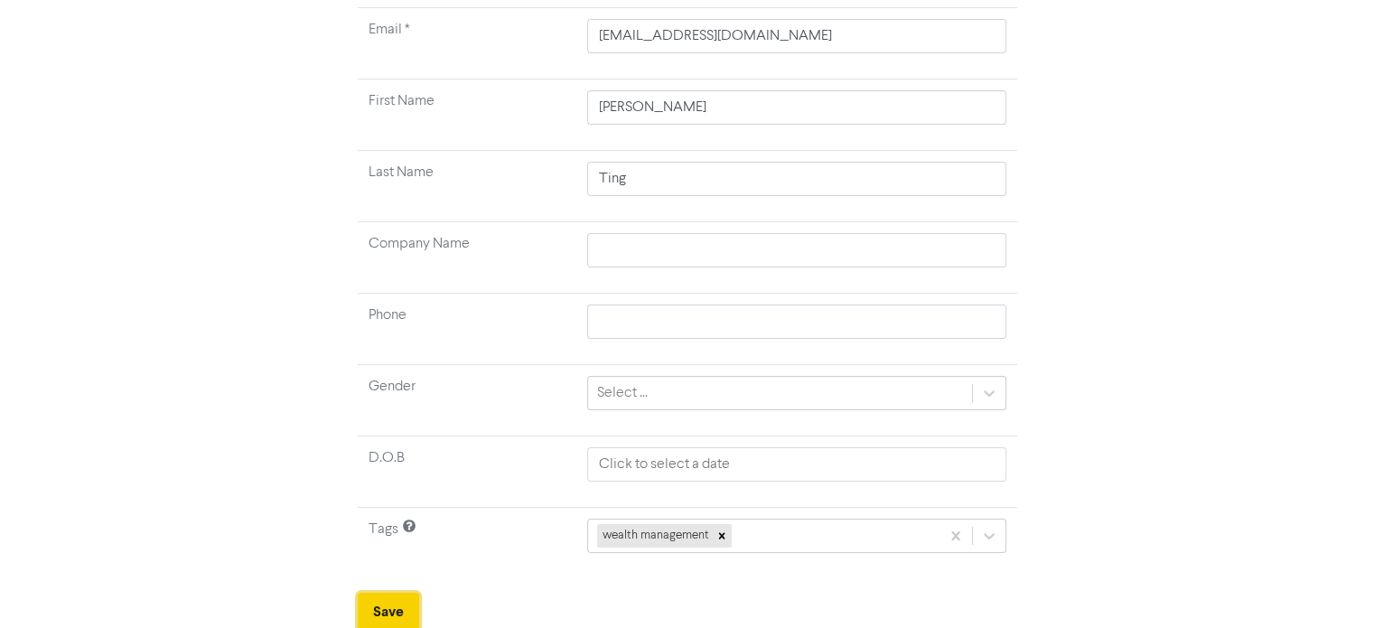
click at [380, 601] on button "Save" at bounding box center [388, 611] width 61 height 38
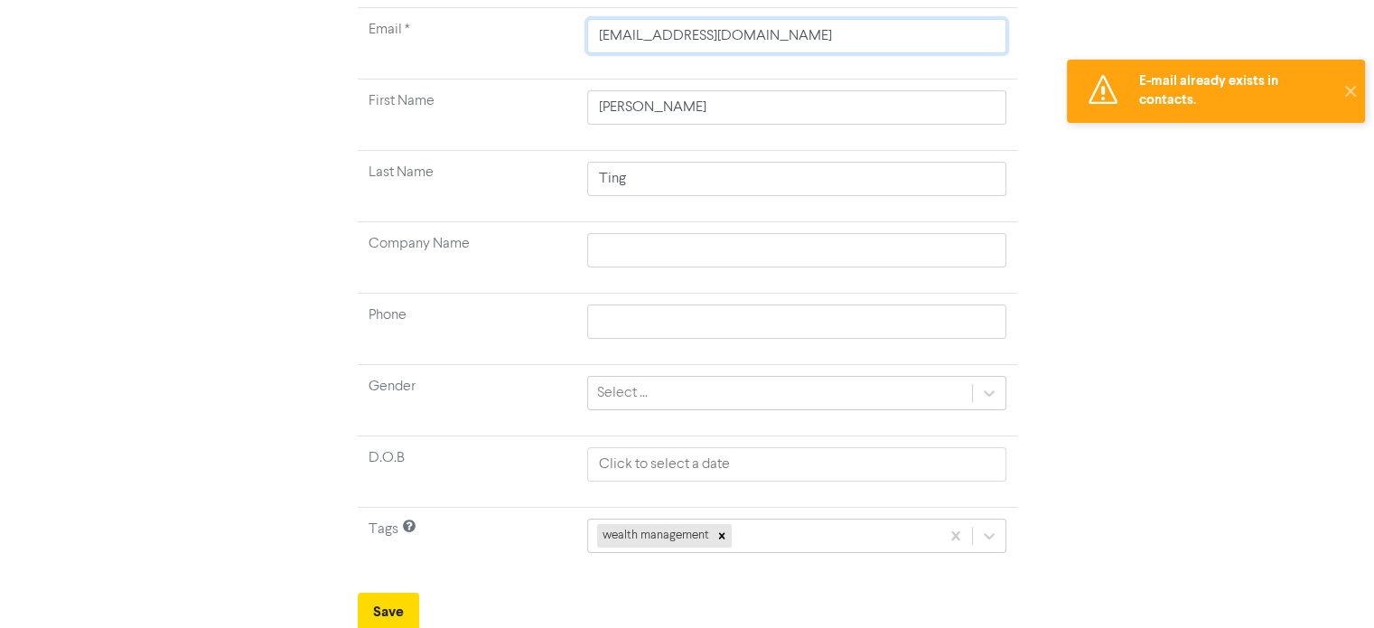
scroll to position [137, 0]
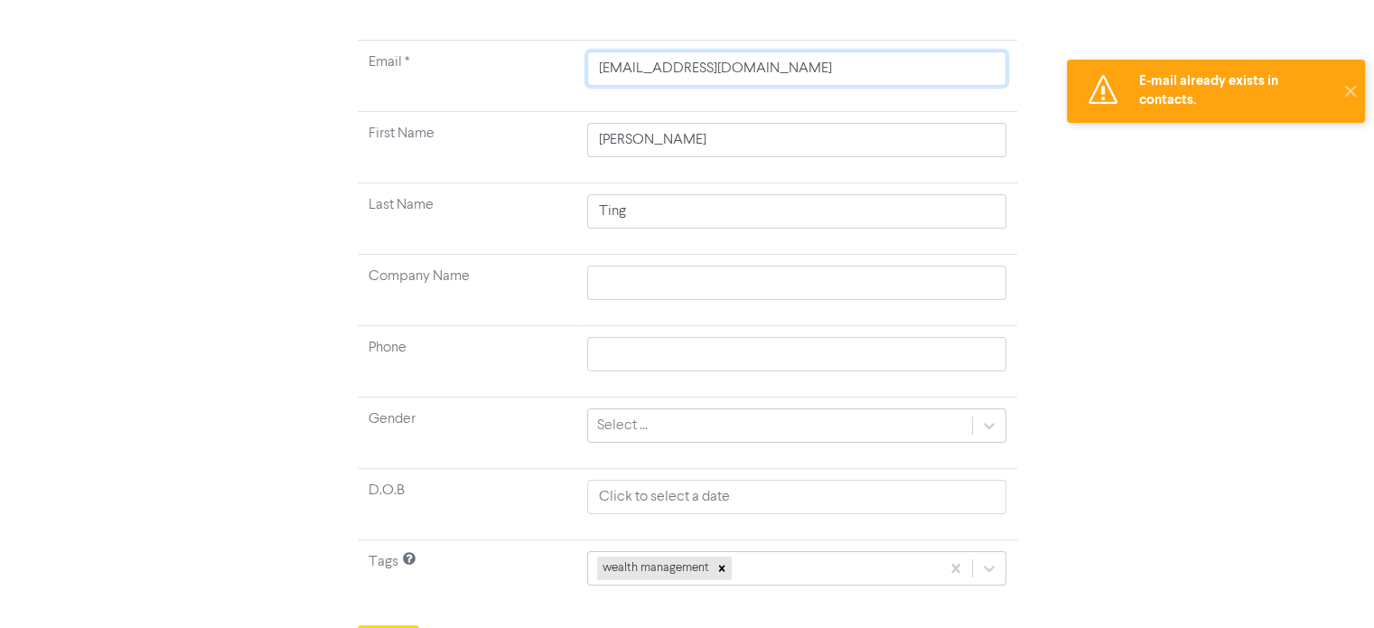
drag, startPoint x: 730, startPoint y: 39, endPoint x: 418, endPoint y: 7, distance: 313.1
click at [416, 7] on div "Create New Contact Email * [PERSON_NAME][EMAIL_ADDRESS][DOMAIN_NAME] First Name…" at bounding box center [687, 309] width 686 height 710
paste input "lincolnellis"
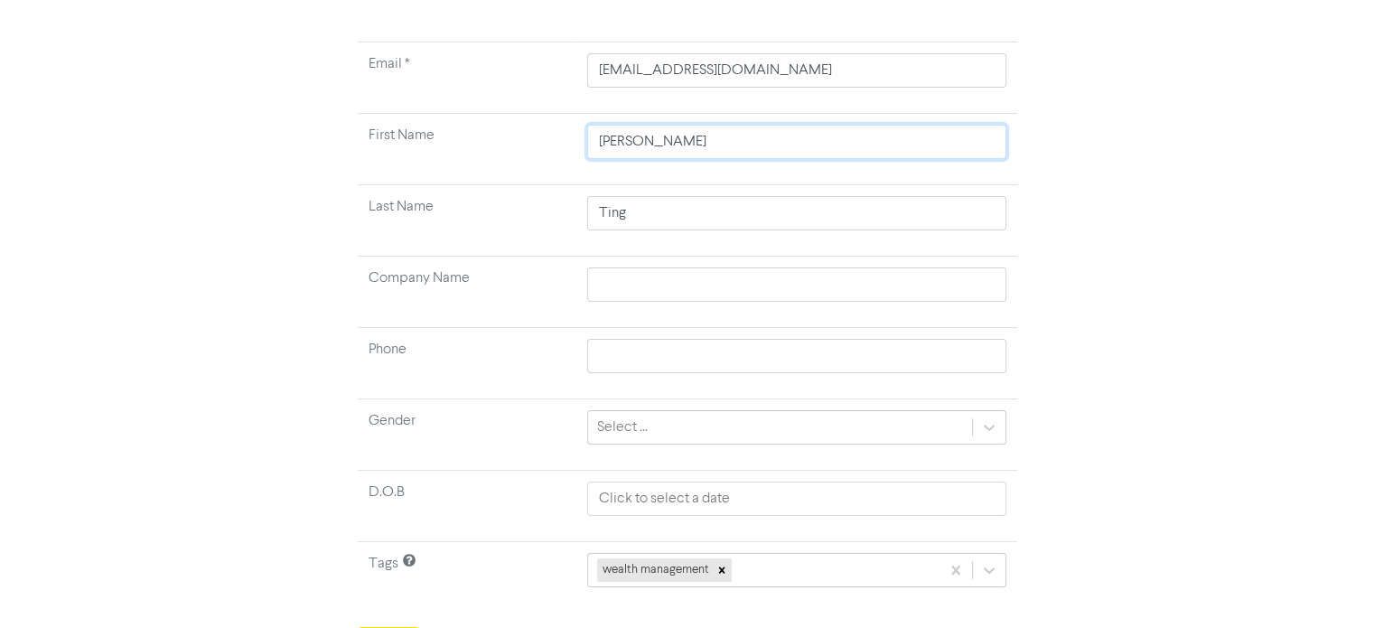
drag, startPoint x: 685, startPoint y: 137, endPoint x: 448, endPoint y: 103, distance: 240.0
click at [448, 103] on tbody "Email * [EMAIL_ADDRESS][DOMAIN_NAME] First Name [PERSON_NAME] Name Ting Company…" at bounding box center [687, 327] width 659 height 571
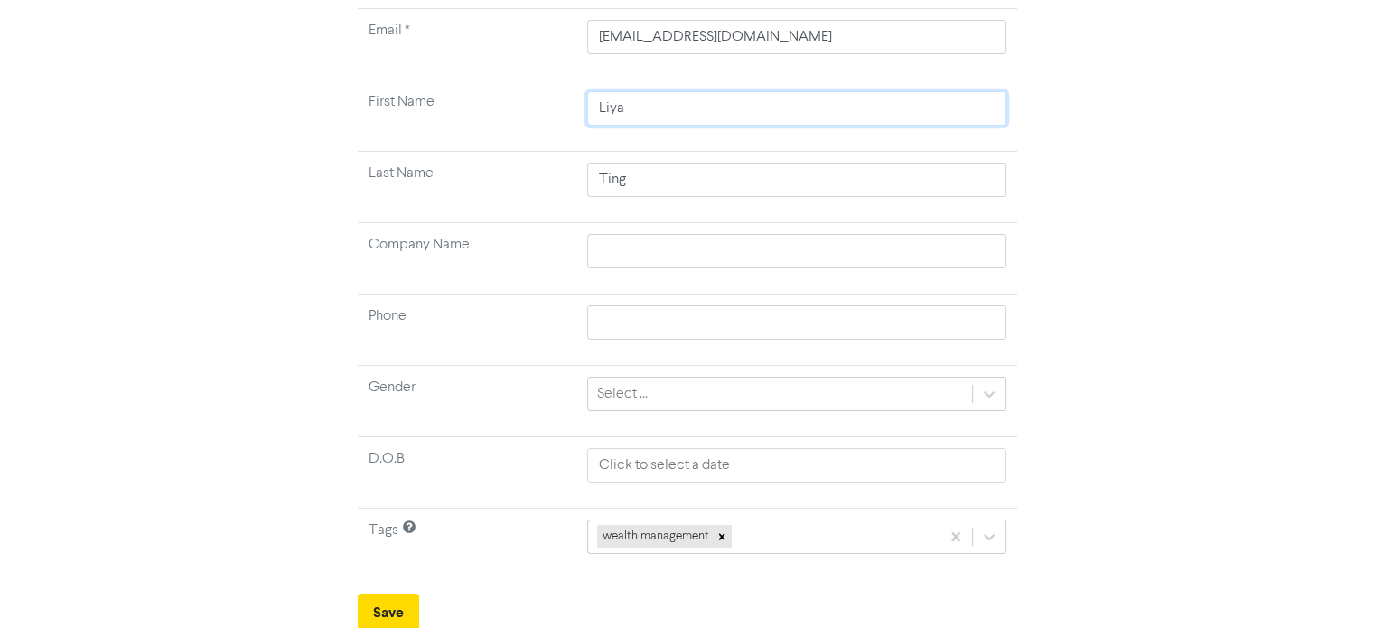
scroll to position [172, 0]
click at [360, 605] on button "Save" at bounding box center [388, 611] width 61 height 38
drag, startPoint x: 748, startPoint y: 34, endPoint x: 484, endPoint y: 36, distance: 263.7
click at [484, 36] on tr "Email * [EMAIL_ADDRESS][DOMAIN_NAME]" at bounding box center [687, 43] width 659 height 71
paste input "[EMAIL_ADDRESS]"
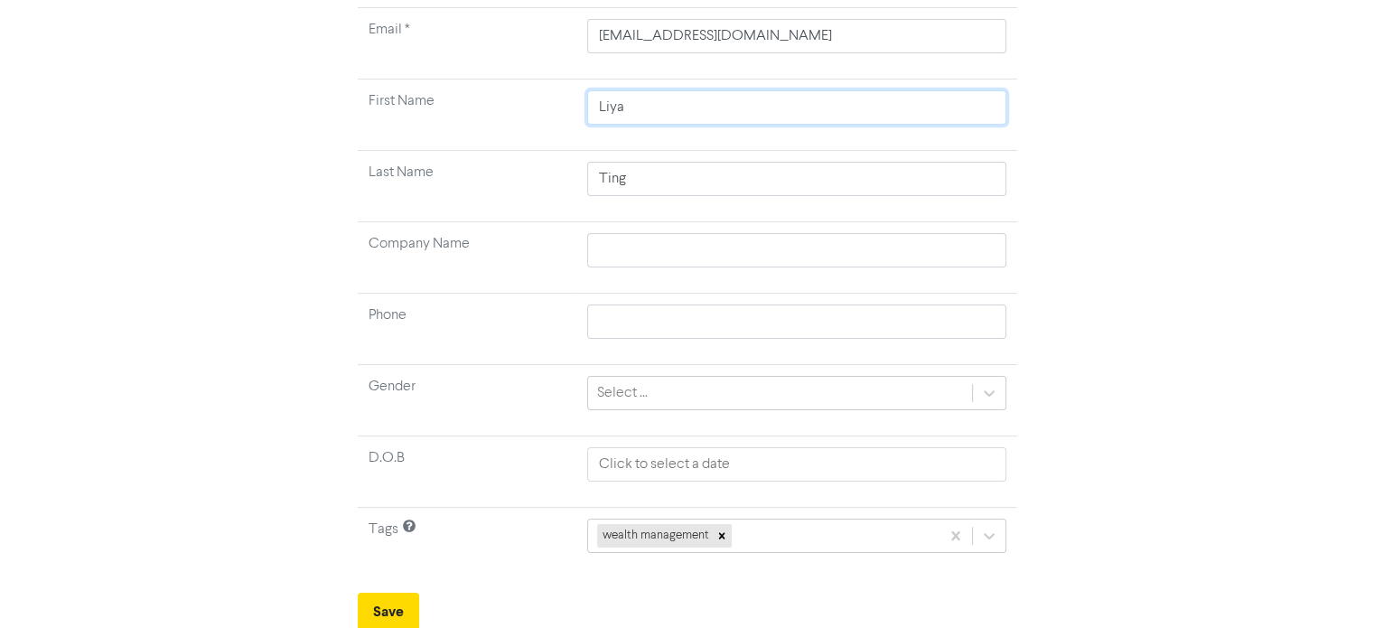
drag, startPoint x: 603, startPoint y: 107, endPoint x: 589, endPoint y: 109, distance: 14.6
click at [578, 109] on td "Liya" at bounding box center [796, 114] width 441 height 71
paste input "[PERSON_NAME]"
drag, startPoint x: 646, startPoint y: 108, endPoint x: 581, endPoint y: 107, distance: 65.0
click at [581, 107] on td "[PERSON_NAME]" at bounding box center [796, 114] width 441 height 71
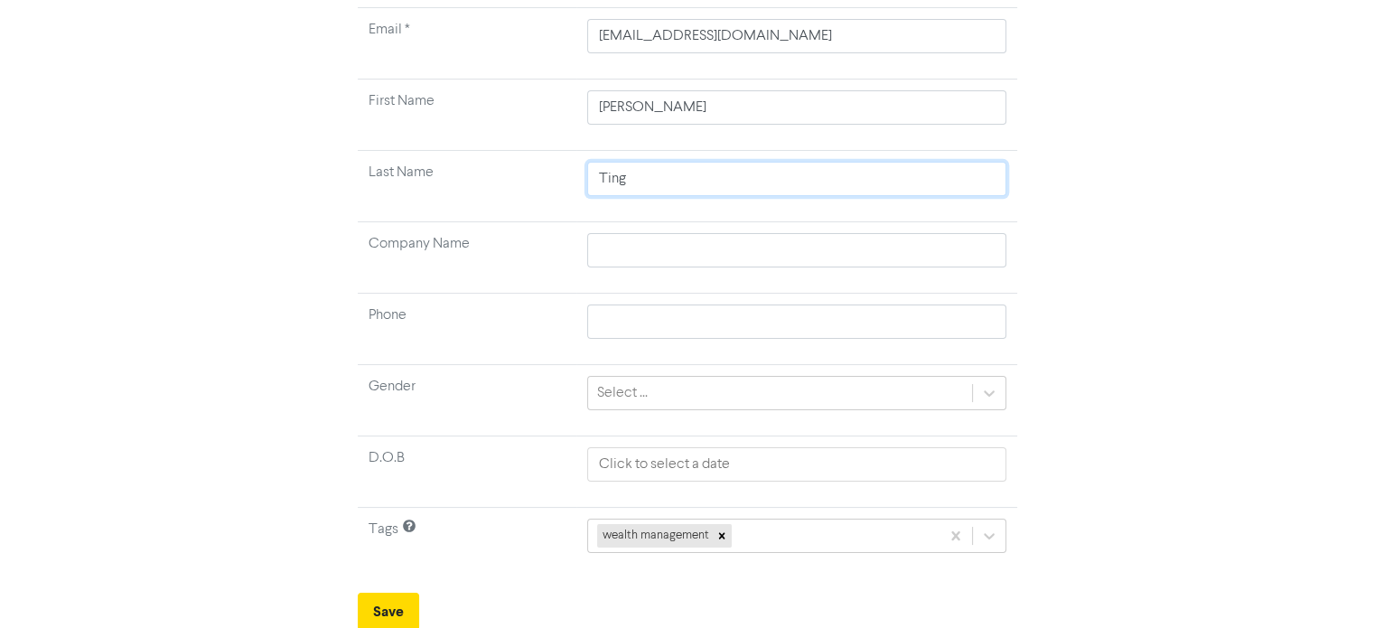
drag, startPoint x: 664, startPoint y: 174, endPoint x: 487, endPoint y: 177, distance: 177.0
click at [487, 178] on tr "Last Name Ting" at bounding box center [687, 186] width 659 height 71
paste input "[PERSON_NAME],"
click at [394, 607] on button "Save" at bounding box center [388, 611] width 61 height 38
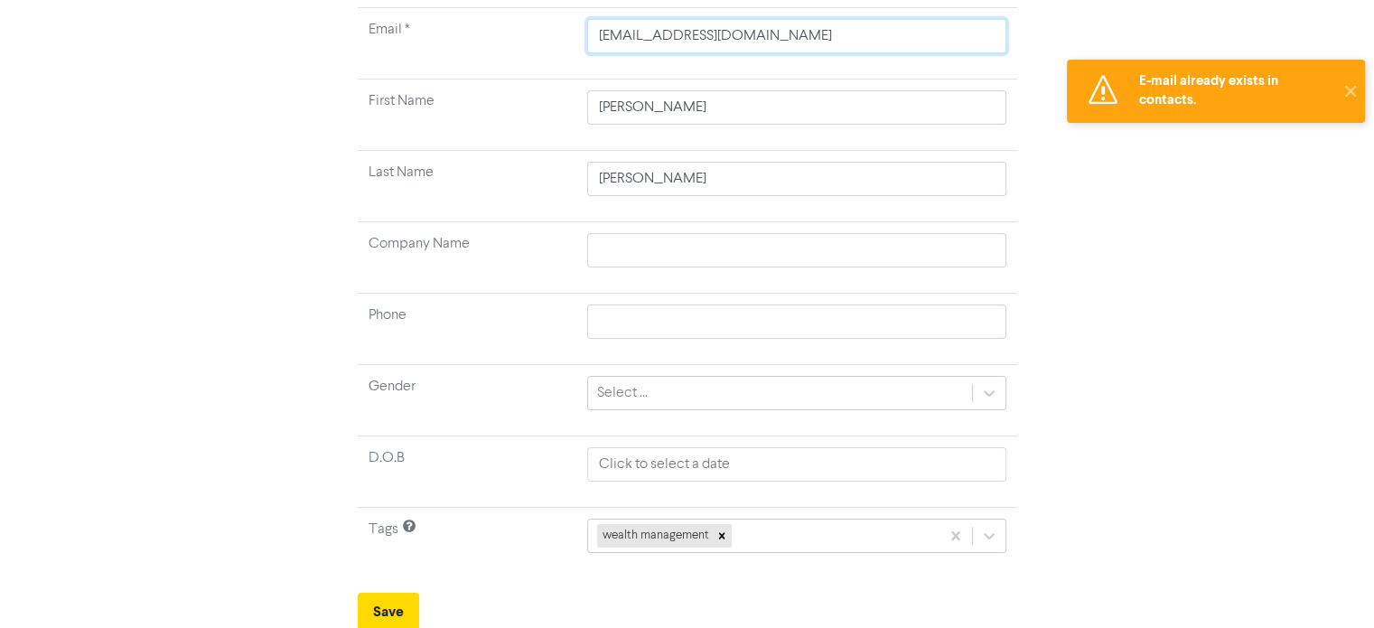
drag, startPoint x: 675, startPoint y: 39, endPoint x: 578, endPoint y: 42, distance: 97.6
click at [578, 41] on td "[EMAIL_ADDRESS][DOMAIN_NAME]" at bounding box center [796, 43] width 441 height 71
paste input "oyyouno"
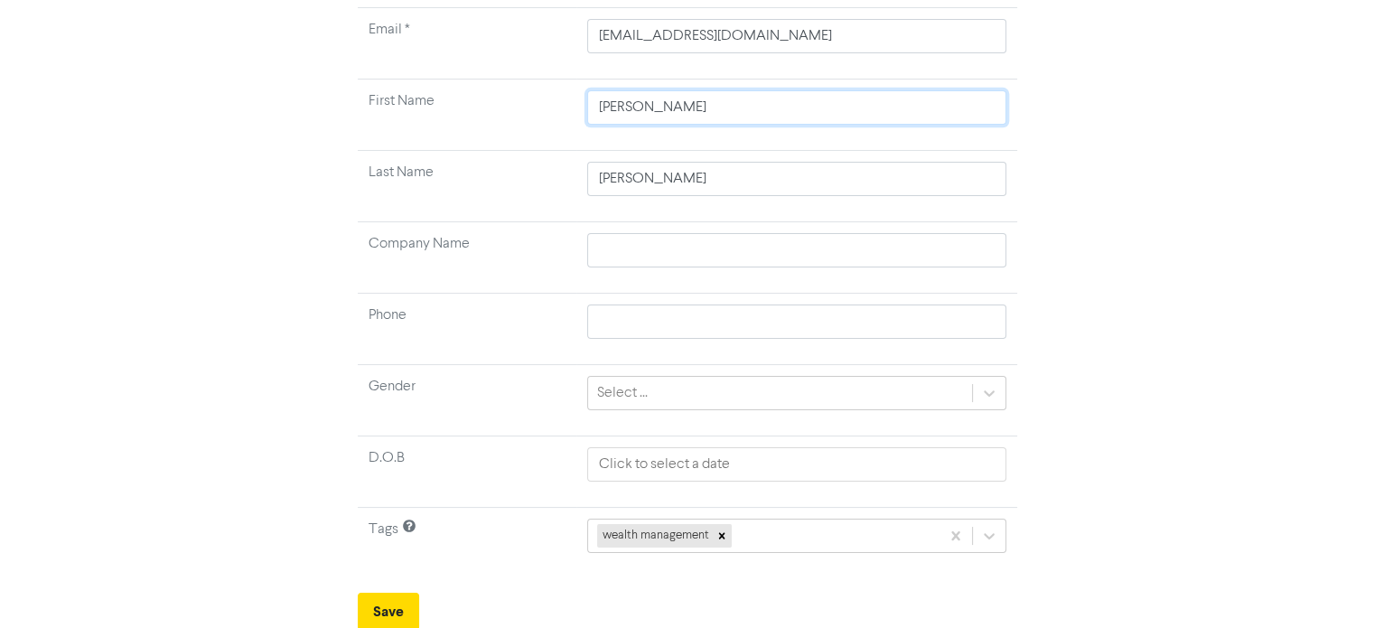
drag, startPoint x: 715, startPoint y: 112, endPoint x: 520, endPoint y: 96, distance: 195.7
click at [521, 97] on tr "First Name [PERSON_NAME]" at bounding box center [687, 114] width 659 height 71
paste input "[PERSON_NAME]"
drag, startPoint x: 643, startPoint y: 101, endPoint x: 518, endPoint y: 103, distance: 124.6
click at [519, 103] on tr "First Name [PERSON_NAME]" at bounding box center [687, 114] width 659 height 71
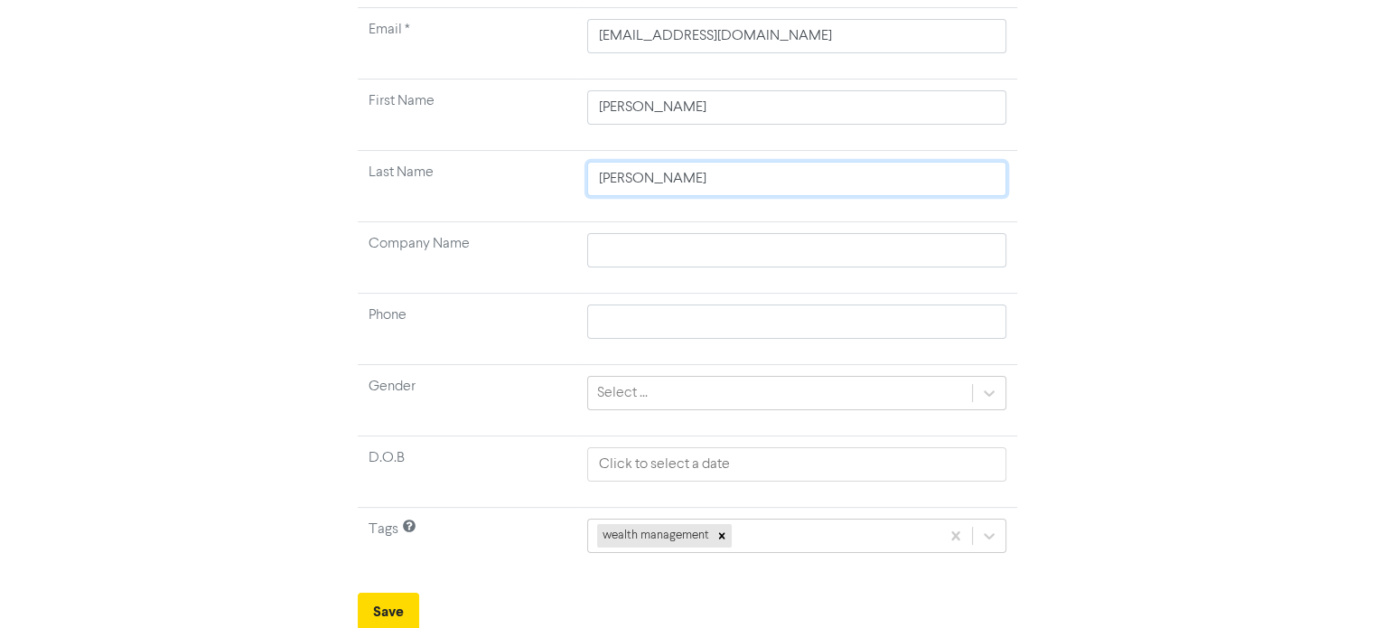
drag, startPoint x: 654, startPoint y: 188, endPoint x: 556, endPoint y: 172, distance: 98.7
click at [560, 173] on tr "Last Name [PERSON_NAME]" at bounding box center [687, 186] width 659 height 71
paste input ","
click at [369, 599] on button "Save" at bounding box center [388, 611] width 61 height 38
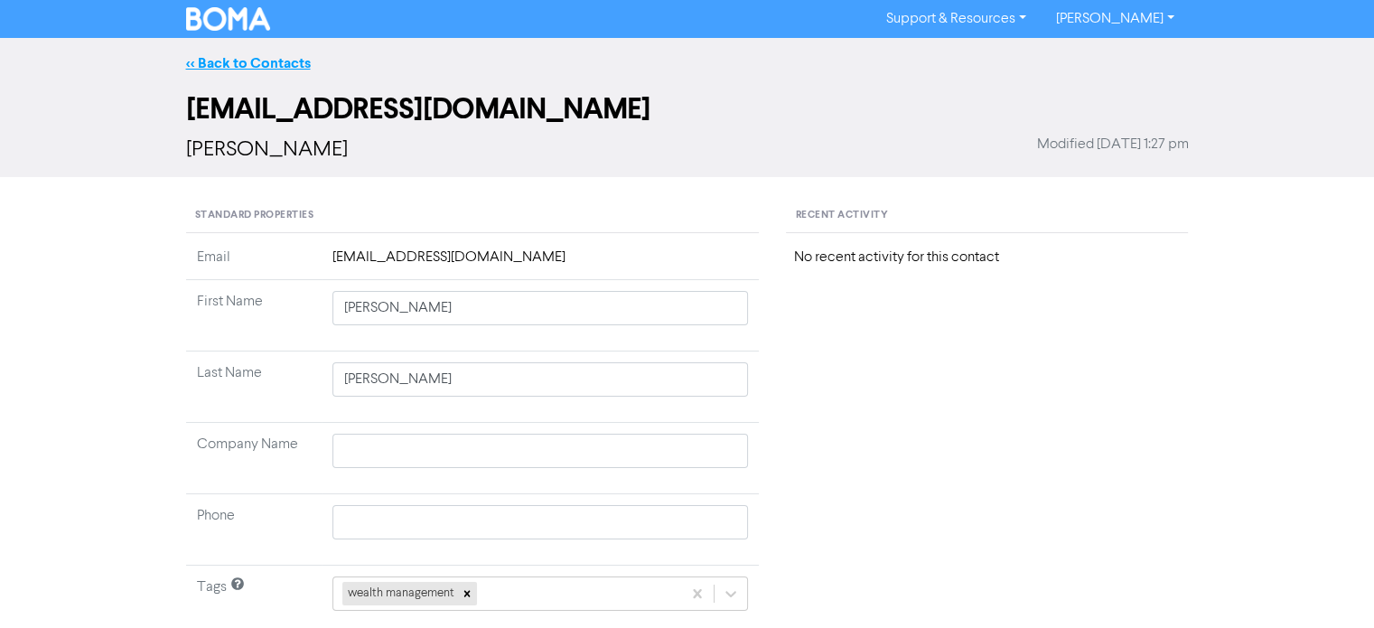
click at [243, 61] on link "<< Back to Contacts" at bounding box center [248, 63] width 125 height 18
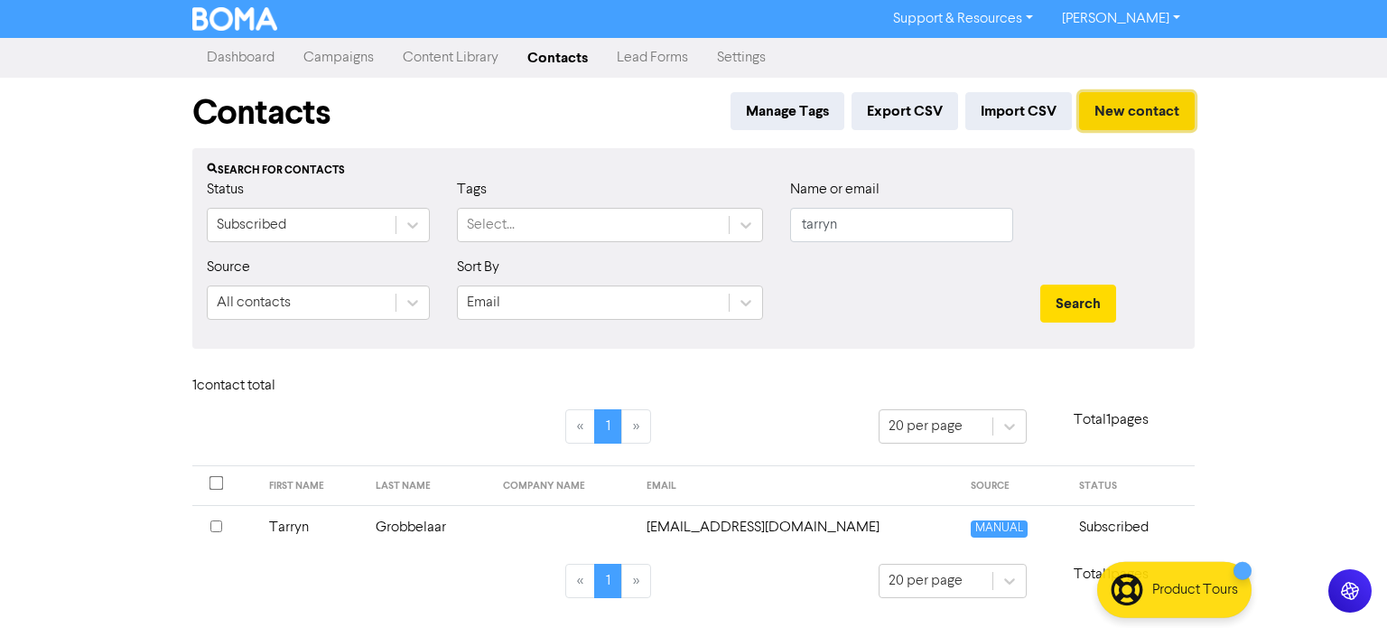
click at [1150, 102] on button "New contact" at bounding box center [1137, 111] width 116 height 38
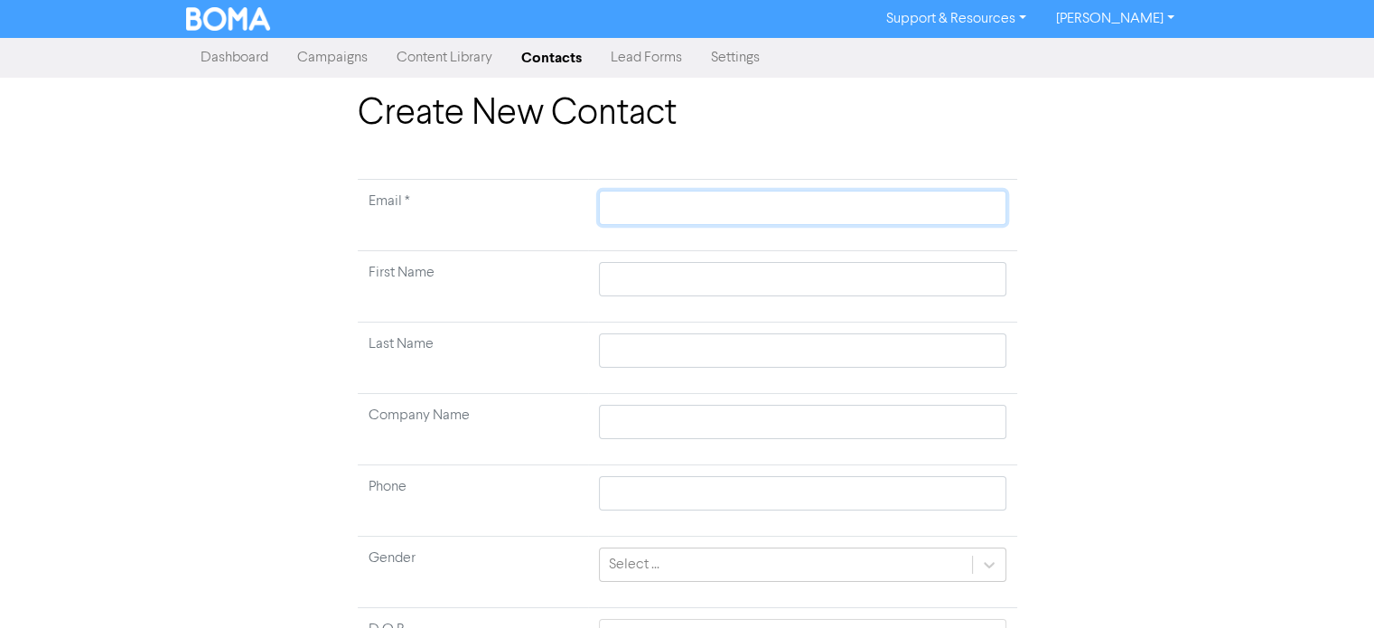
click at [631, 216] on input "text" at bounding box center [802, 208] width 406 height 34
paste input "[EMAIL_ADDRESS][DOMAIN_NAME]"
click at [659, 321] on td at bounding box center [802, 286] width 428 height 71
click at [627, 284] on input "text" at bounding box center [802, 279] width 406 height 34
paste input "[PERSON_NAME]"
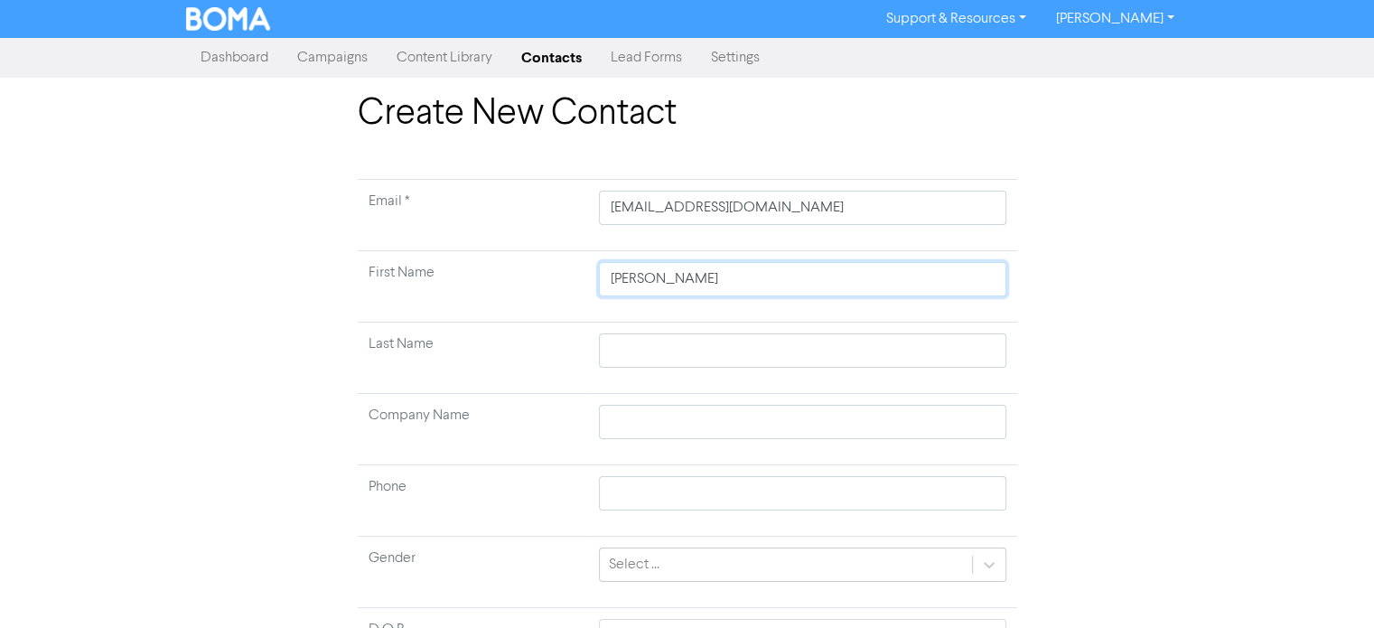
drag, startPoint x: 656, startPoint y: 273, endPoint x: 607, endPoint y: 282, distance: 49.6
click at [577, 282] on tr "First Name [PERSON_NAME]" at bounding box center [687, 286] width 659 height 71
click at [641, 357] on input "text" at bounding box center [802, 350] width 406 height 34
paste input "[PERSON_NAME],"
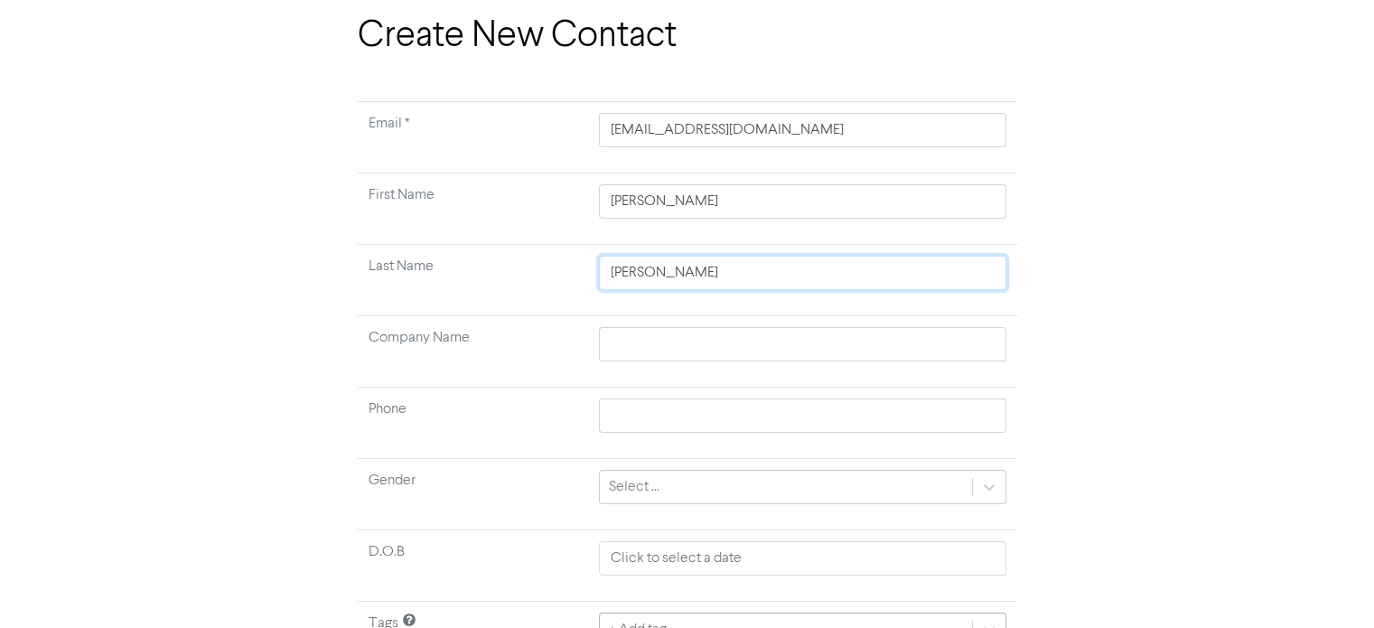
scroll to position [172, 0]
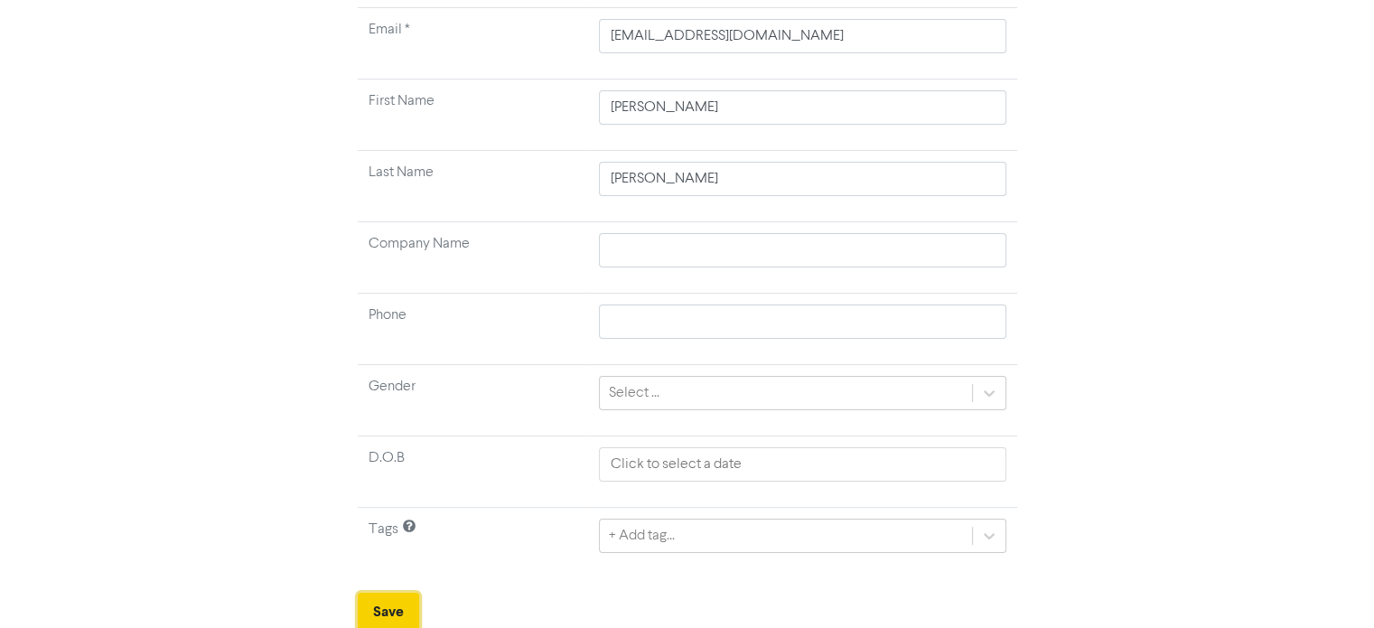
click at [401, 599] on button "Save" at bounding box center [388, 611] width 61 height 38
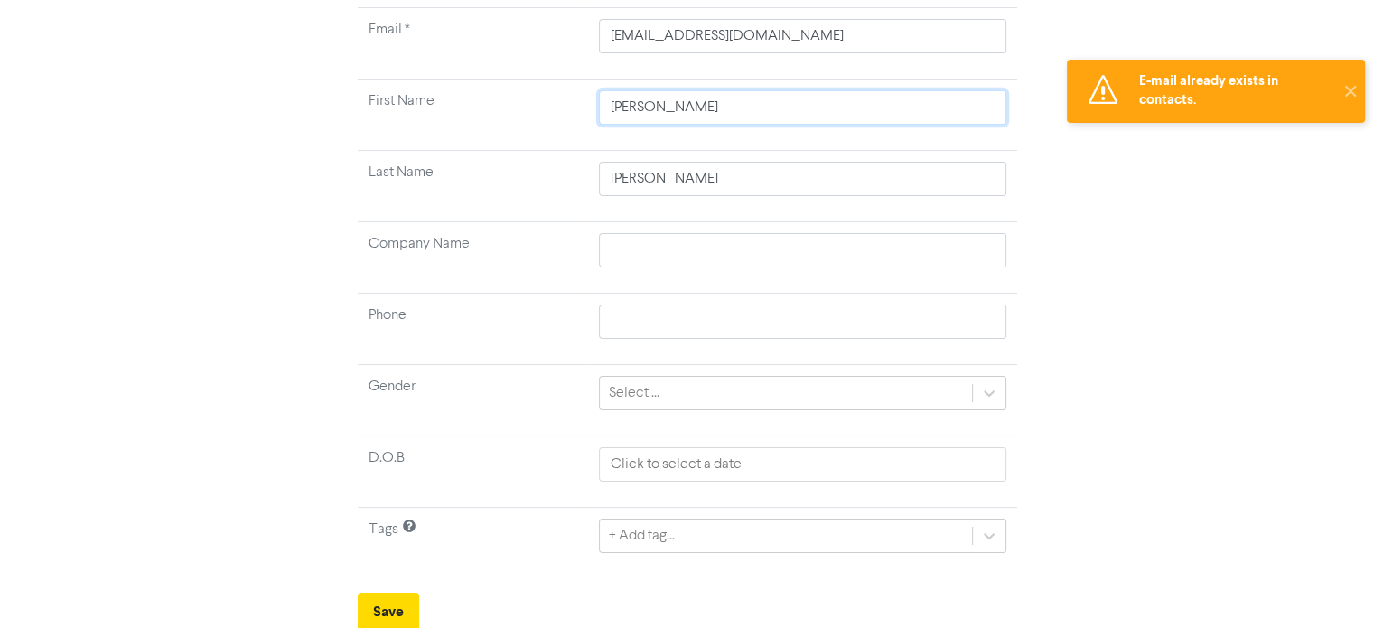
drag, startPoint x: 700, startPoint y: 104, endPoint x: 204, endPoint y: 104, distance: 495.8
click at [206, 104] on div "Create New Contact Email * [EMAIL_ADDRESS][DOMAIN_NAME] First Name [PERSON_NAME…" at bounding box center [686, 276] width 1029 height 710
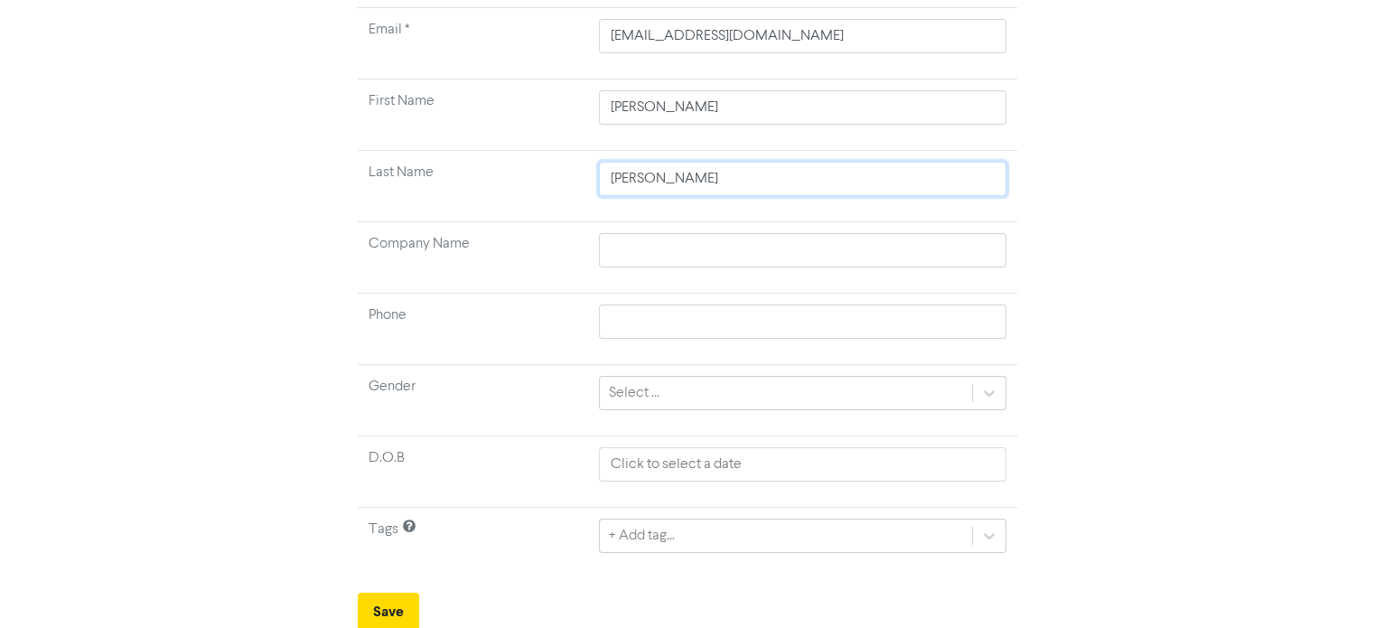
drag, startPoint x: 728, startPoint y: 189, endPoint x: 556, endPoint y: 186, distance: 171.6
click at [556, 186] on tr "Last Name [PERSON_NAME]" at bounding box center [687, 186] width 659 height 71
drag, startPoint x: 827, startPoint y: 37, endPoint x: 560, endPoint y: 29, distance: 267.4
click at [560, 29] on tr "Email * [EMAIL_ADDRESS][DOMAIN_NAME]" at bounding box center [687, 43] width 659 height 71
paste input "[EMAIL_ADDRESS]"
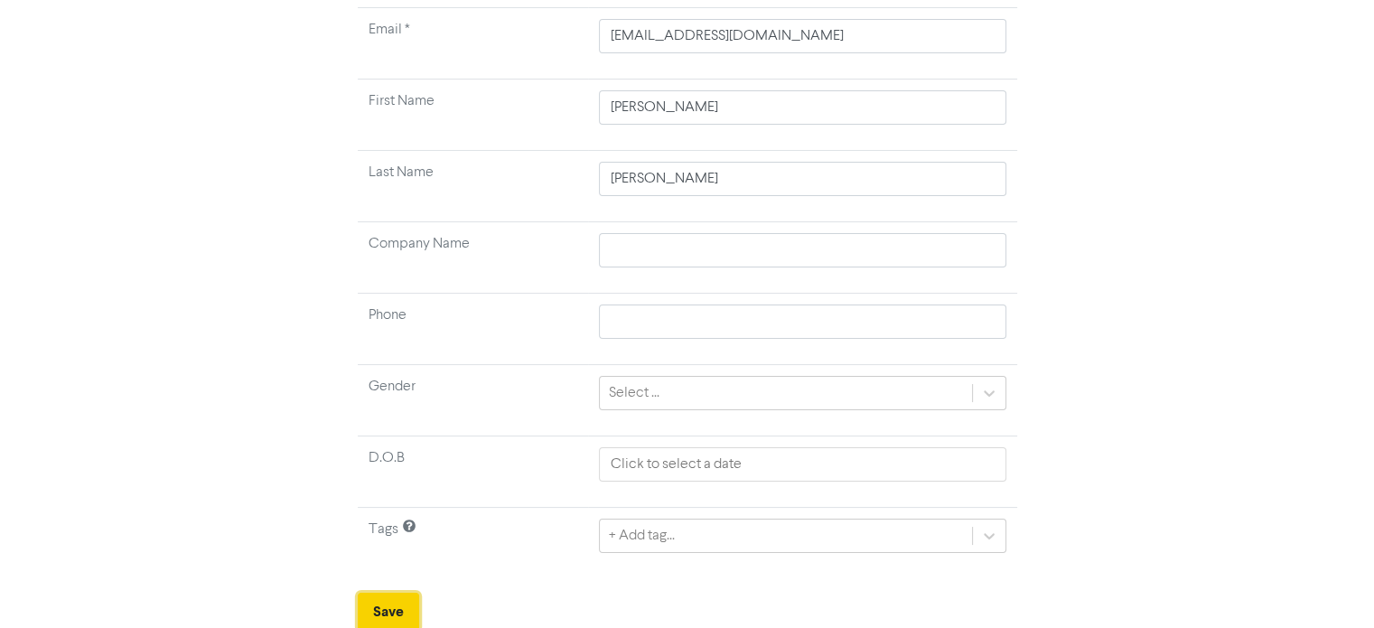
click at [383, 608] on button "Save" at bounding box center [388, 611] width 61 height 38
drag, startPoint x: 750, startPoint y: 33, endPoint x: 503, endPoint y: 28, distance: 246.6
click at [503, 28] on tr "Email * [EMAIL_ADDRESS][DOMAIN_NAME]" at bounding box center [687, 43] width 659 height 71
paste input "[PERSON_NAME]"
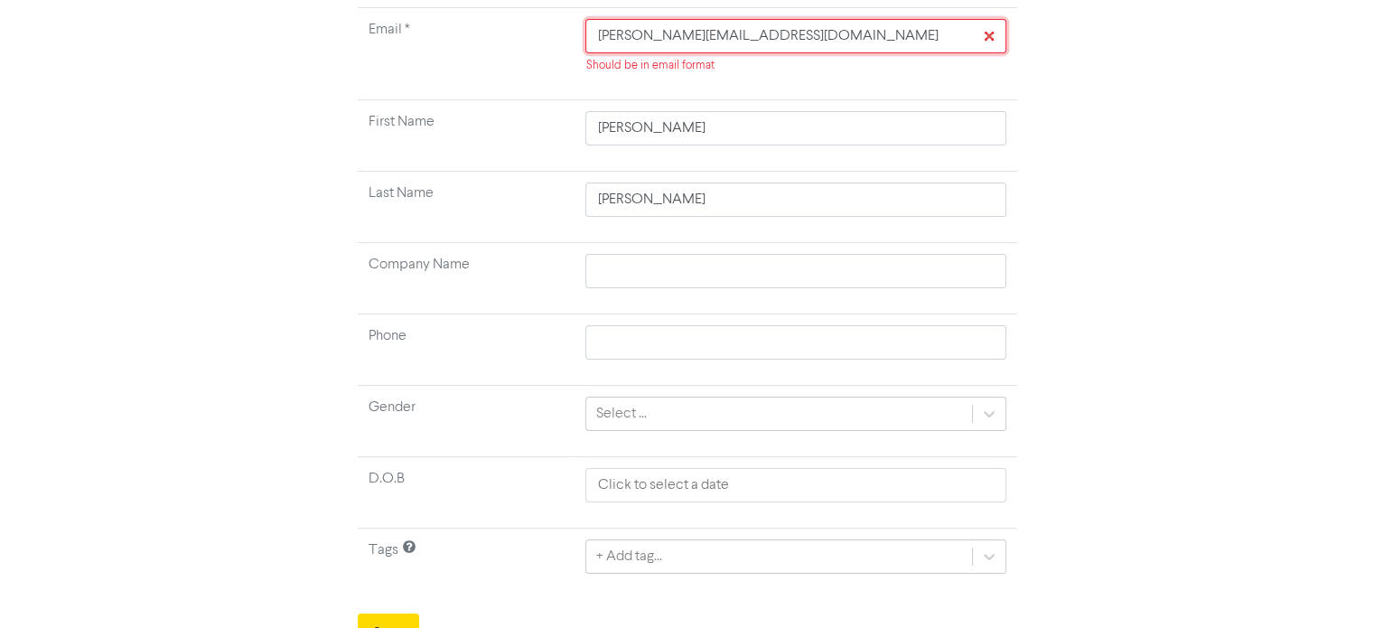
drag, startPoint x: 601, startPoint y: 40, endPoint x: 538, endPoint y: 42, distance: 63.3
click at [538, 42] on tr "Email * [PERSON_NAME][EMAIL_ADDRESS][DOMAIN_NAME] Should be in email format" at bounding box center [687, 54] width 659 height 92
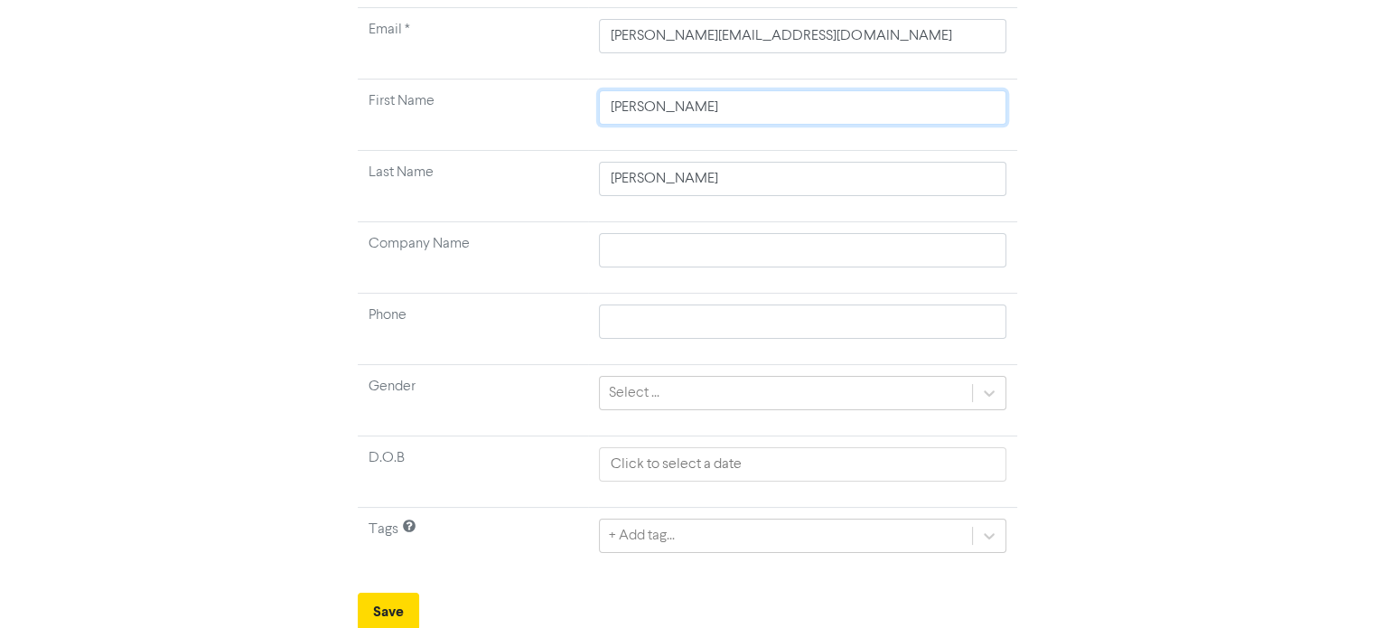
drag, startPoint x: 661, startPoint y: 104, endPoint x: 560, endPoint y: 107, distance: 101.2
click at [560, 107] on tr "First Name [PERSON_NAME]" at bounding box center [687, 114] width 659 height 71
paste input "[PERSON_NAME]"
click at [643, 270] on td at bounding box center [802, 257] width 428 height 71
drag, startPoint x: 660, startPoint y: 108, endPoint x: 589, endPoint y: 110, distance: 71.4
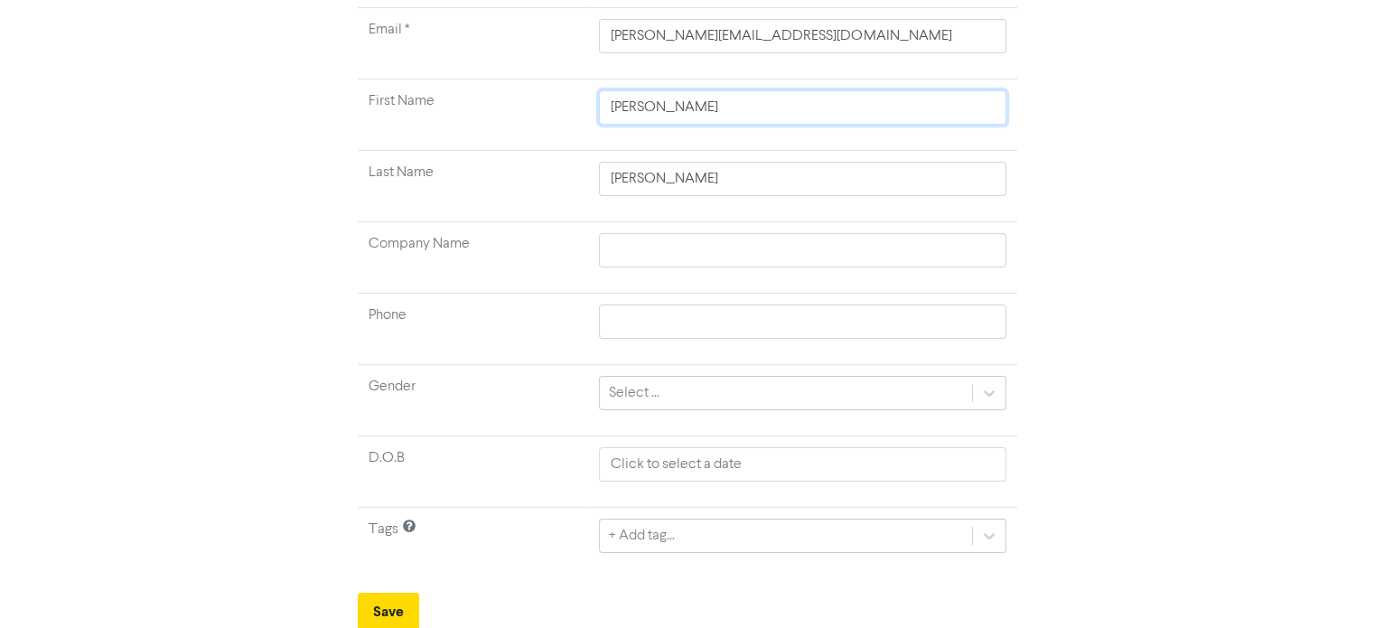
click at [589, 110] on td "[PERSON_NAME]" at bounding box center [802, 114] width 428 height 71
drag, startPoint x: 657, startPoint y: 183, endPoint x: 521, endPoint y: 169, distance: 137.1
click at [524, 170] on tr "Last Name [PERSON_NAME]" at bounding box center [687, 186] width 659 height 71
paste input "[PERSON_NAME],"
click at [384, 622] on button "Save" at bounding box center [388, 611] width 61 height 38
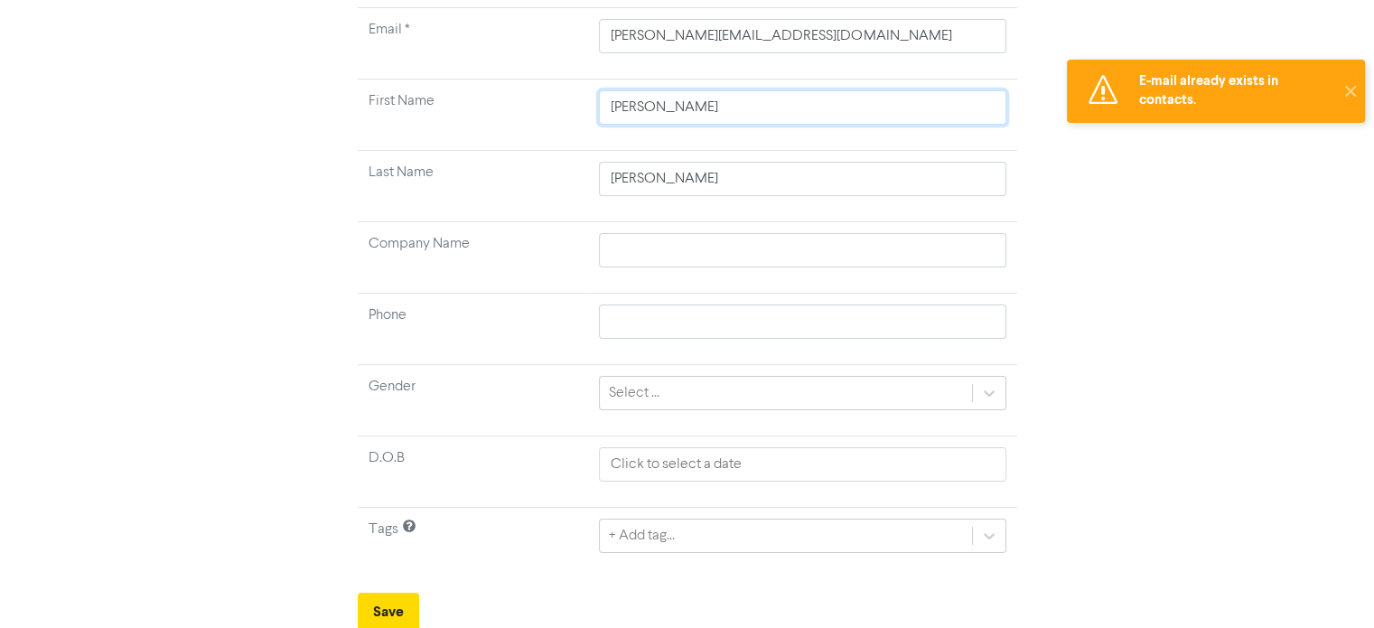
drag, startPoint x: 583, startPoint y: 104, endPoint x: 562, endPoint y: 102, distance: 21.7
click at [549, 106] on tr "First Name [PERSON_NAME]" at bounding box center [687, 114] width 659 height 71
paste input "[PERSON_NAME]"
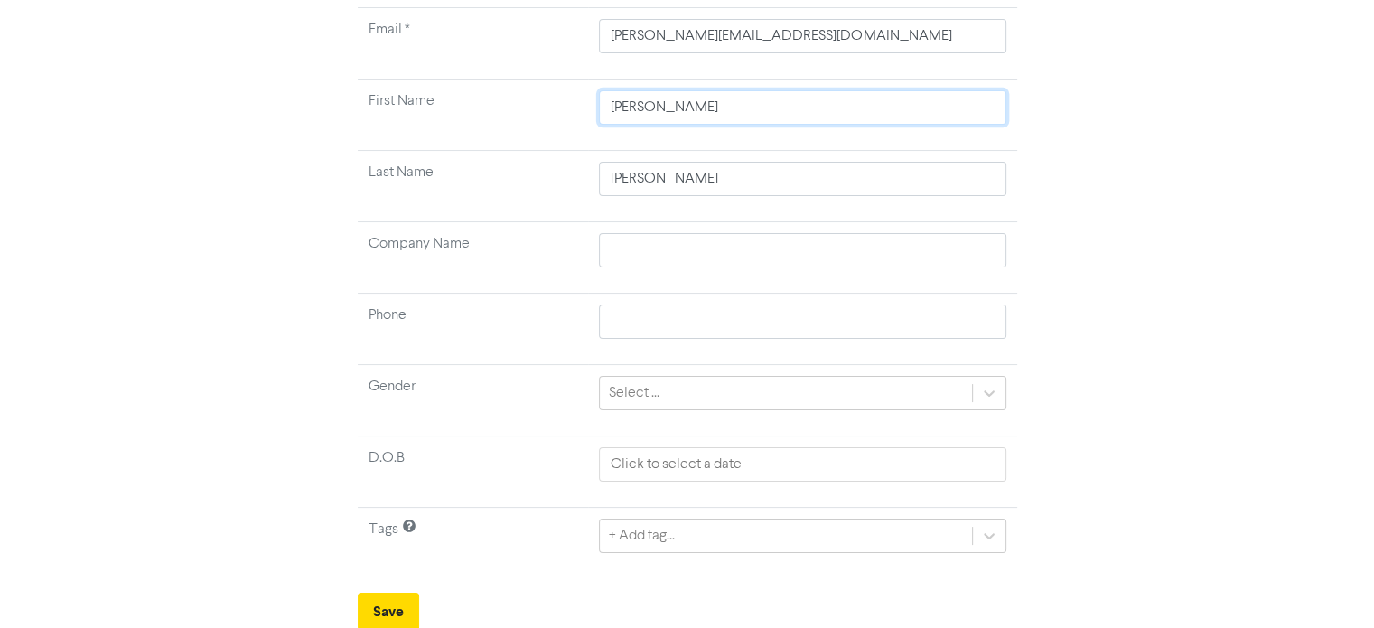
click at [661, 108] on input "[PERSON_NAME]" at bounding box center [802, 107] width 406 height 34
drag, startPoint x: 664, startPoint y: 108, endPoint x: 587, endPoint y: 107, distance: 76.8
click at [587, 107] on tr "First Name [PERSON_NAME]" at bounding box center [687, 114] width 659 height 71
drag, startPoint x: 670, startPoint y: 180, endPoint x: 517, endPoint y: 166, distance: 154.1
click at [517, 166] on tr "Last Name [PERSON_NAME]" at bounding box center [687, 186] width 659 height 71
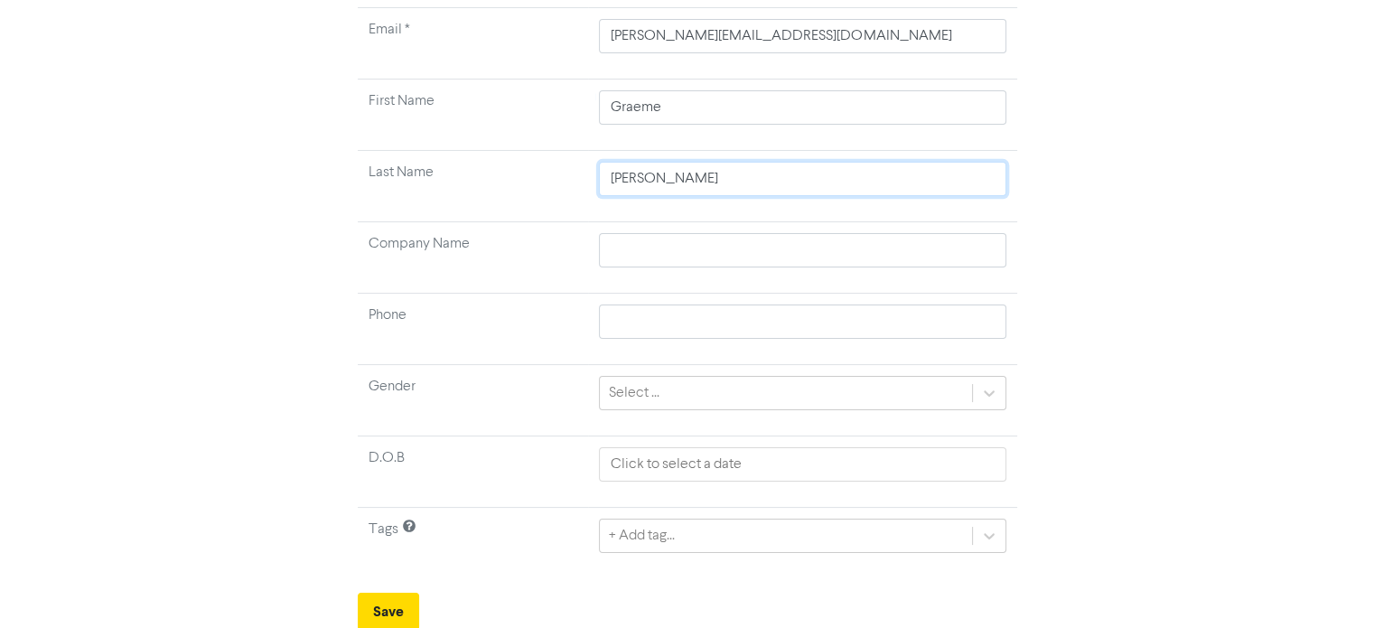
paste input "[PERSON_NAME],"
drag, startPoint x: 795, startPoint y: 42, endPoint x: 507, endPoint y: 33, distance: 288.2
click at [505, 33] on tr "Email * [PERSON_NAME][EMAIL_ADDRESS][DOMAIN_NAME]" at bounding box center [687, 43] width 659 height 71
paste input "[EMAIL_ADDRESS]"
click at [390, 609] on button "Save" at bounding box center [388, 611] width 61 height 38
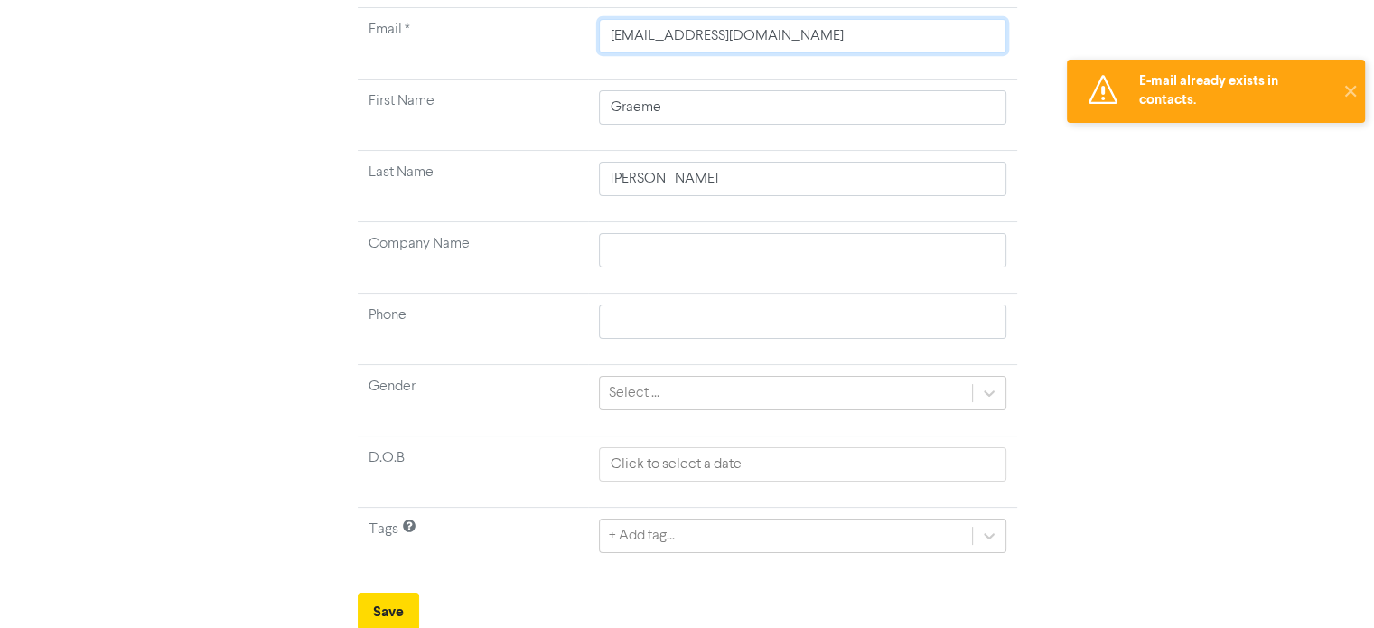
drag, startPoint x: 862, startPoint y: 42, endPoint x: 553, endPoint y: 39, distance: 309.8
click at [553, 39] on tr "Email * [EMAIL_ADDRESS][DOMAIN_NAME]" at bounding box center [687, 43] width 659 height 71
paste input "[PERSON_NAME]"
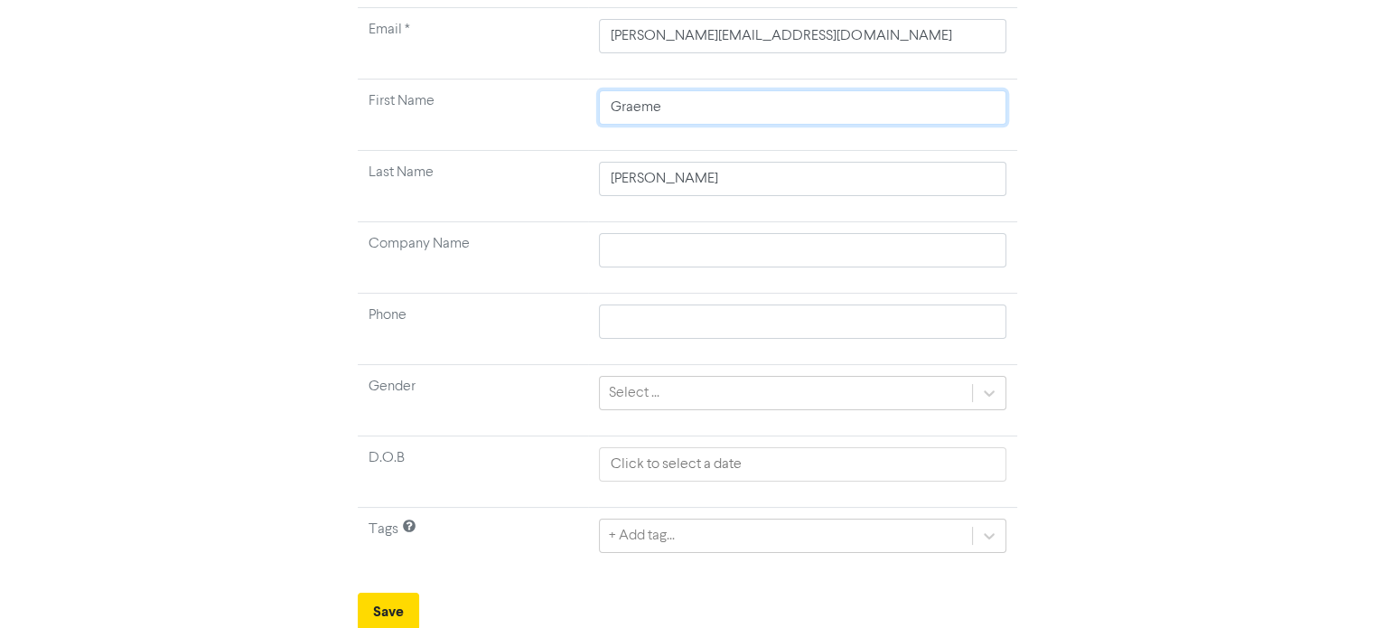
drag, startPoint x: 739, startPoint y: 107, endPoint x: 470, endPoint y: 93, distance: 269.5
click at [470, 93] on tr "First Name [PERSON_NAME]" at bounding box center [687, 114] width 659 height 71
paste input "[PERSON_NAME]"
drag, startPoint x: 667, startPoint y: 104, endPoint x: 518, endPoint y: 98, distance: 149.1
click at [518, 98] on tr "First Name [PERSON_NAME]" at bounding box center [687, 114] width 659 height 71
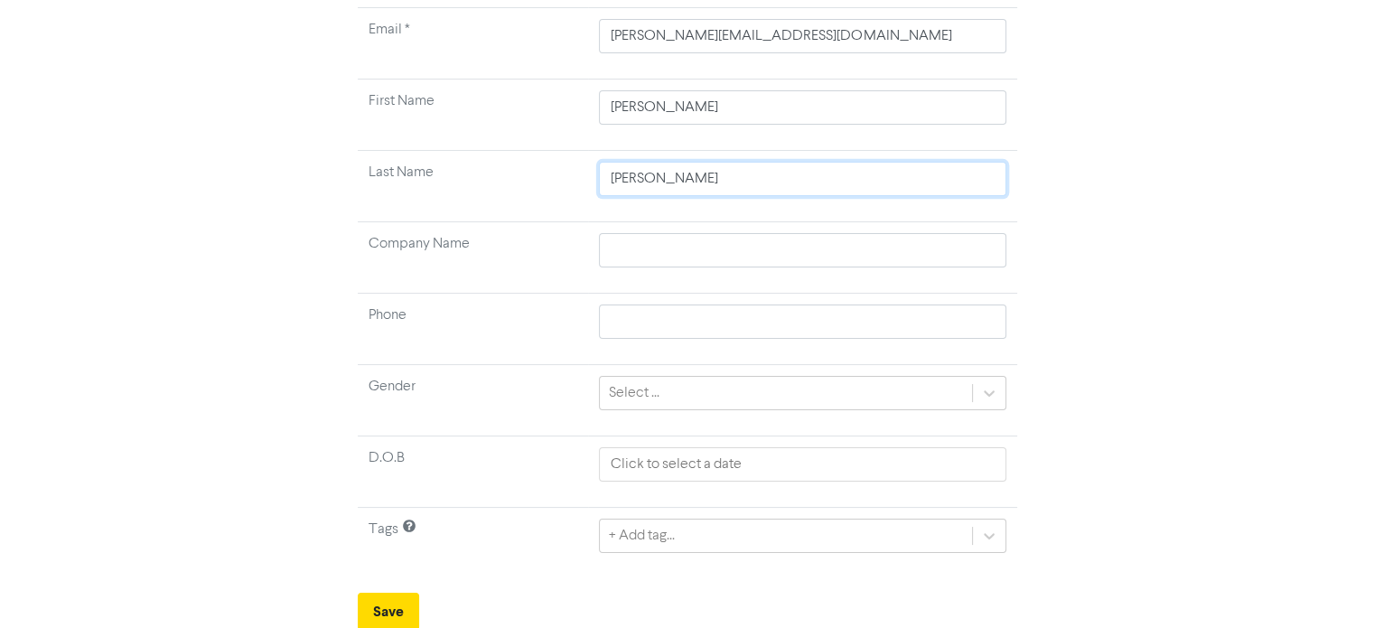
drag, startPoint x: 651, startPoint y: 175, endPoint x: 488, endPoint y: 173, distance: 163.5
click at [488, 173] on tr "Last Name [PERSON_NAME]" at bounding box center [687, 186] width 659 height 71
paste input "vens,"
click at [408, 602] on button "Save" at bounding box center [388, 611] width 61 height 38
